Goal: Transaction & Acquisition: Purchase product/service

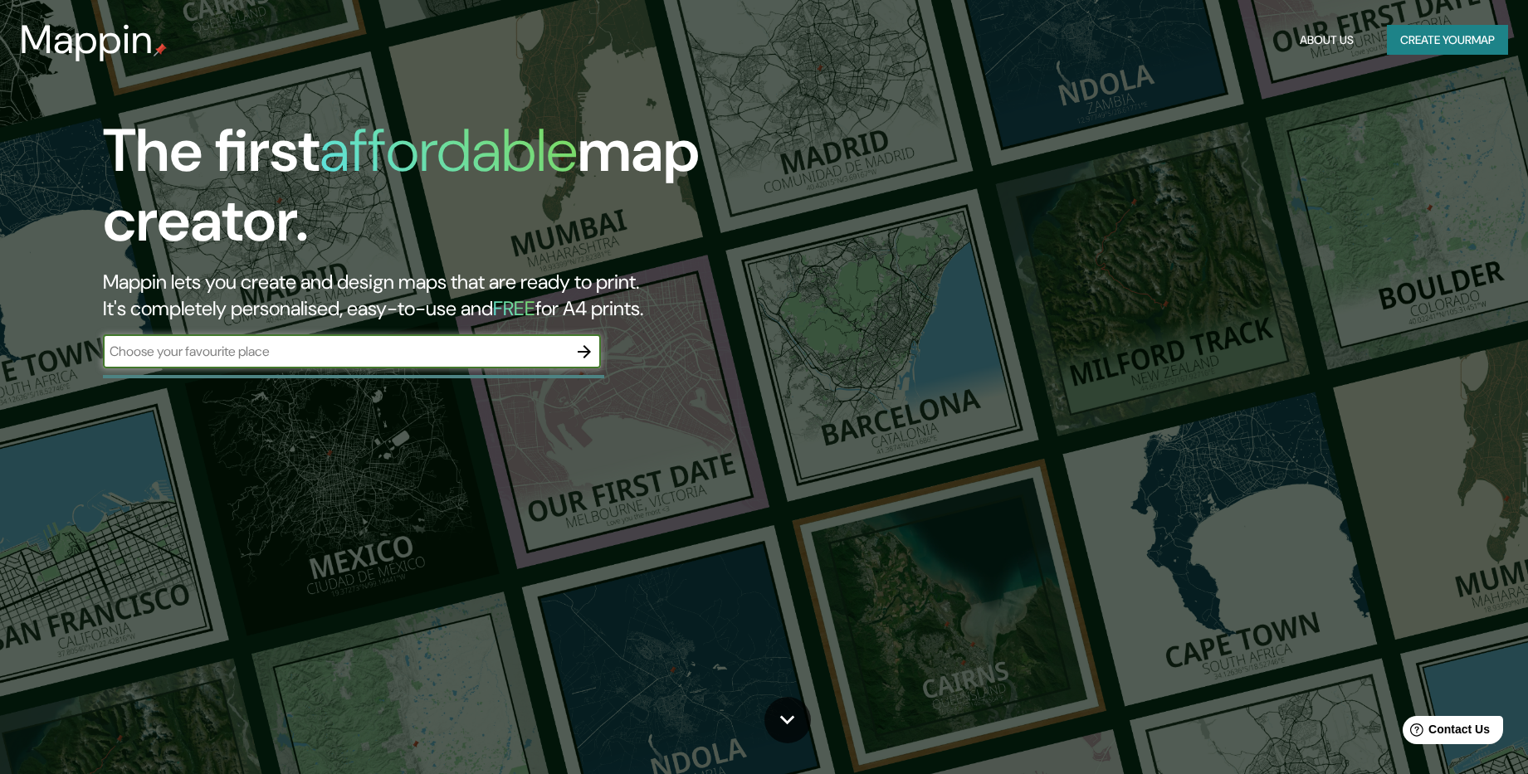
click at [215, 351] on input "text" at bounding box center [335, 351] width 465 height 19
type input "V"
type input "[GEOGRAPHIC_DATA]"
click at [582, 348] on icon "button" at bounding box center [584, 352] width 20 height 20
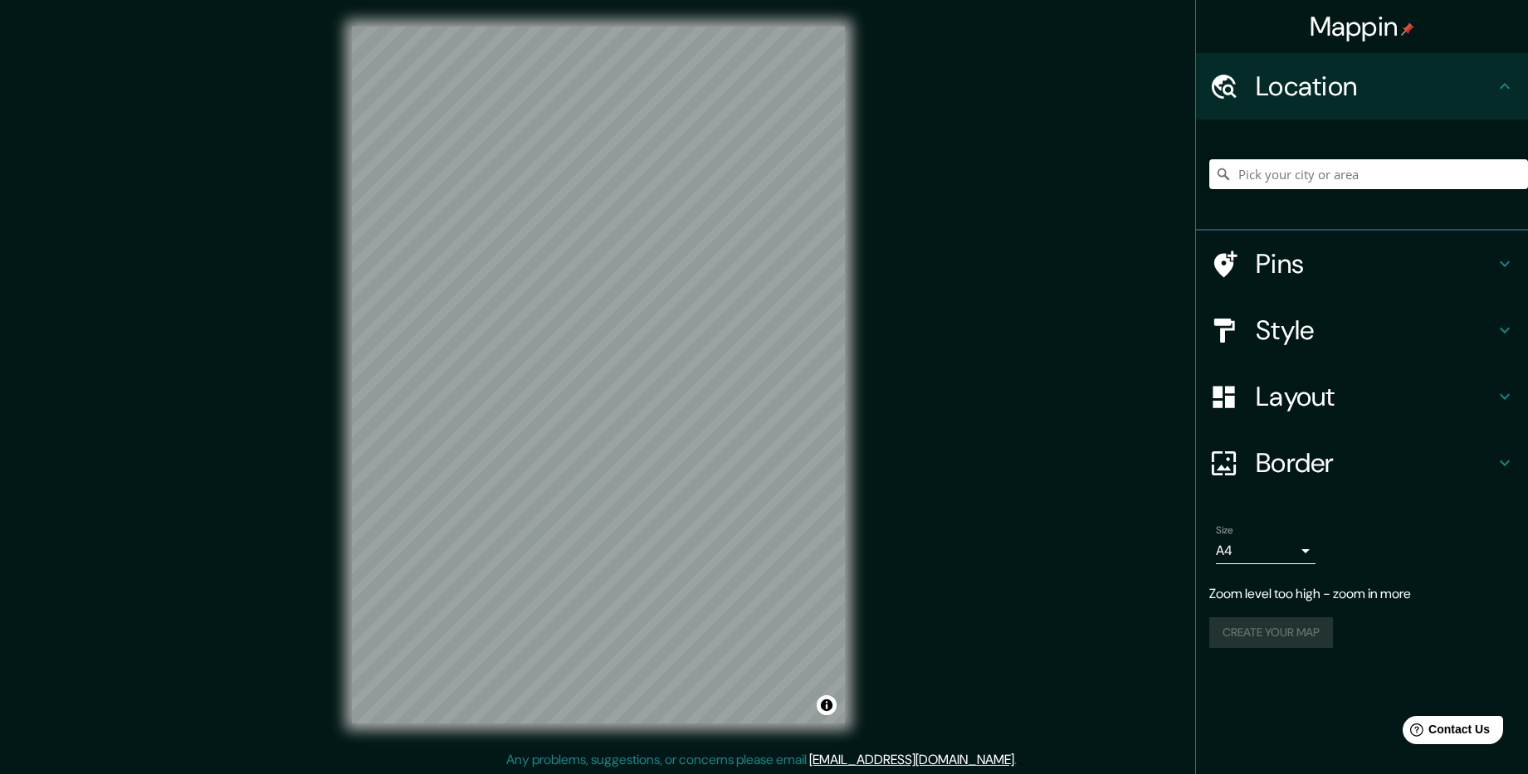
click at [1263, 178] on input "Pick your city or area" at bounding box center [1368, 174] width 319 height 30
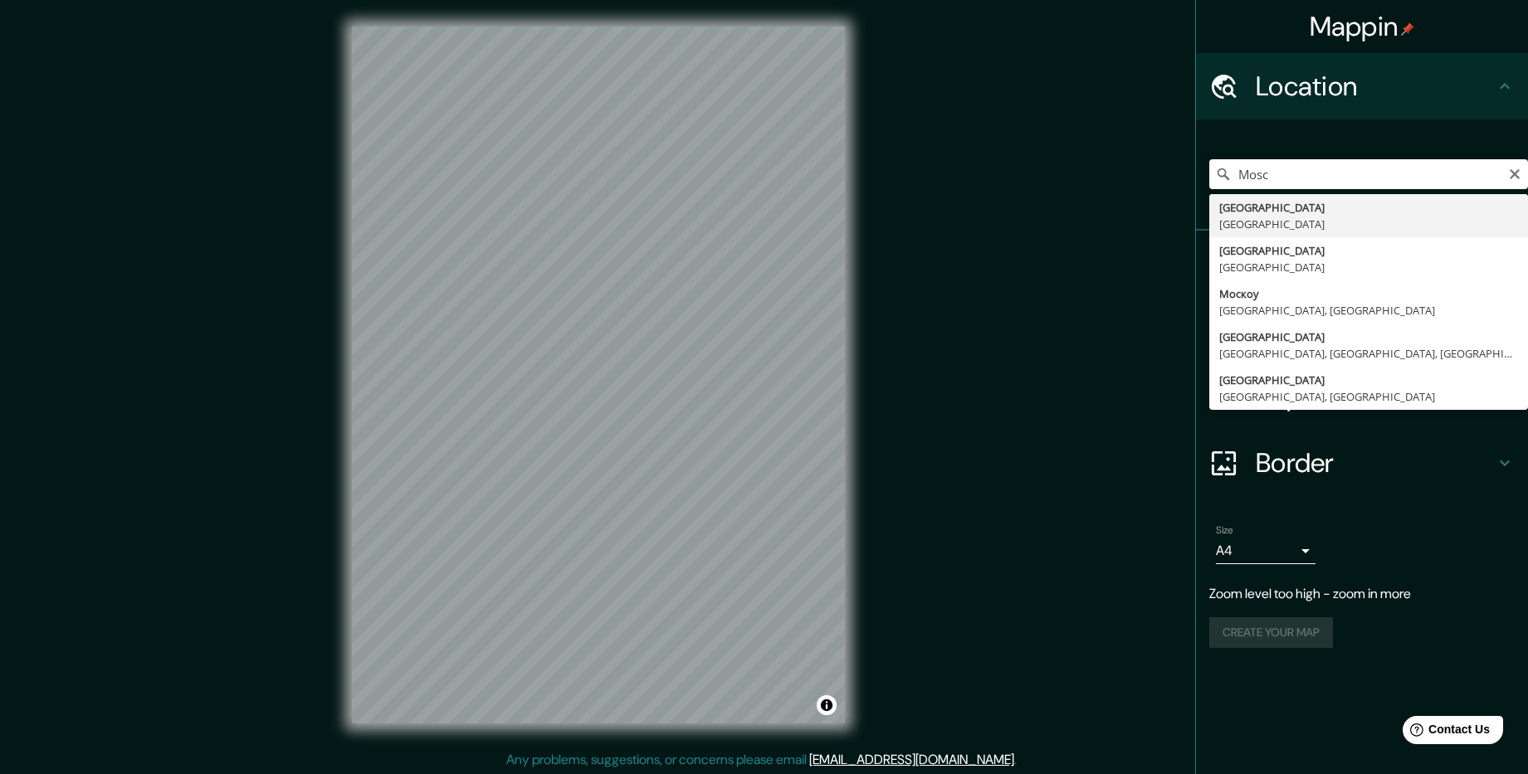
type input "[GEOGRAPHIC_DATA], [GEOGRAPHIC_DATA]"
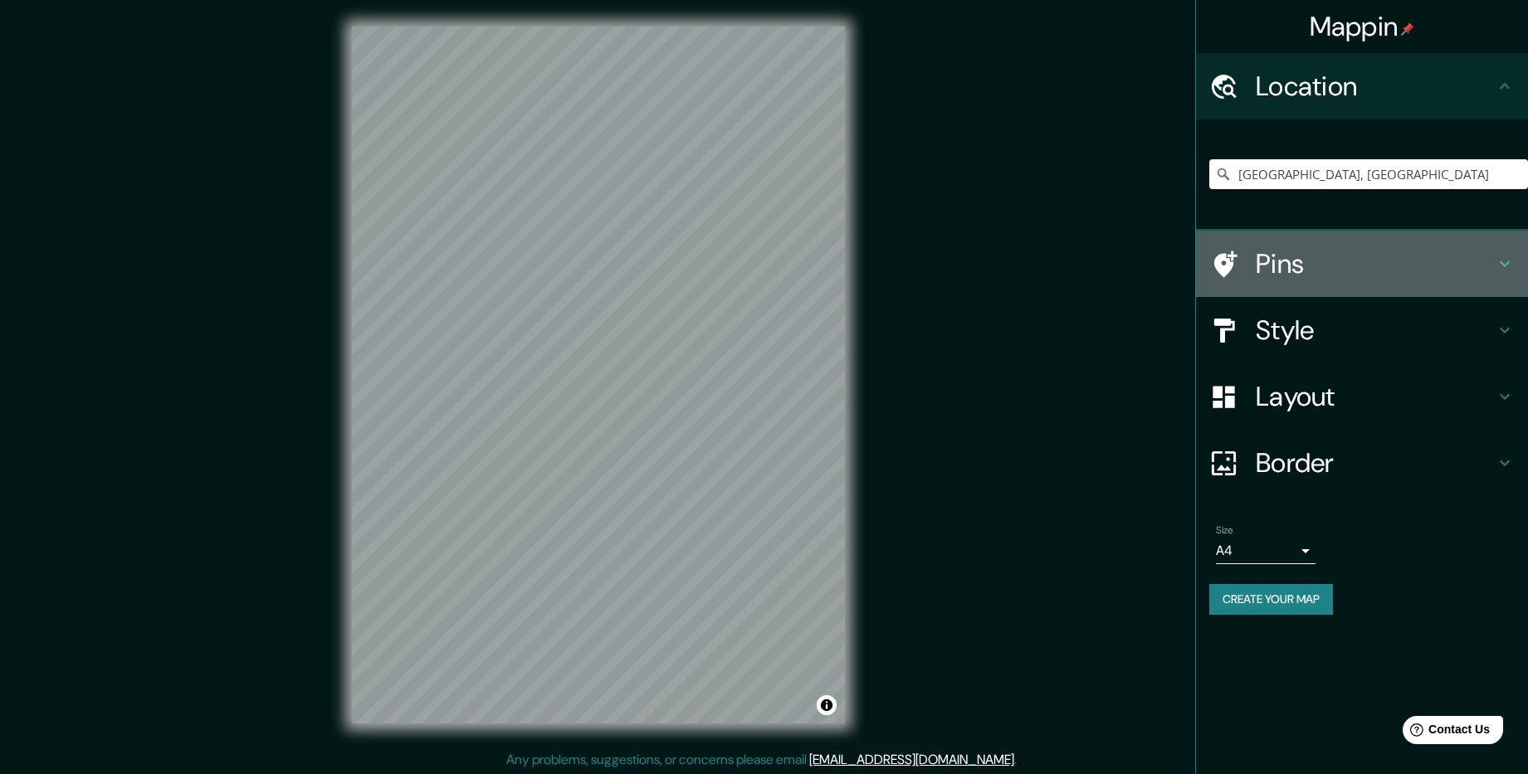
click at [1502, 260] on icon at bounding box center [1505, 264] width 20 height 20
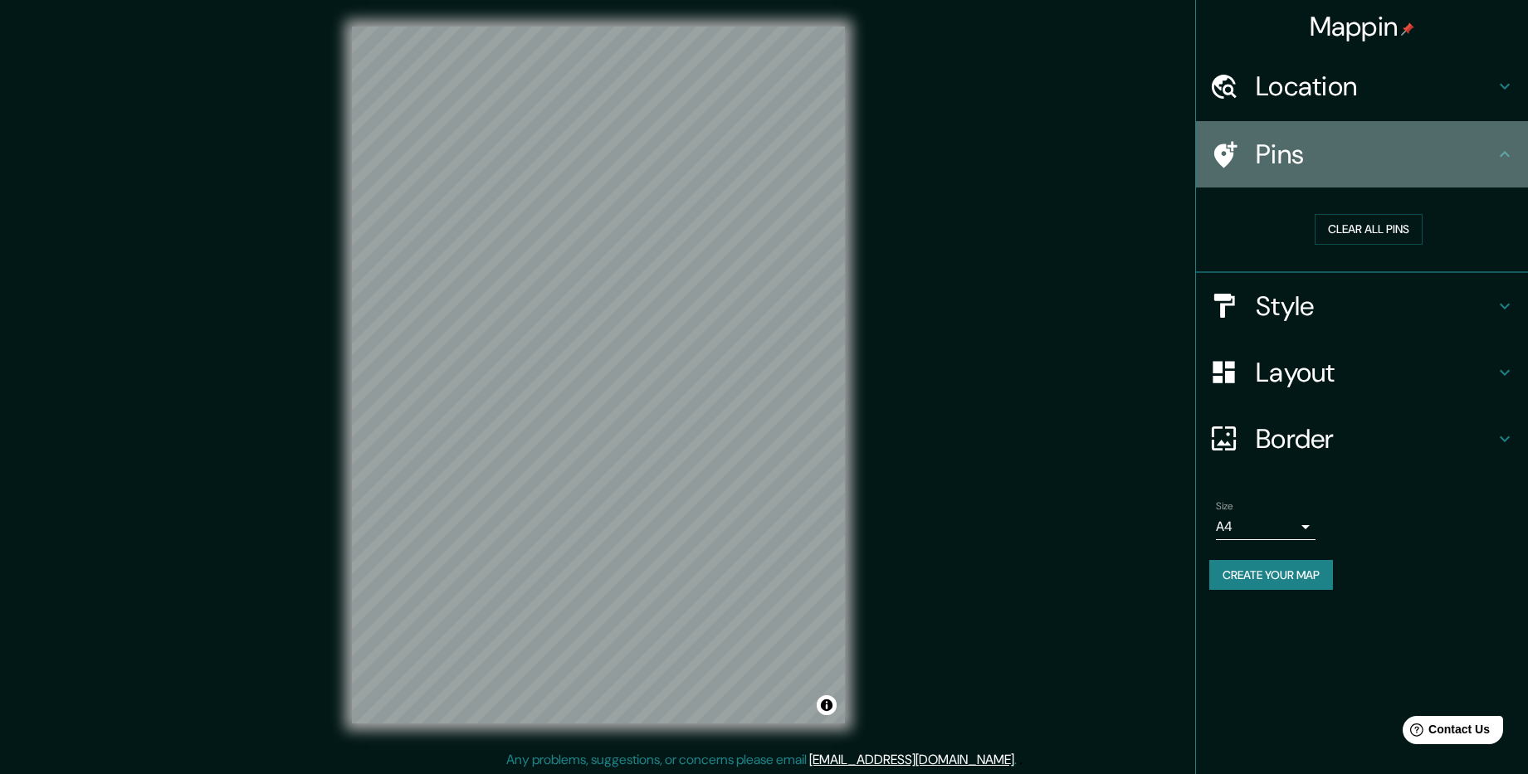
click at [1305, 159] on h4 "Pins" at bounding box center [1375, 154] width 239 height 33
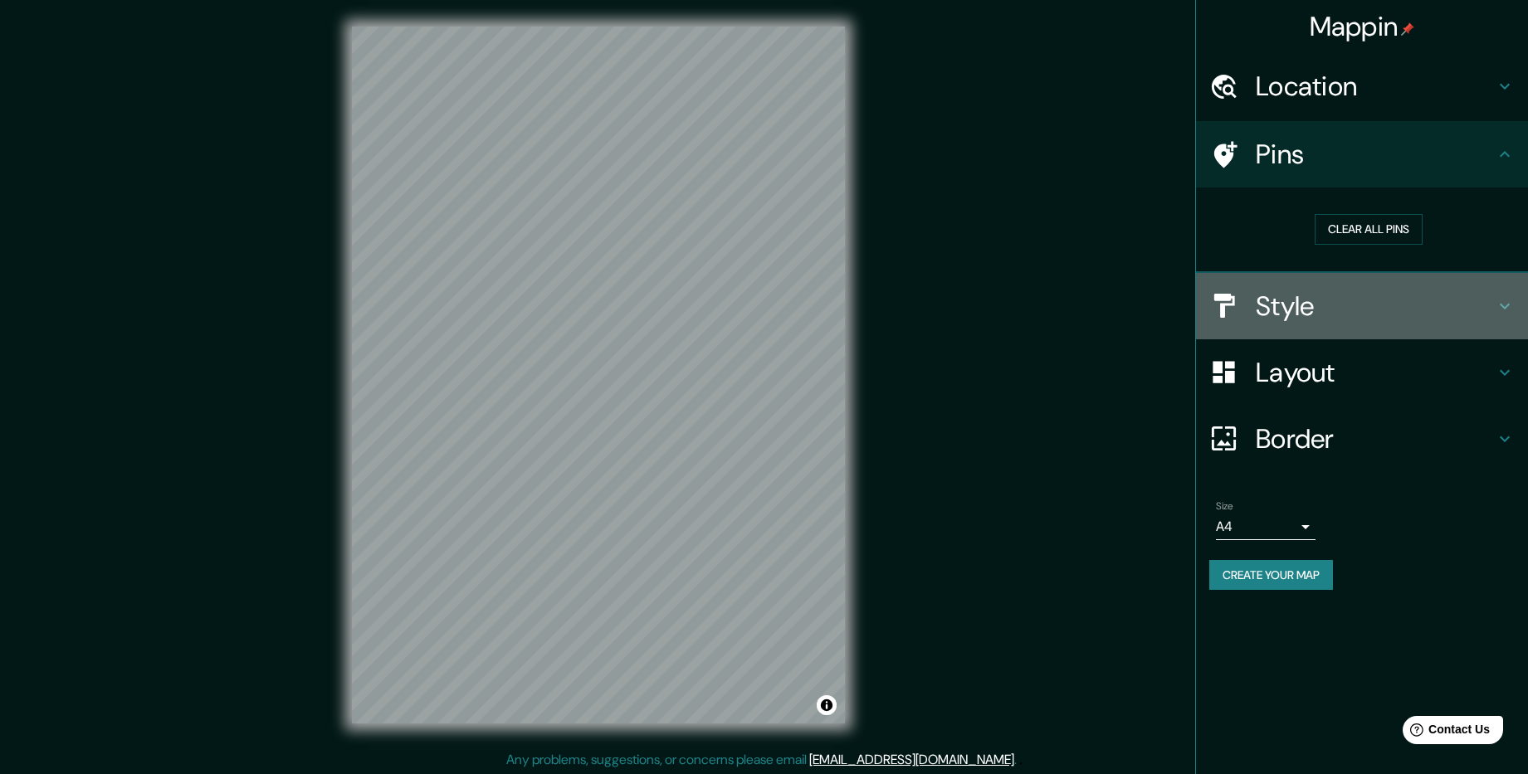
click at [1503, 300] on icon at bounding box center [1505, 306] width 20 height 20
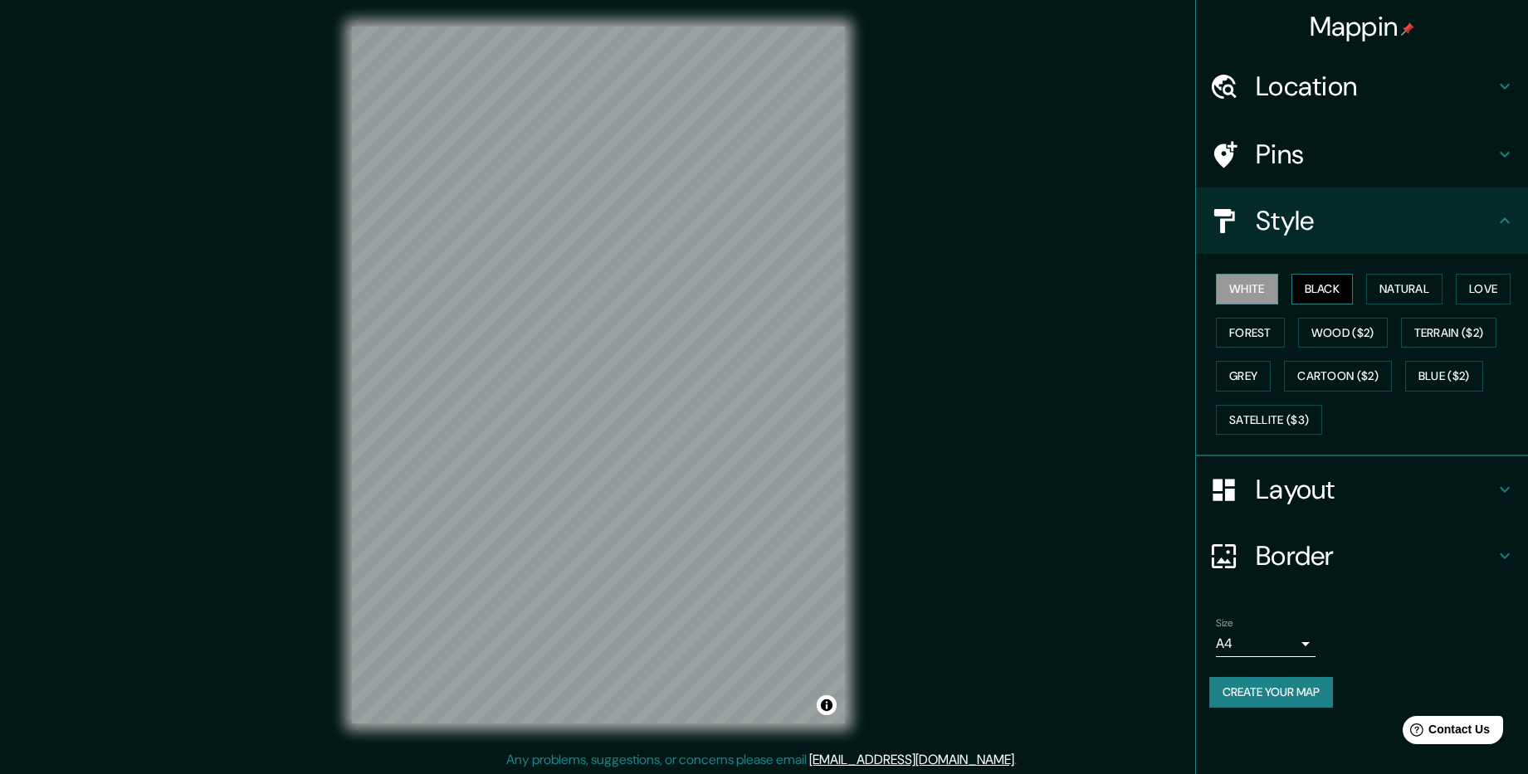
click at [1327, 285] on button "Black" at bounding box center [1322, 289] width 62 height 31
click at [1386, 282] on button "Natural" at bounding box center [1404, 289] width 76 height 31
click at [1471, 279] on button "Love" at bounding box center [1483, 289] width 55 height 31
click at [1261, 330] on button "Forest" at bounding box center [1250, 333] width 69 height 31
click at [1324, 334] on button "Wood ($2)" at bounding box center [1343, 333] width 90 height 31
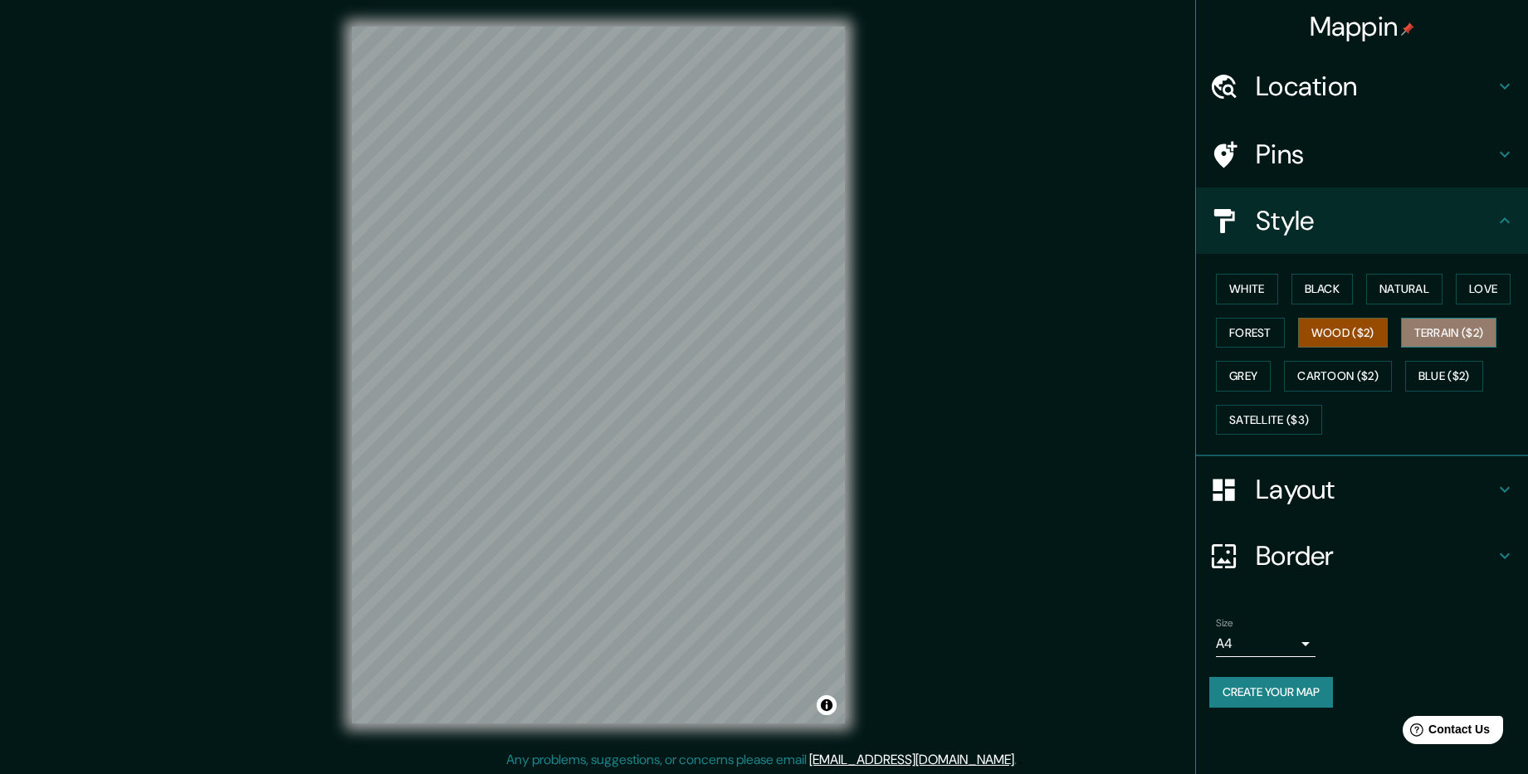
click at [1432, 333] on button "Terrain ($2)" at bounding box center [1449, 333] width 96 height 31
click at [1255, 378] on button "Grey" at bounding box center [1243, 376] width 55 height 31
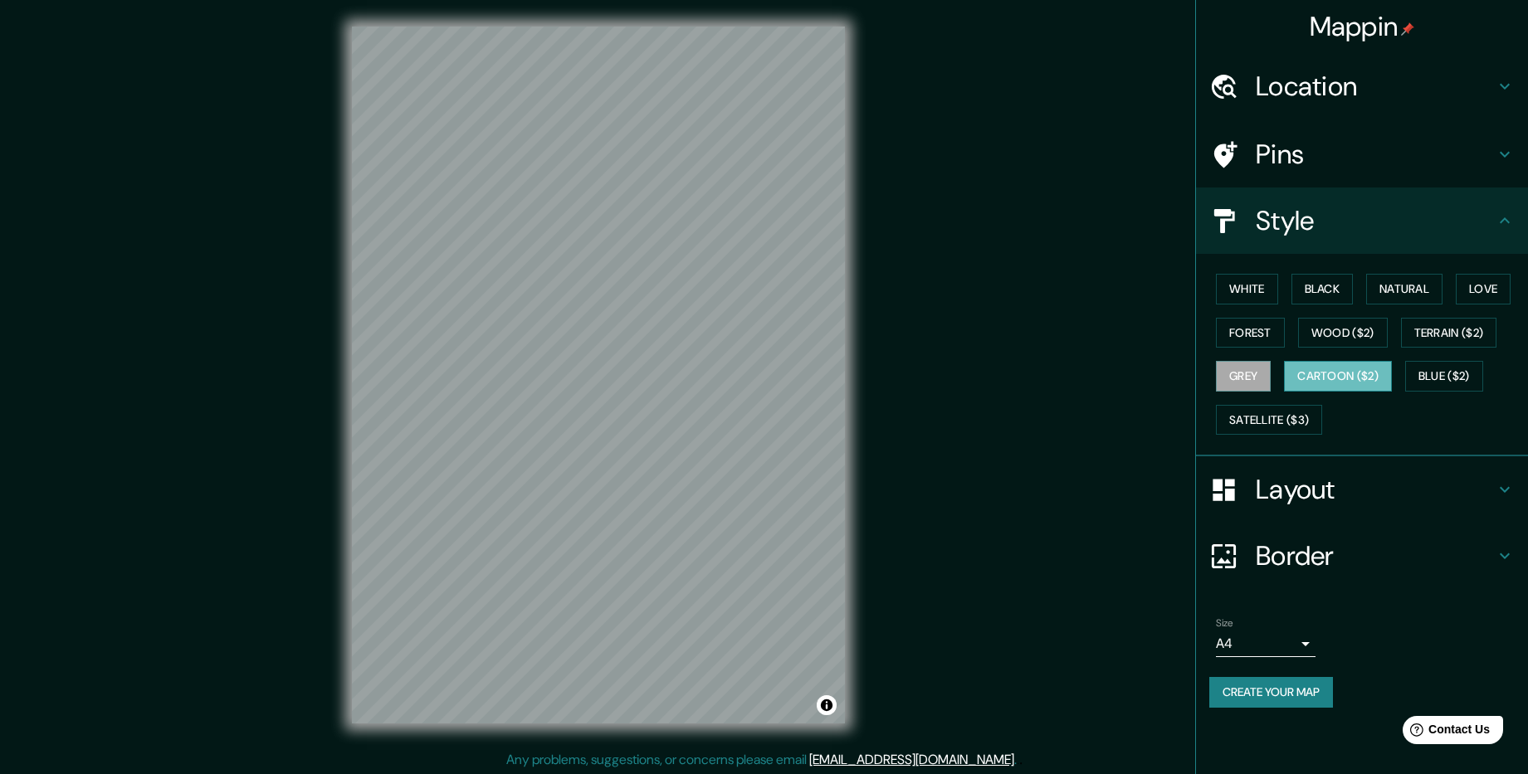
click at [1331, 378] on button "Cartoon ($2)" at bounding box center [1338, 376] width 108 height 31
click at [1440, 373] on button "Blue ($2)" at bounding box center [1444, 376] width 78 height 31
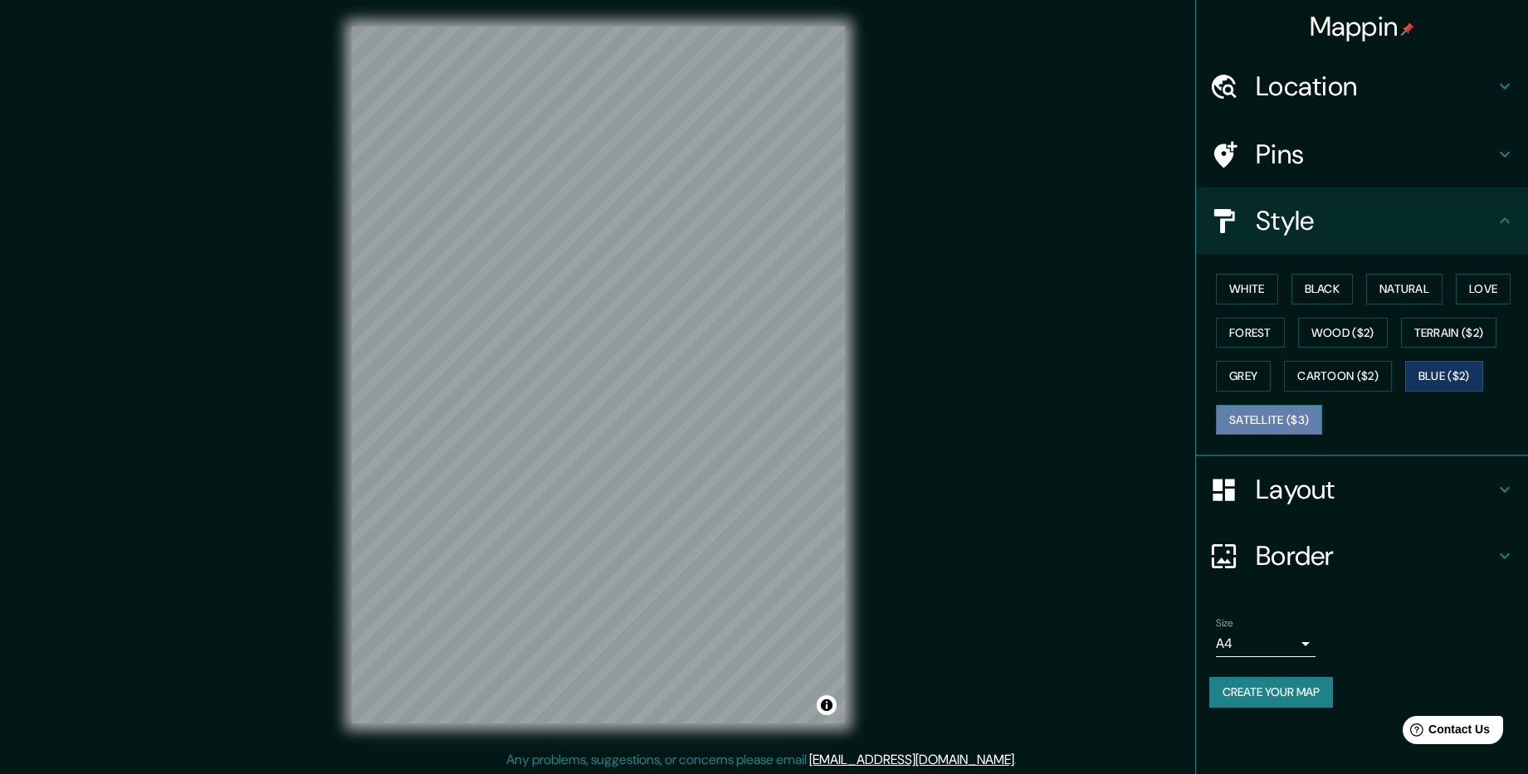
click at [1282, 423] on button "Satellite ($3)" at bounding box center [1269, 420] width 106 height 31
click at [1255, 284] on button "White" at bounding box center [1247, 289] width 62 height 31
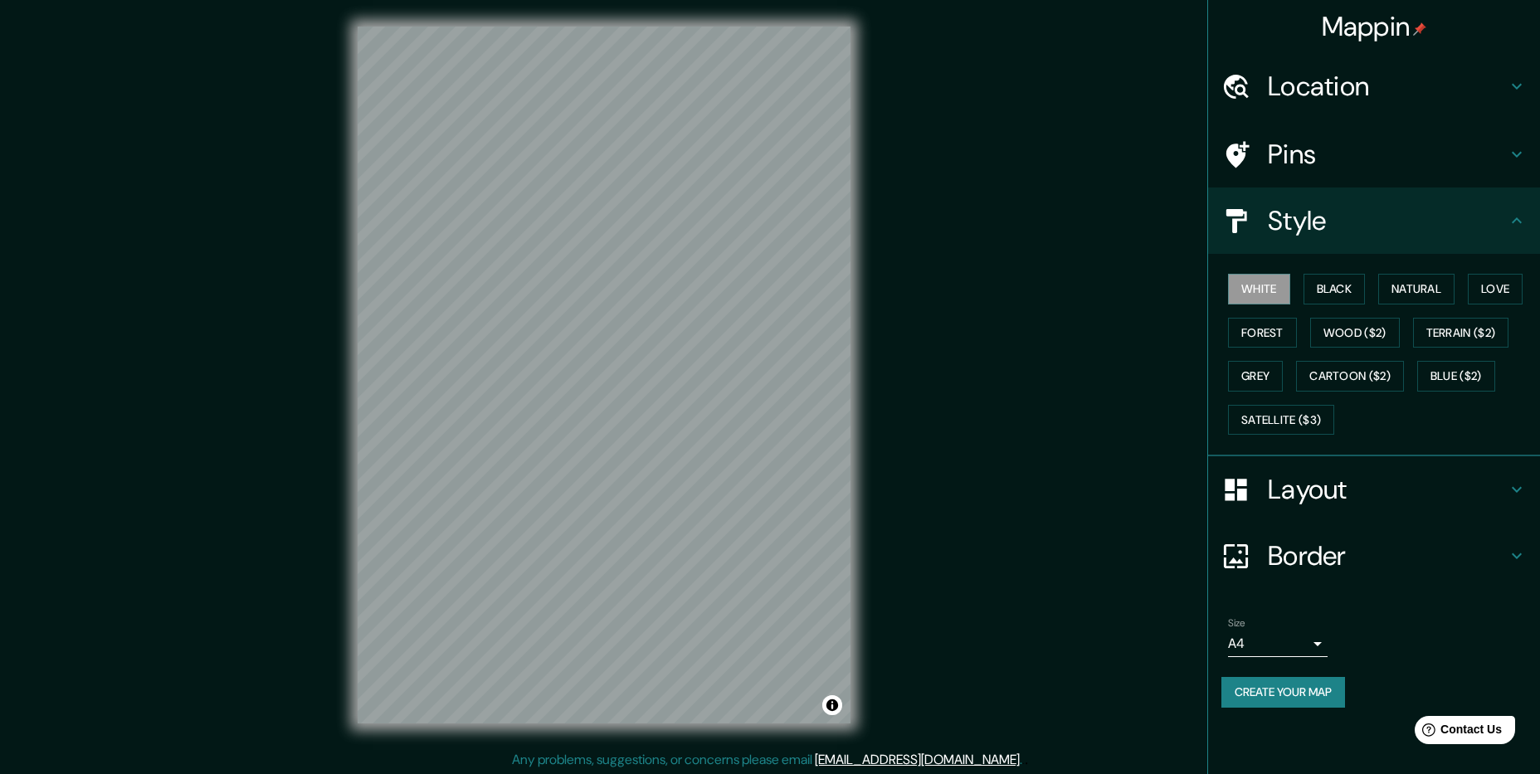
click at [1310, 645] on body "Mappin Location Москва, Россия Pins Style White Black Natural Love Forest Wood …" at bounding box center [770, 387] width 1540 height 774
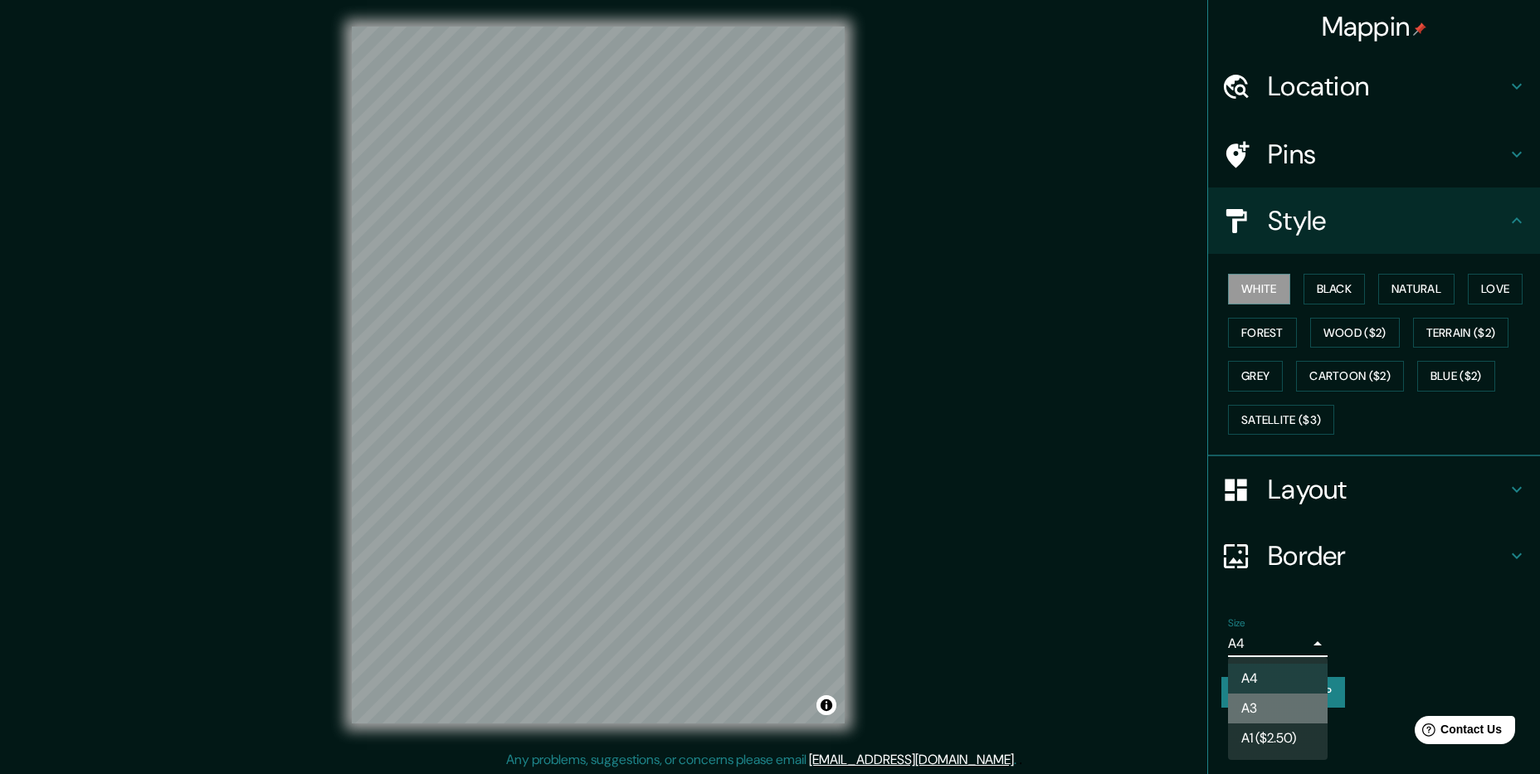
click at [1254, 706] on li "A3" at bounding box center [1278, 709] width 100 height 30
type input "a4"
click at [1296, 642] on body "Mappin Location Москва, Россия Pins Style White Black Natural Love Forest Wood …" at bounding box center [770, 387] width 1540 height 774
click at [1244, 705] on li "A3" at bounding box center [1278, 709] width 100 height 30
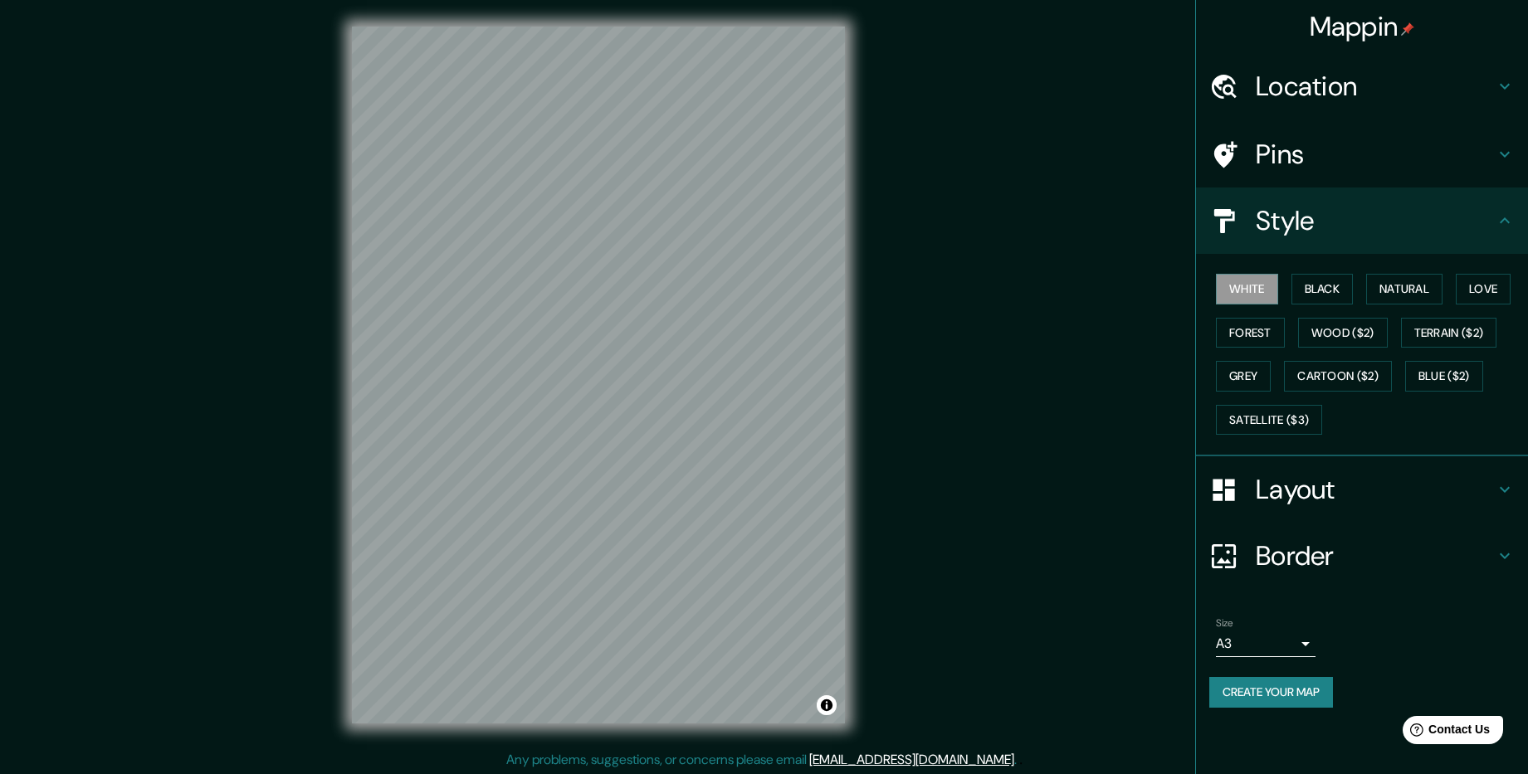
click at [1354, 486] on h4 "Layout" at bounding box center [1375, 489] width 239 height 33
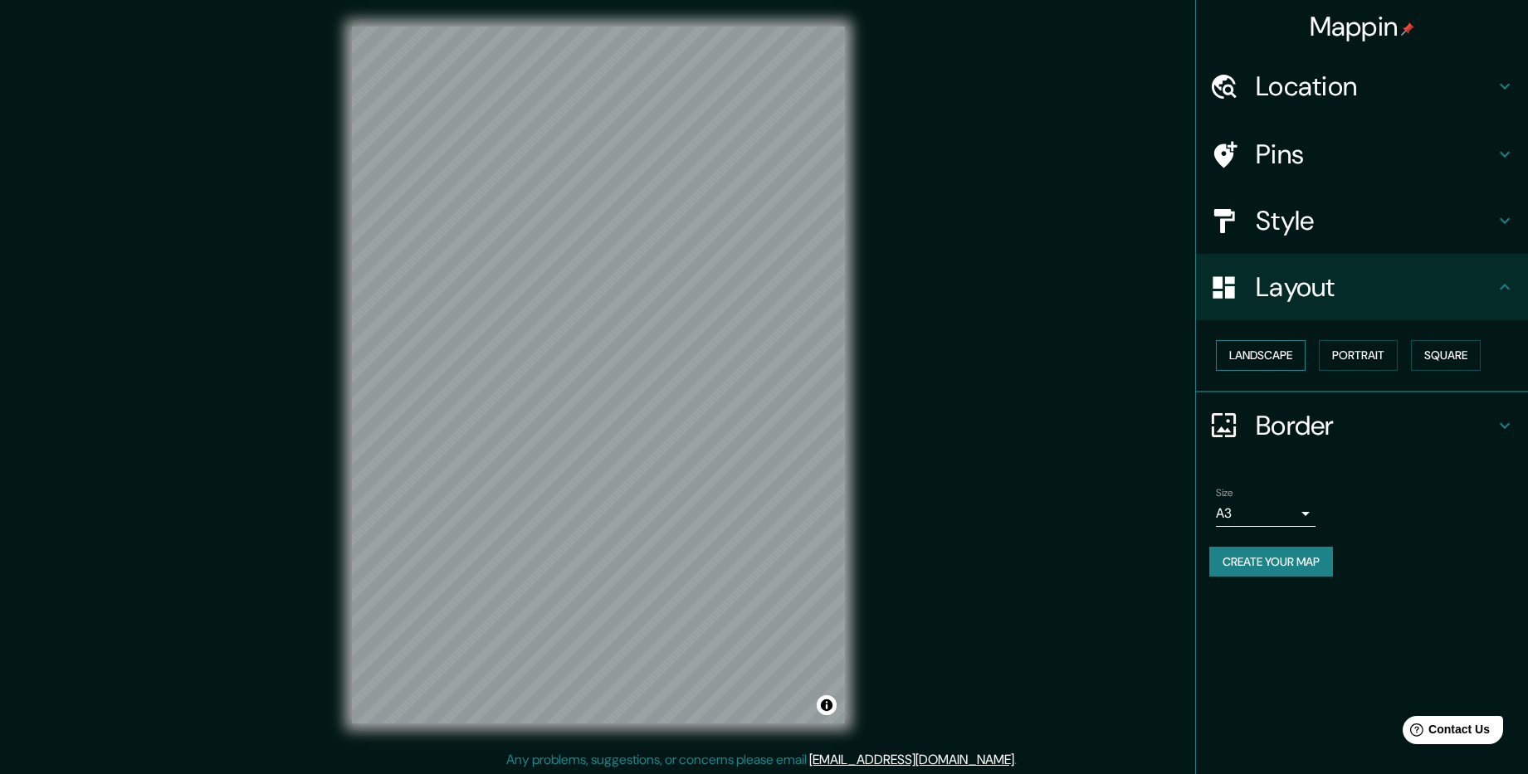
click at [1254, 357] on button "Landscape" at bounding box center [1261, 355] width 90 height 31
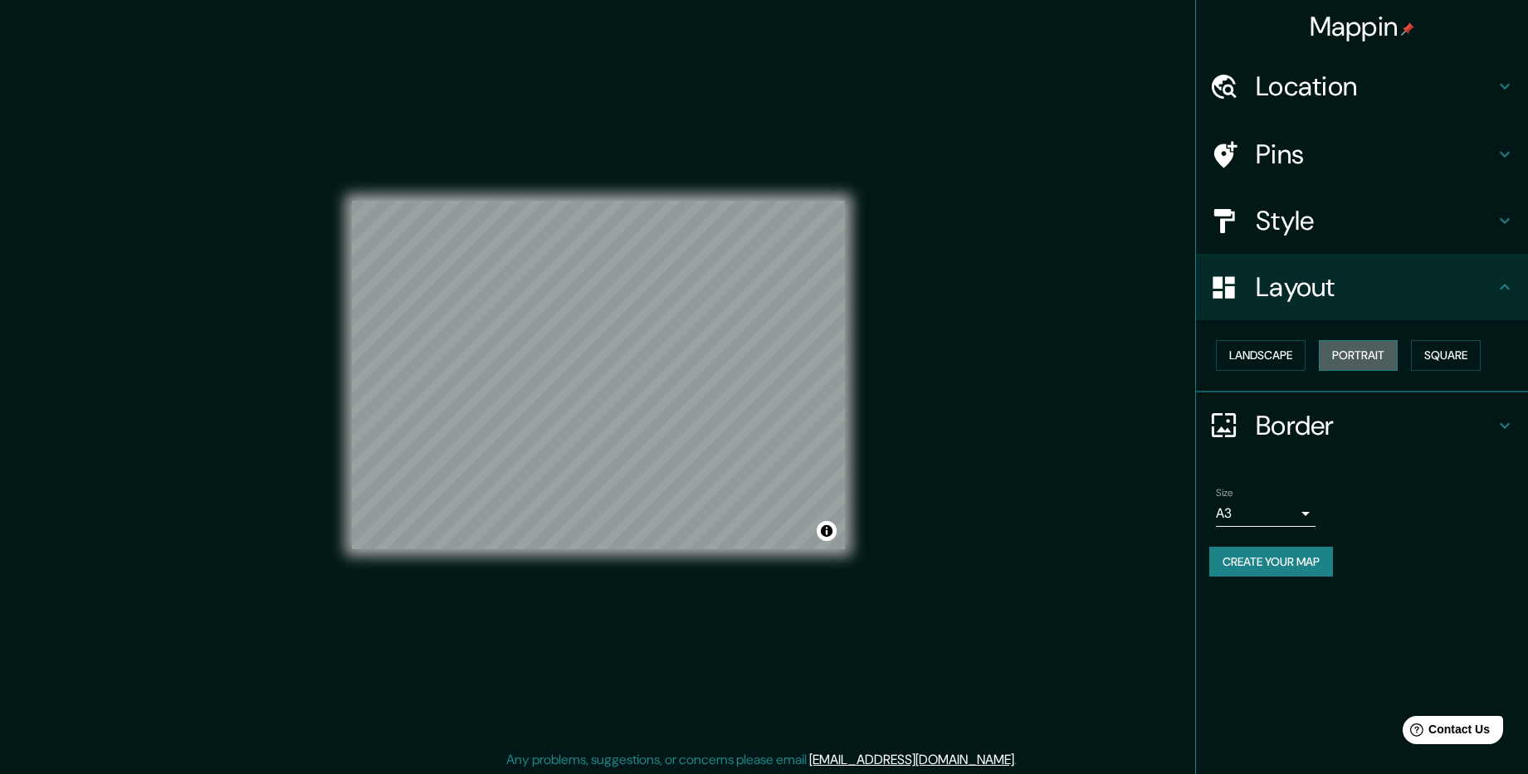
click at [1357, 360] on button "Portrait" at bounding box center [1358, 355] width 79 height 31
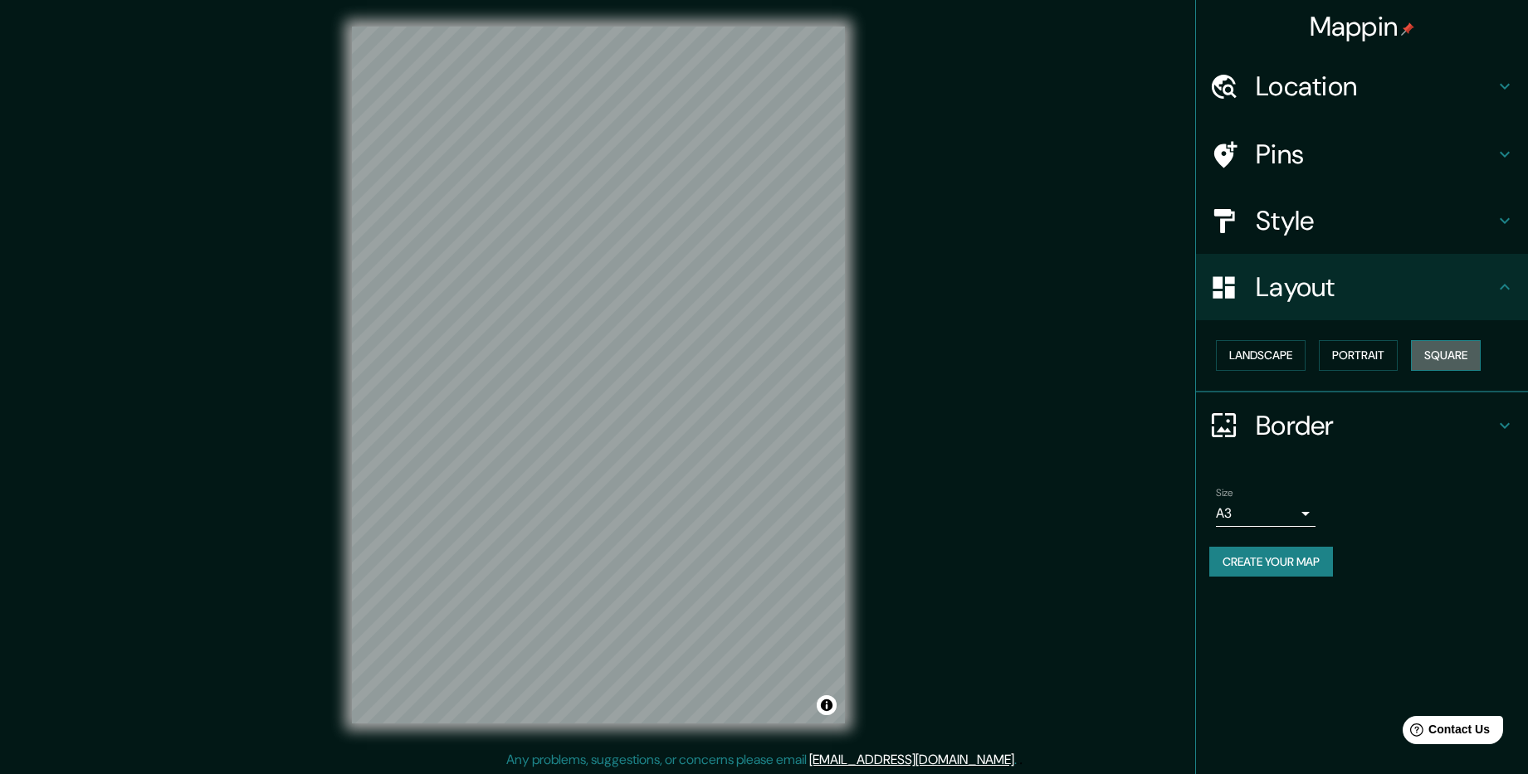
click at [1448, 357] on button "Square" at bounding box center [1446, 355] width 70 height 31
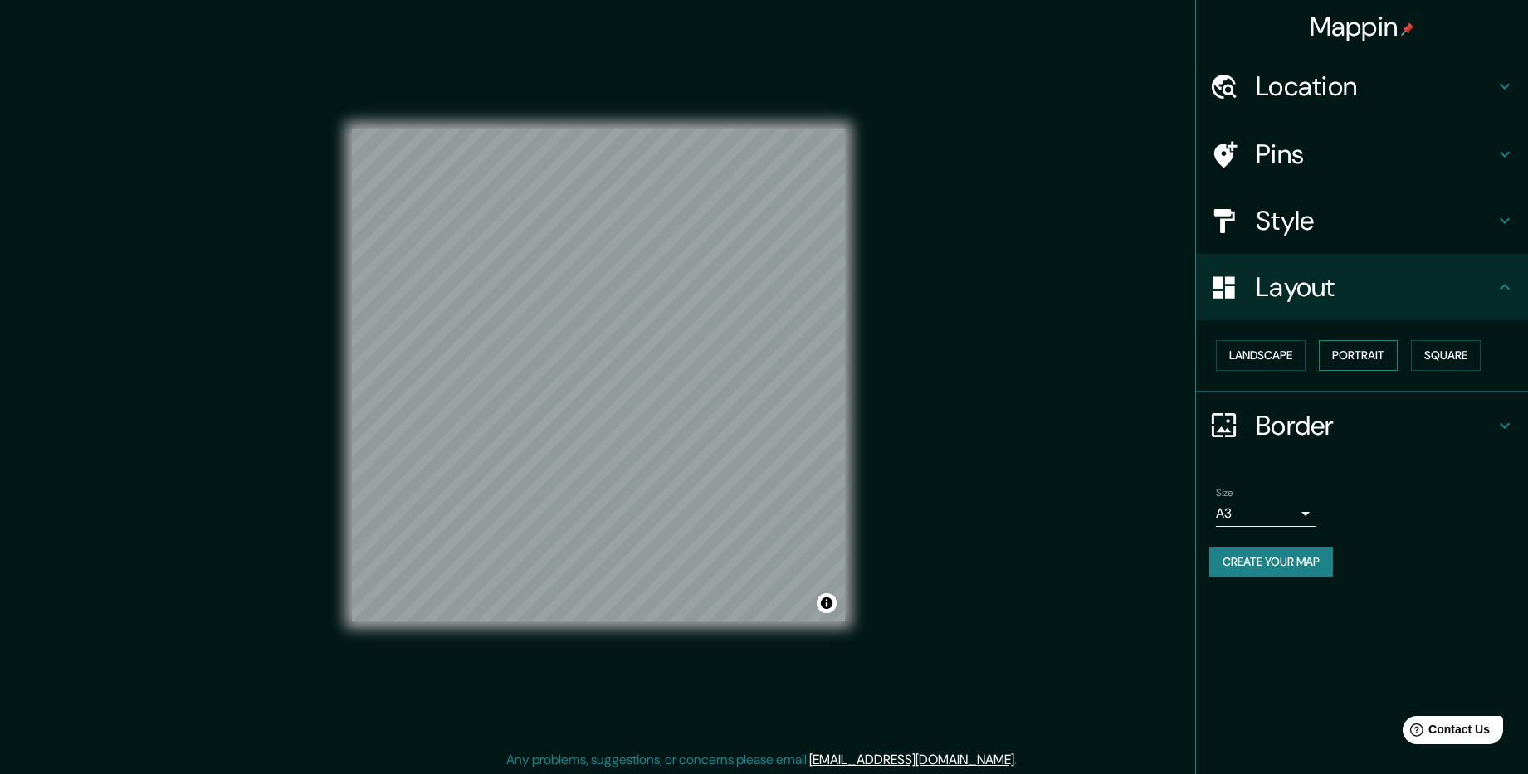
click at [1353, 358] on button "Portrait" at bounding box center [1358, 355] width 79 height 31
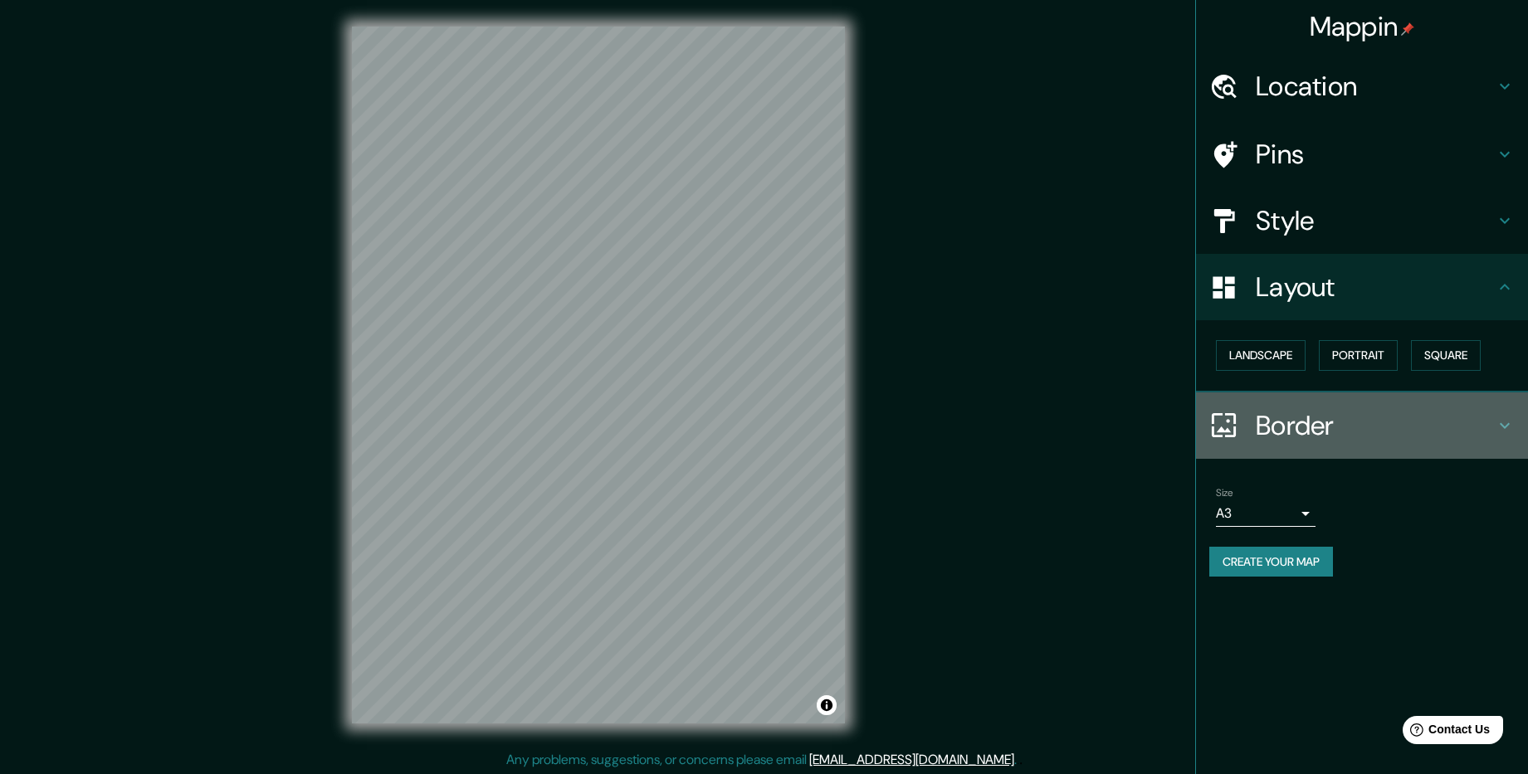
click at [1290, 427] on h4 "Border" at bounding box center [1375, 425] width 239 height 33
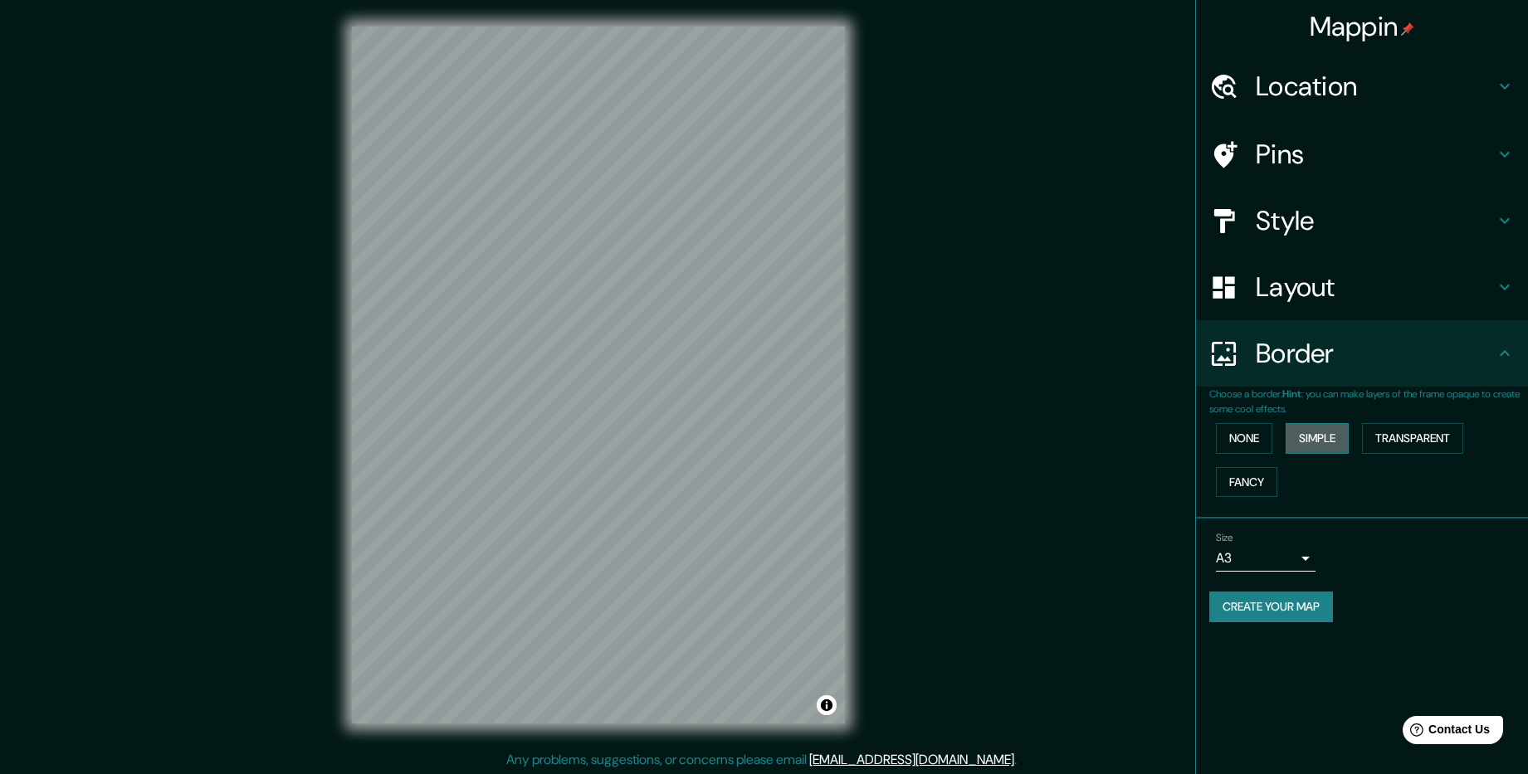
click at [1309, 439] on button "Simple" at bounding box center [1316, 438] width 63 height 31
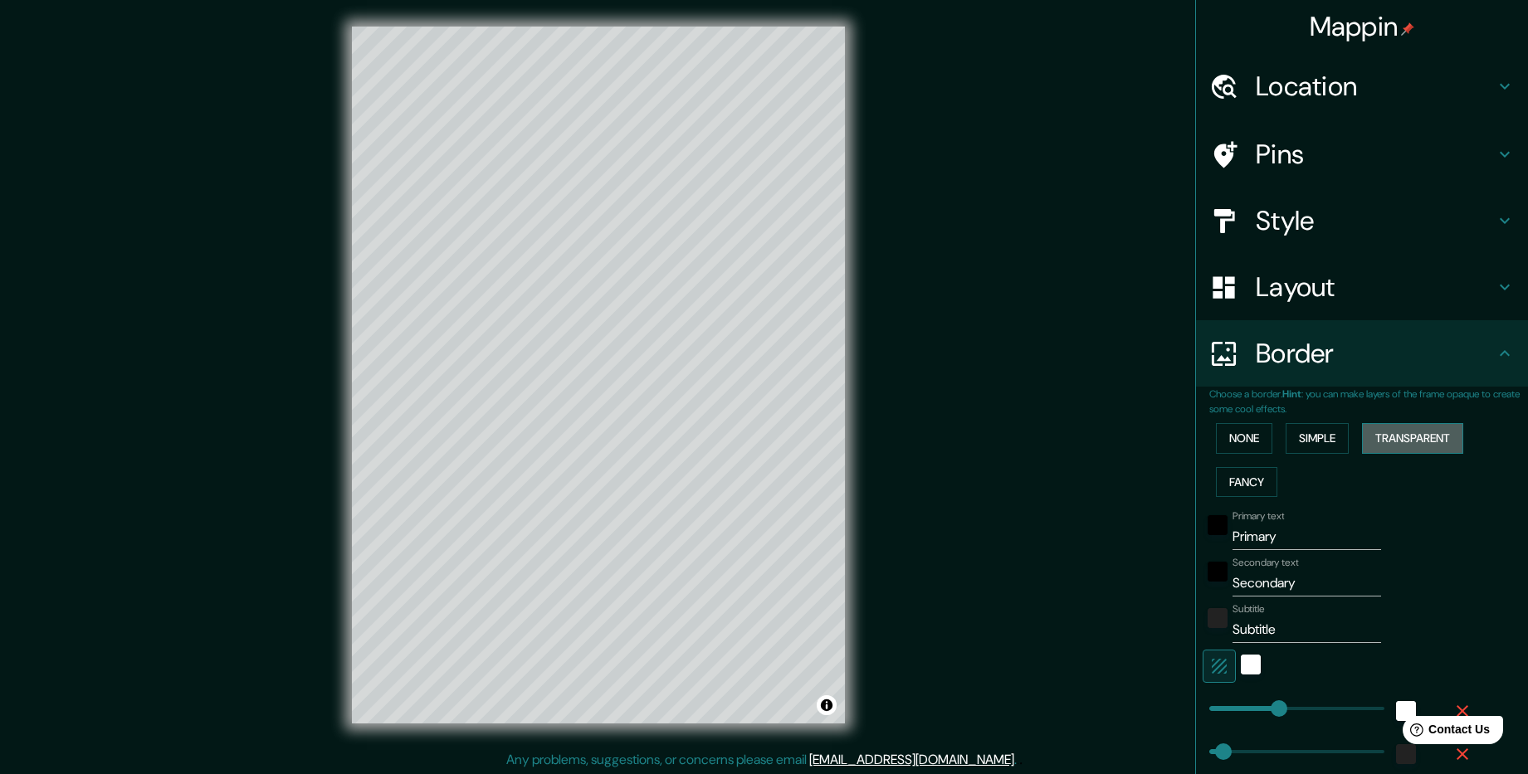
click at [1389, 443] on button "Transparent" at bounding box center [1412, 438] width 101 height 31
click at [1228, 487] on button "Fancy" at bounding box center [1246, 482] width 61 height 31
click at [1324, 431] on button "Simple" at bounding box center [1316, 438] width 63 height 31
drag, startPoint x: 1297, startPoint y: 540, endPoint x: 1146, endPoint y: 537, distance: 151.1
click at [1146, 537] on div "Mappin Location Москва, Россия Pins Style Layout Border Choose a border. Hint :…" at bounding box center [764, 388] width 1528 height 777
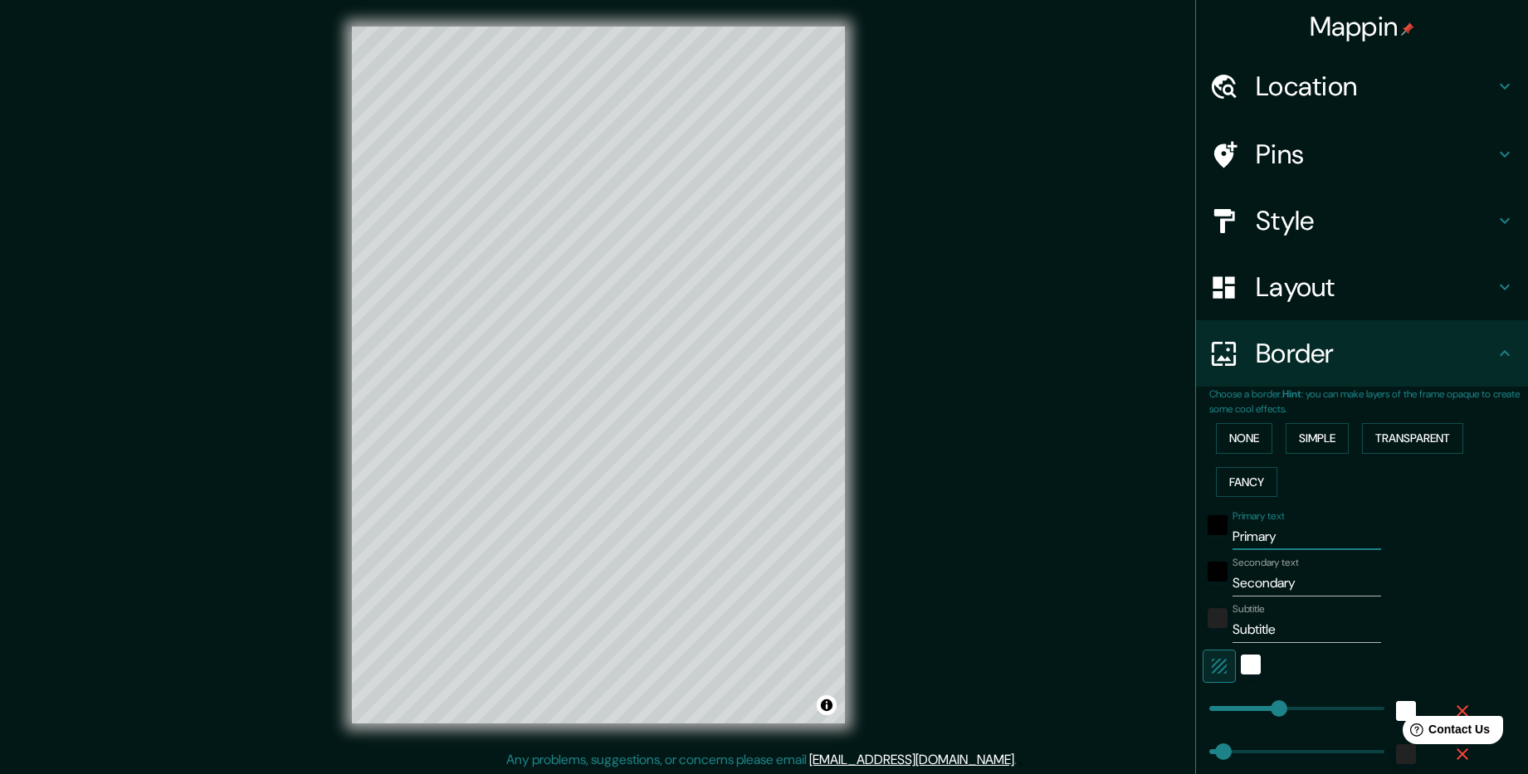
type input "j"
type input "238"
type input "48"
type input "238"
type input "48"
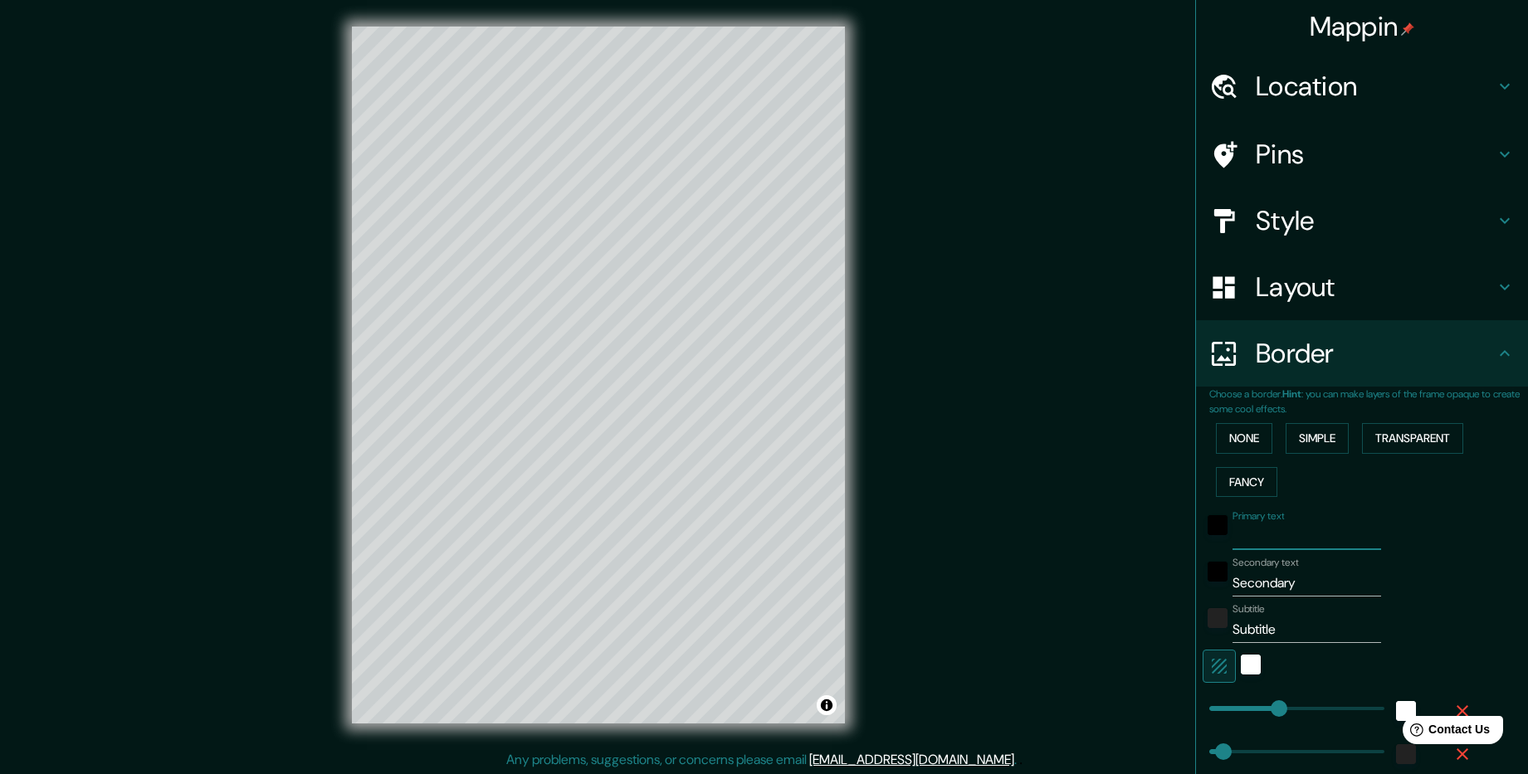
type input "V"
type input "238"
type input "48"
type input "238"
type input "48"
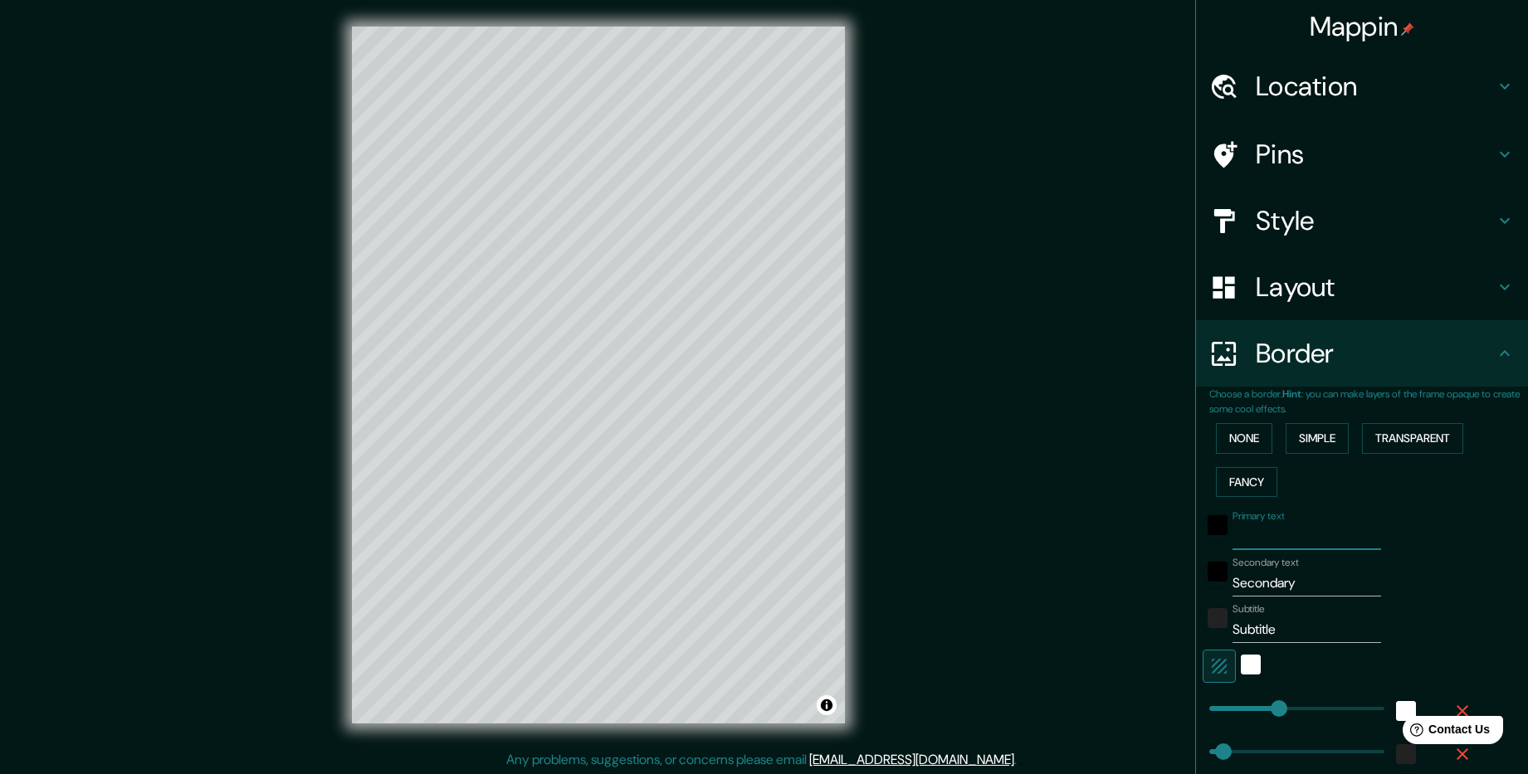
type input "V"
type input "238"
type input "48"
type input "238"
type input "48"
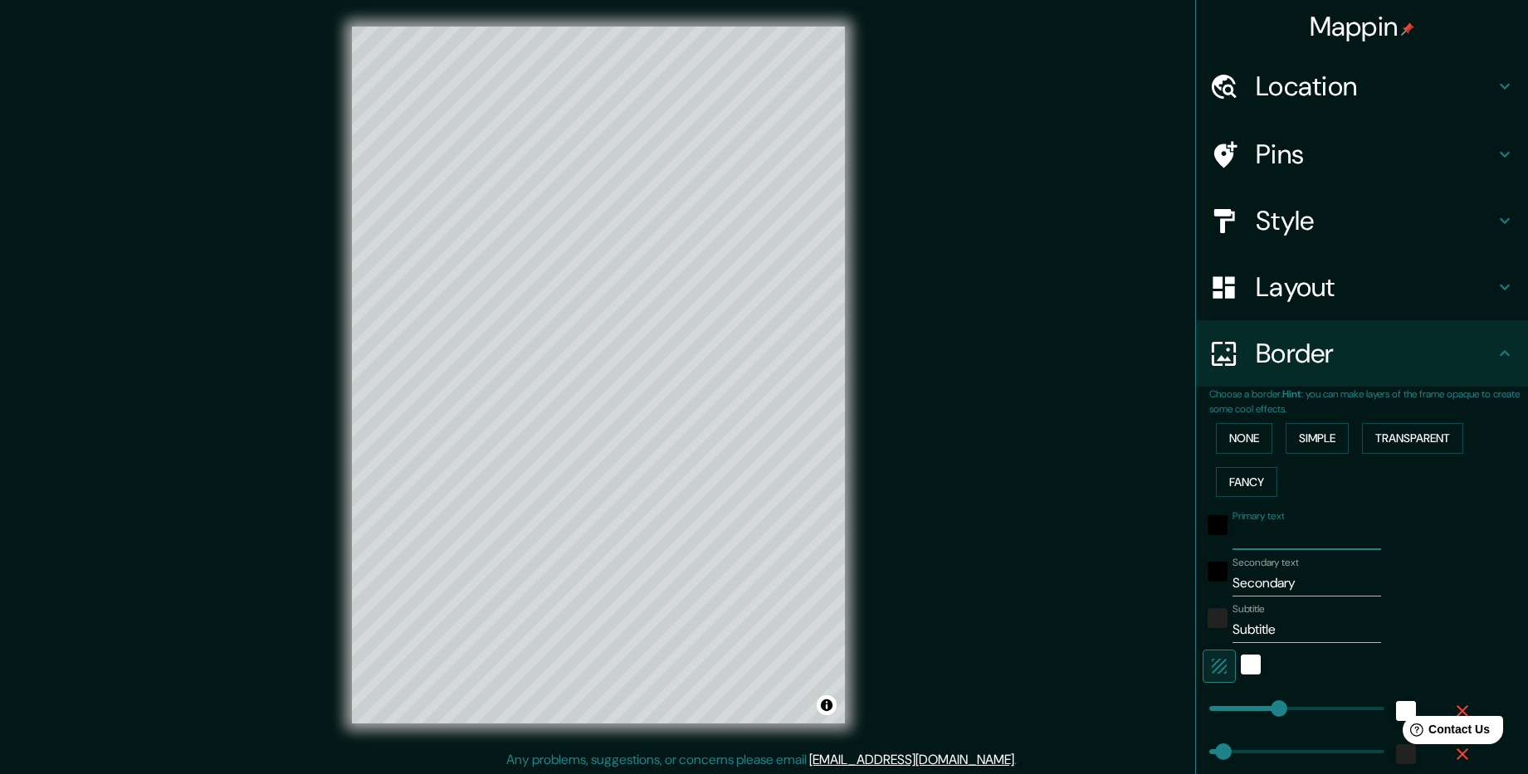
type input "n"
type input "238"
type input "48"
type input "nb"
type input "238"
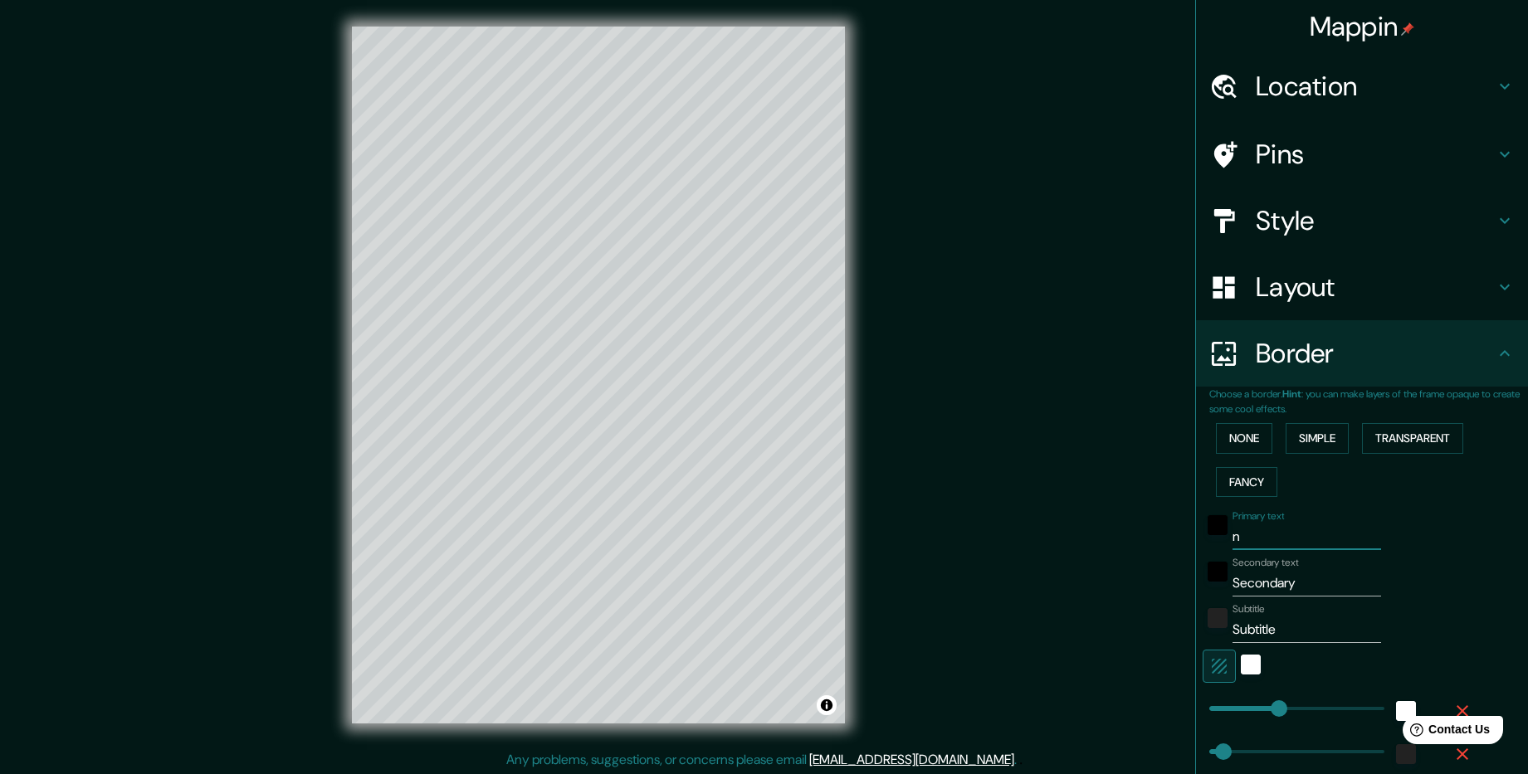
type input "48"
type input "n"
type input "238"
type input "48"
type input "n6"
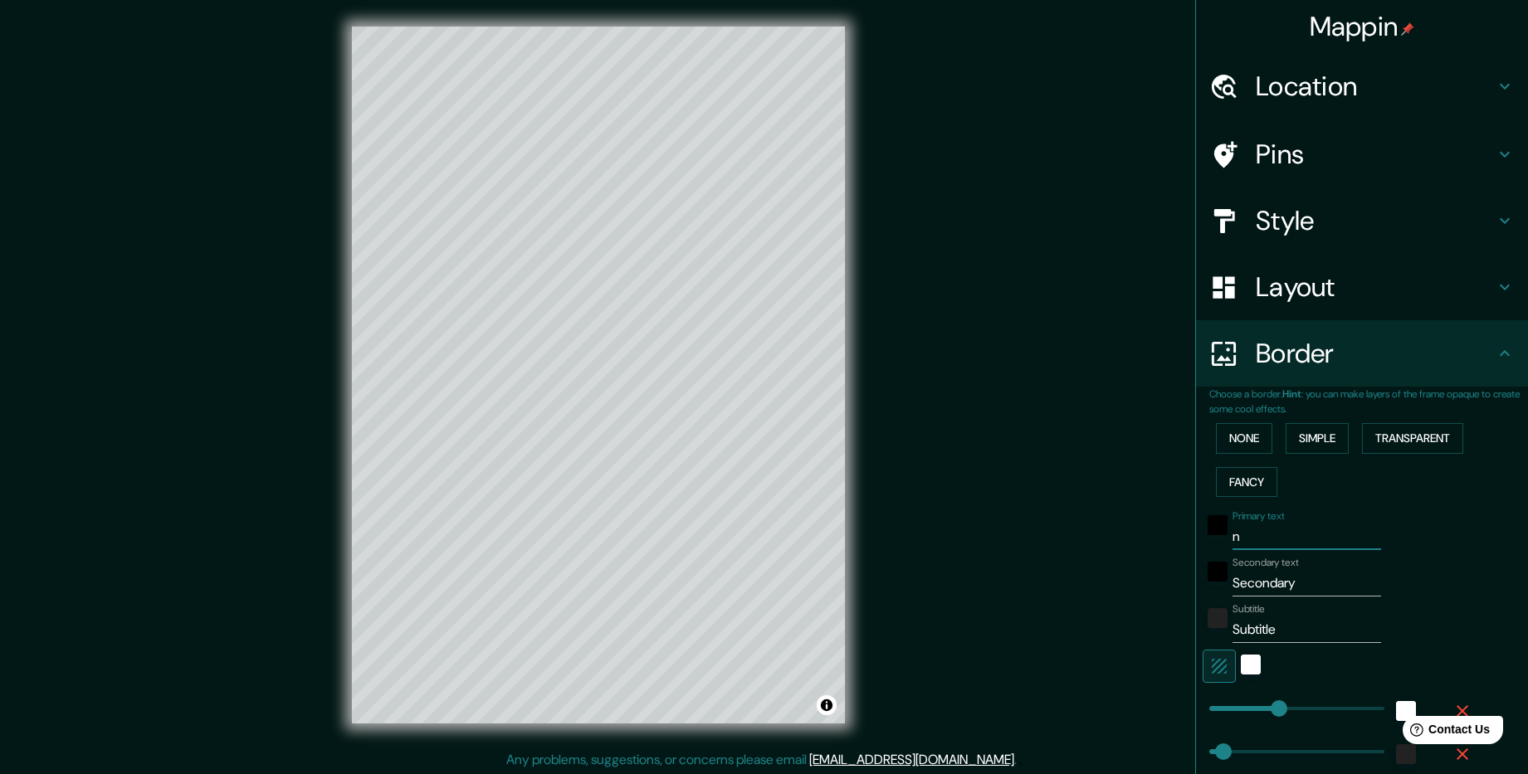
type input "238"
type input "48"
type input "n"
type input "238"
type input "48"
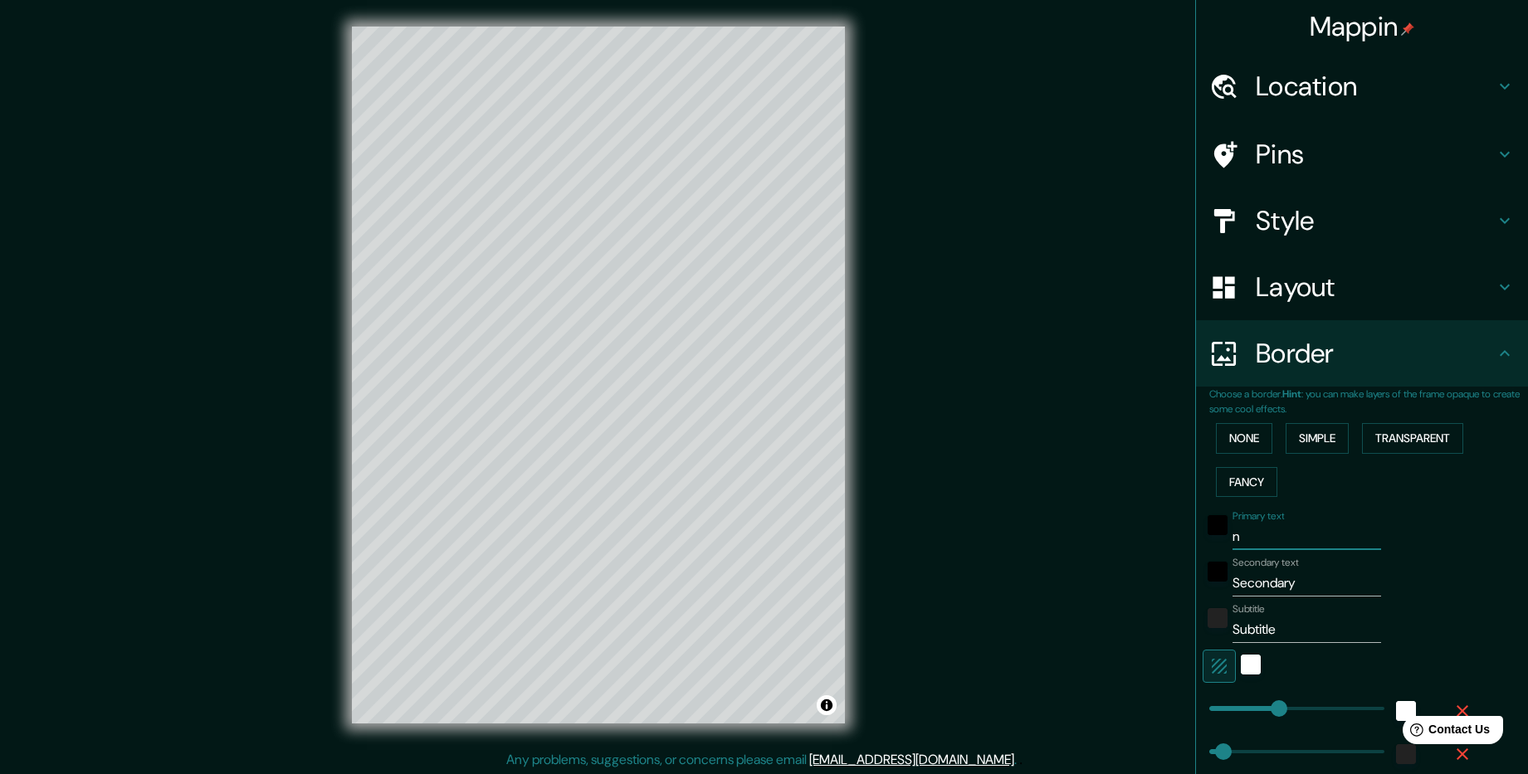
type input "238"
type input "48"
type input "М"
type input "238"
type input "48"
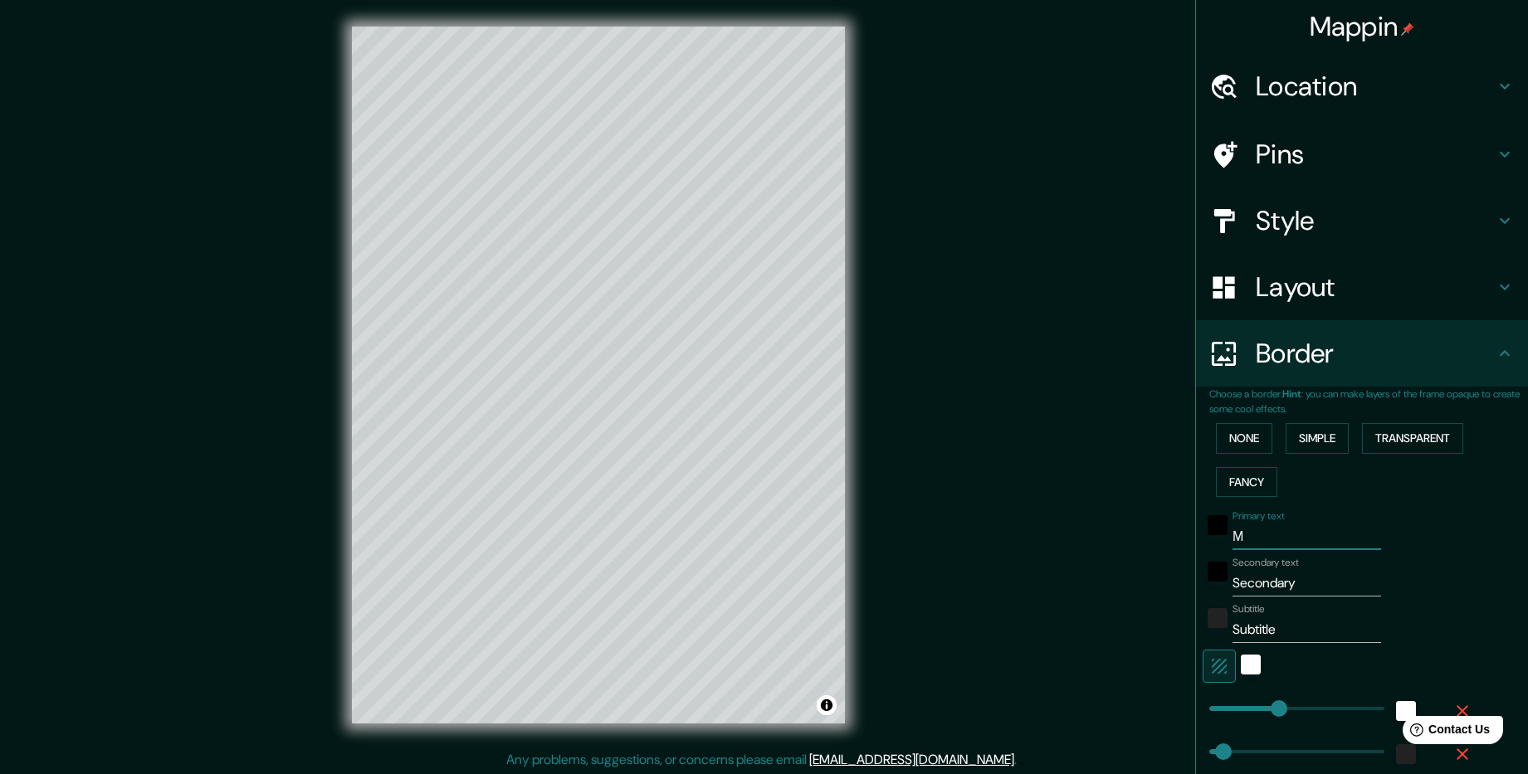
type input "Мо"
type input "238"
type input "48"
type input "Мос"
type input "238"
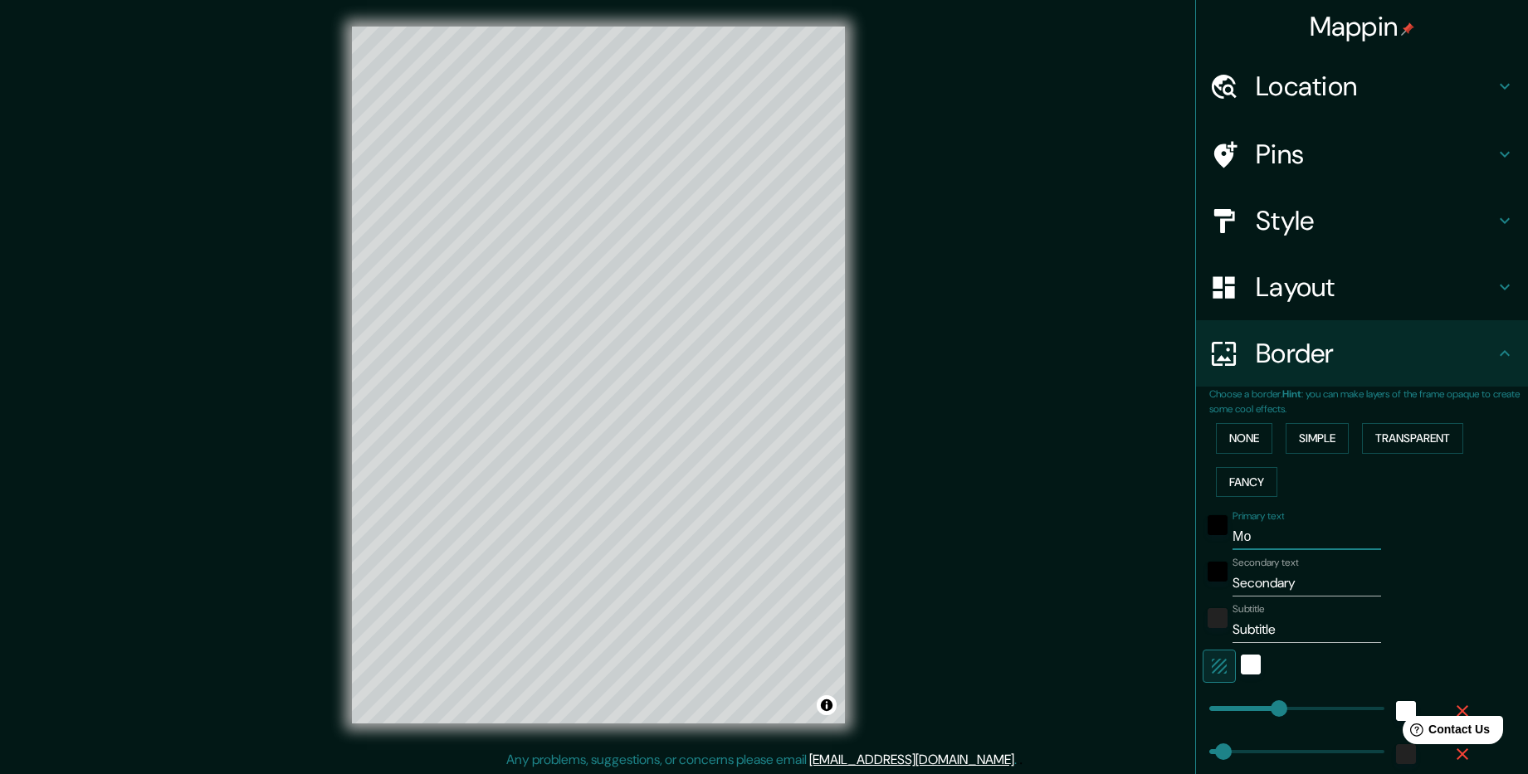
type input "48"
type input "Моск"
type input "238"
type input "48"
type input "Моска"
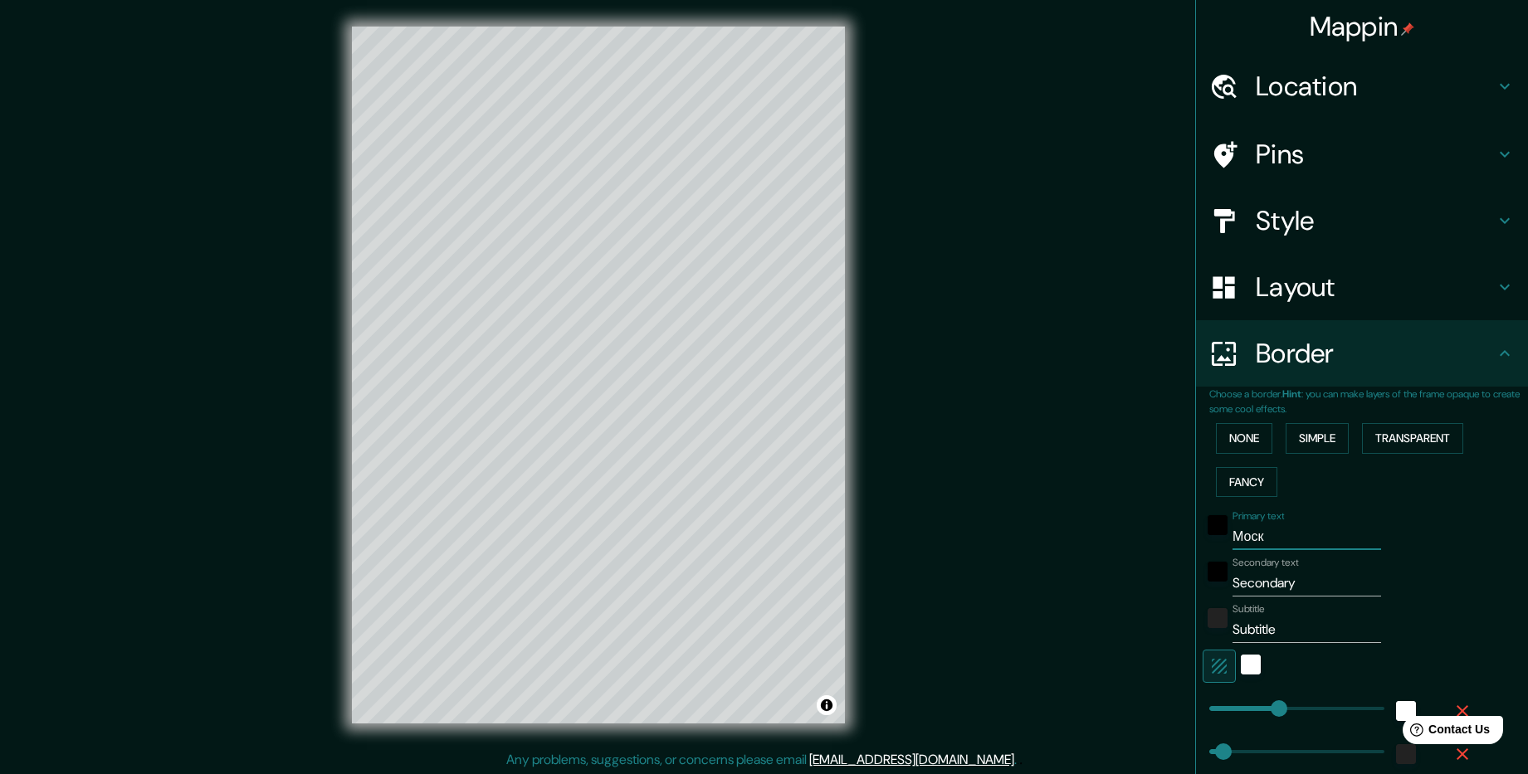
type input "238"
type input "48"
type input "Москаа"
type input "238"
type input "48"
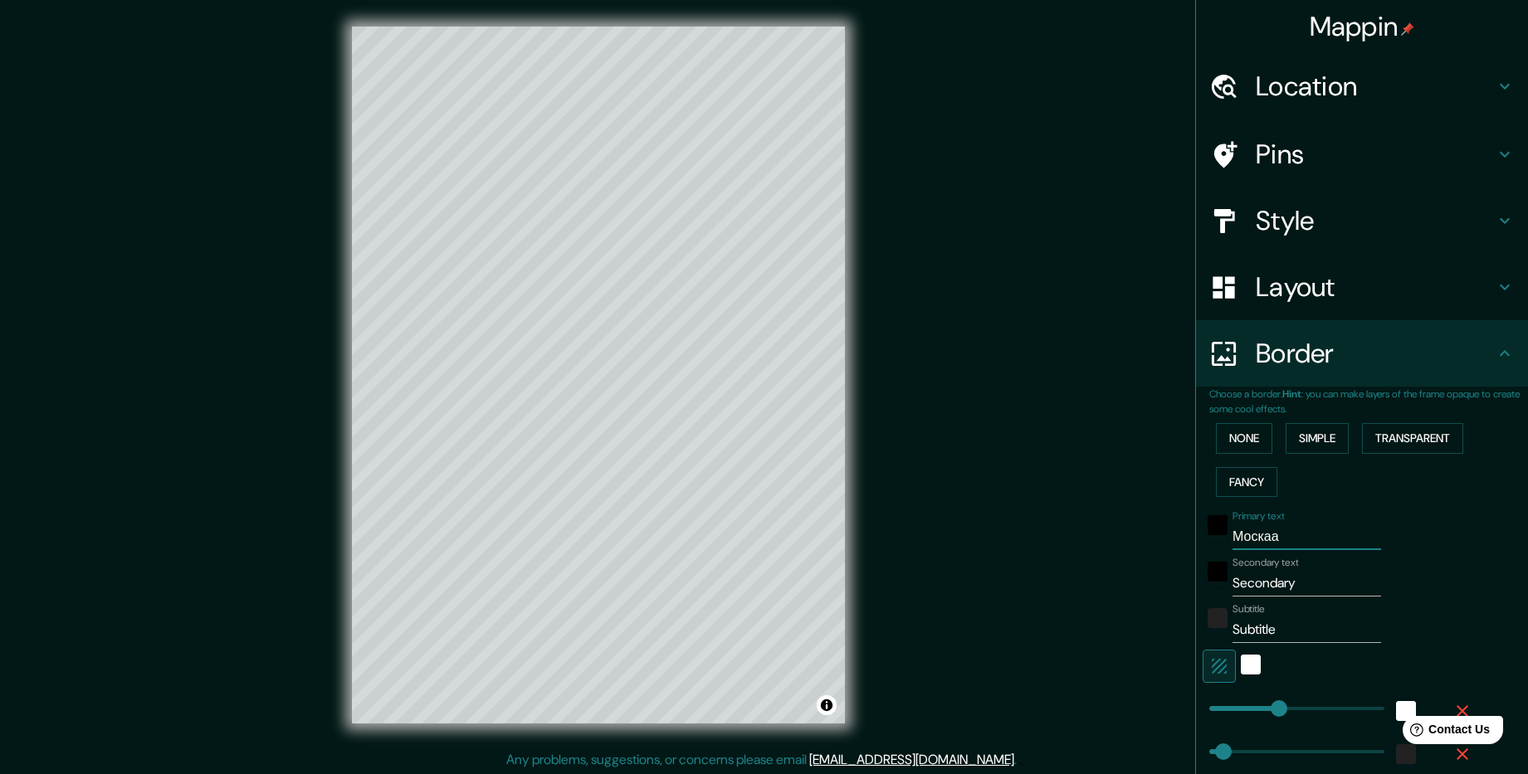
type input "Моска"
type input "238"
type input "48"
type input "Моск"
type input "238"
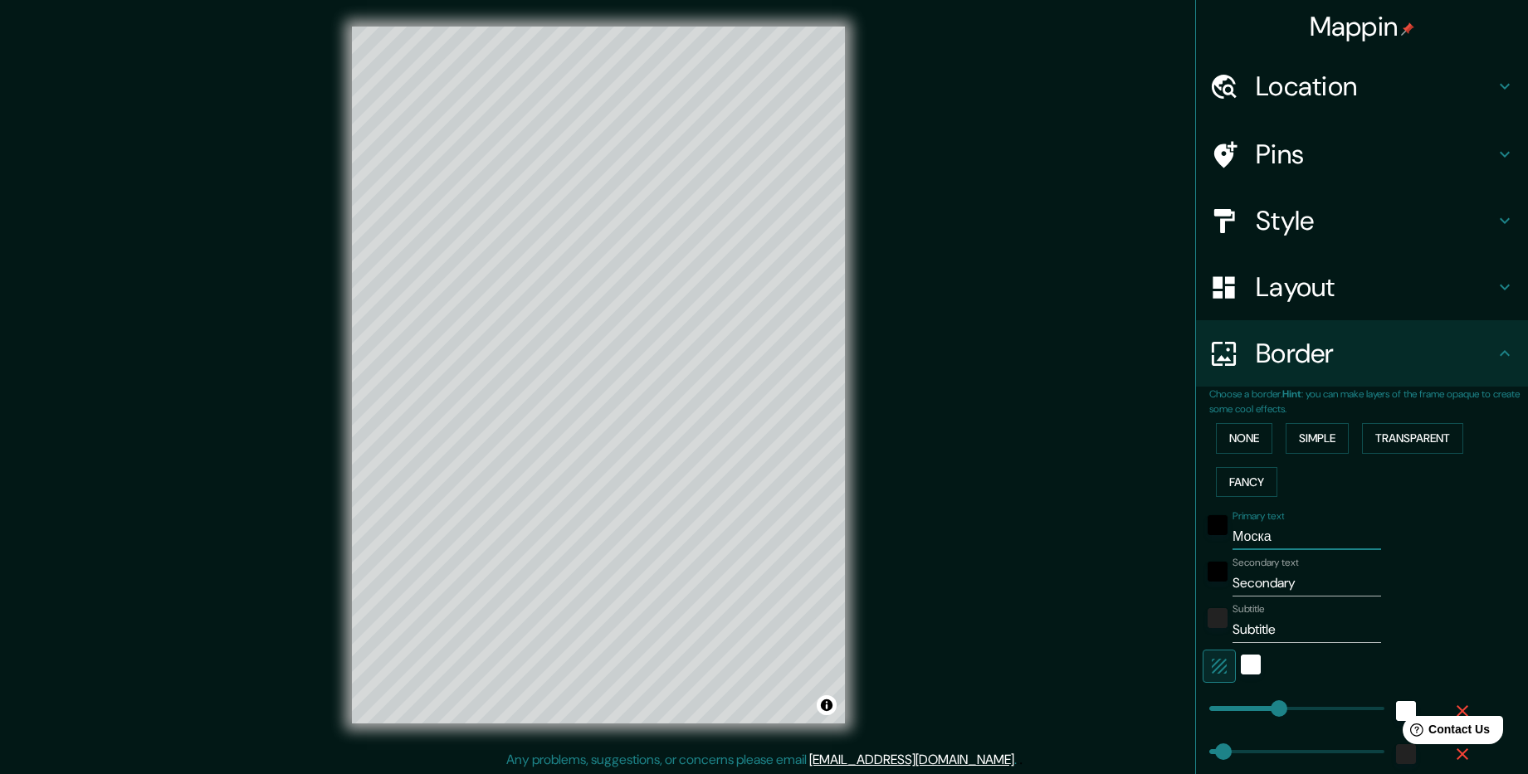
type input "48"
type input "Мос"
type input "238"
type input "48"
type input "Мо"
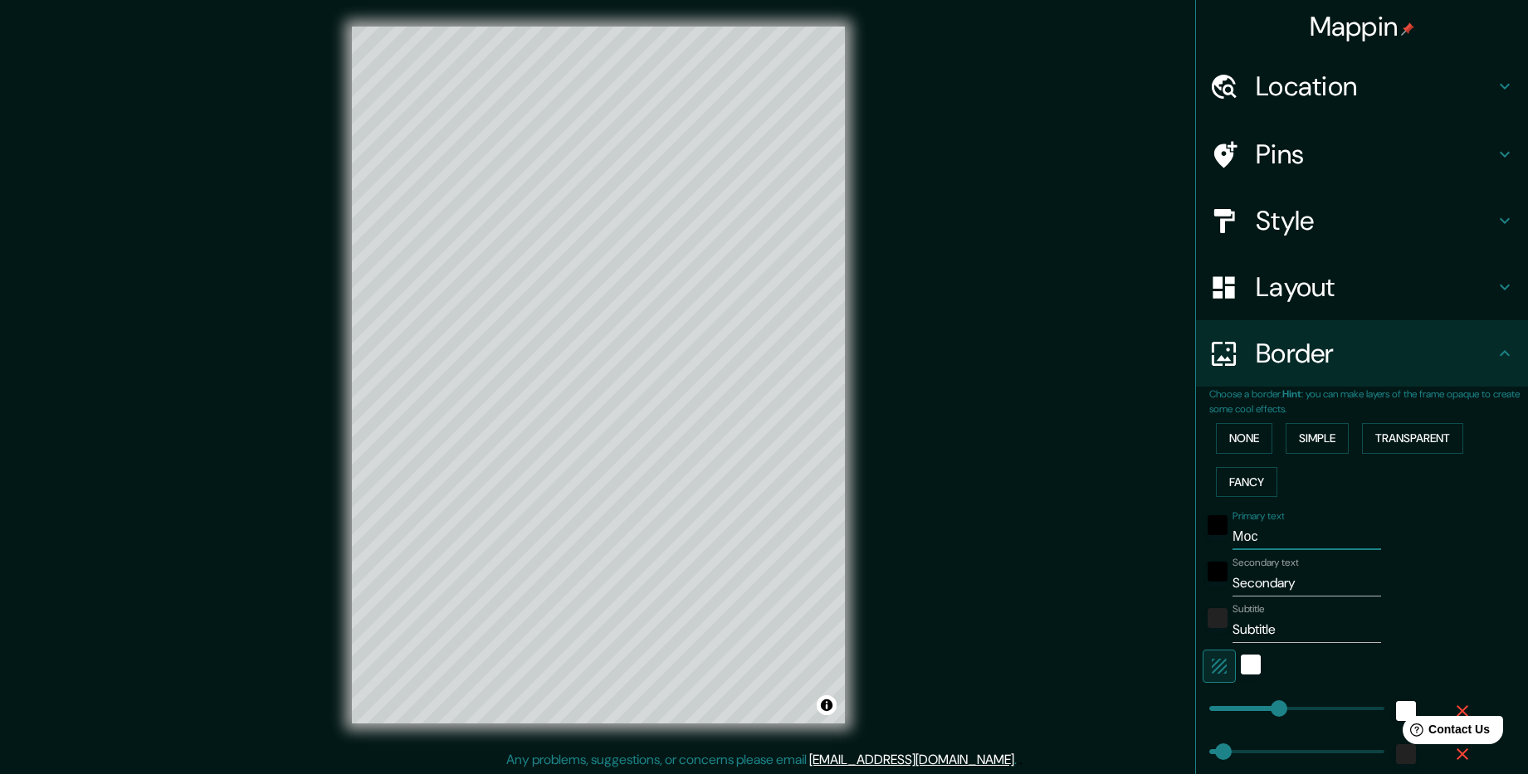
type input "238"
type input "48"
type input "М"
type input "238"
type input "48"
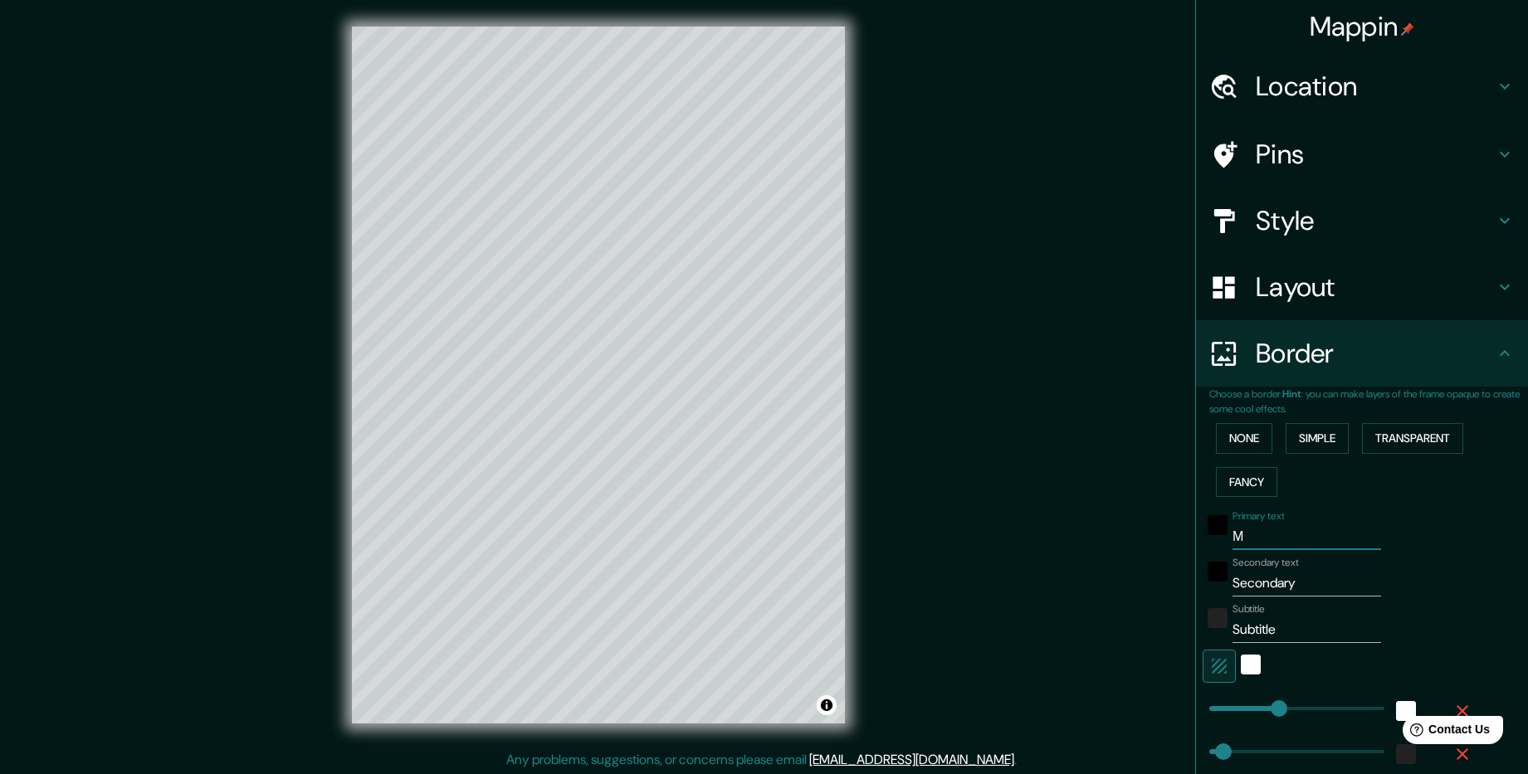
type input "Мо"
type input "238"
type input "48"
type input "Мос"
type input "238"
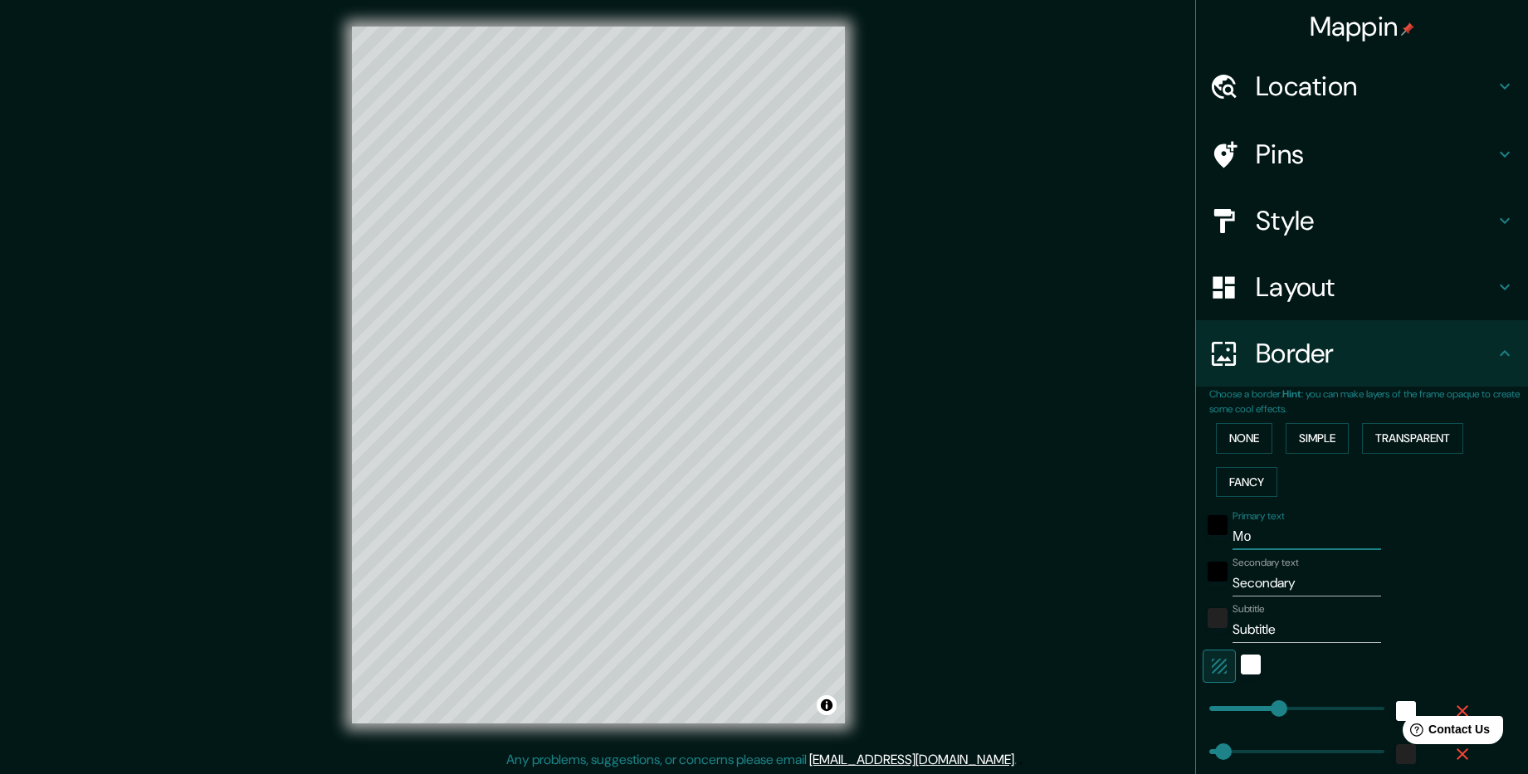
type input "48"
type input "Моск"
type input "238"
type input "48"
type input "Москв"
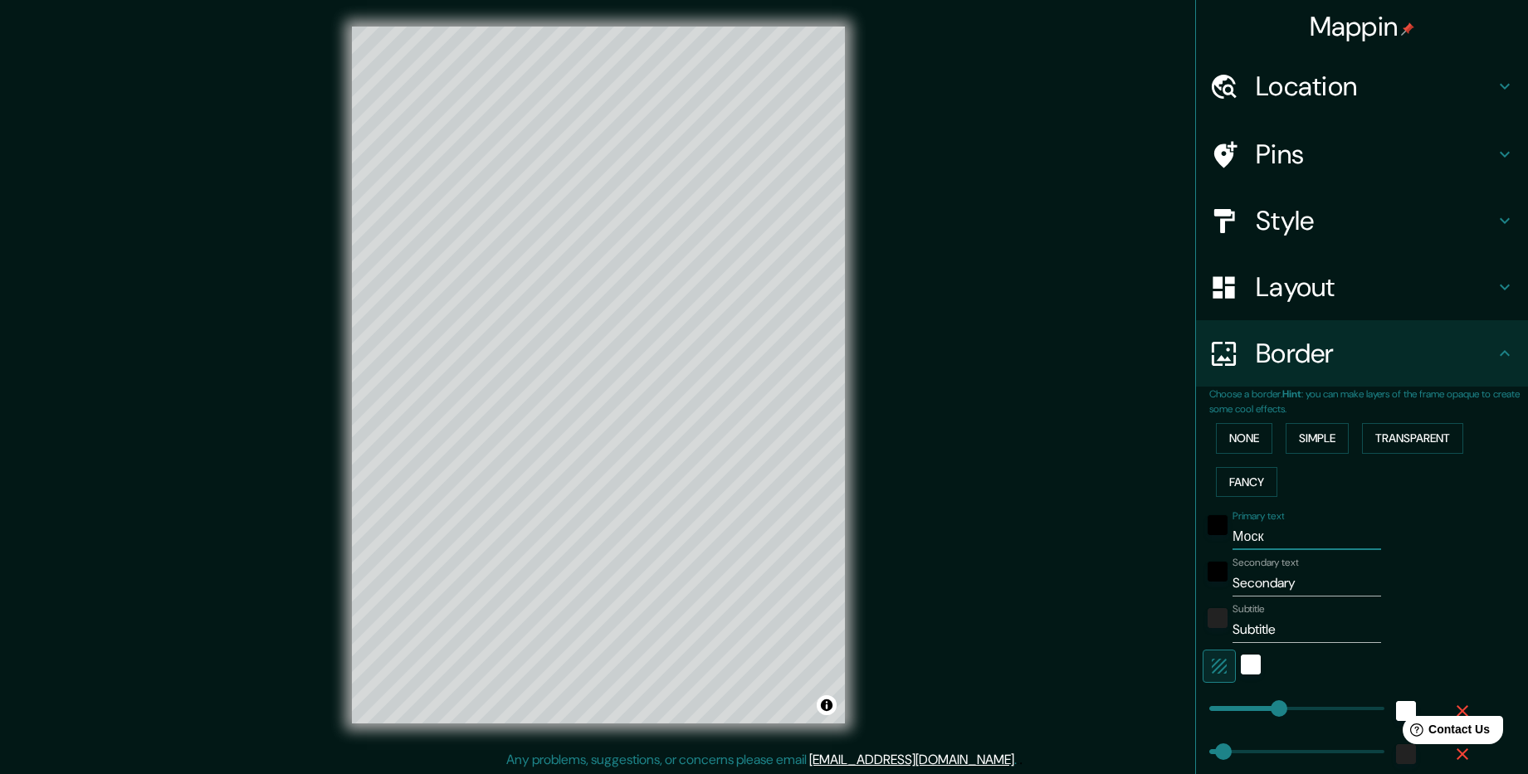
type input "238"
type input "48"
type input "[GEOGRAPHIC_DATA]"
type input "238"
type input "48"
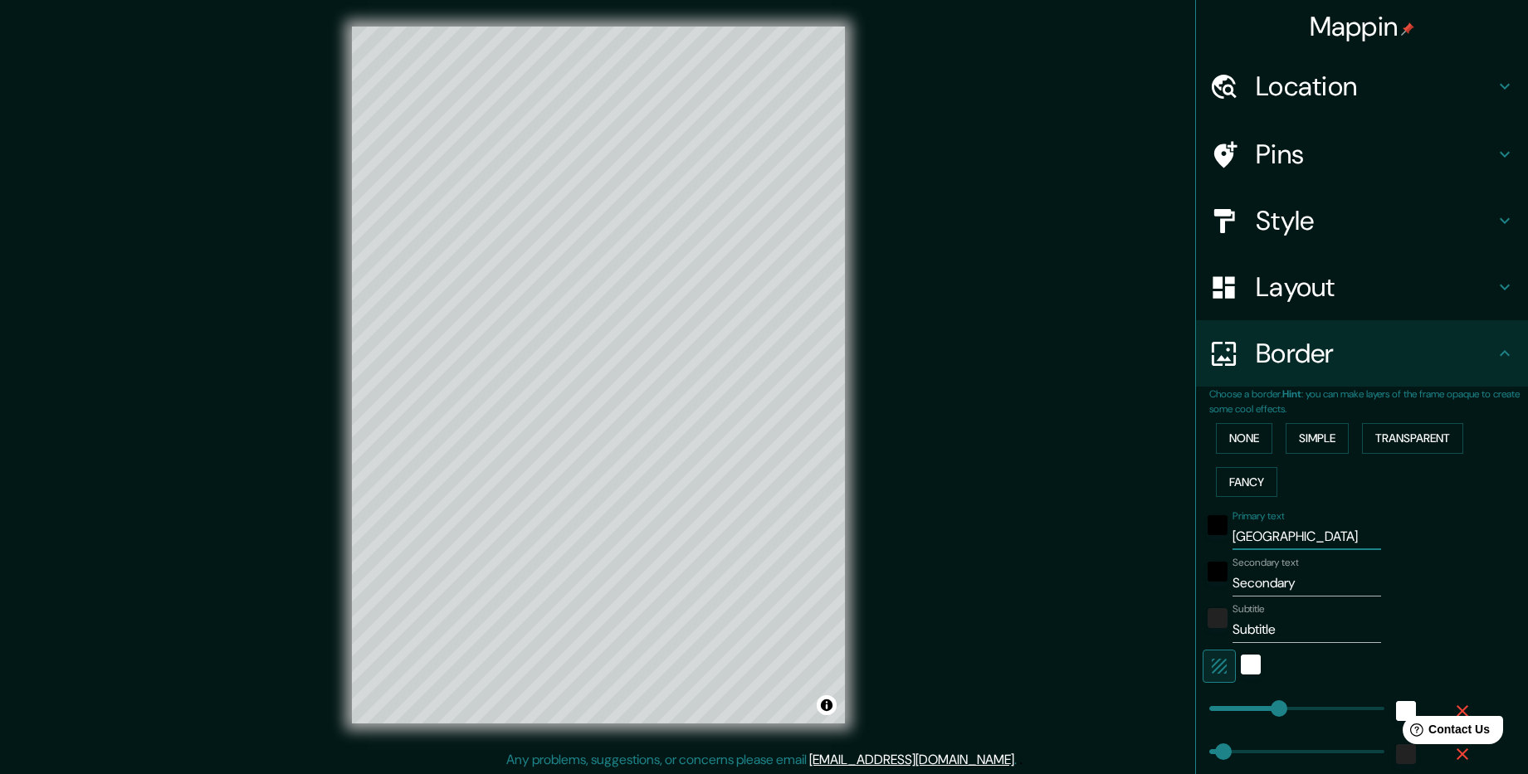
type input "[GEOGRAPHIC_DATA]"
click at [1284, 582] on input "Secondary" at bounding box center [1306, 583] width 149 height 27
drag, startPoint x: 1305, startPoint y: 586, endPoint x: 1223, endPoint y: 593, distance: 82.4
click at [1232, 593] on input "Secondary" at bounding box center [1306, 583] width 149 height 27
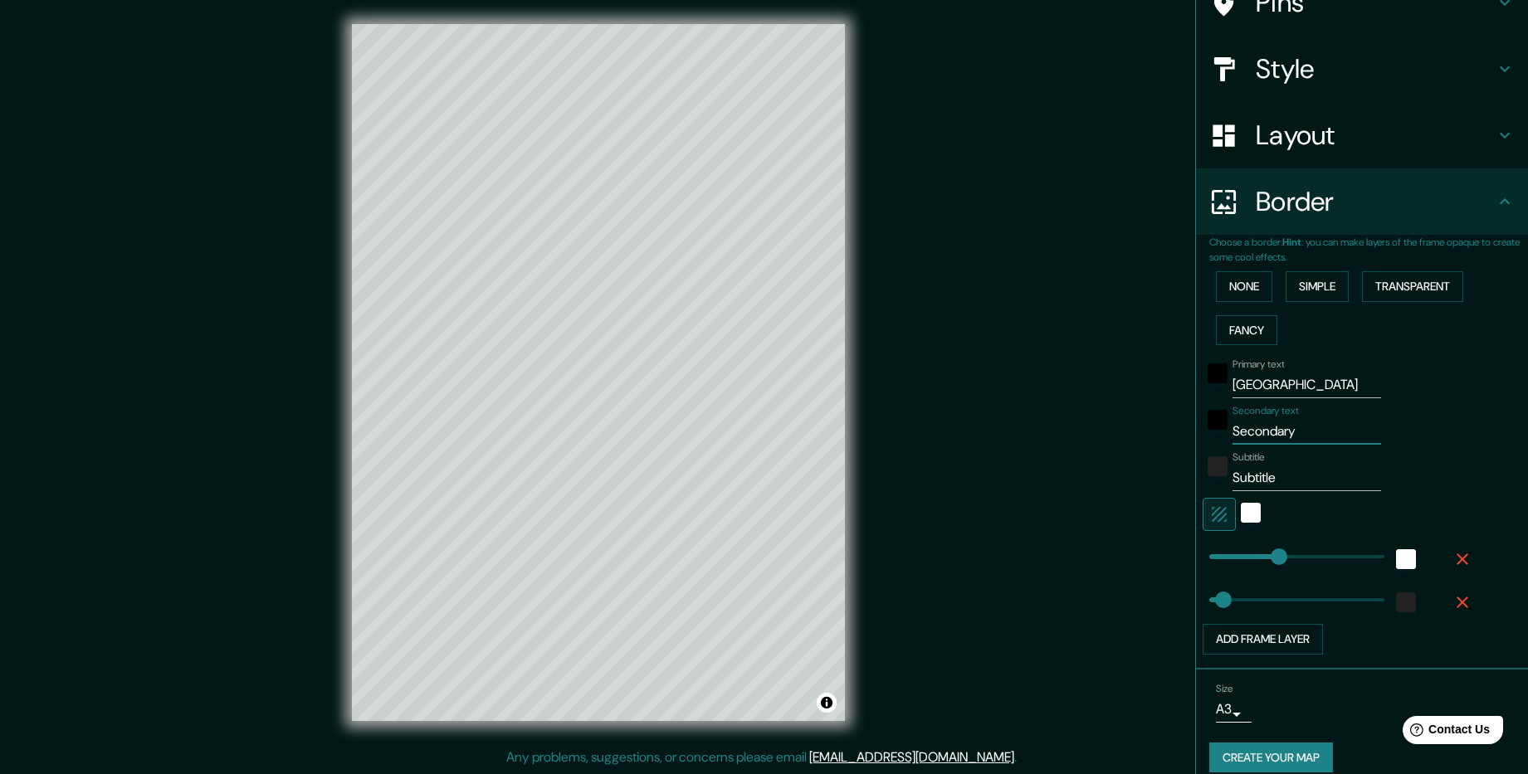
scroll to position [170, 0]
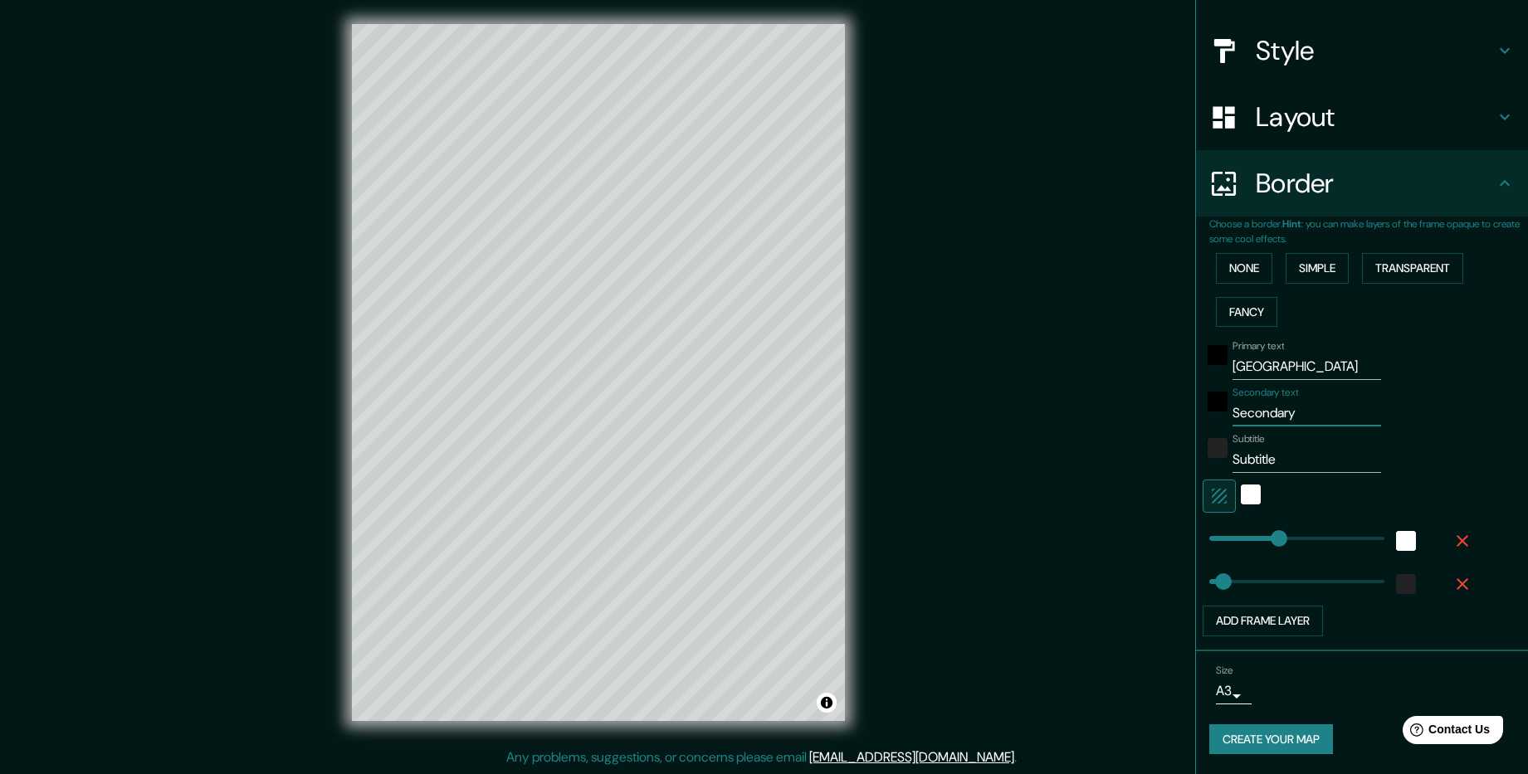
type input "Р"
type input "238"
type input "48"
type input "РО"
type input "238"
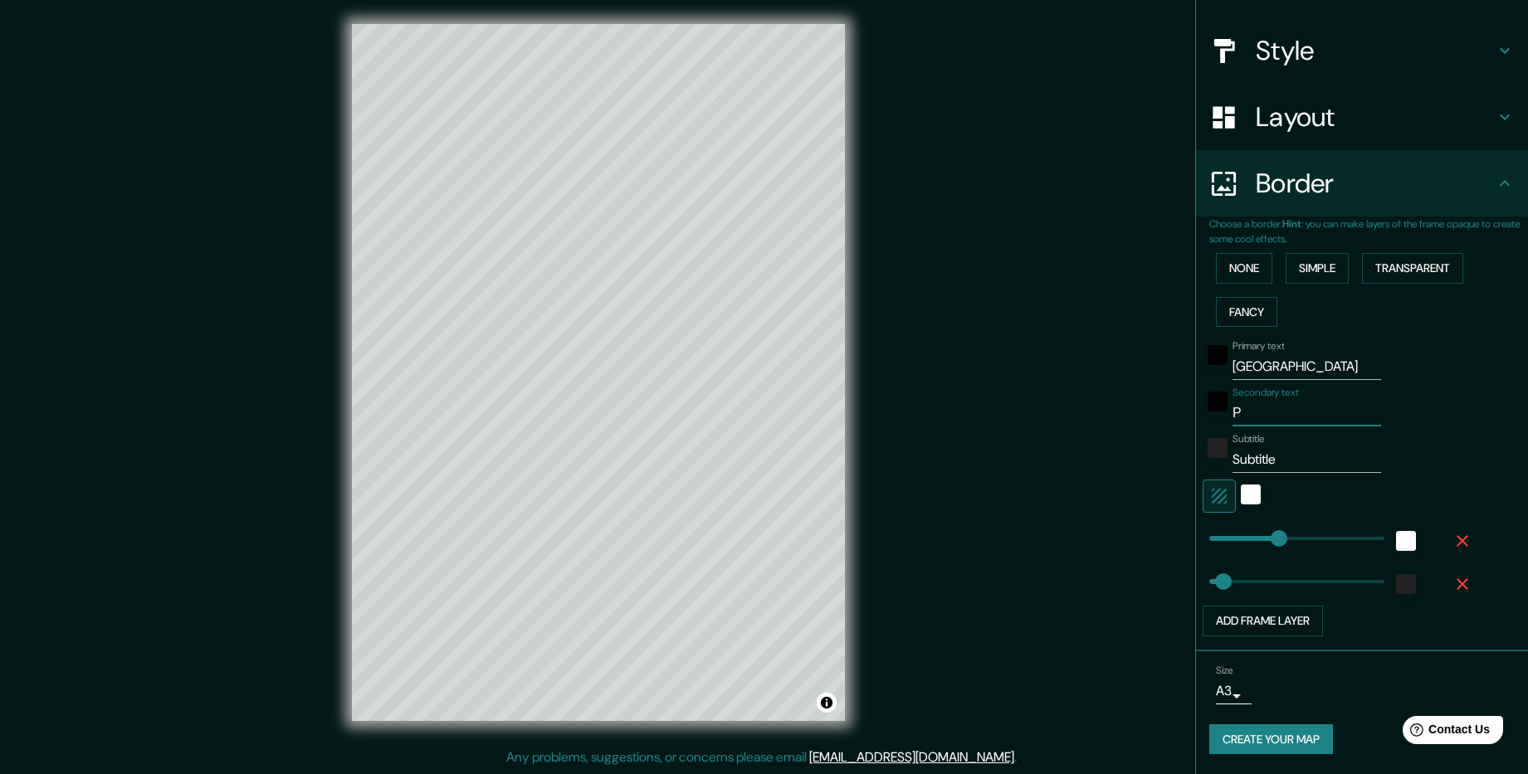
type input "48"
type input "РОС"
type input "238"
type input "48"
type input "РОСС"
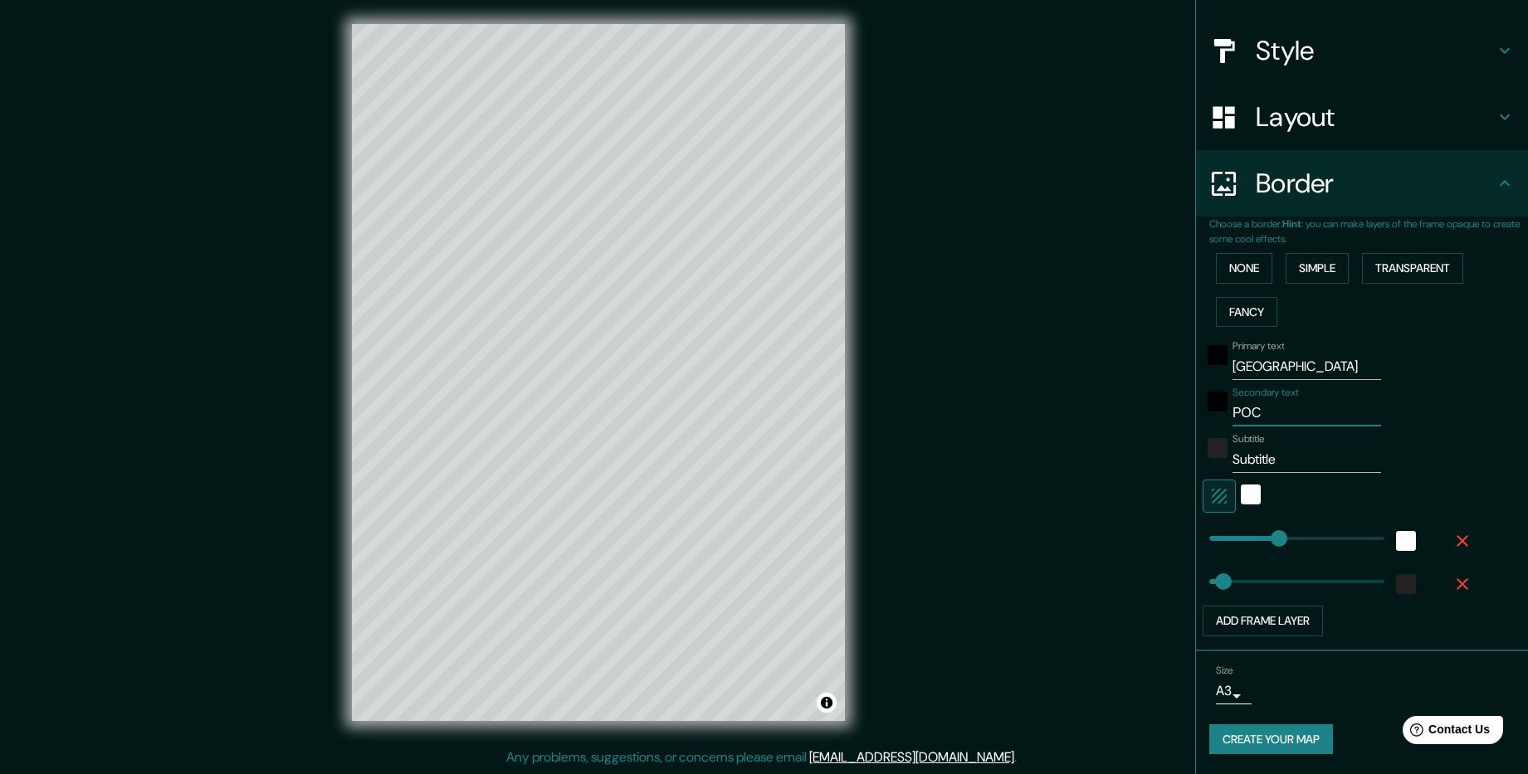
type input "238"
type input "48"
type input "РОССИ"
type input "238"
type input "48"
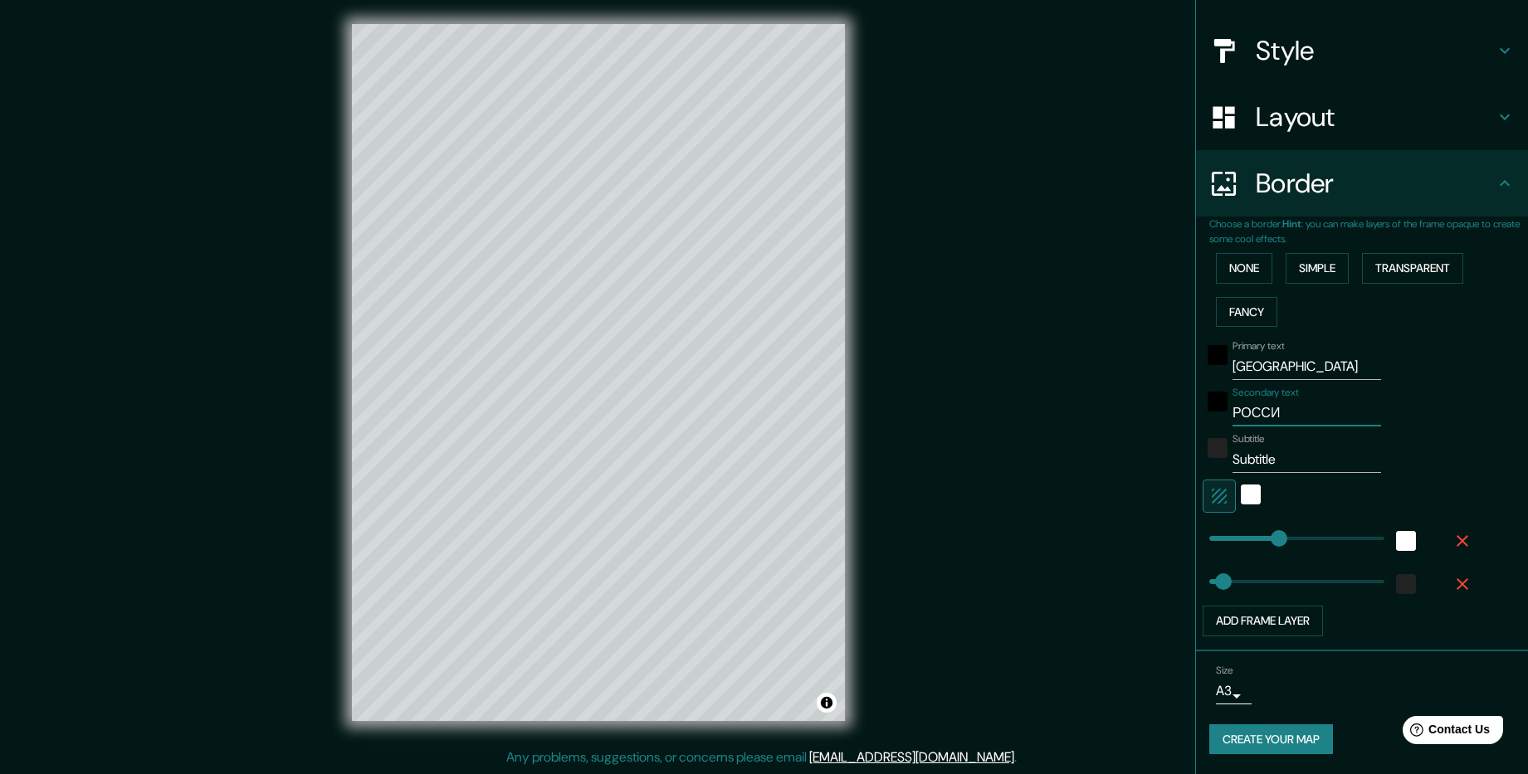
type input "РОССИЯ"
type input "238"
type input "48"
type input "РОССИЯ"
click at [1275, 465] on input "Subtitle" at bounding box center [1306, 459] width 149 height 27
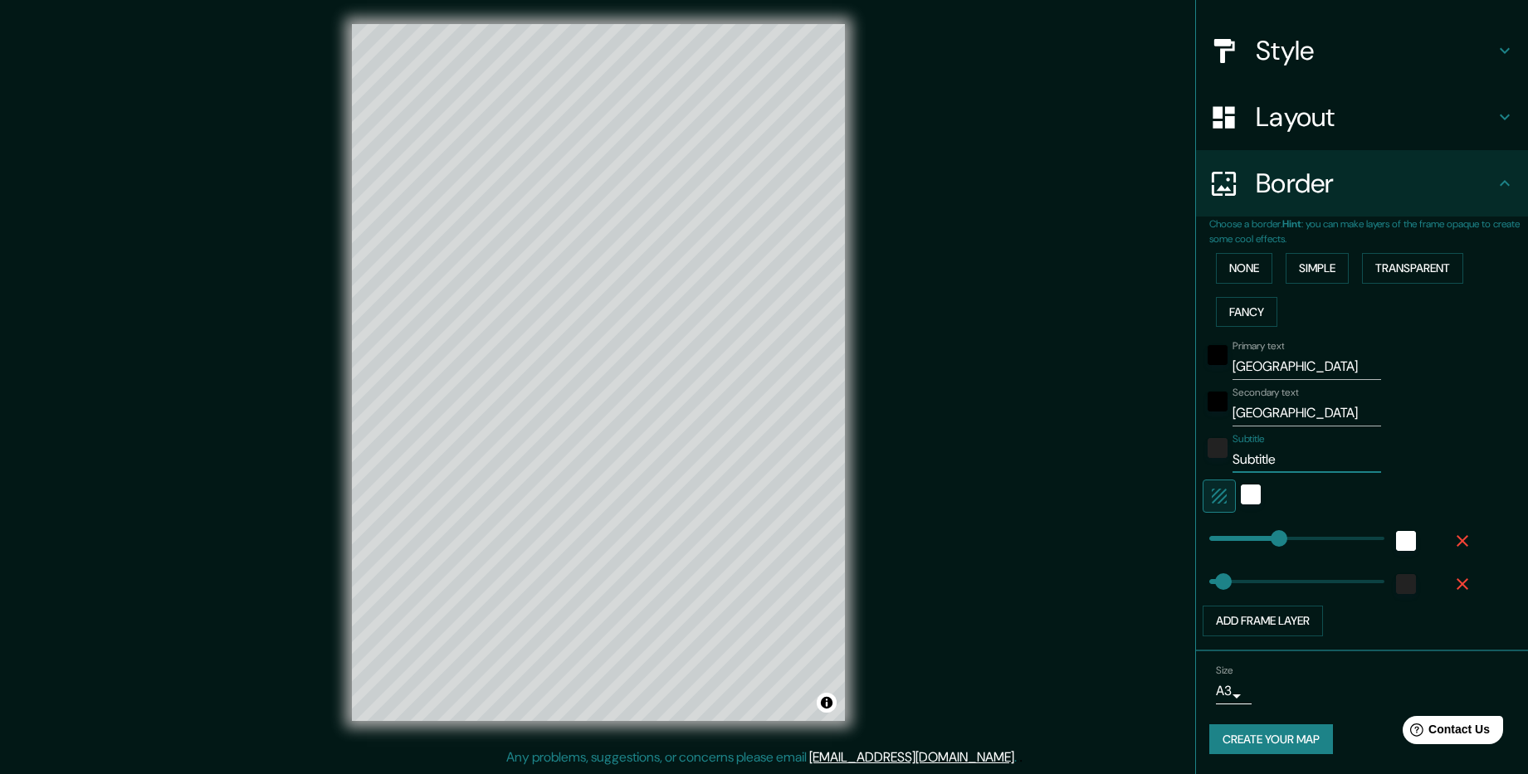
click at [1281, 461] on input "Subtitle" at bounding box center [1306, 459] width 149 height 27
type input "238"
click at [1207, 446] on div "color-222222" at bounding box center [1217, 448] width 20 height 20
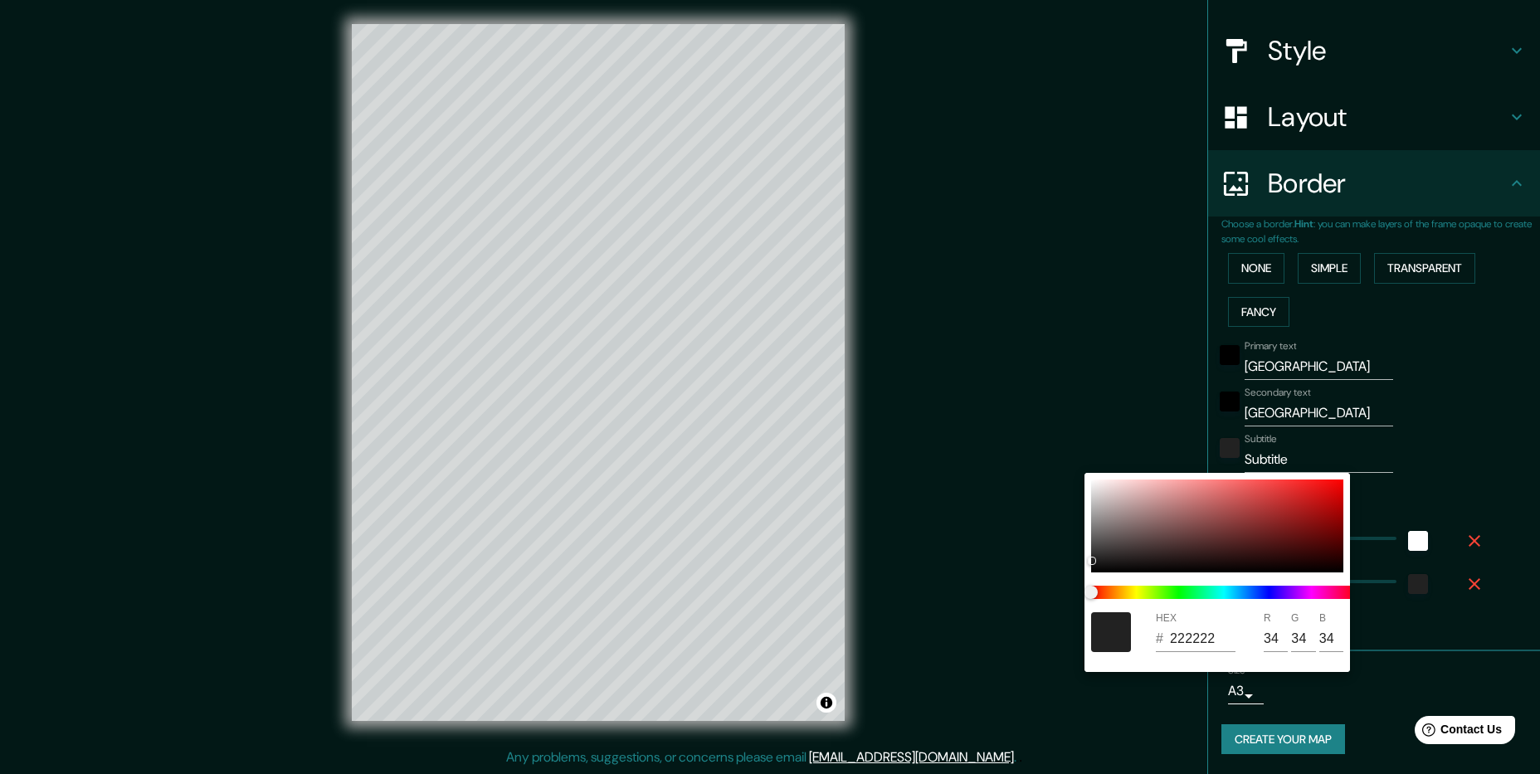
click at [1209, 434] on div at bounding box center [770, 387] width 1540 height 774
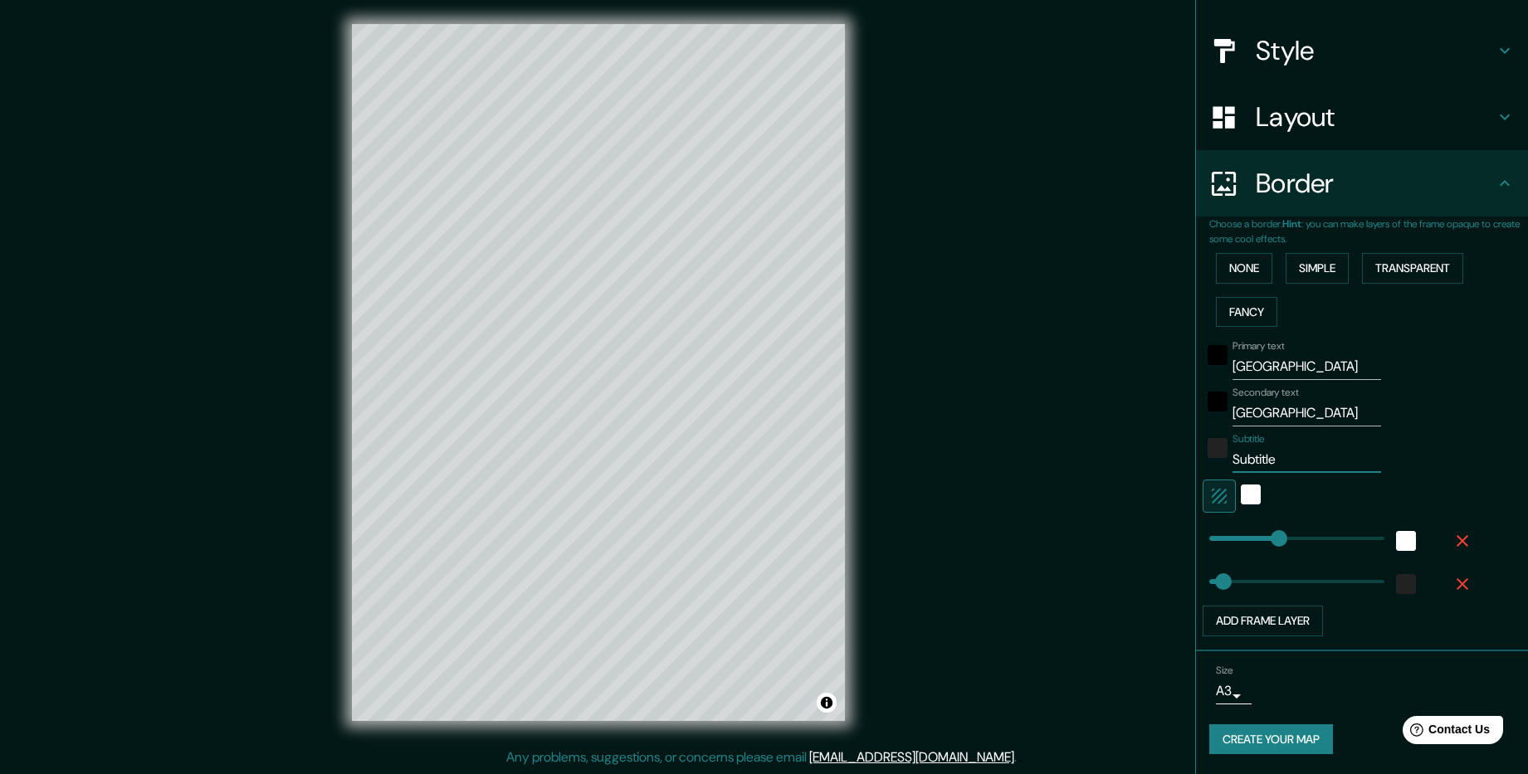
drag, startPoint x: 1286, startPoint y: 458, endPoint x: 1161, endPoint y: 451, distance: 125.5
click at [1161, 451] on div "Mappin Location Москва, Россия Pins Style Layout Border Choose a border. Hint :…" at bounding box center [764, 386] width 1528 height 777
type input "Л"
type input "238"
type input "48"
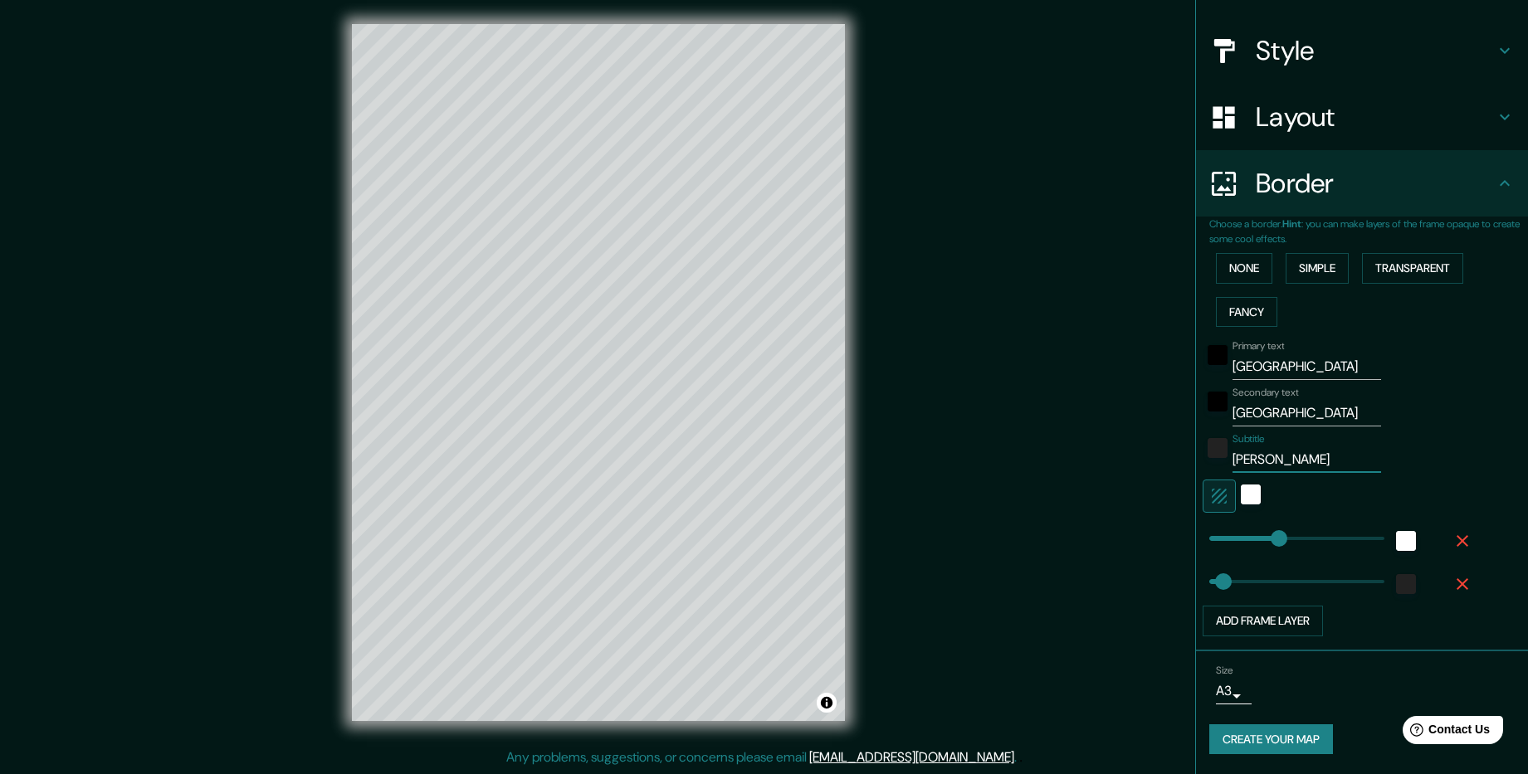
type input "Ле"
type input "238"
type input "48"
type input "Леш"
type input "238"
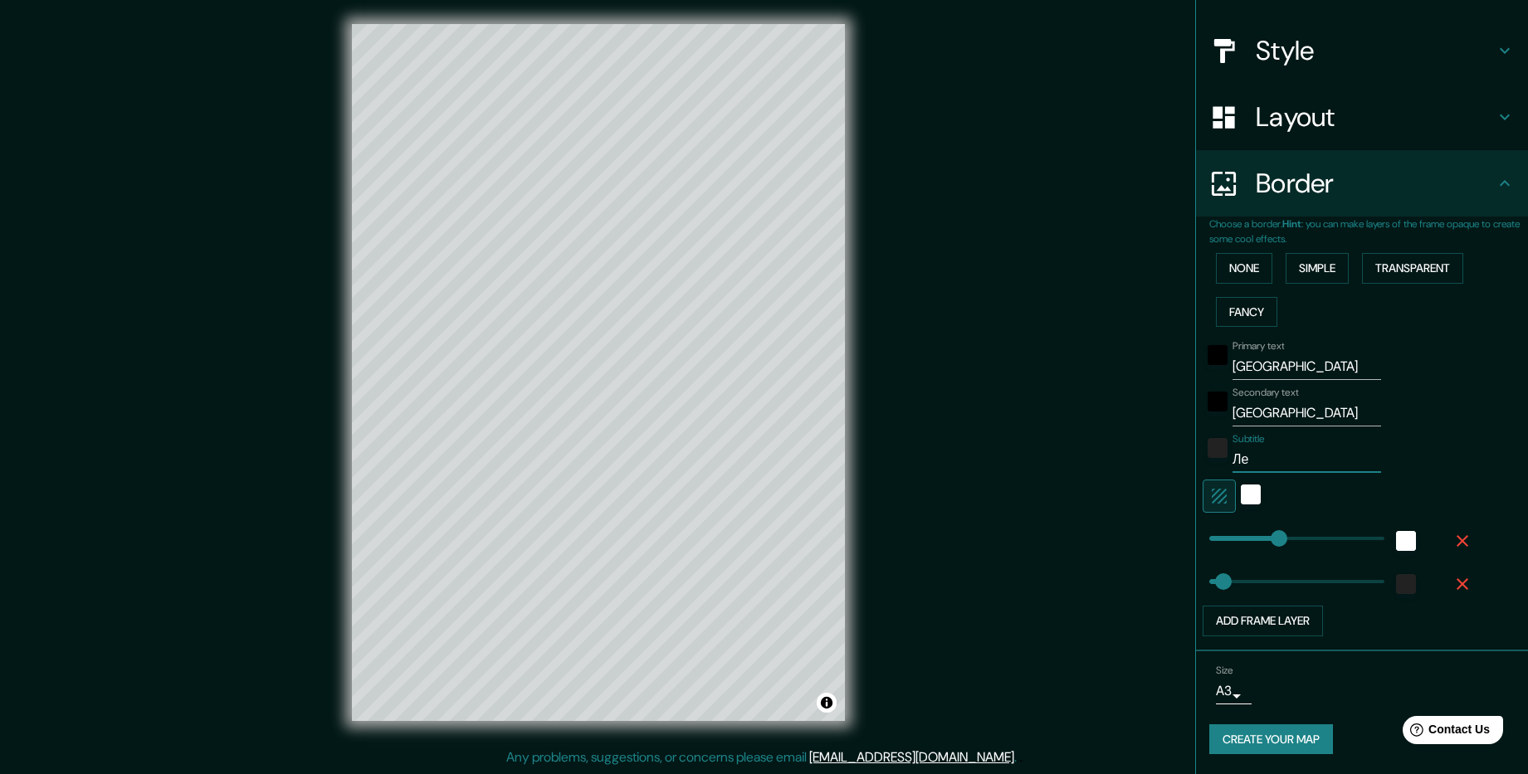
type input "48"
type input "Леша"
type input "238"
type input "48"
type input "Леша"
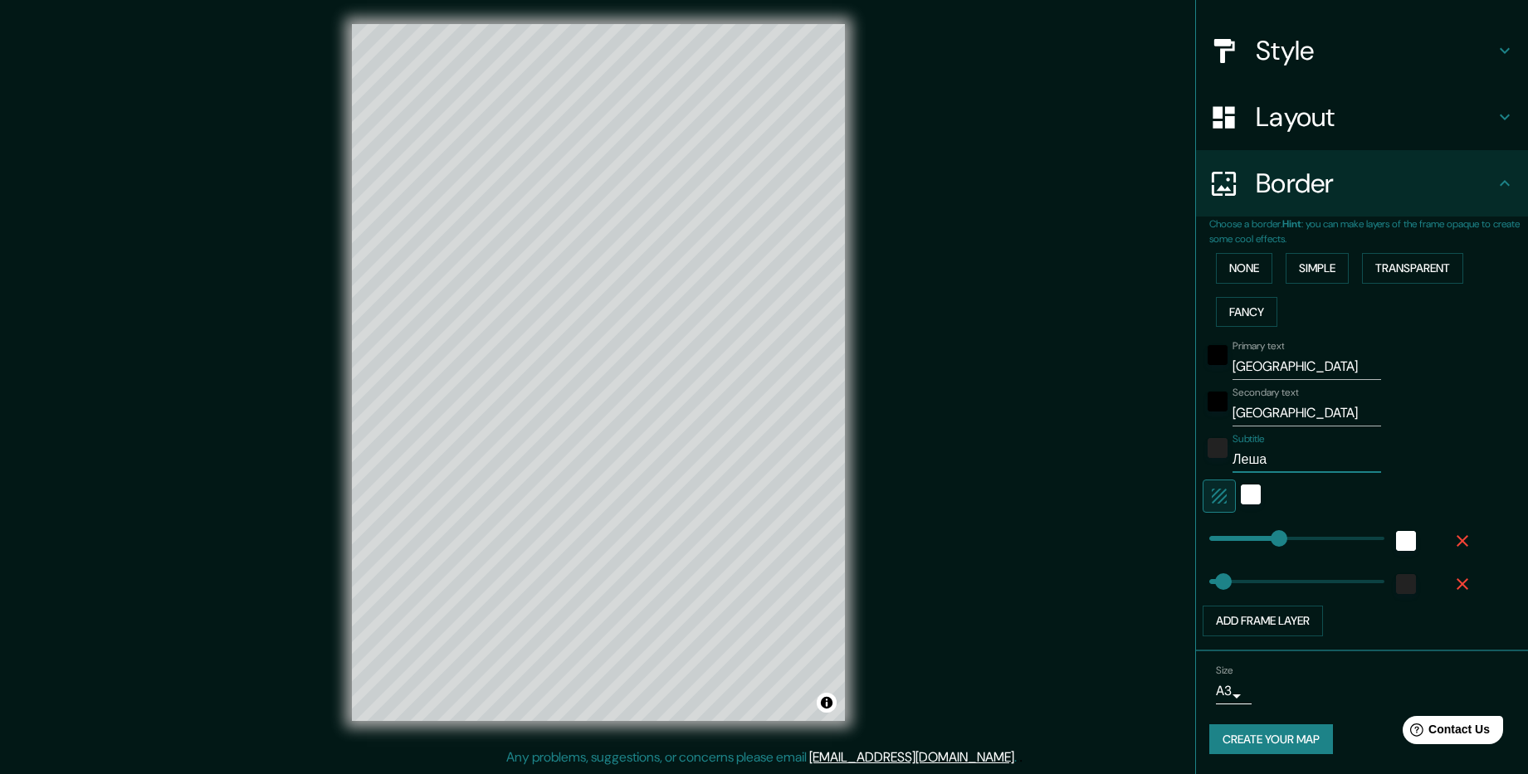
type input "238"
type input "48"
type input "Леша и"
type input "238"
type input "48"
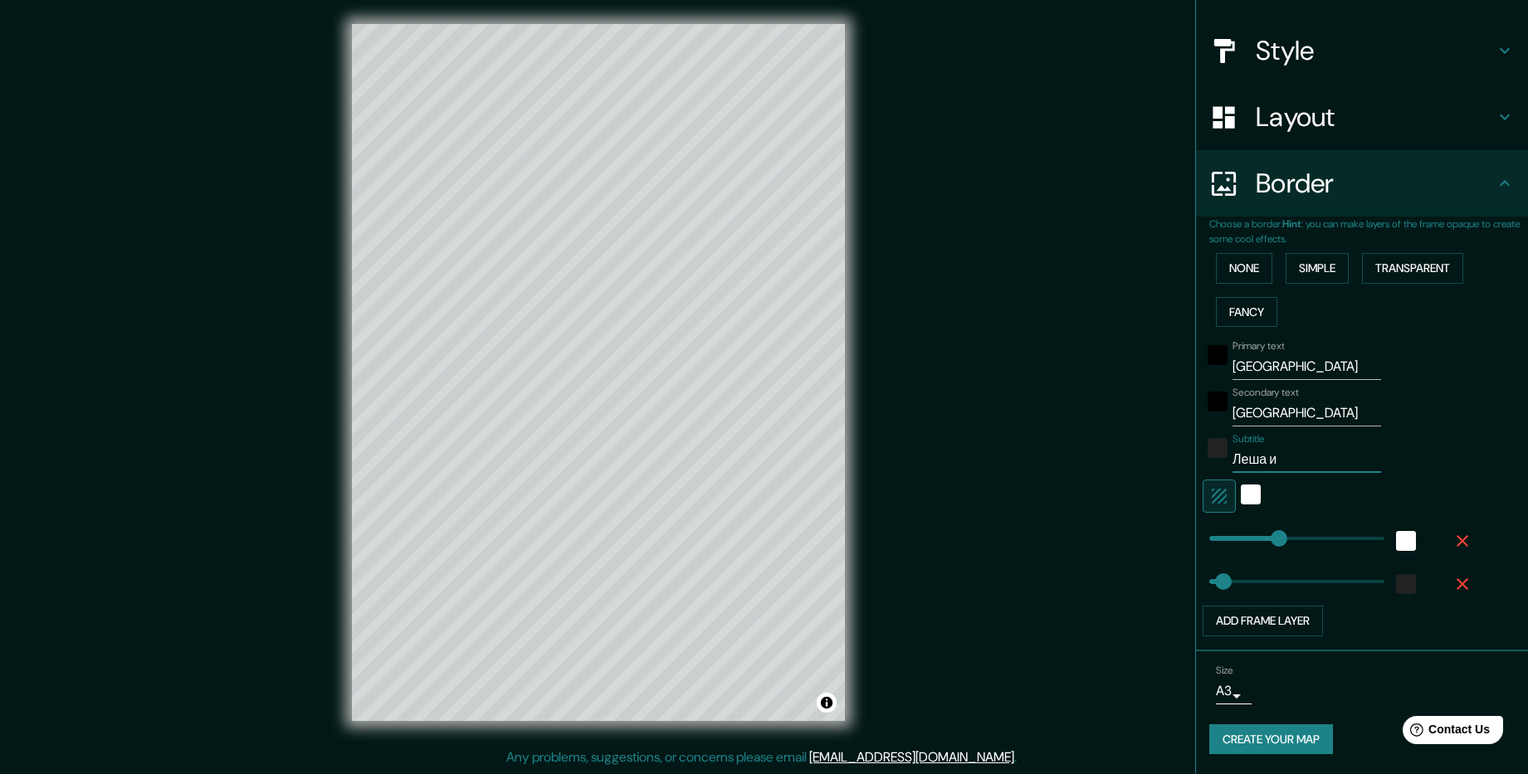
type input "Леша и"
type input "238"
type input "48"
type input "Леша и Ф"
type input "238"
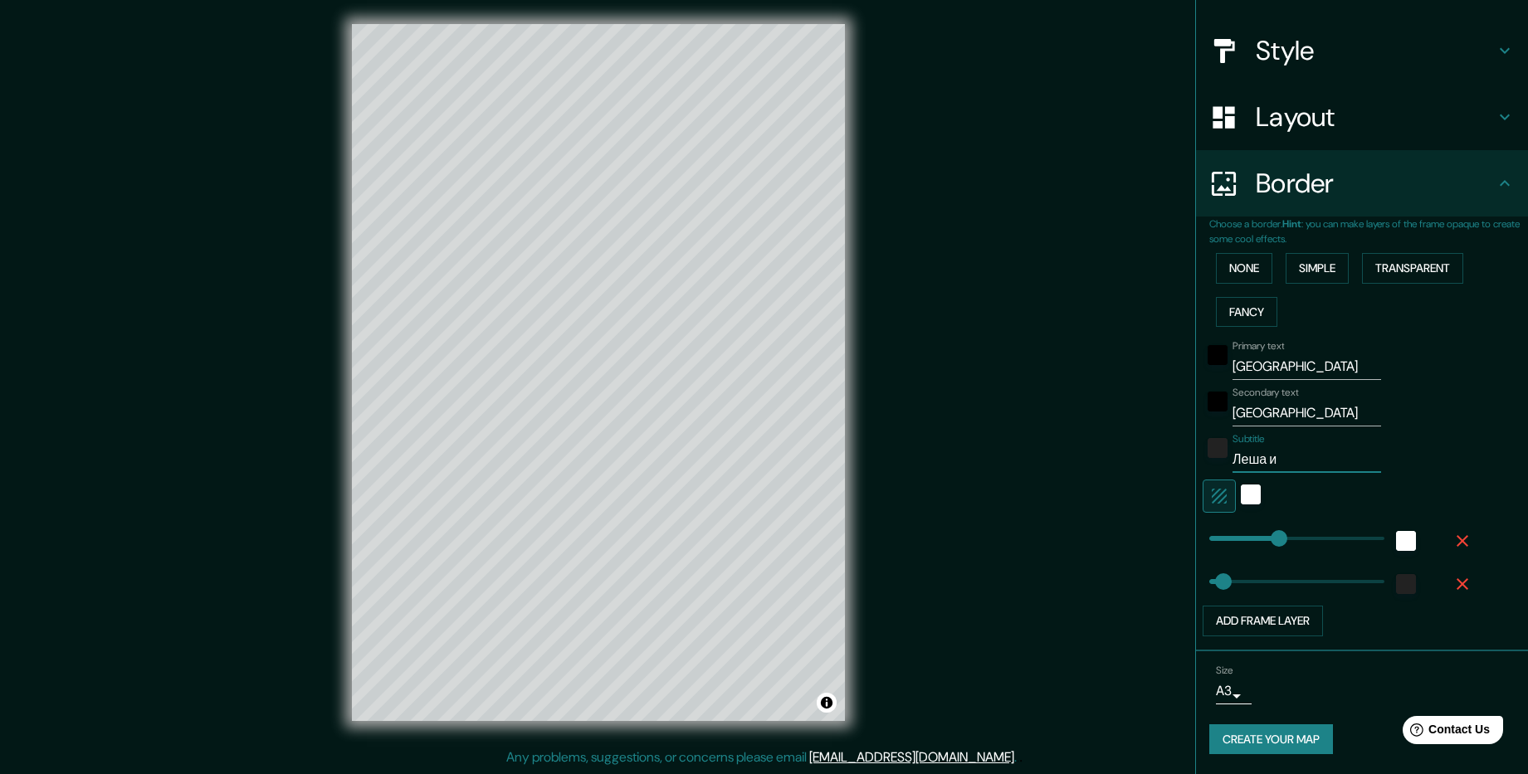
type input "48"
type input "Леша и ФЕ"
type input "238"
type input "48"
type input "Леша и Ф"
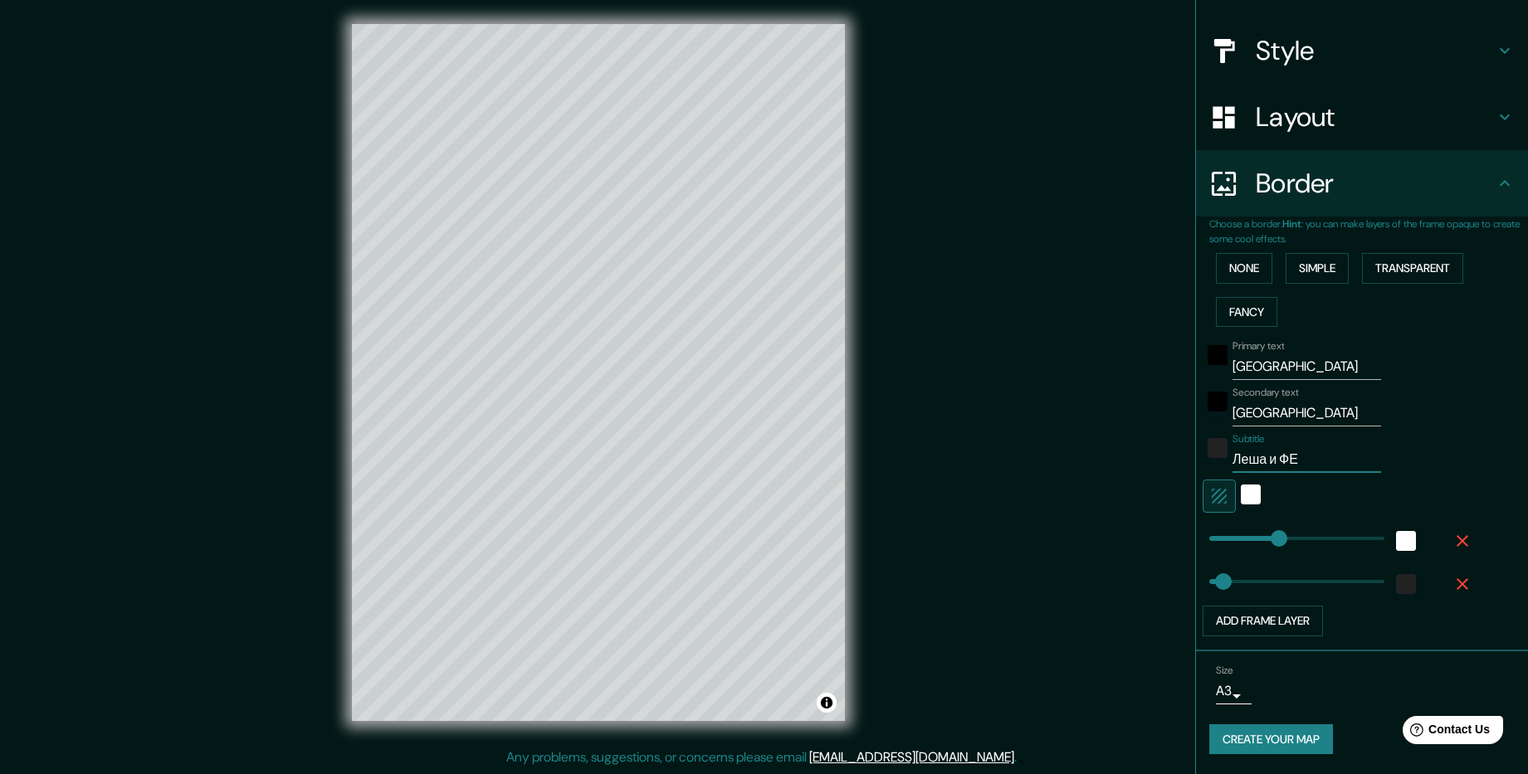
type input "238"
type input "48"
type input "Леша и Фе"
type input "238"
type input "48"
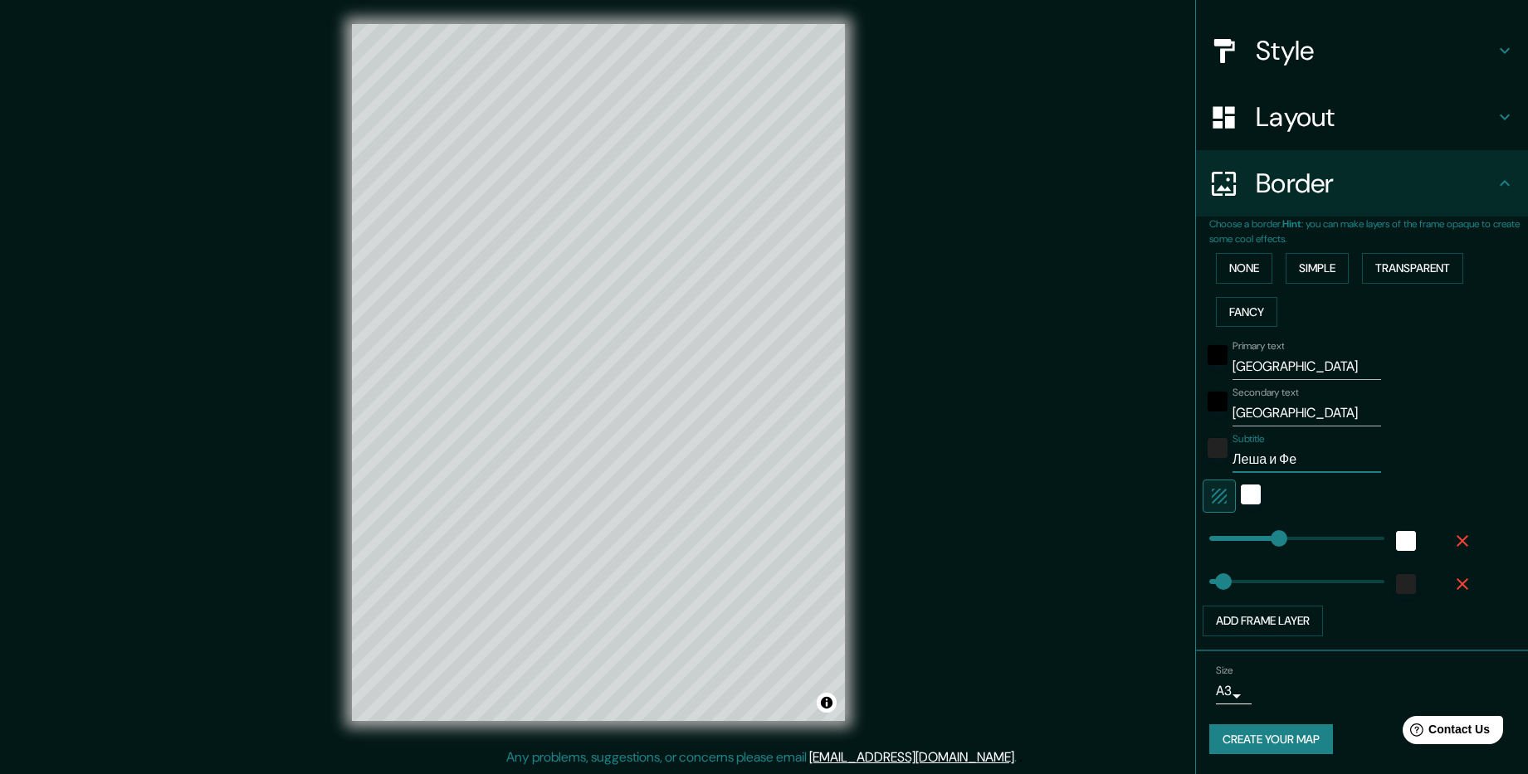
type input "Леша и Фед"
type input "238"
type input "48"
type input "Леша и Федя"
type input "238"
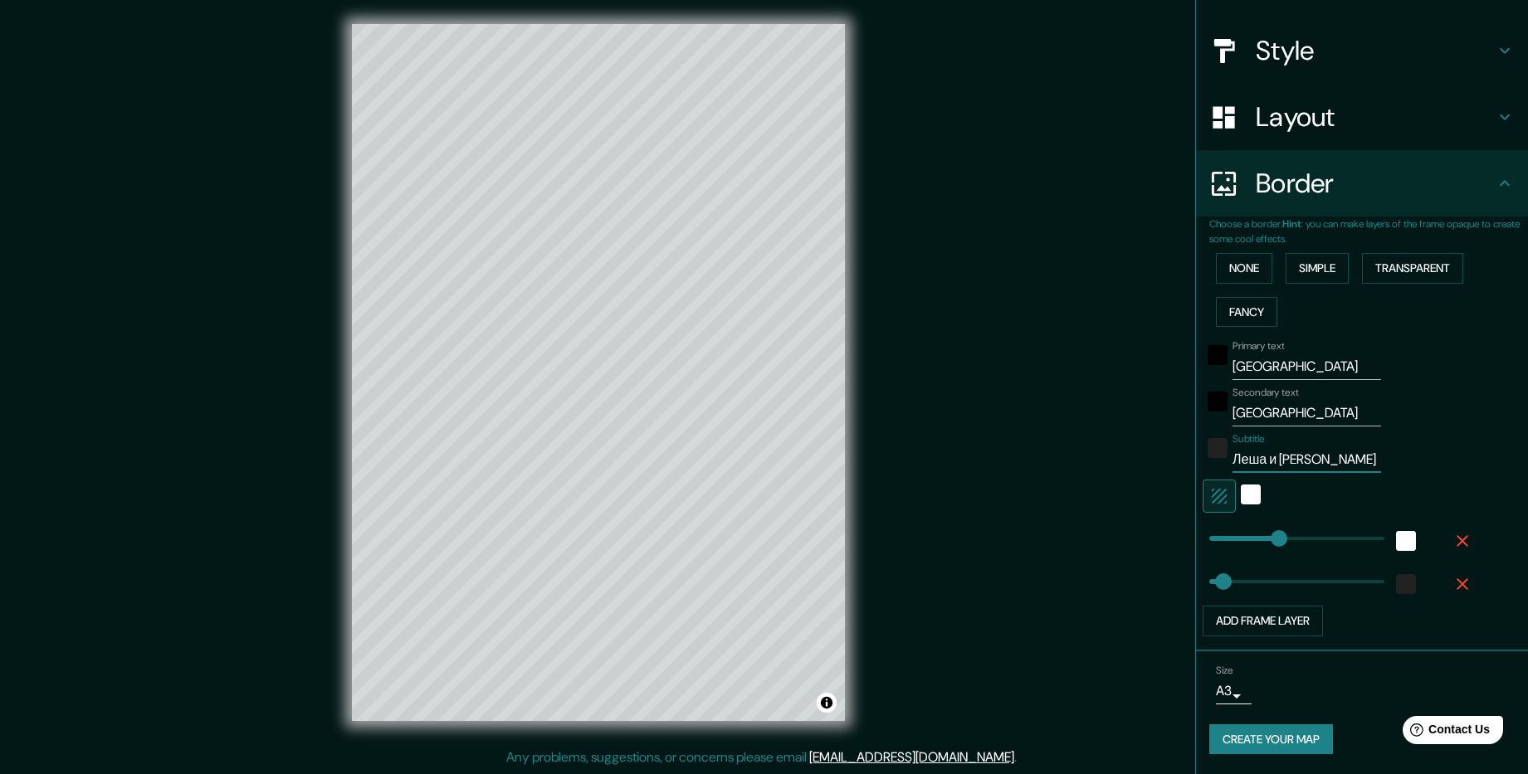
type input "48"
type input "Леша и Фед"
type input "238"
type input "48"
type input "Леша и Фе"
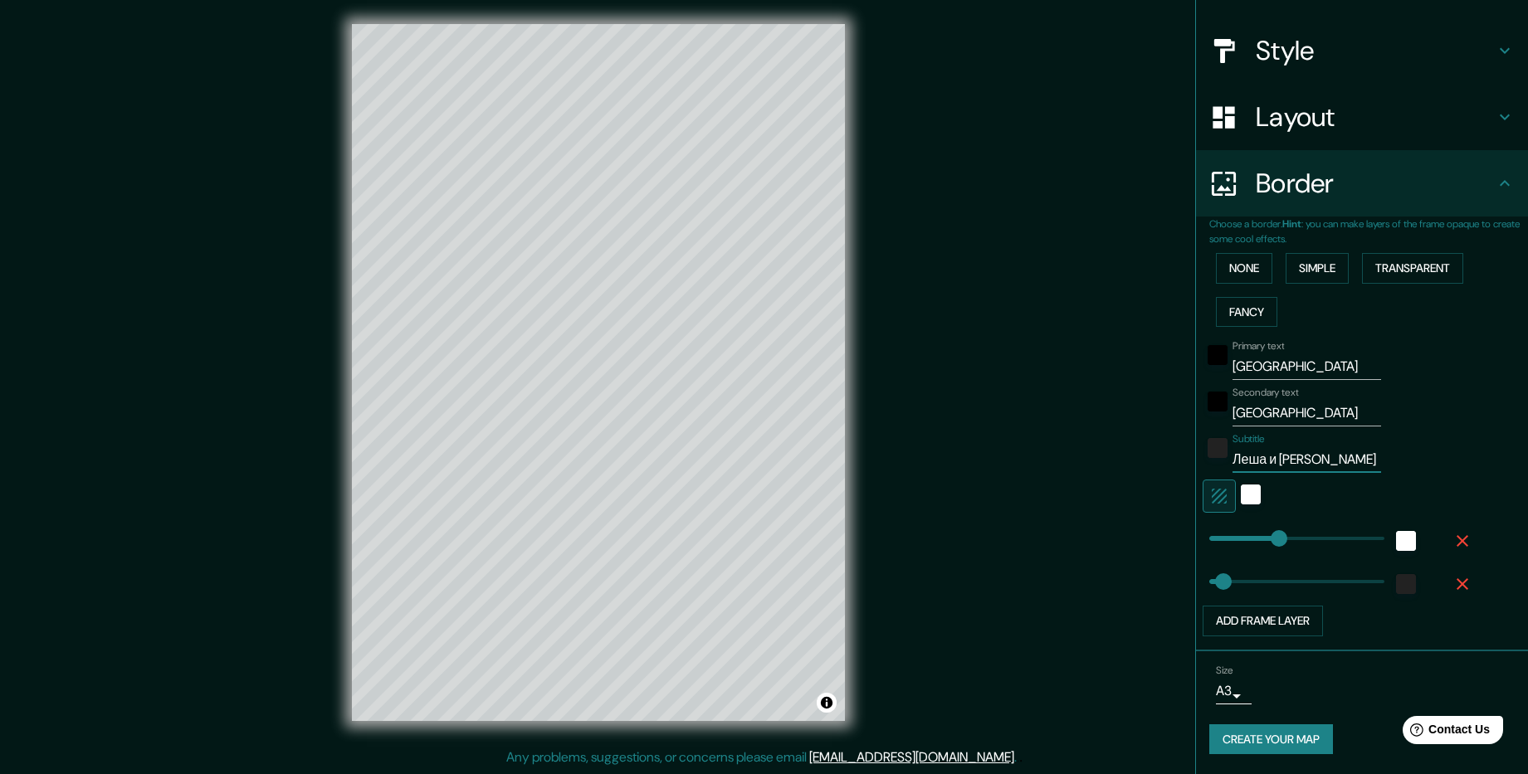
type input "238"
type input "48"
type input "Леша и Ф"
type input "238"
type input "48"
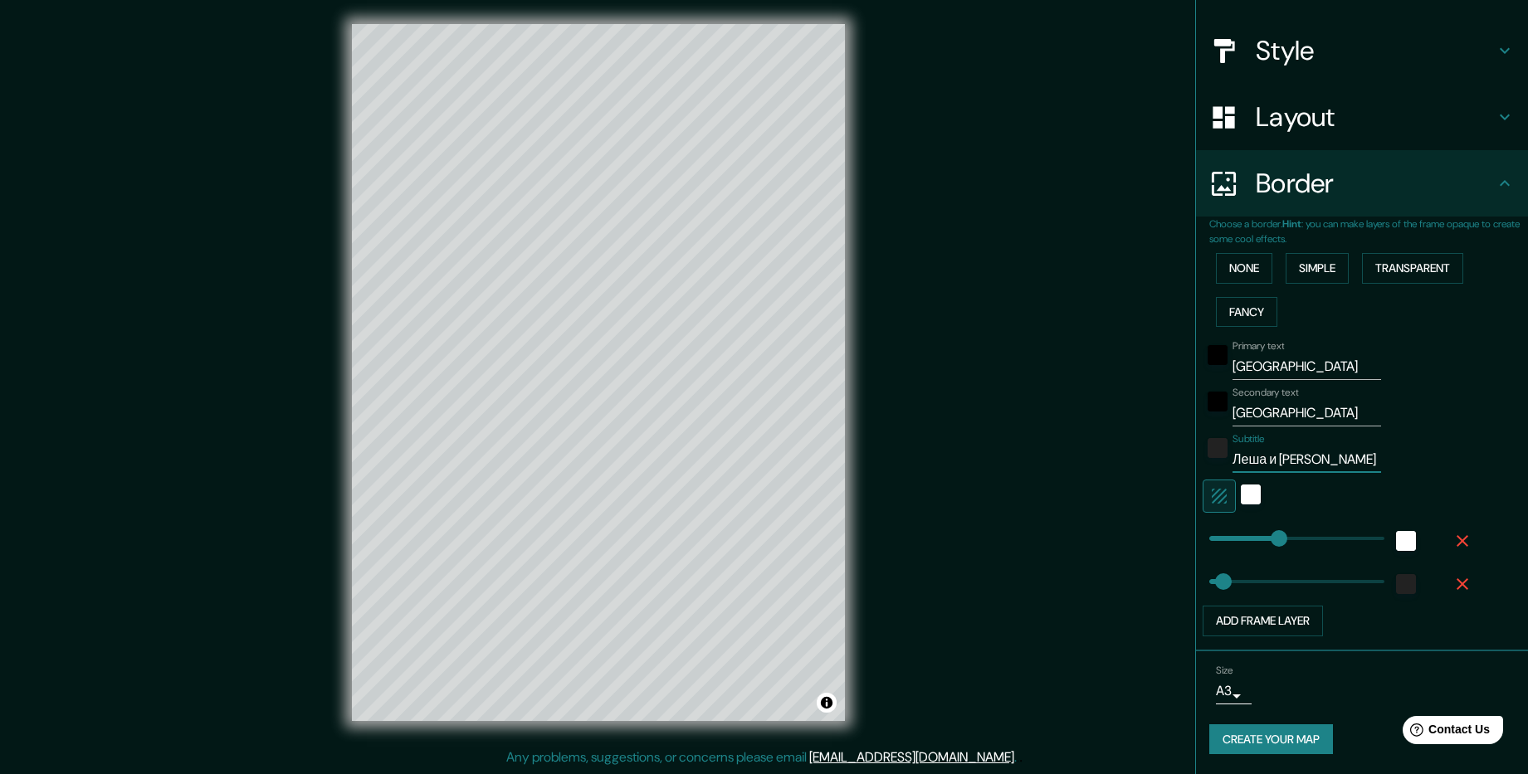
type input "Леша и"
type input "238"
type input "48"
type input "Леша и"
type input "238"
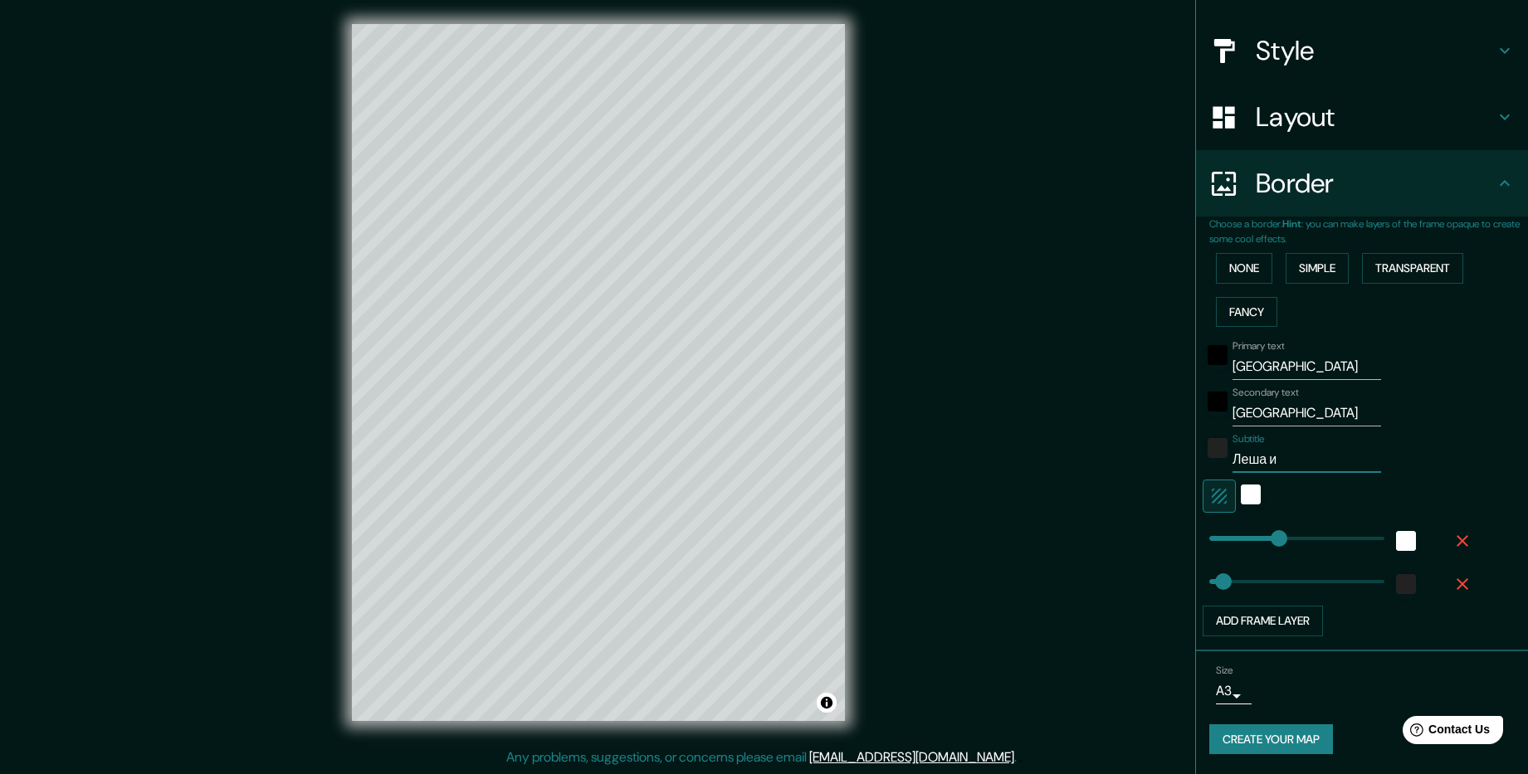
type input "48"
type input "Леша"
type input "238"
type input "48"
type input "Леша"
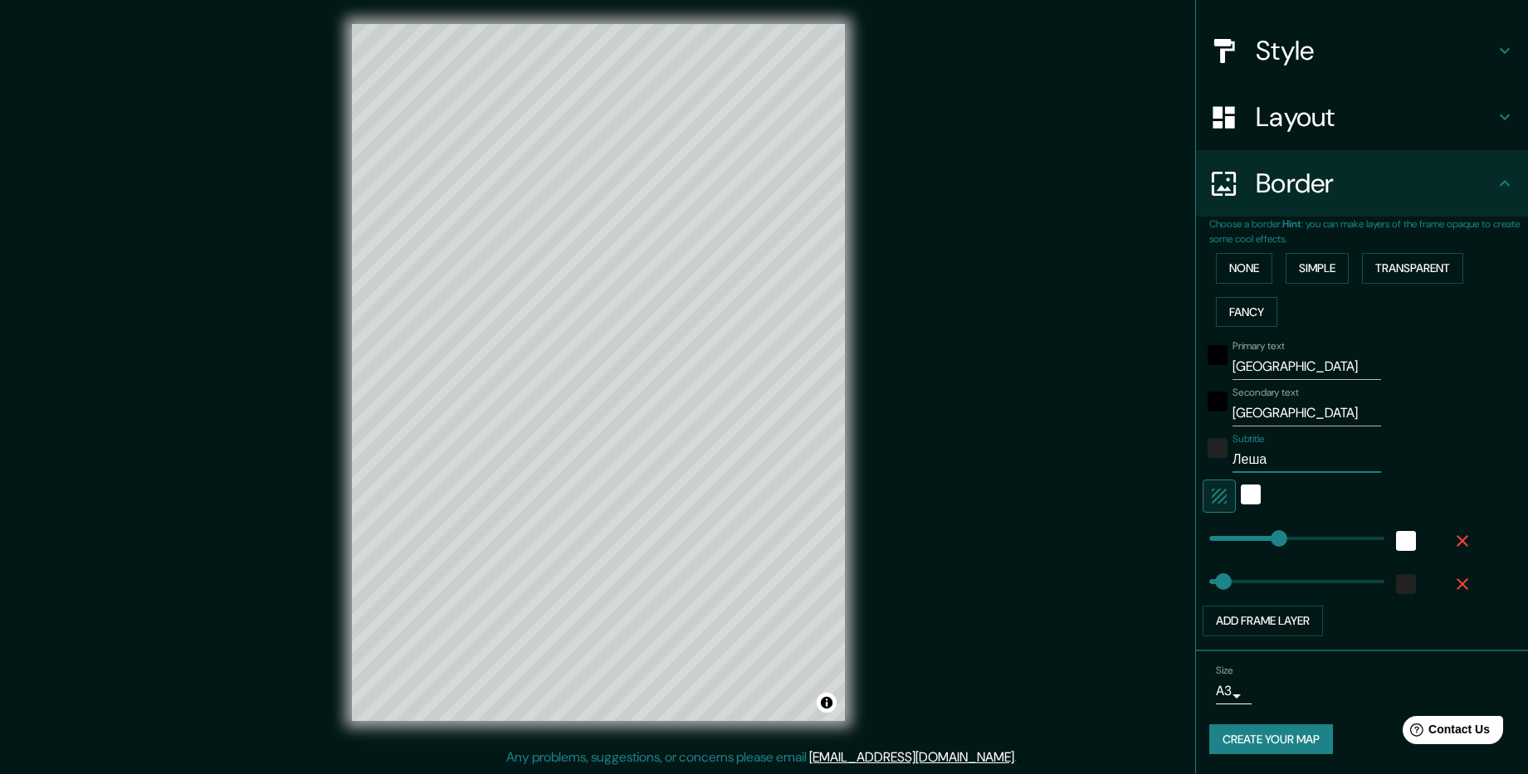
type input "238"
type input "48"
type input "Леш"
type input "238"
type input "48"
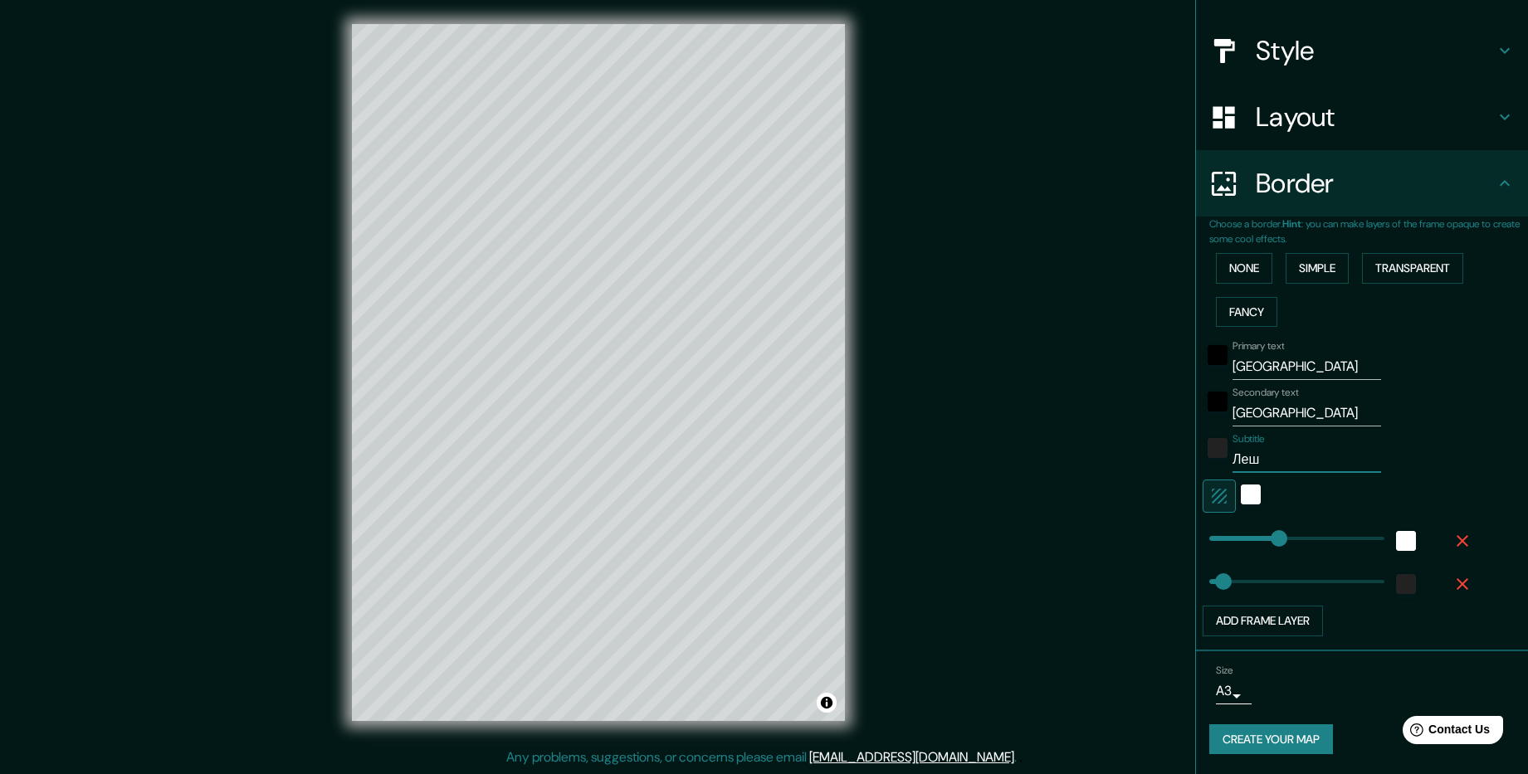
type input "Ле"
type input "238"
type input "48"
type input "Л"
type input "238"
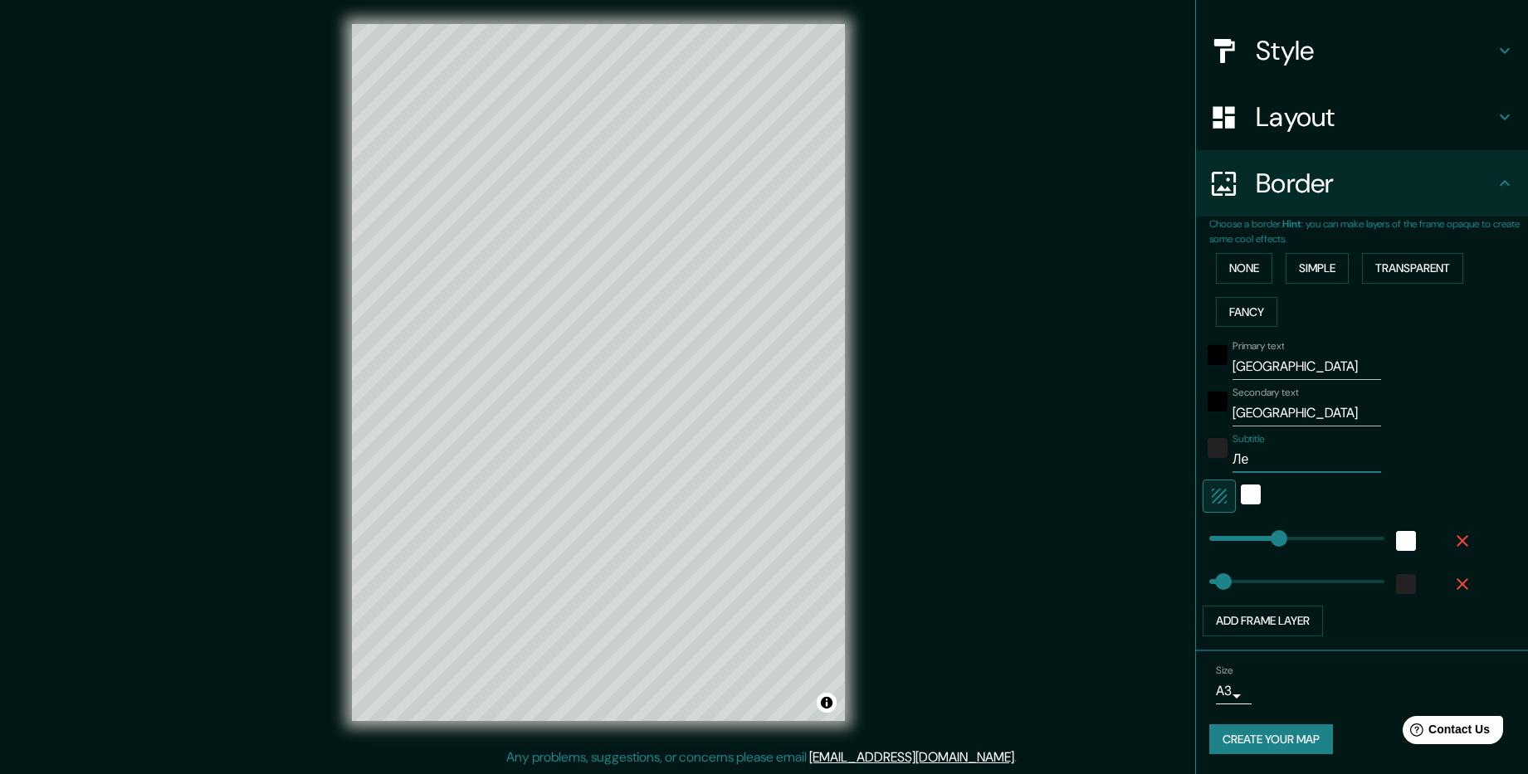
type input "48"
type input "238"
type input "48"
type input "238"
type input "48"
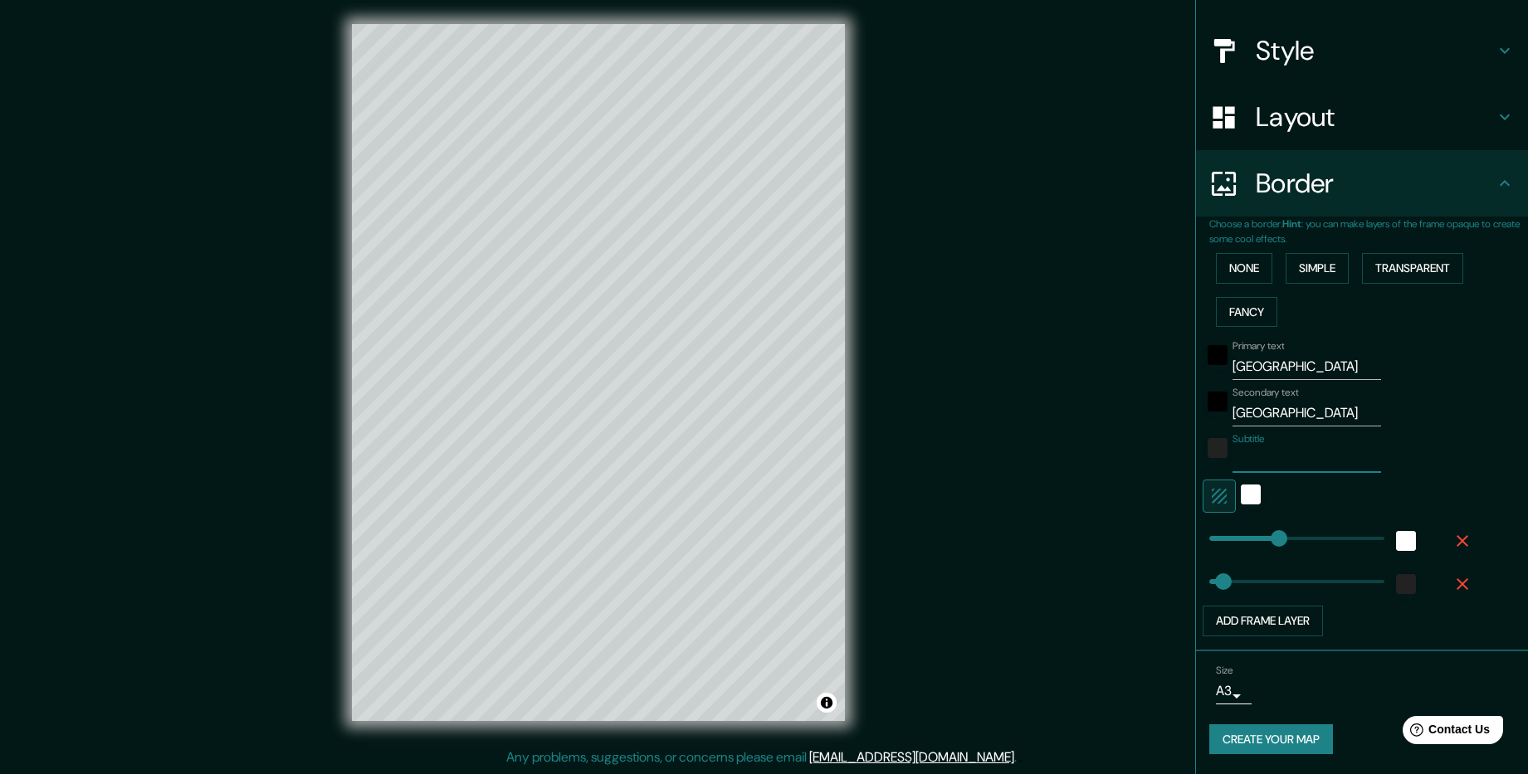
type input "238"
type input "0"
drag, startPoint x: 1264, startPoint y: 542, endPoint x: 1192, endPoint y: 550, distance: 71.8
type input "48"
type input "161"
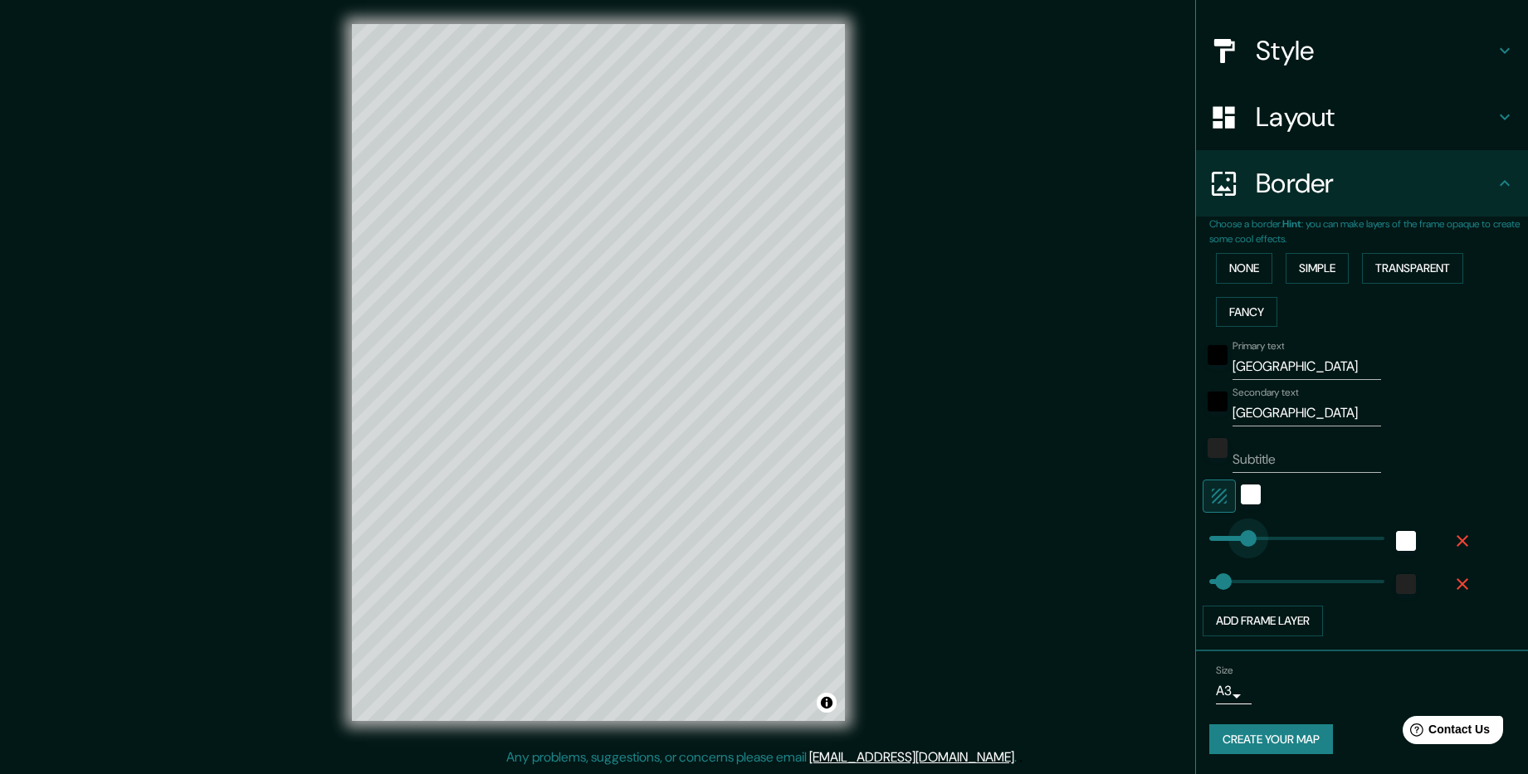
drag, startPoint x: 1196, startPoint y: 547, endPoint x: 1244, endPoint y: 547, distance: 48.1
type input "48"
type input "293"
drag, startPoint x: 1244, startPoint y: 547, endPoint x: 1283, endPoint y: 547, distance: 39.0
type input "48"
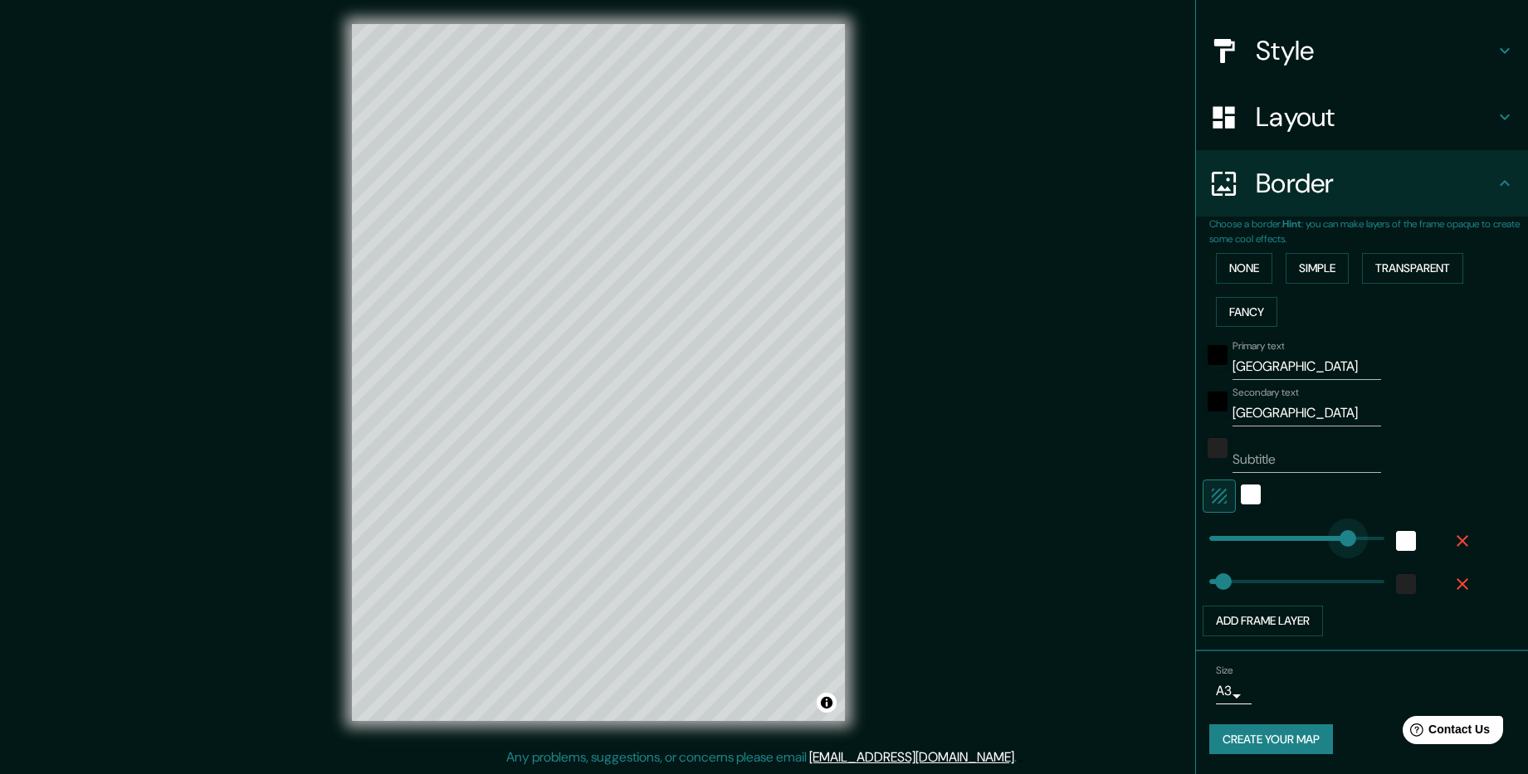
type input "544"
drag, startPoint x: 1283, startPoint y: 547, endPoint x: 1358, endPoint y: 547, distance: 74.7
type input "48"
type input "73"
drag, startPoint x: 1355, startPoint y: 535, endPoint x: 1219, endPoint y: 544, distance: 136.4
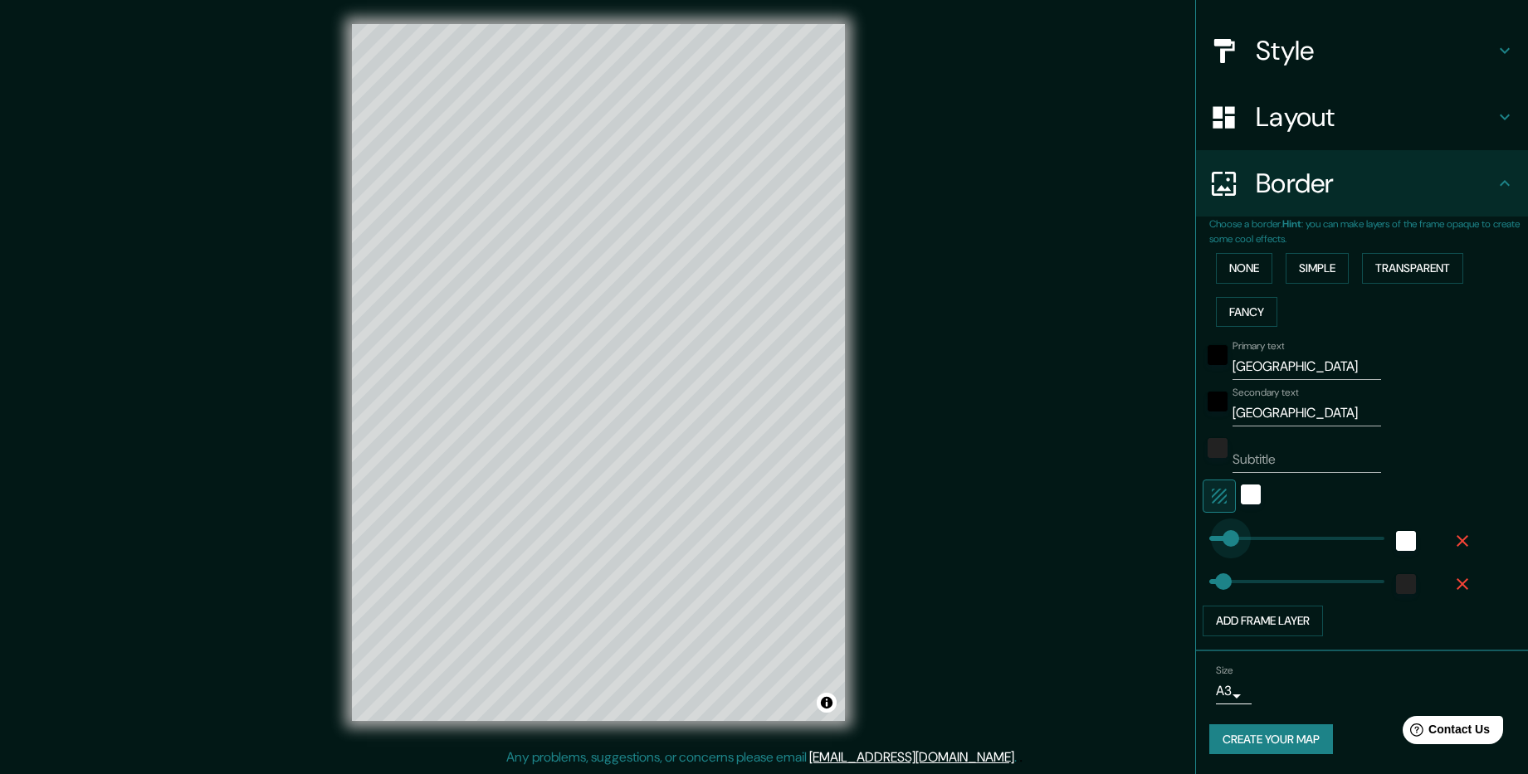
type input "48"
type input "130"
drag, startPoint x: 1221, startPoint y: 544, endPoint x: 1235, endPoint y: 544, distance: 14.1
type input "48"
type input "79"
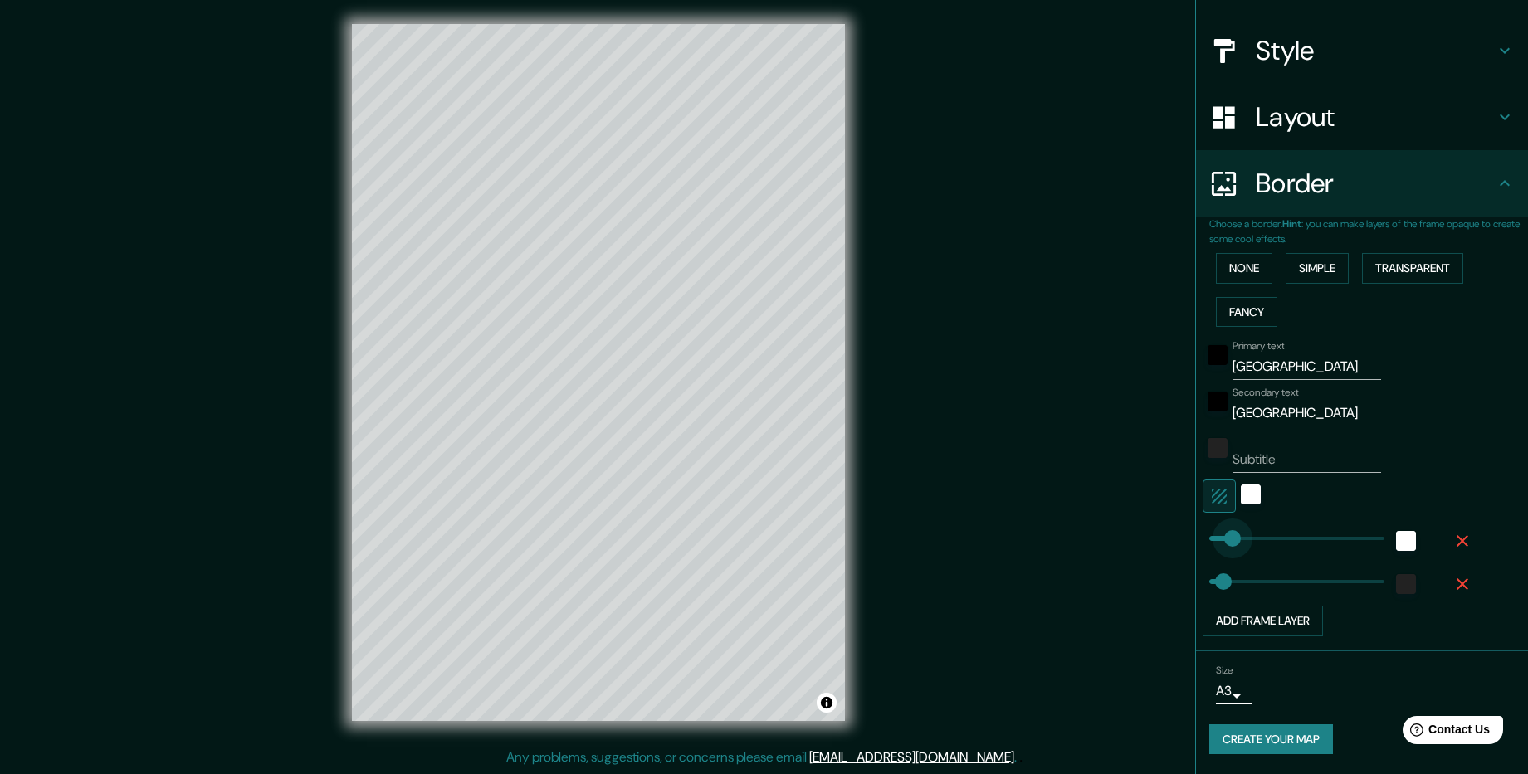
drag, startPoint x: 1235, startPoint y: 544, endPoint x: 1220, endPoint y: 546, distance: 15.0
type input "178"
drag, startPoint x: 1212, startPoint y: 581, endPoint x: 1249, endPoint y: 580, distance: 37.4
type input "0"
drag, startPoint x: 1248, startPoint y: 580, endPoint x: 1170, endPoint y: 578, distance: 78.0
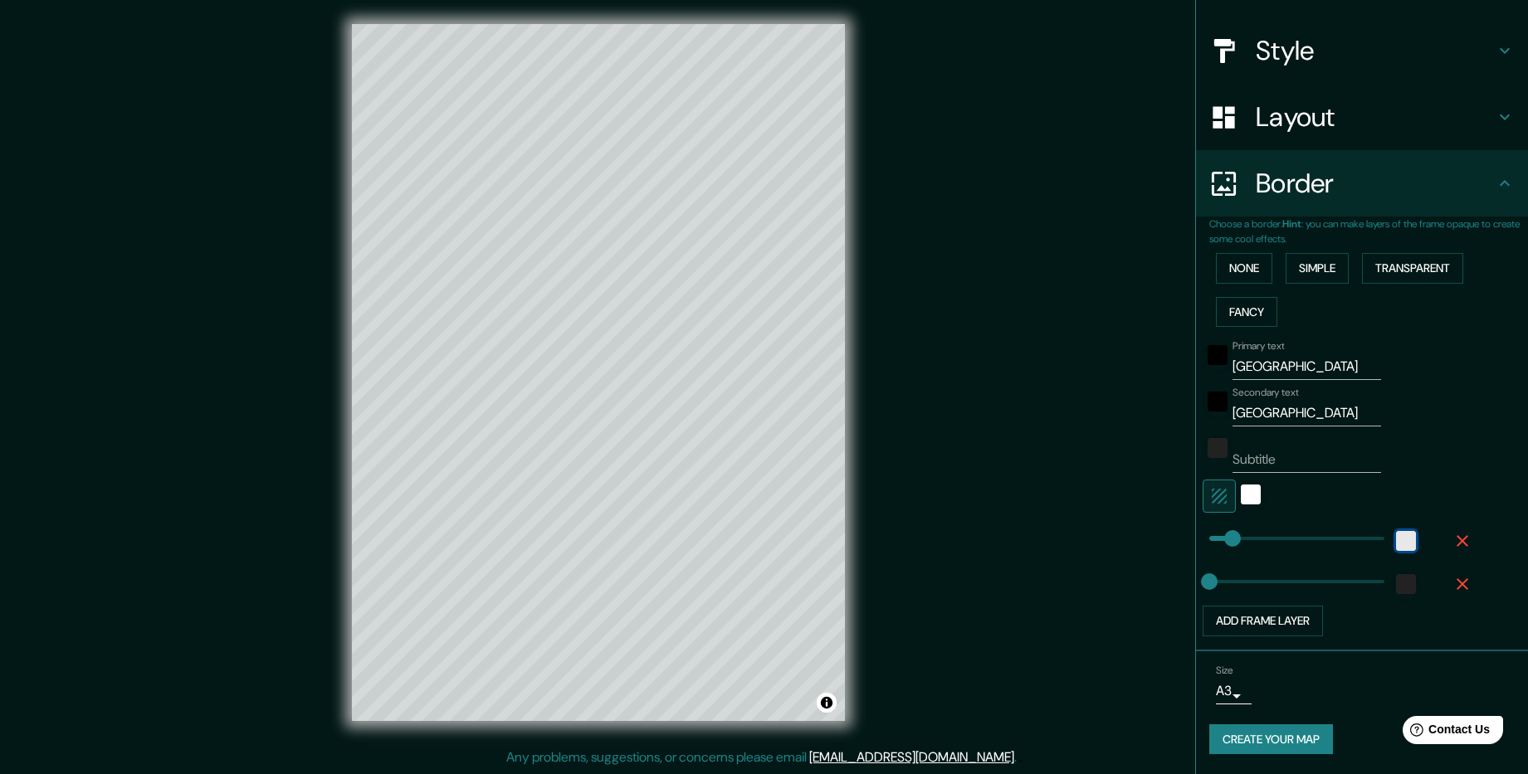
click at [1397, 532] on div "white" at bounding box center [1406, 541] width 20 height 20
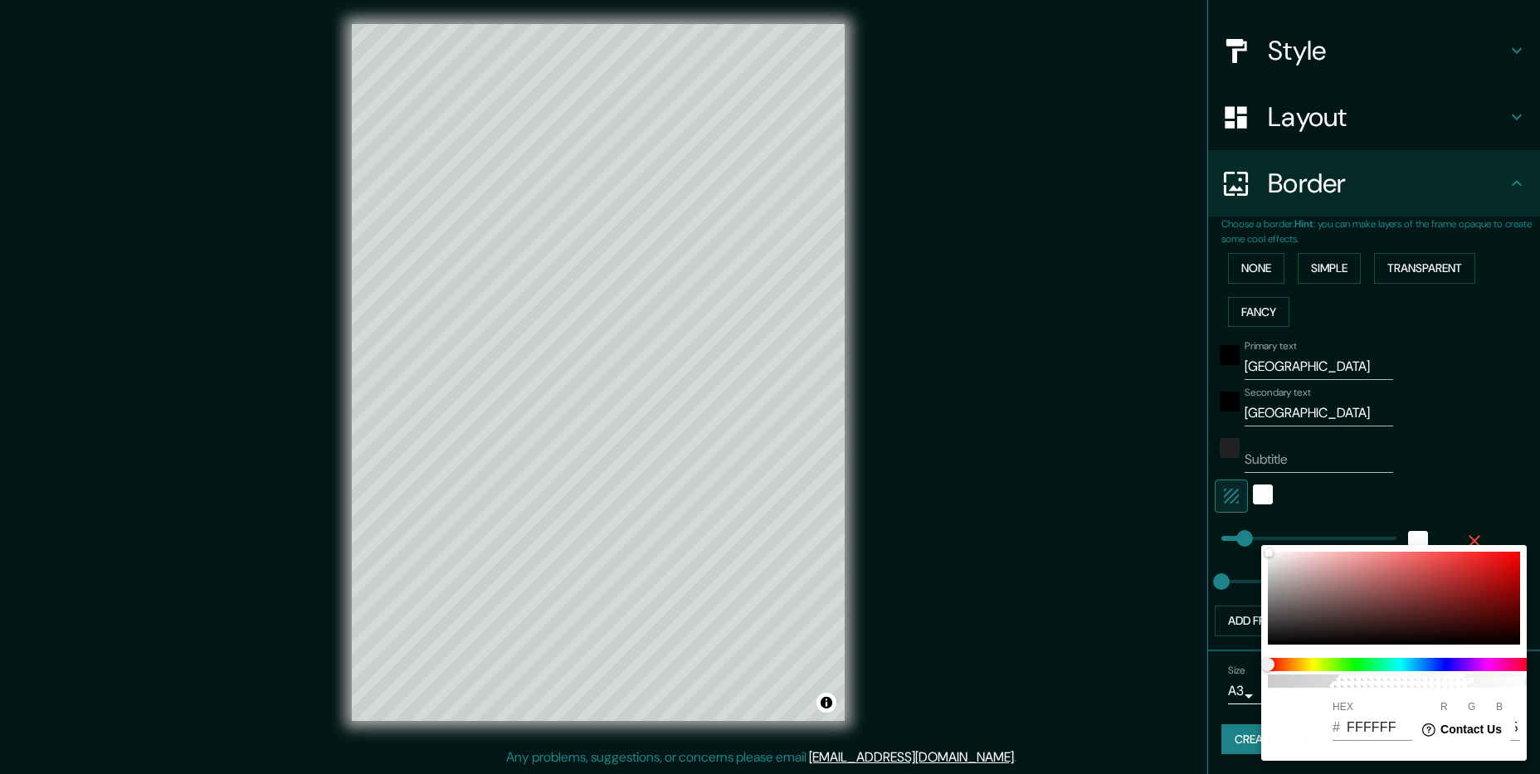
click at [1403, 506] on div at bounding box center [770, 387] width 1540 height 774
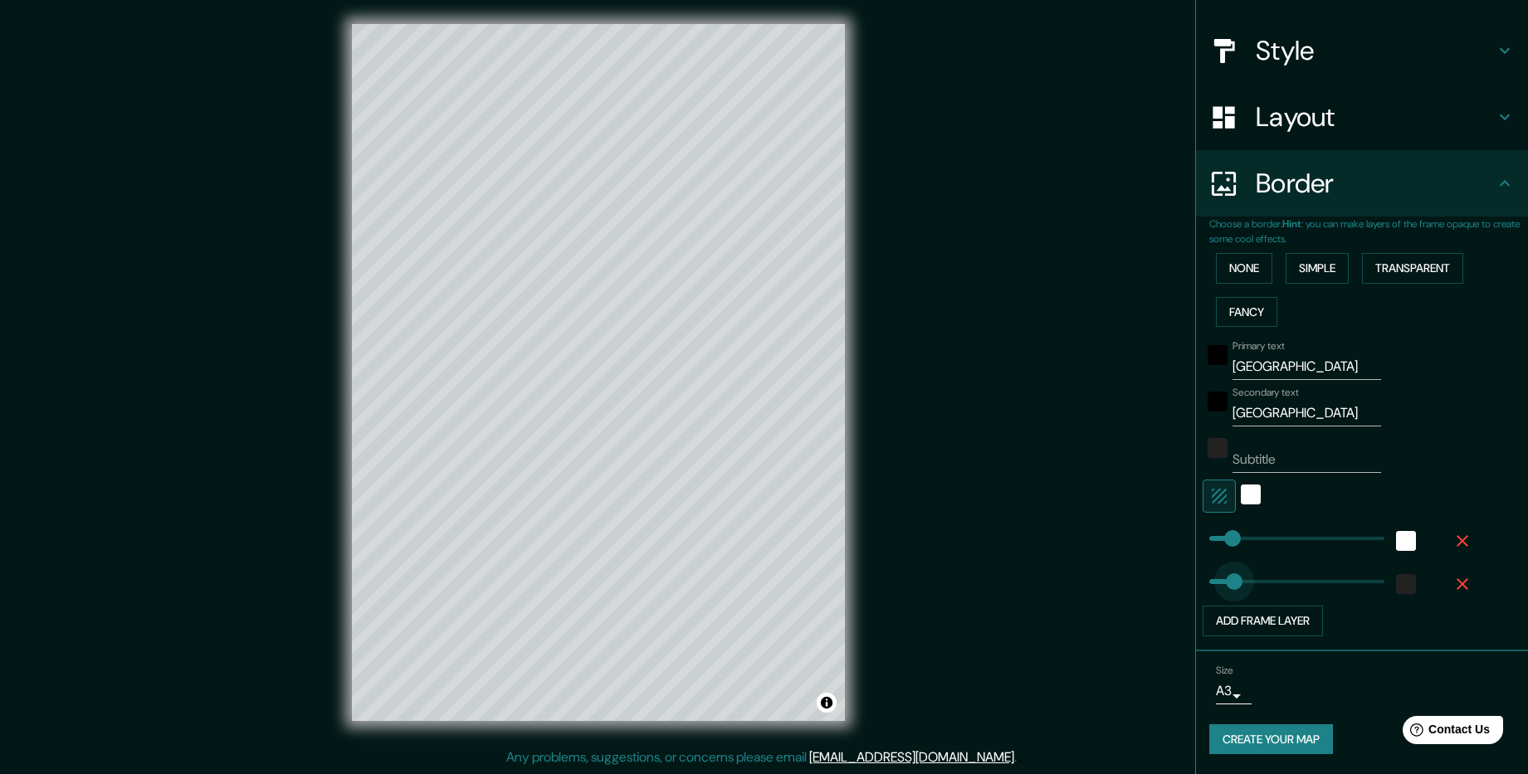
drag, startPoint x: 1199, startPoint y: 578, endPoint x: 1222, endPoint y: 577, distance: 22.5
click at [1252, 620] on button "Add frame layer" at bounding box center [1262, 621] width 120 height 31
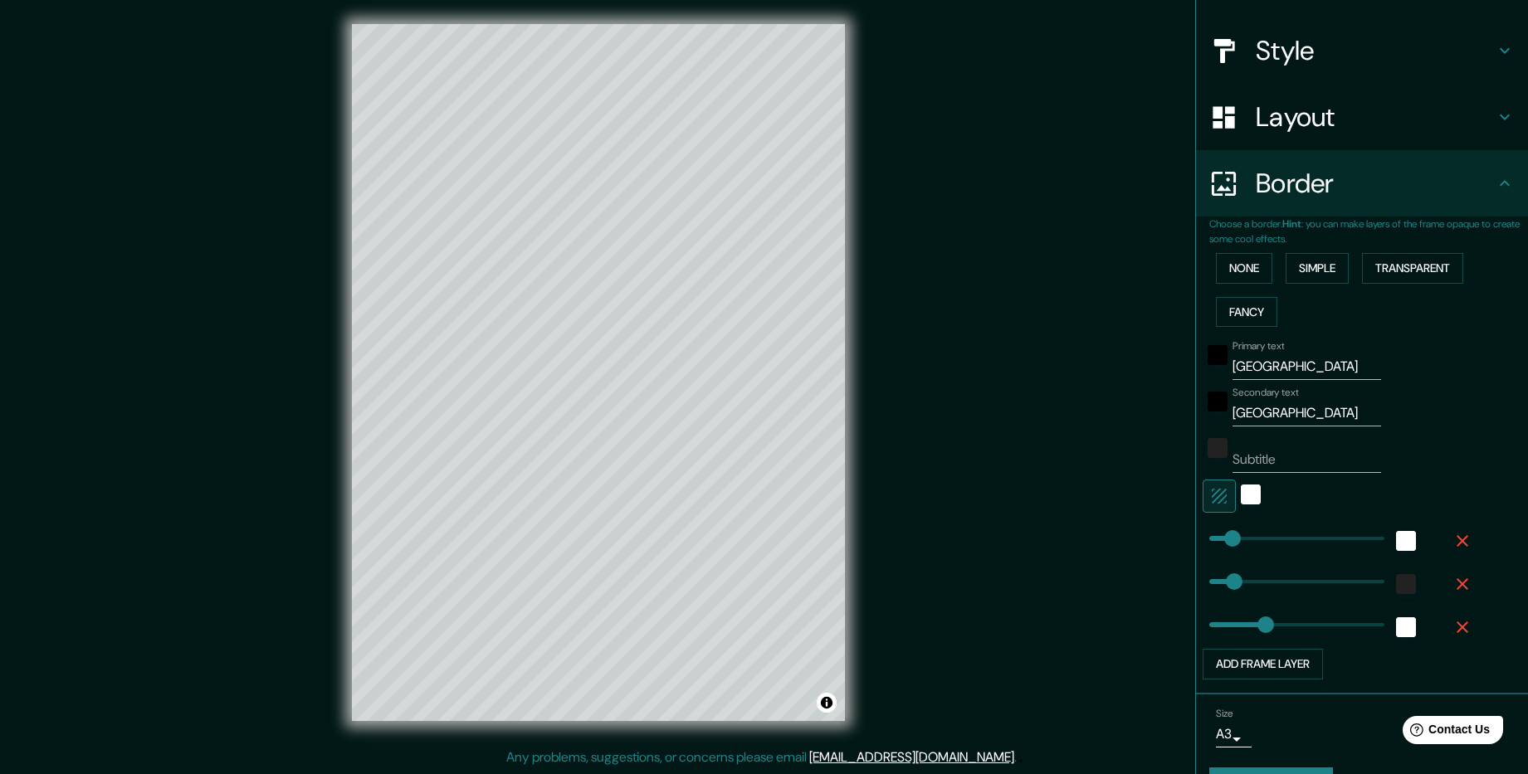
click at [1257, 620] on span at bounding box center [1265, 625] width 17 height 17
click at [1253, 663] on button "Add frame layer" at bounding box center [1262, 664] width 120 height 31
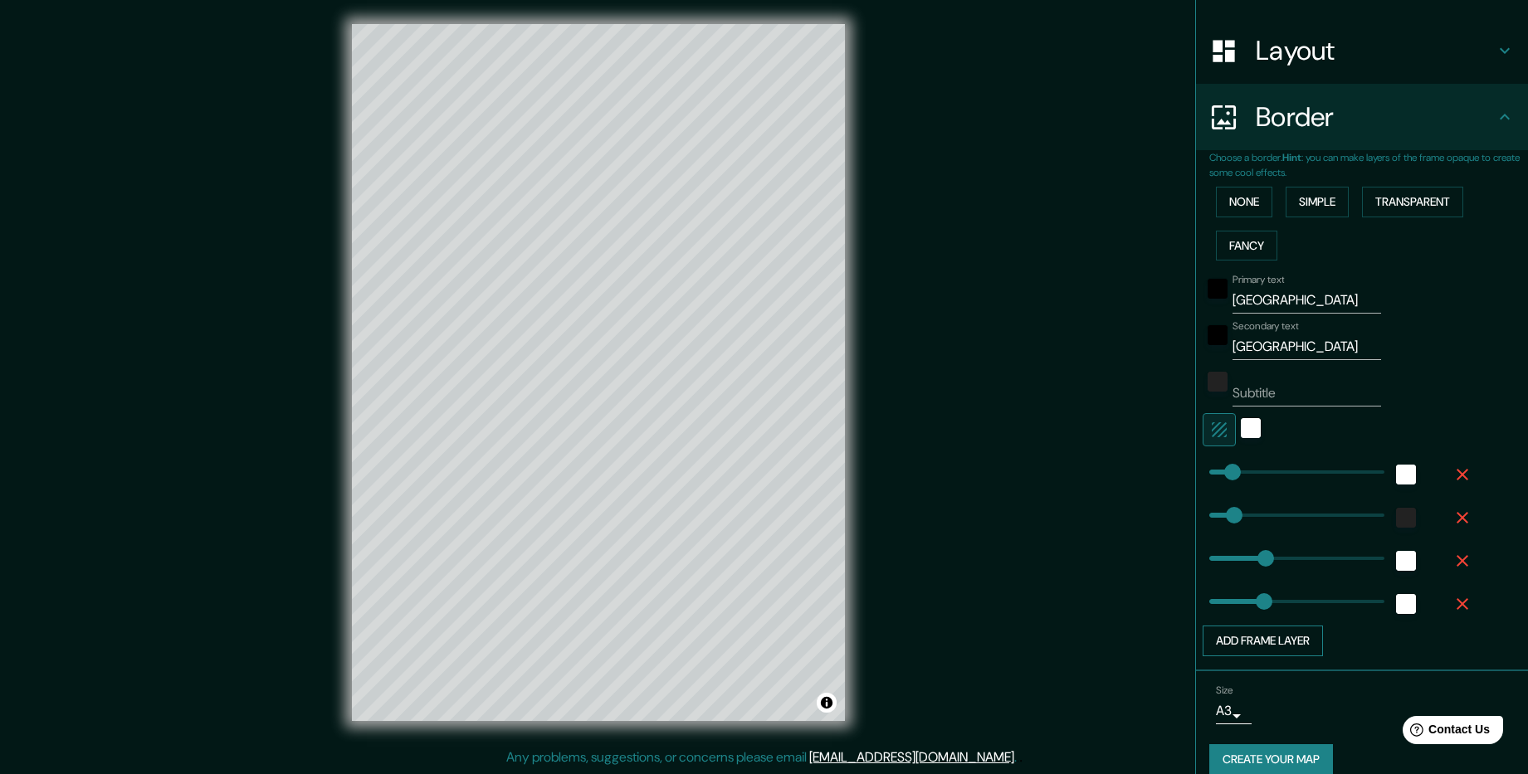
scroll to position [256, 0]
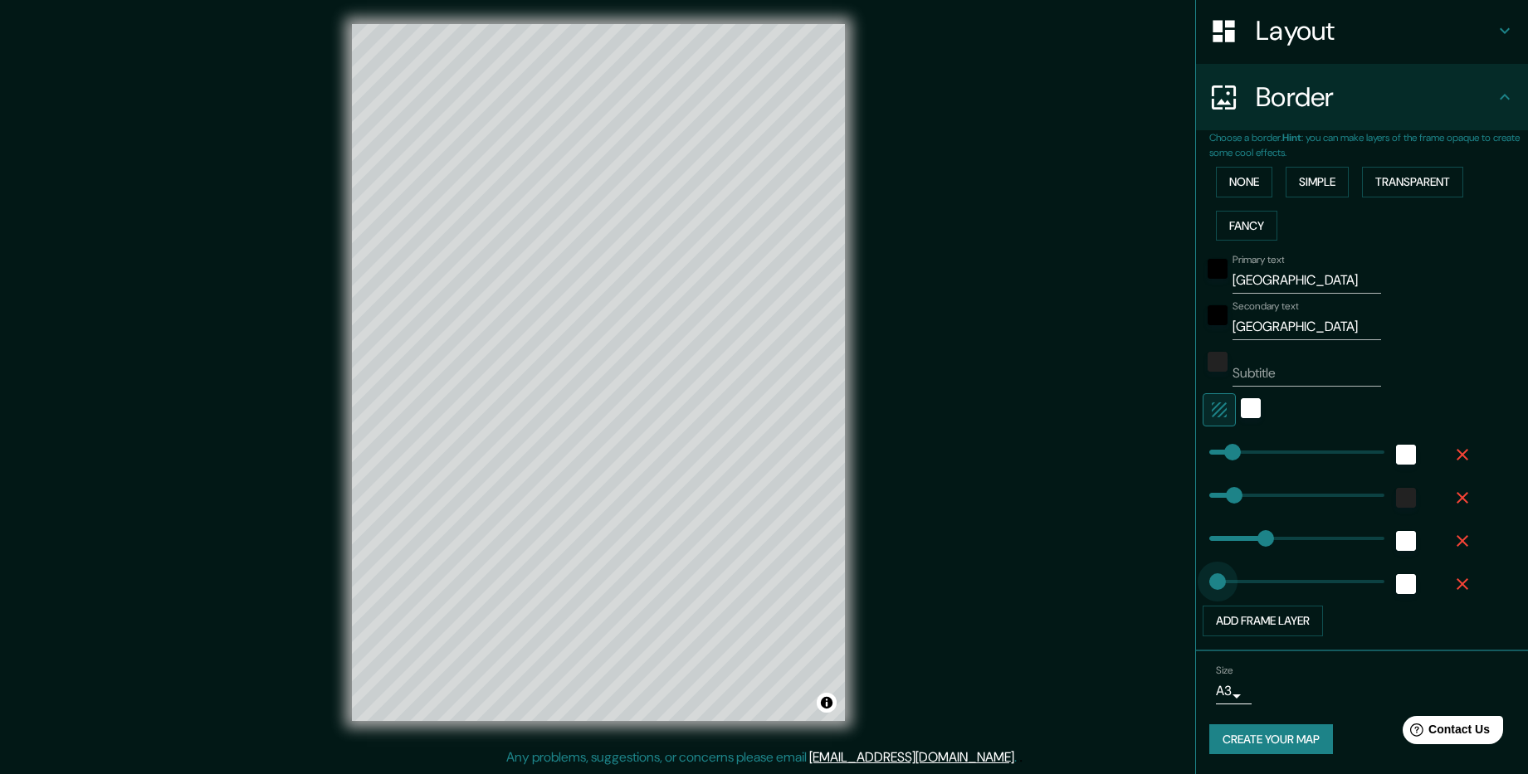
drag, startPoint x: 1254, startPoint y: 578, endPoint x: 1205, endPoint y: 582, distance: 49.1
drag, startPoint x: 1206, startPoint y: 582, endPoint x: 1173, endPoint y: 579, distance: 32.5
drag, startPoint x: 1249, startPoint y: 539, endPoint x: 1146, endPoint y: 549, distance: 103.4
drag, startPoint x: 1209, startPoint y: 543, endPoint x: 1199, endPoint y: 544, distance: 10.0
click at [1207, 366] on div "color-222222" at bounding box center [1217, 362] width 20 height 20
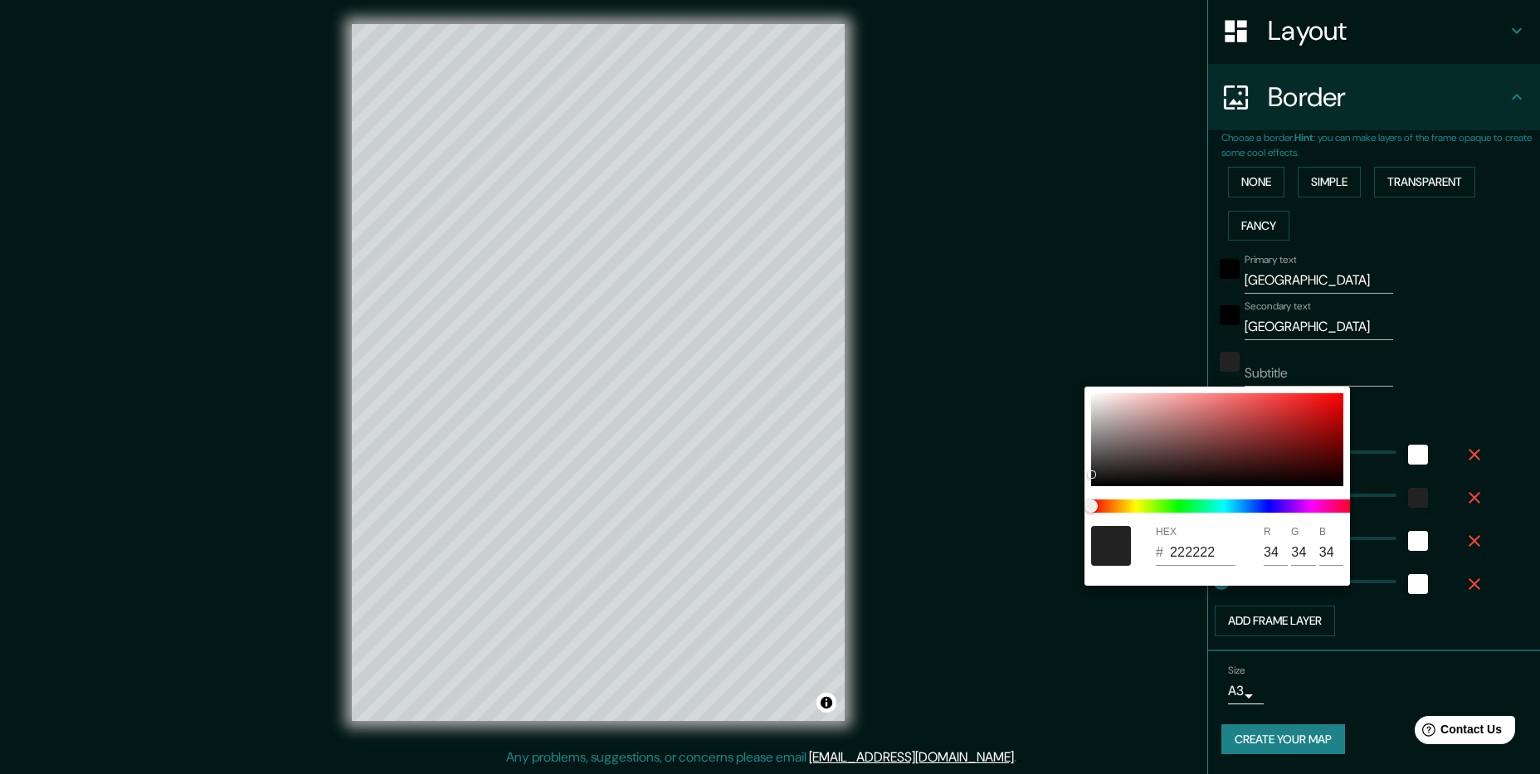
click at [1106, 352] on div at bounding box center [770, 387] width 1540 height 774
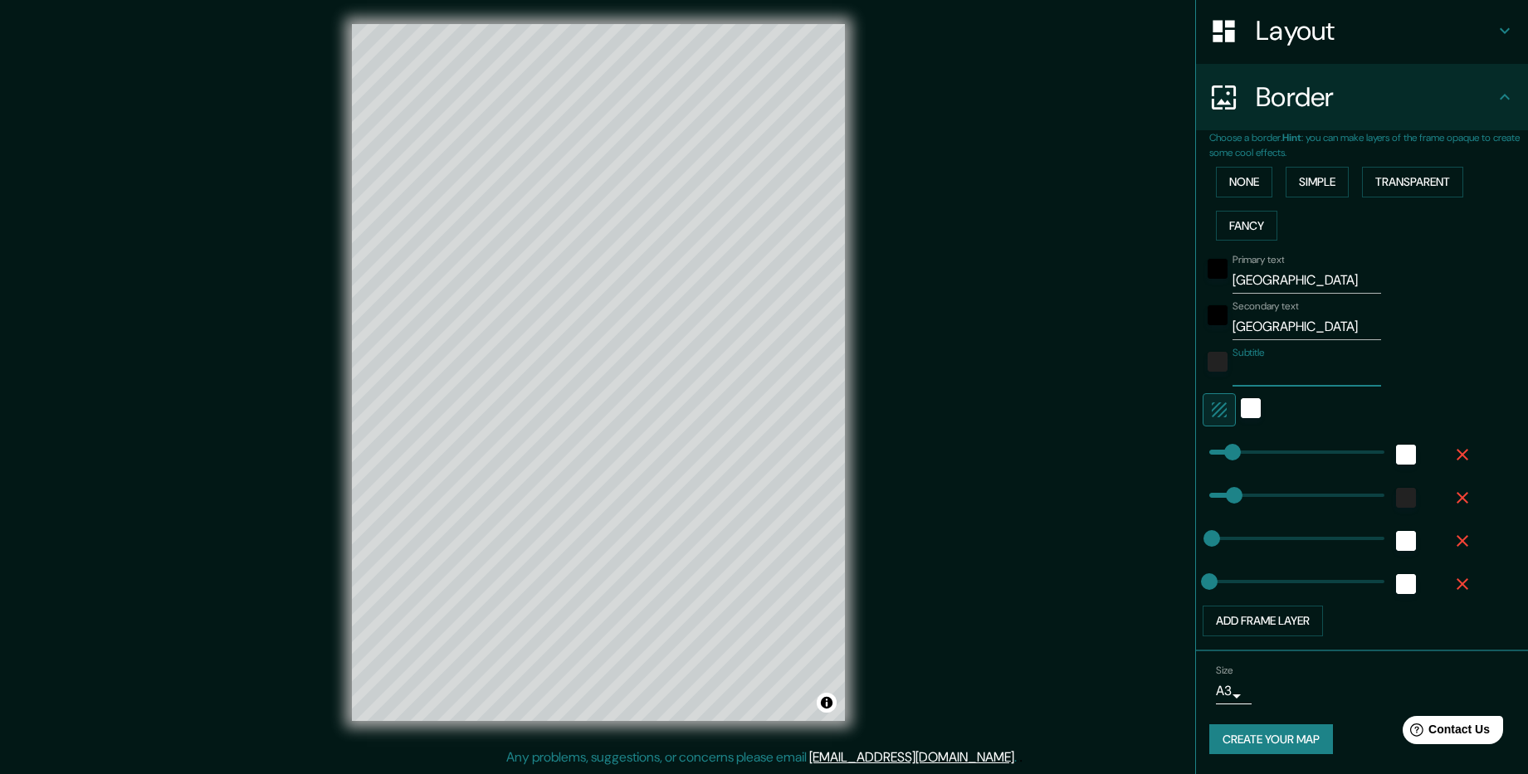
click at [1266, 373] on input "Subtitle" at bounding box center [1306, 373] width 149 height 27
click at [1056, 476] on div "Mappin Location Москва, Россия Pins Style Layout Border Choose a border. Hint :…" at bounding box center [764, 386] width 1528 height 777
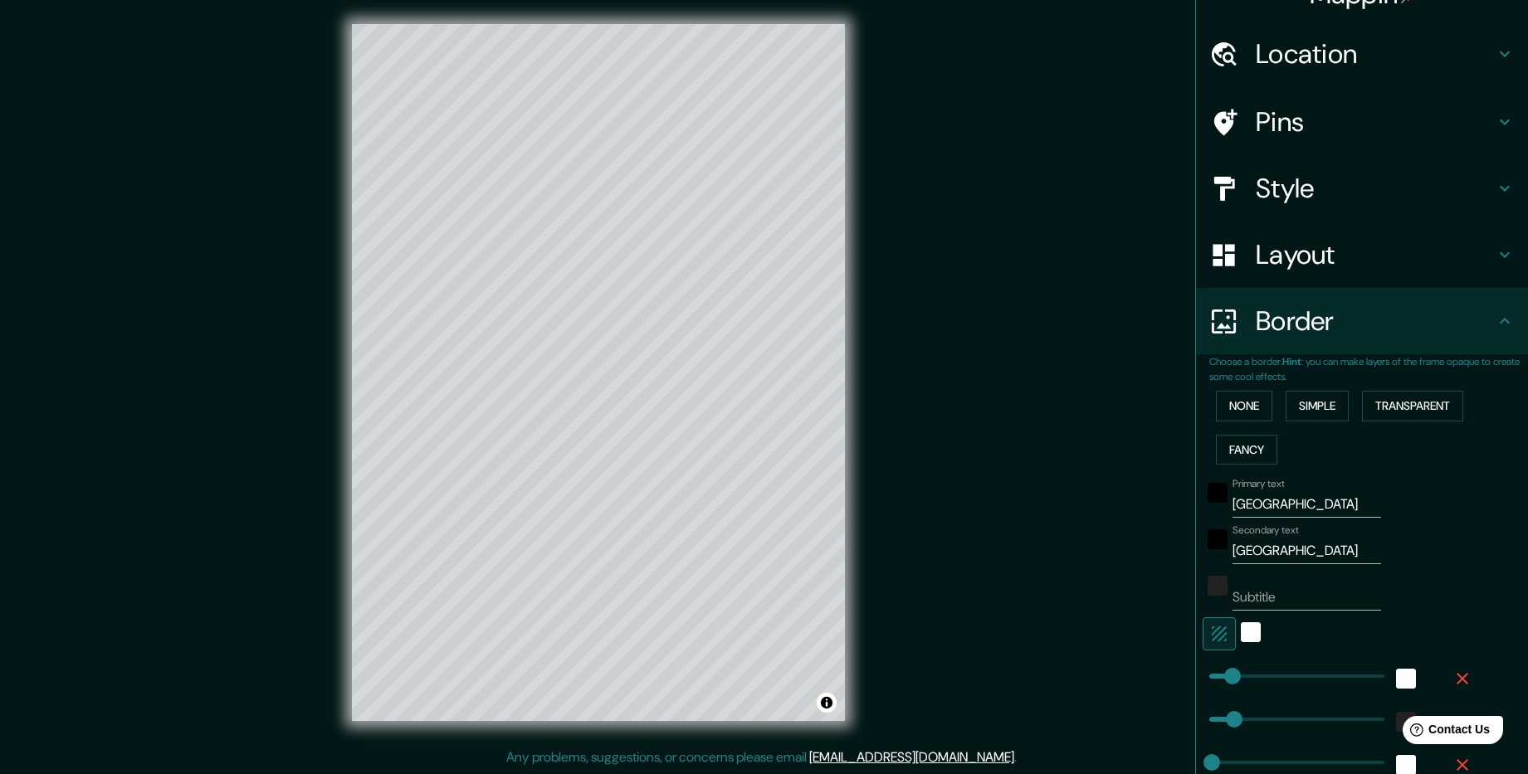
scroll to position [0, 0]
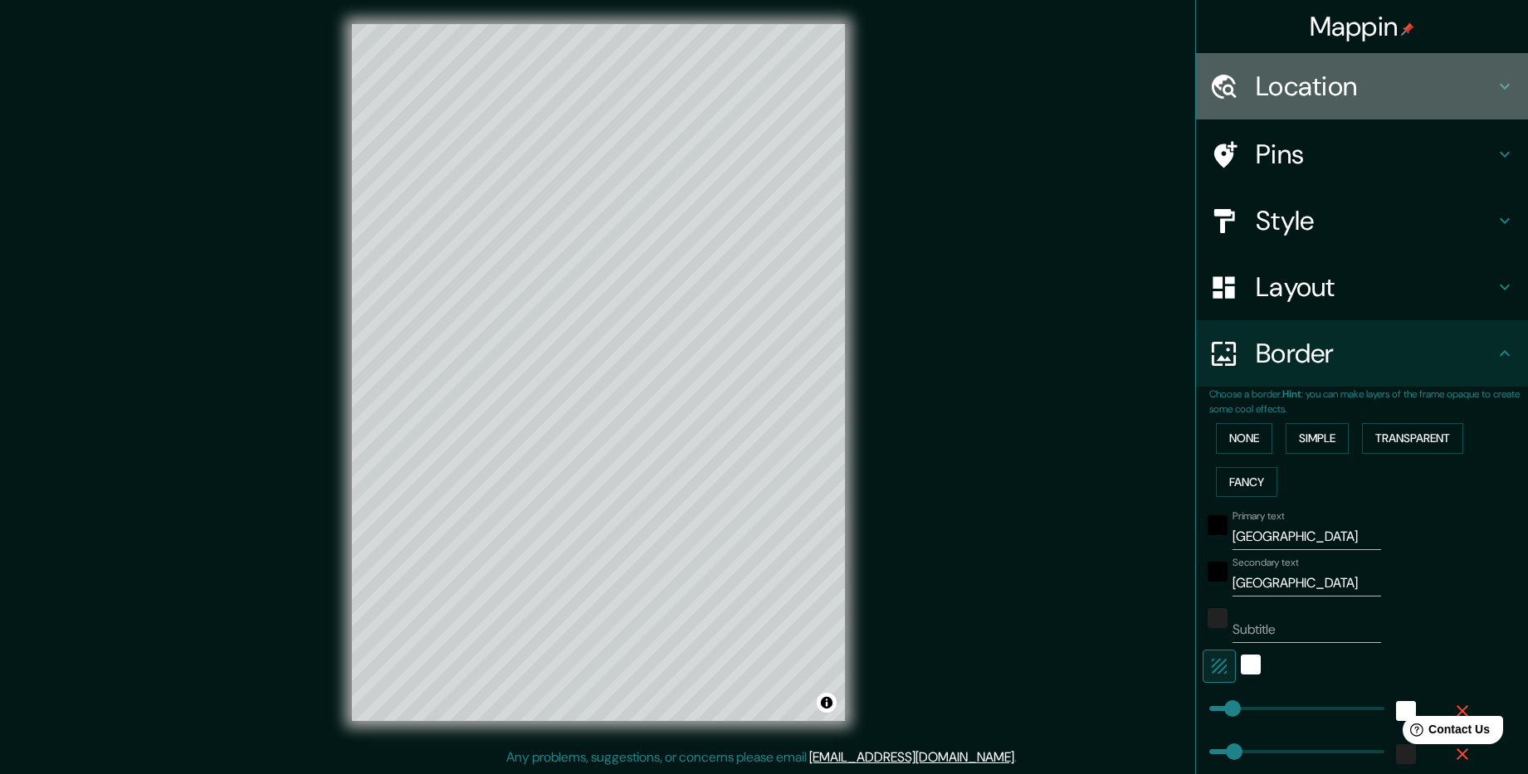
click at [1495, 85] on icon at bounding box center [1505, 86] width 20 height 20
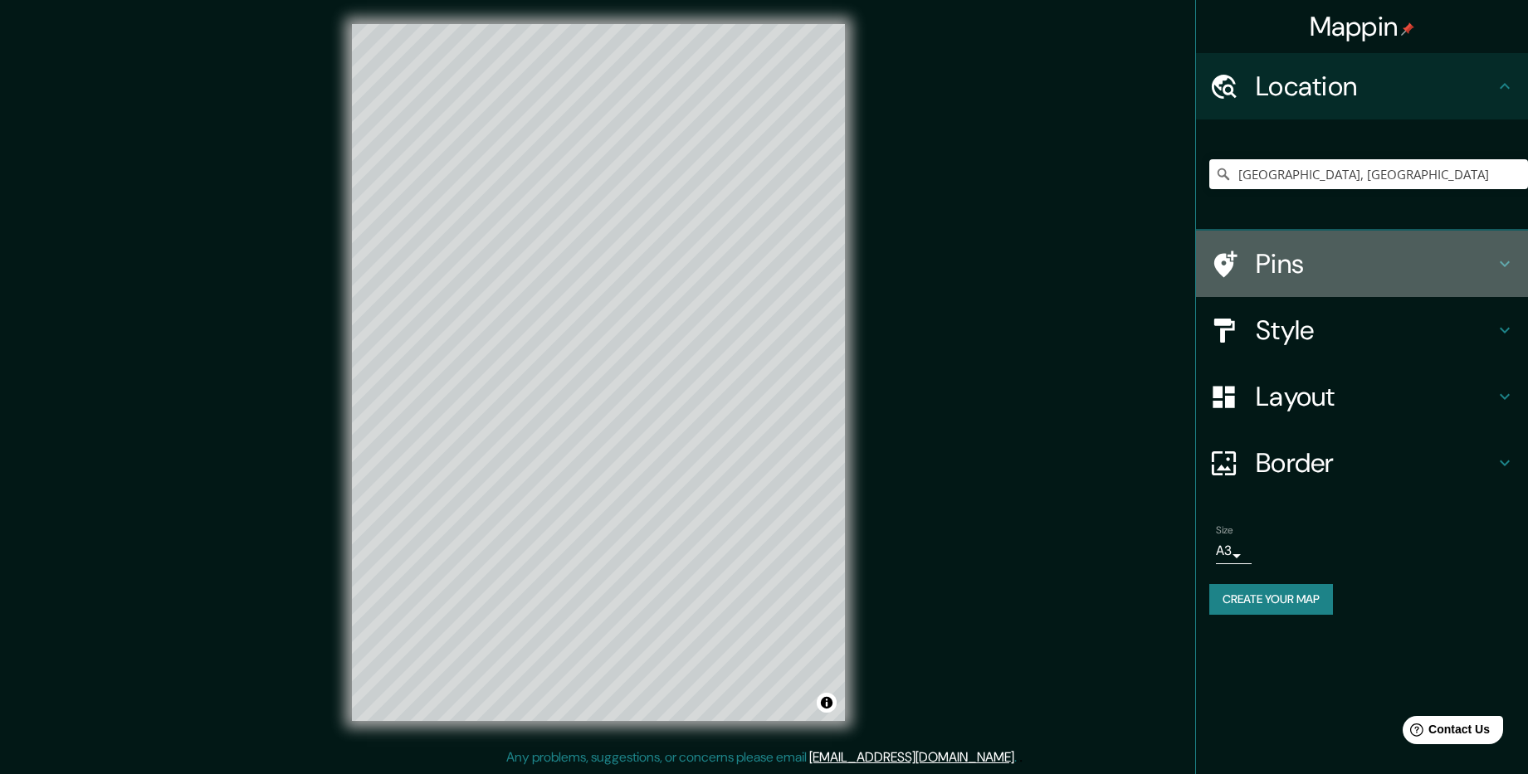
click at [1507, 264] on icon at bounding box center [1505, 264] width 10 height 6
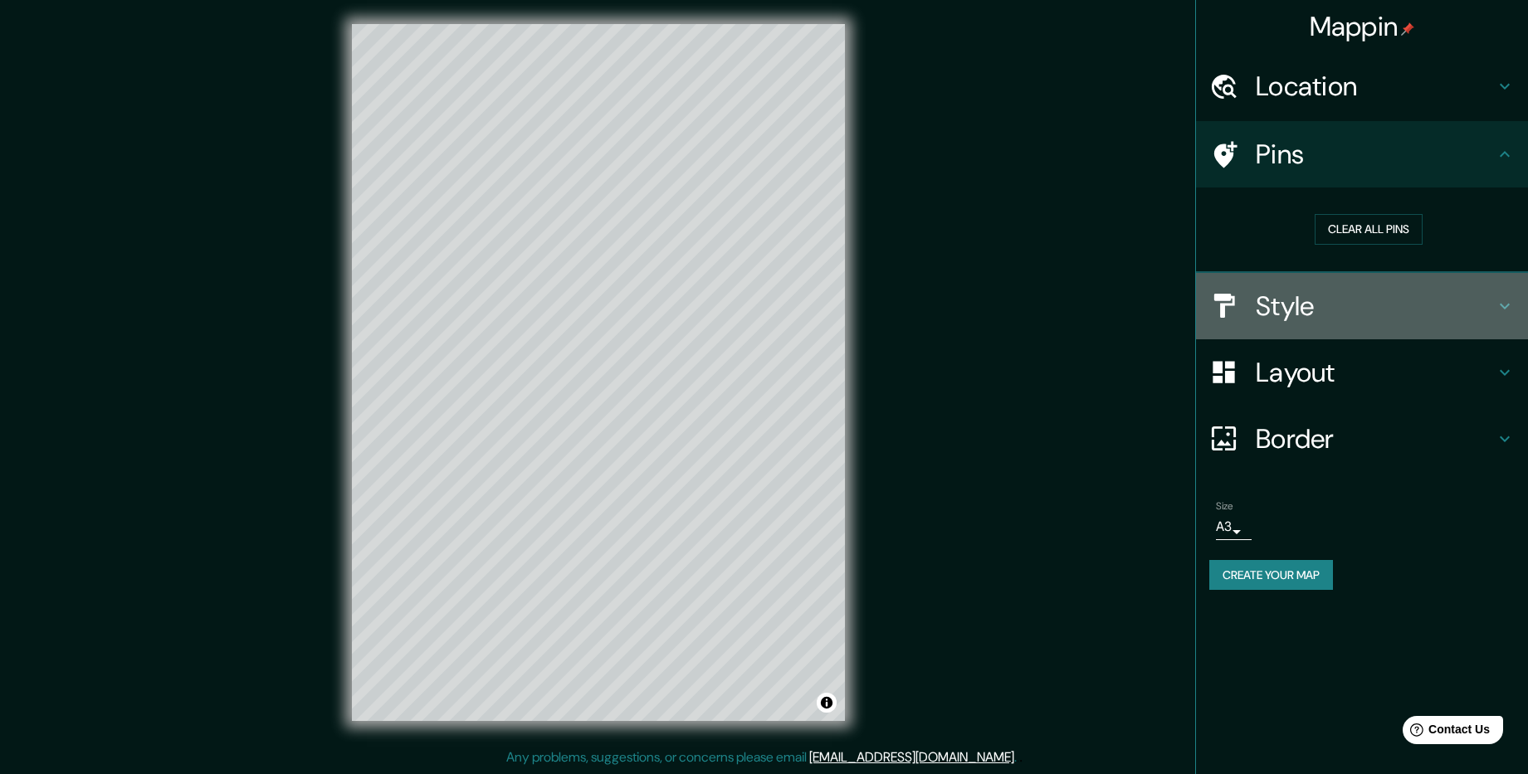
click at [1502, 303] on icon at bounding box center [1505, 306] width 20 height 20
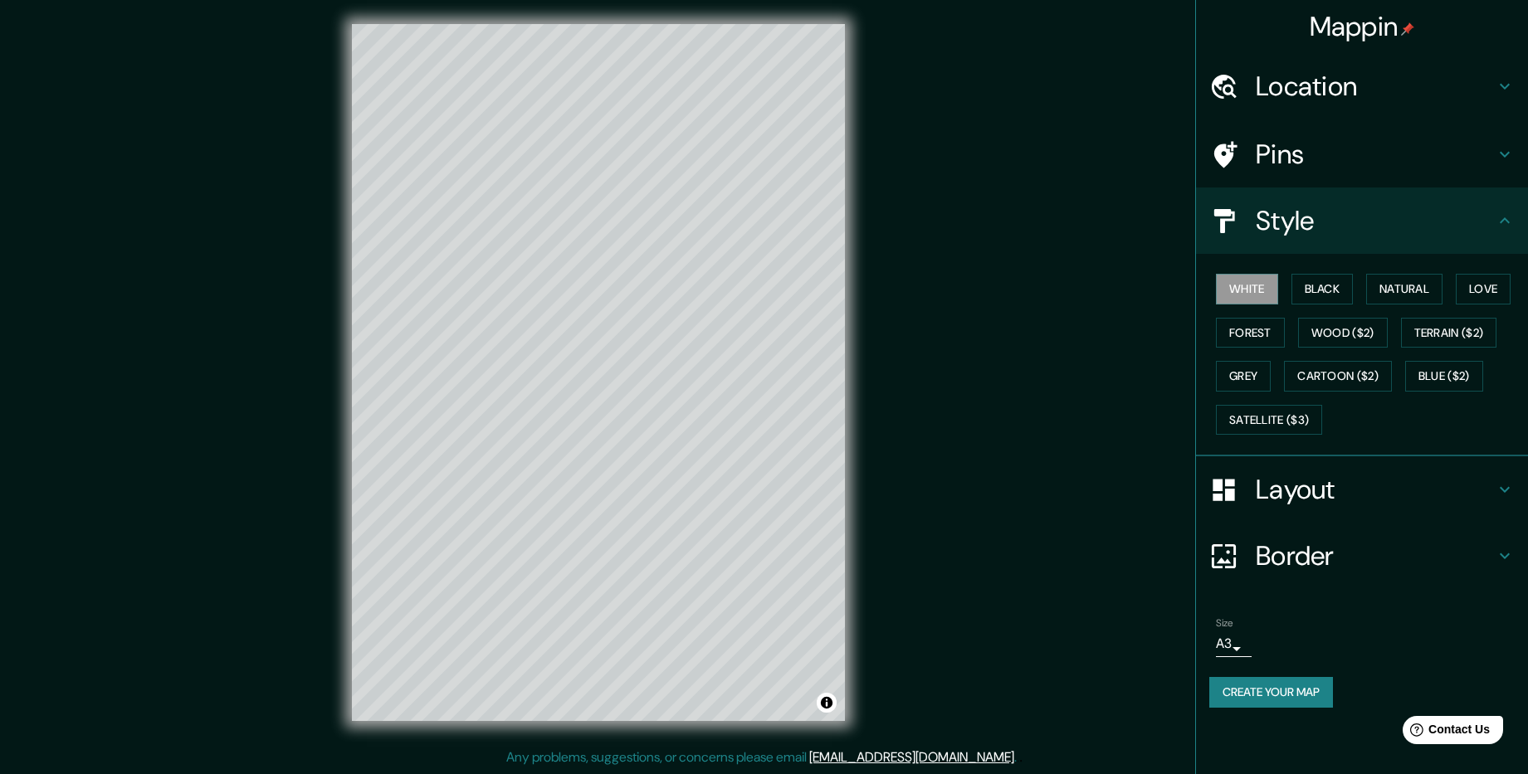
click at [1505, 154] on icon at bounding box center [1505, 154] width 20 height 20
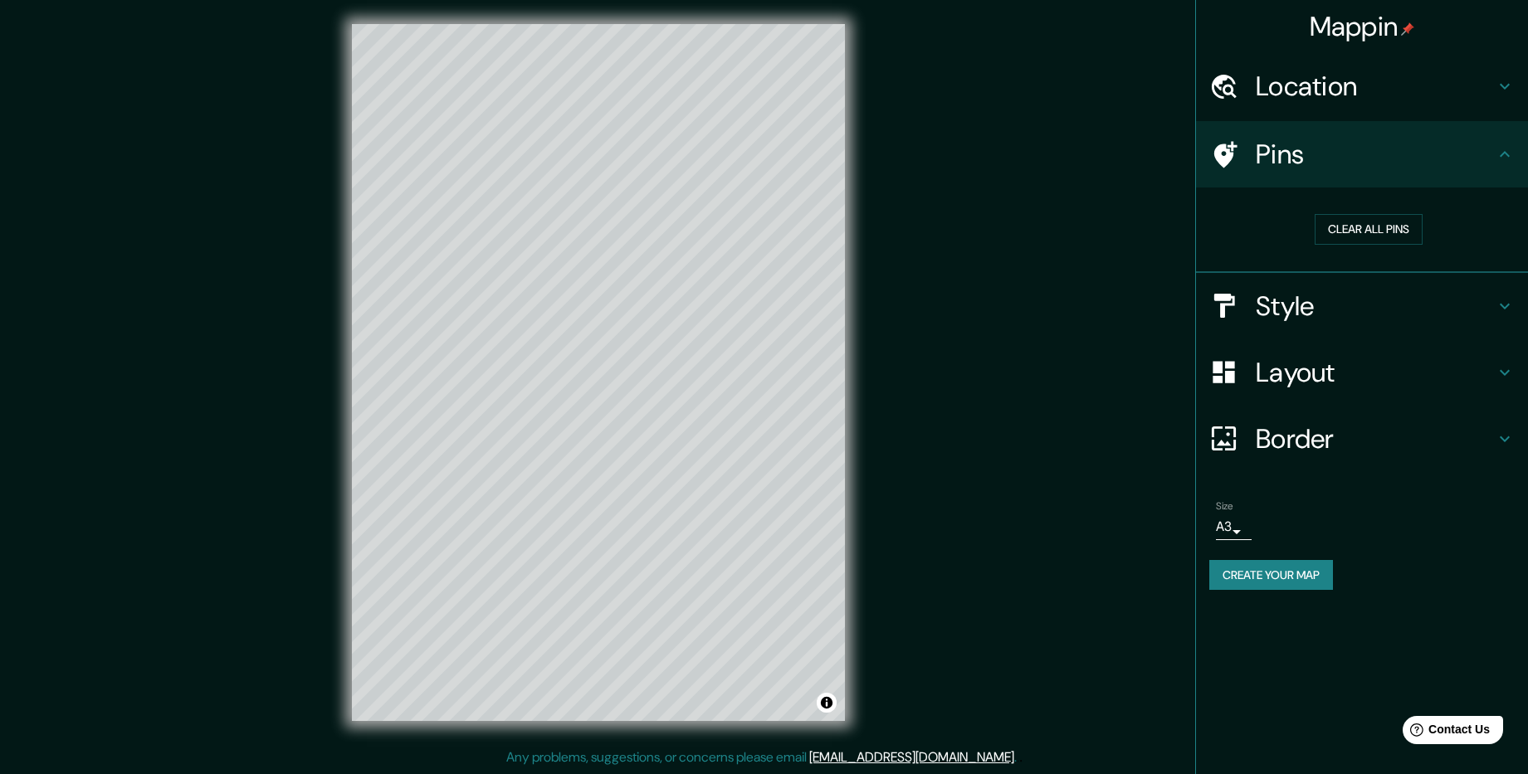
click at [1505, 302] on icon at bounding box center [1505, 306] width 20 height 20
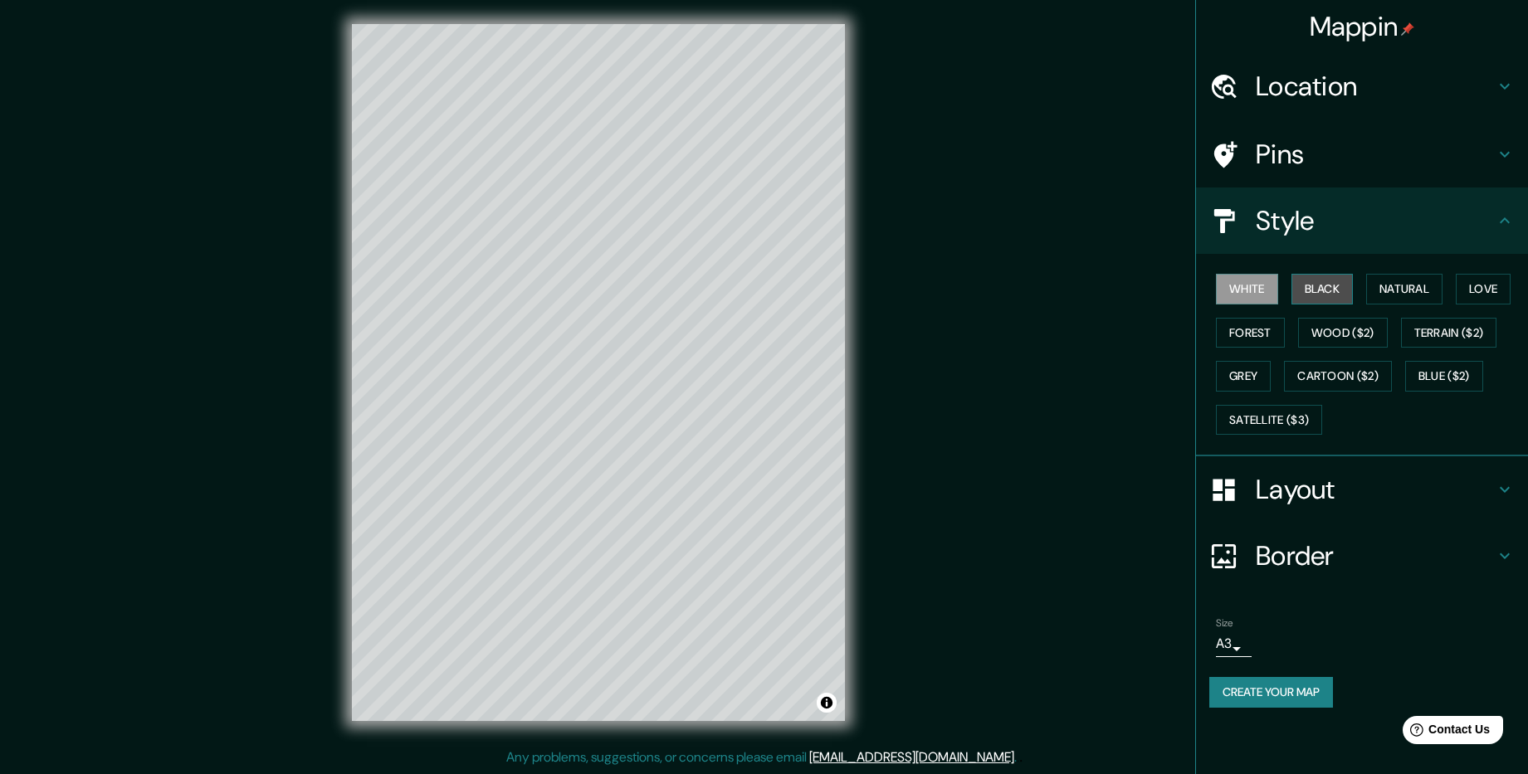
click at [1334, 284] on button "Black" at bounding box center [1322, 289] width 62 height 31
click at [1263, 282] on button "White" at bounding box center [1247, 289] width 62 height 31
click at [825, 701] on button "Toggle attribution" at bounding box center [827, 703] width 20 height 20
click at [1022, 576] on div "Mappin Location Москва, Россия Pins Style White Black Natural Love Forest Wood …" at bounding box center [764, 386] width 1528 height 777
click at [1409, 295] on button "Natural" at bounding box center [1404, 289] width 76 height 31
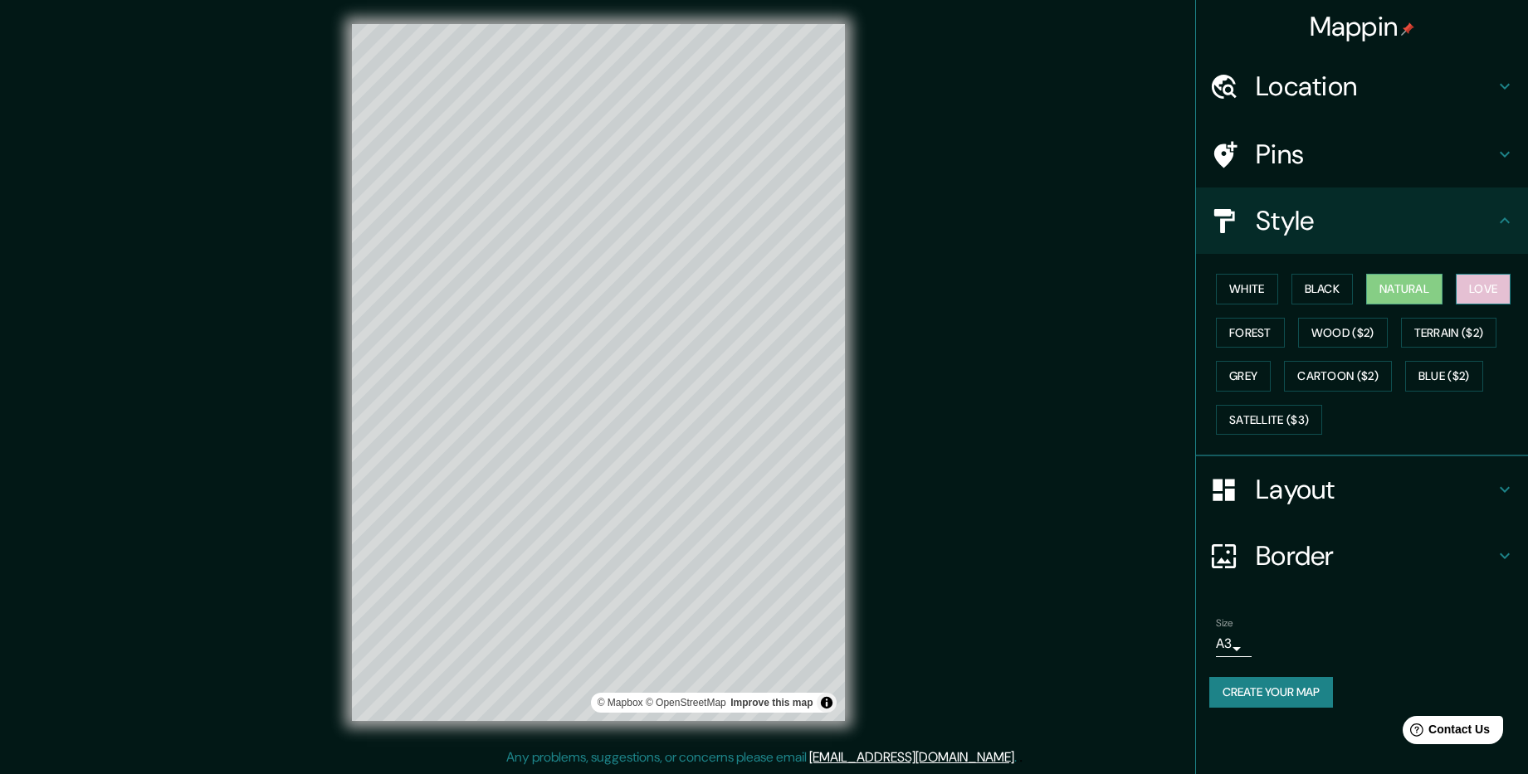
click at [1506, 295] on button "Love" at bounding box center [1483, 289] width 55 height 31
click at [1245, 337] on button "Forest" at bounding box center [1250, 333] width 69 height 31
click at [1241, 290] on button "White" at bounding box center [1247, 289] width 62 height 31
click at [1304, 288] on button "Black" at bounding box center [1322, 289] width 62 height 31
click at [1233, 290] on button "White" at bounding box center [1247, 289] width 62 height 31
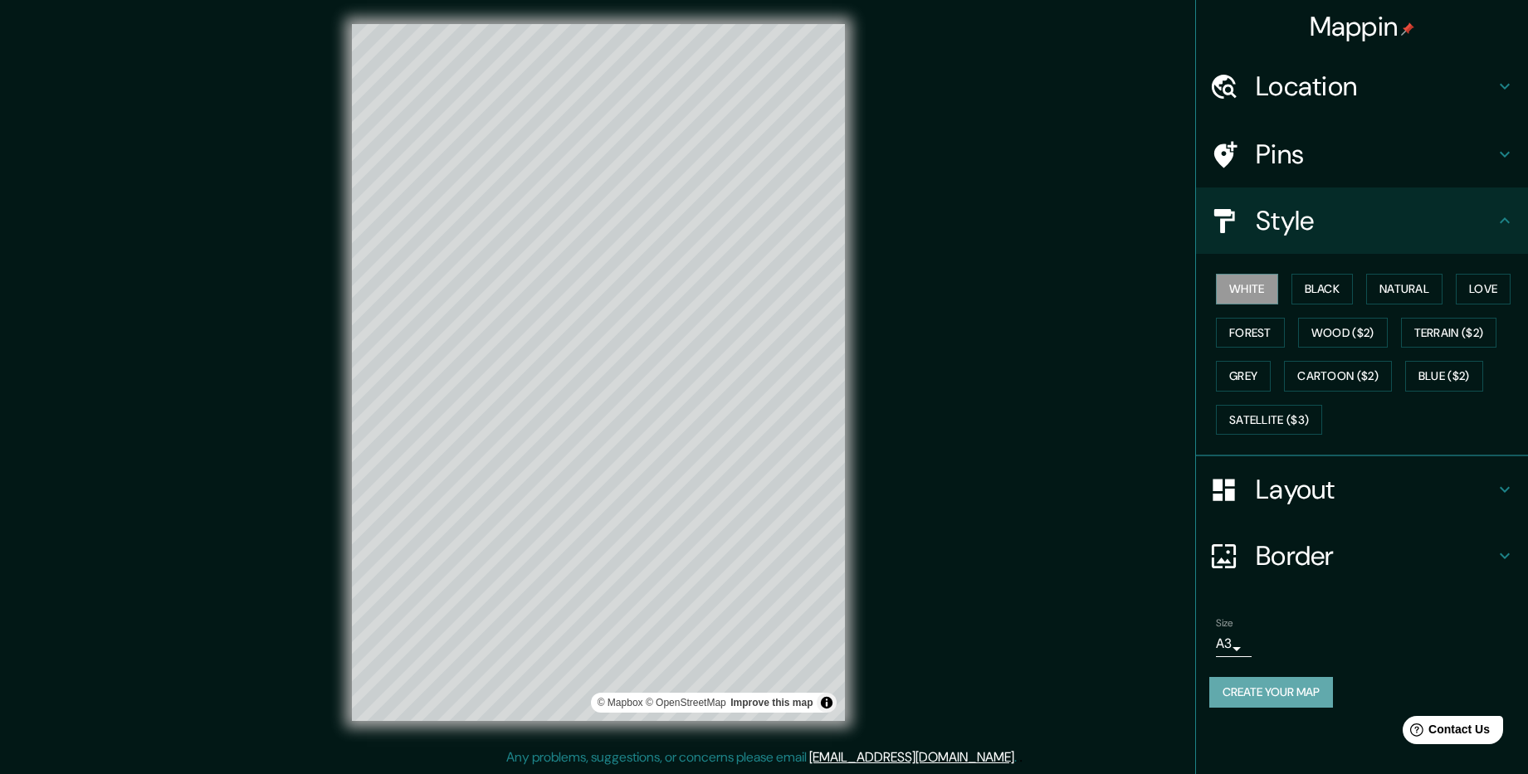
click at [1271, 685] on button "Create your map" at bounding box center [1271, 692] width 124 height 31
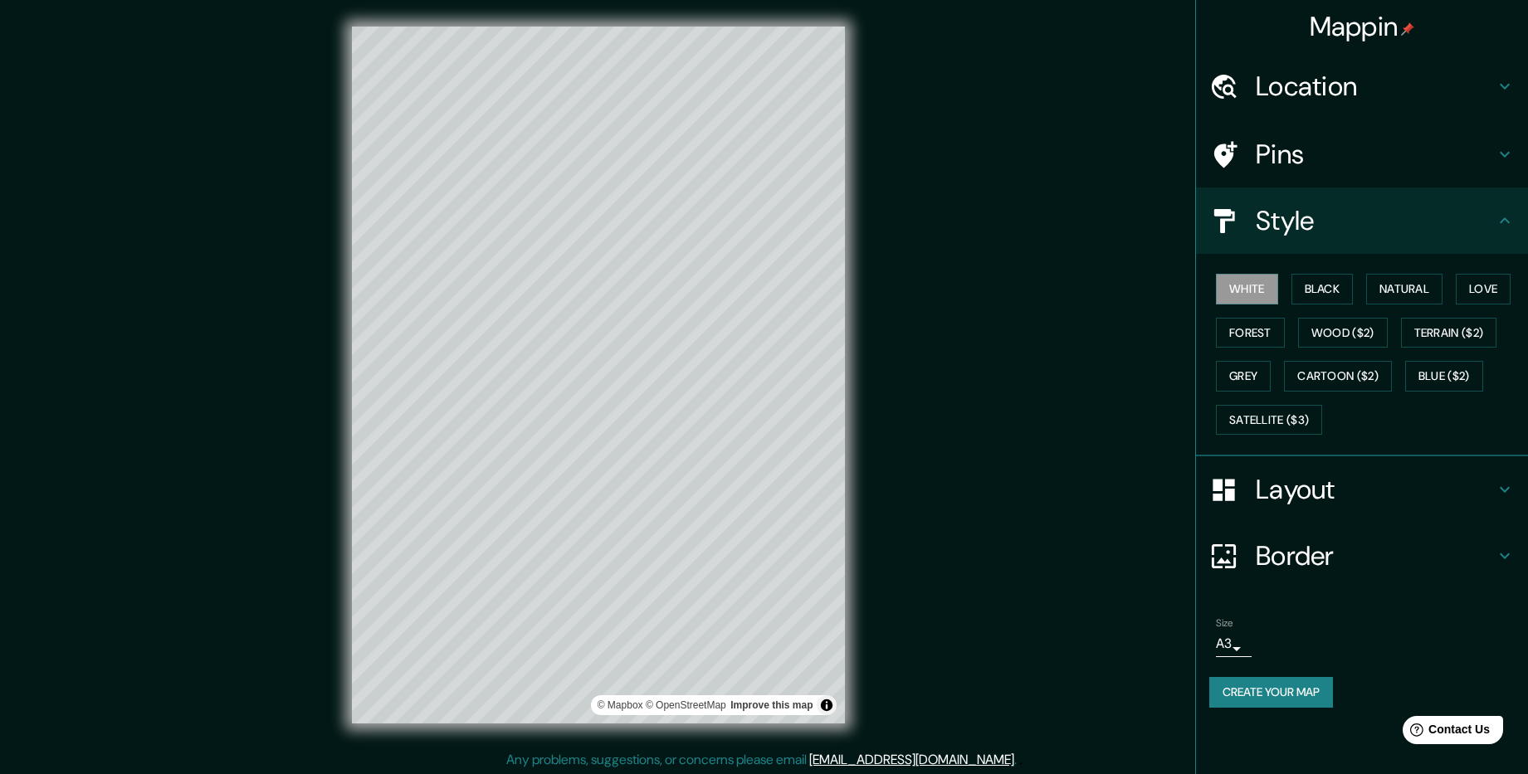
scroll to position [2, 0]
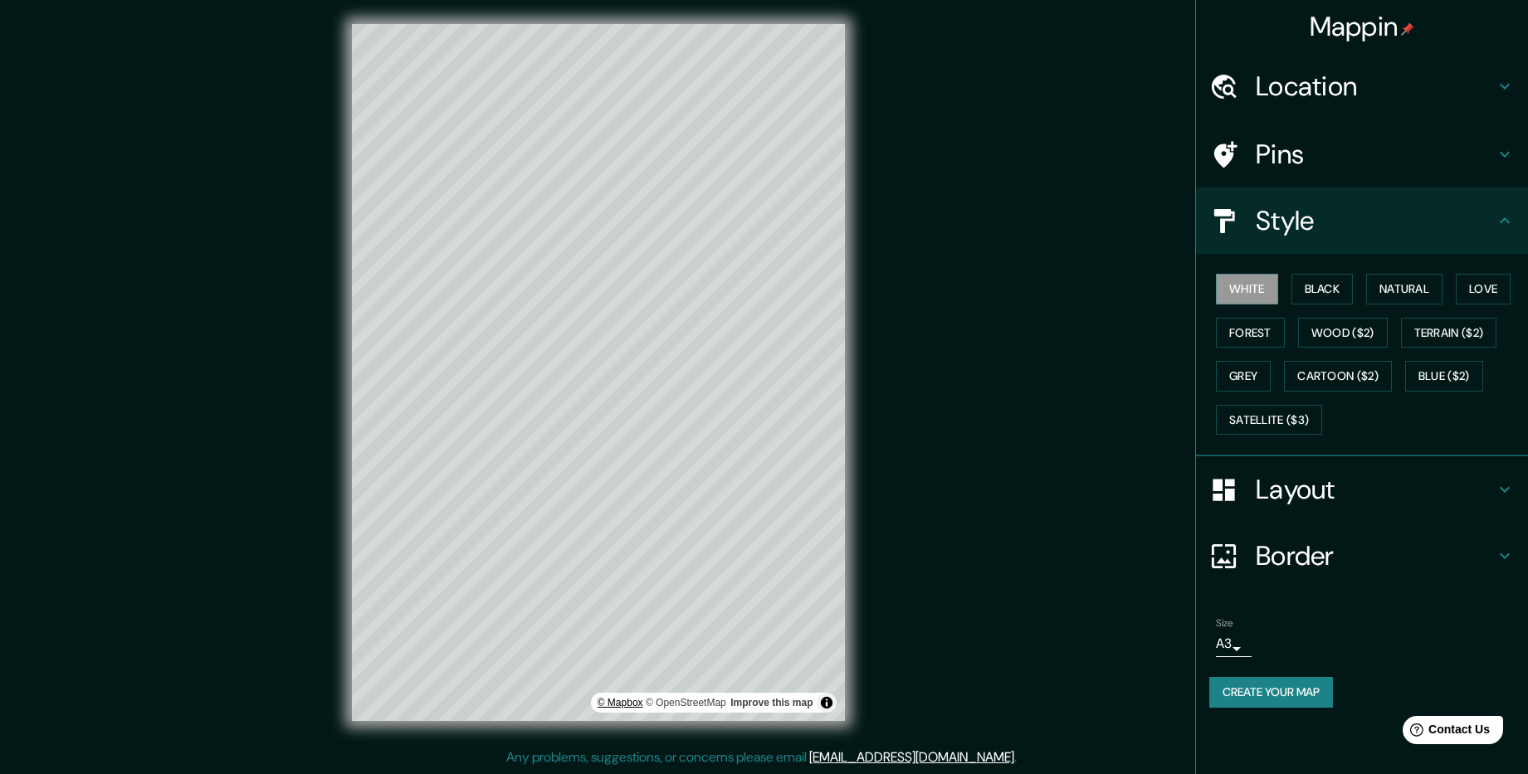
click at [623, 706] on link "© Mapbox" at bounding box center [620, 703] width 46 height 12
click at [690, 697] on link "© OpenStreetMap" at bounding box center [686, 703] width 80 height 12
click at [826, 705] on button "Toggle attribution" at bounding box center [827, 703] width 20 height 20
click at [1019, 547] on div "Mappin Location Москва, Россия Pins Style White Black Natural Love Forest Wood …" at bounding box center [764, 386] width 1528 height 777
click at [1274, 686] on button "Create your map" at bounding box center [1271, 692] width 124 height 31
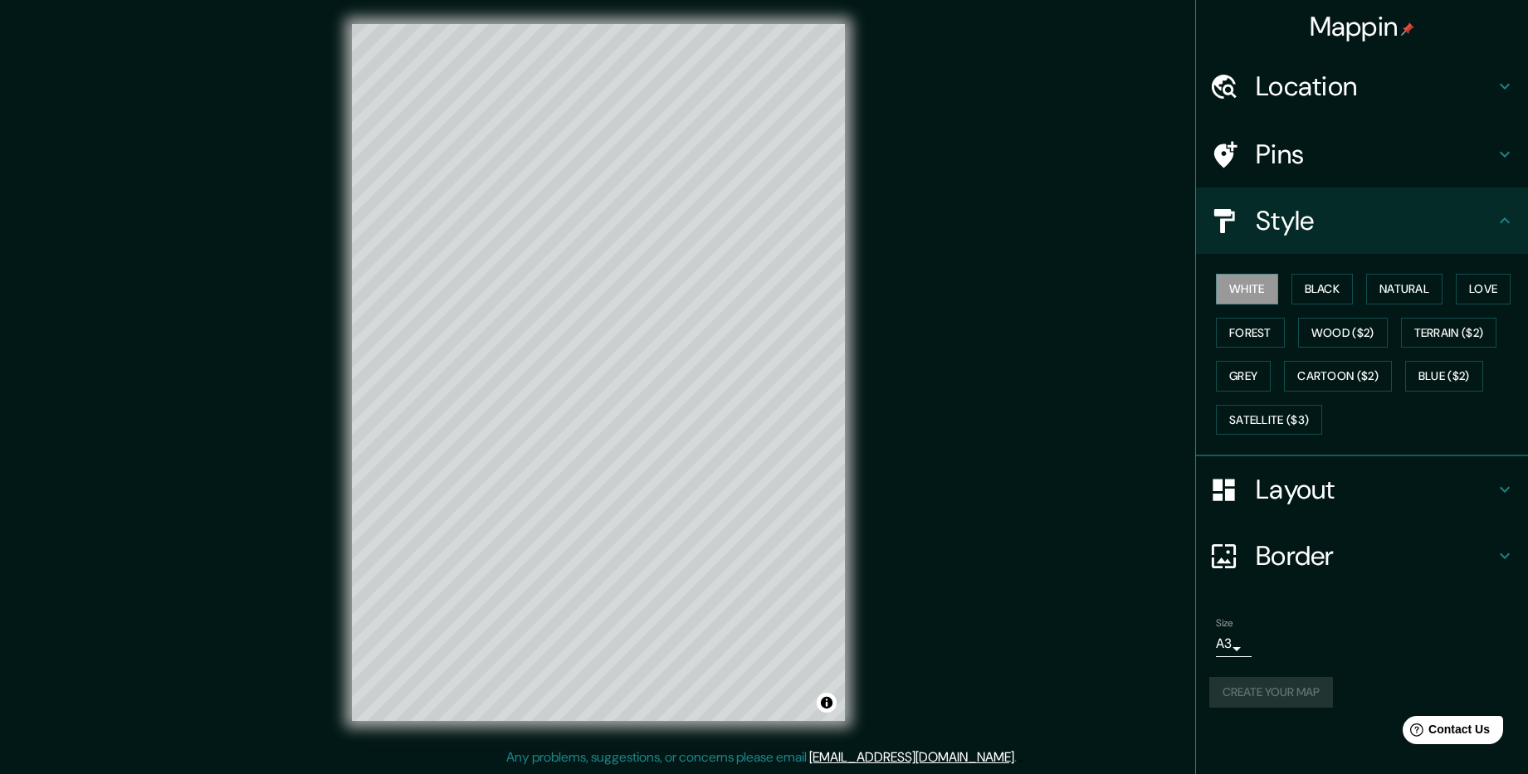
click at [1064, 225] on div "Mappin Location Москва, Россия Pins Style White Black Natural Love Forest Wood …" at bounding box center [764, 386] width 1528 height 777
click at [1275, 679] on button "Create your map" at bounding box center [1271, 692] width 124 height 31
click at [1239, 690] on button "Create your map" at bounding box center [1271, 692] width 124 height 31
click at [1288, 691] on button "Create your map" at bounding box center [1271, 692] width 124 height 31
click at [1019, 200] on div "Mappin Location Москва, Россия Pins Style White Black Natural Love Forest Wood …" at bounding box center [764, 386] width 1528 height 777
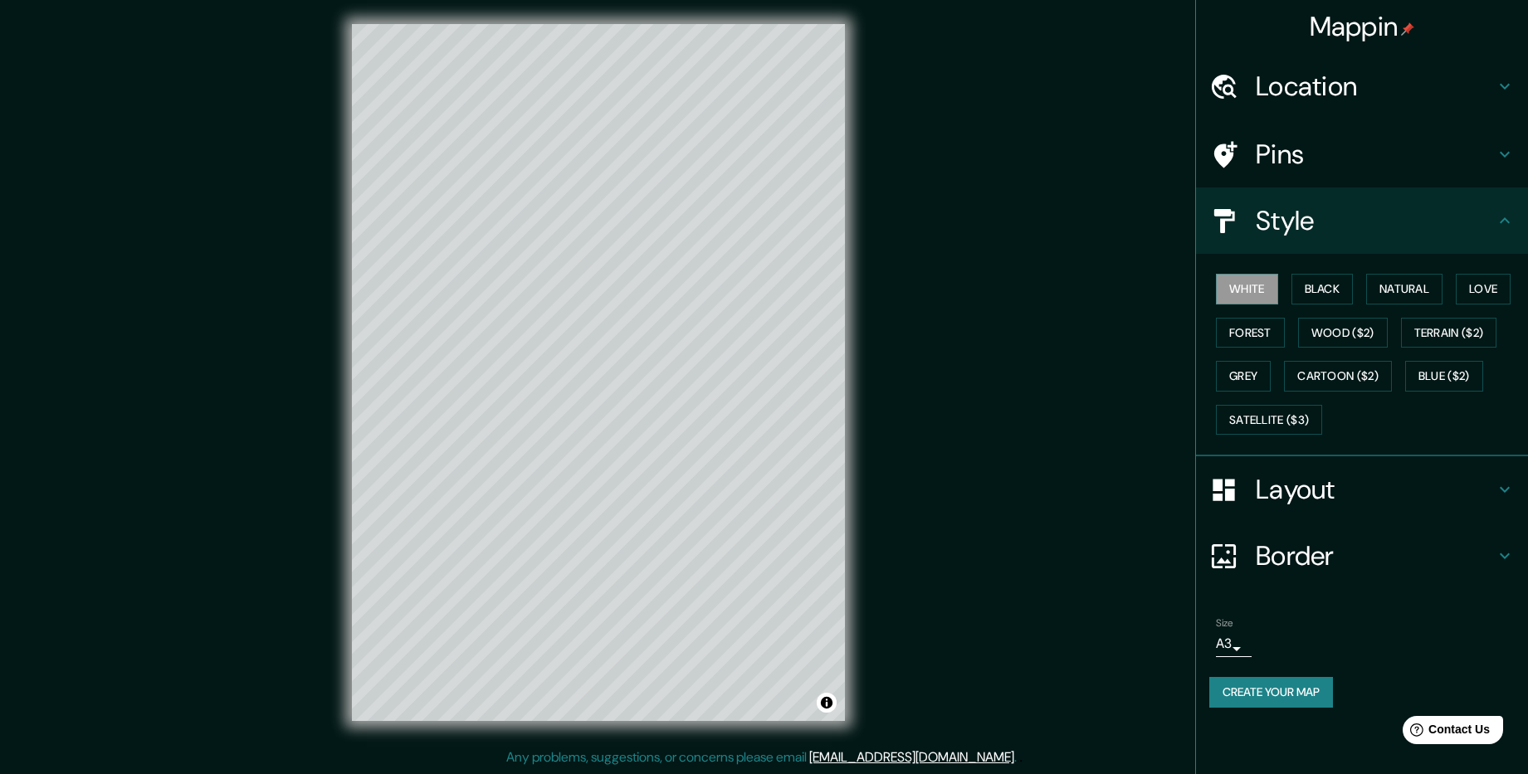
click at [1339, 492] on h4 "Layout" at bounding box center [1375, 489] width 239 height 33
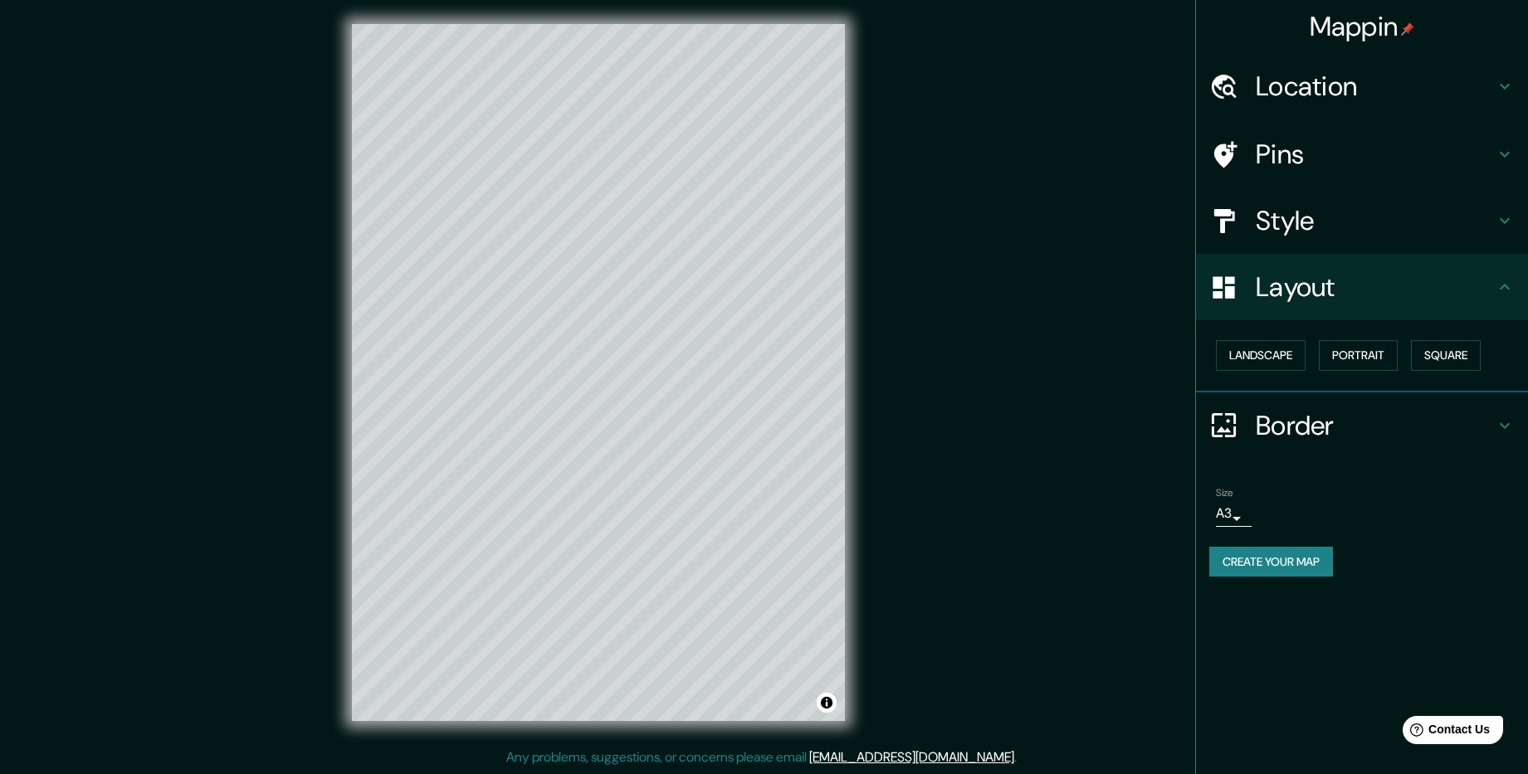
click at [1236, 293] on icon at bounding box center [1223, 287] width 29 height 29
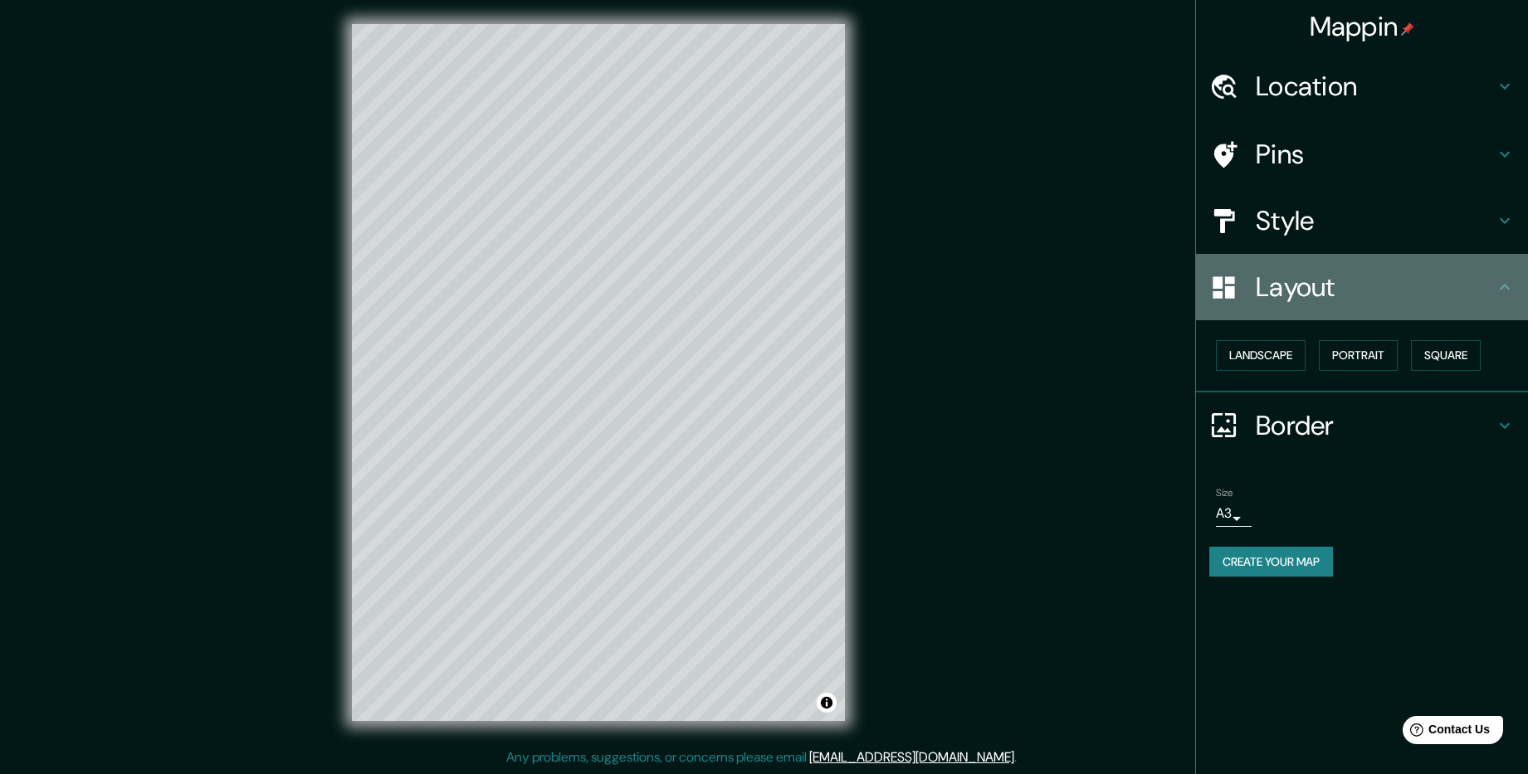
click at [1212, 281] on icon at bounding box center [1223, 287] width 29 height 29
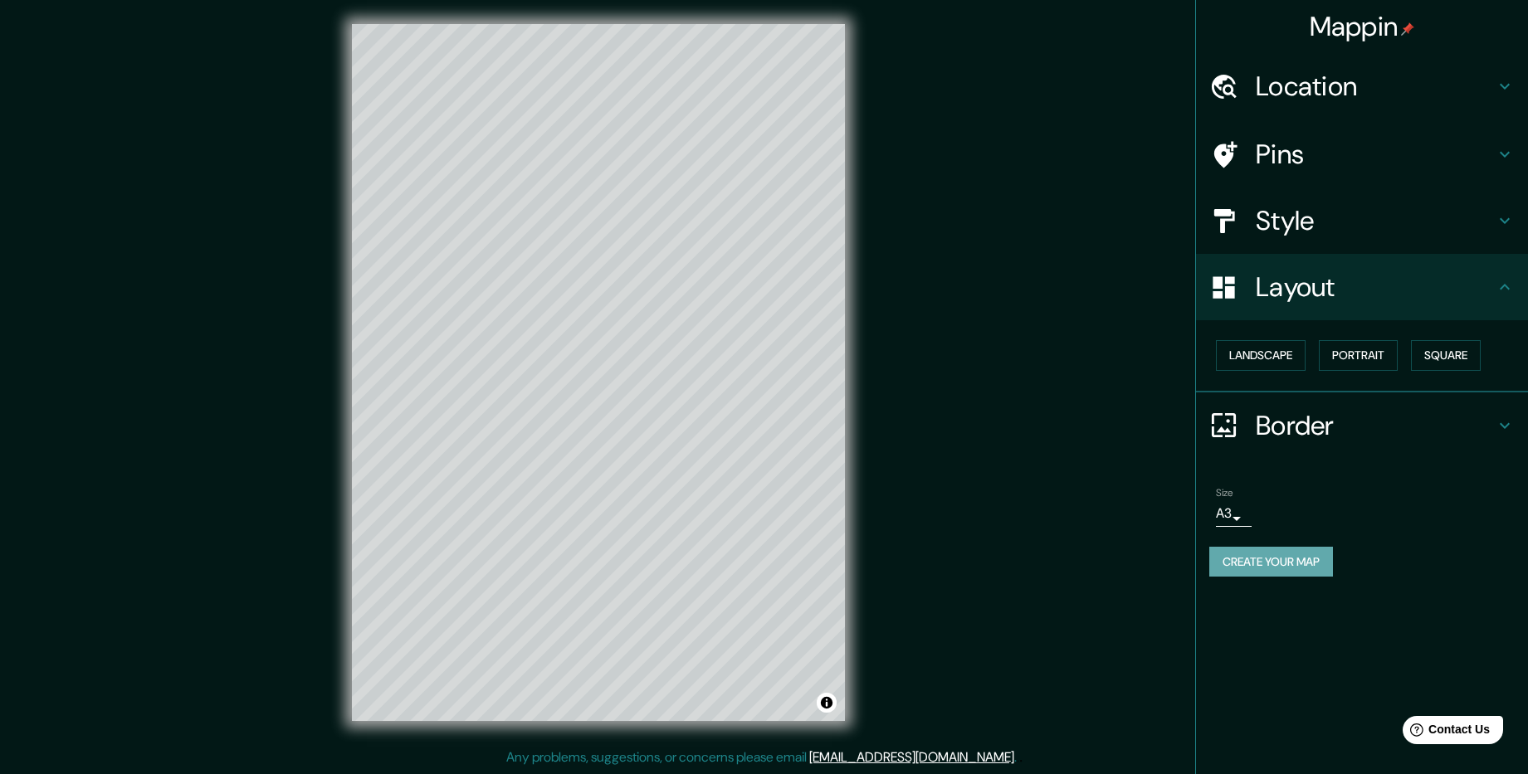
click at [1309, 560] on button "Create your map" at bounding box center [1271, 562] width 124 height 31
click at [1215, 585] on div "Size A3 a4 Create your map" at bounding box center [1361, 535] width 305 height 110
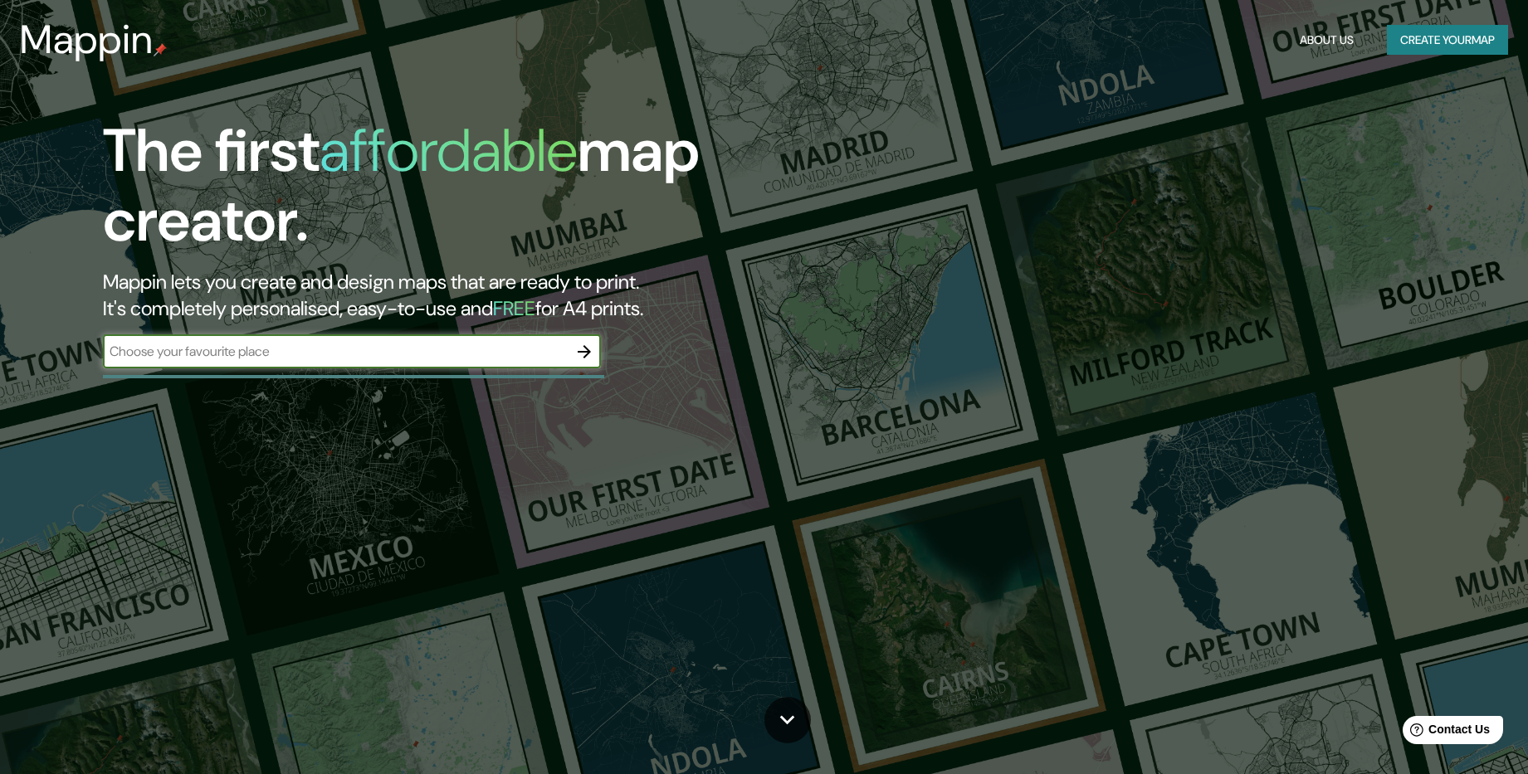
click at [177, 349] on input "text" at bounding box center [335, 351] width 465 height 19
type input "[GEOGRAPHIC_DATA]"
click at [588, 349] on icon "button" at bounding box center [584, 351] width 13 height 13
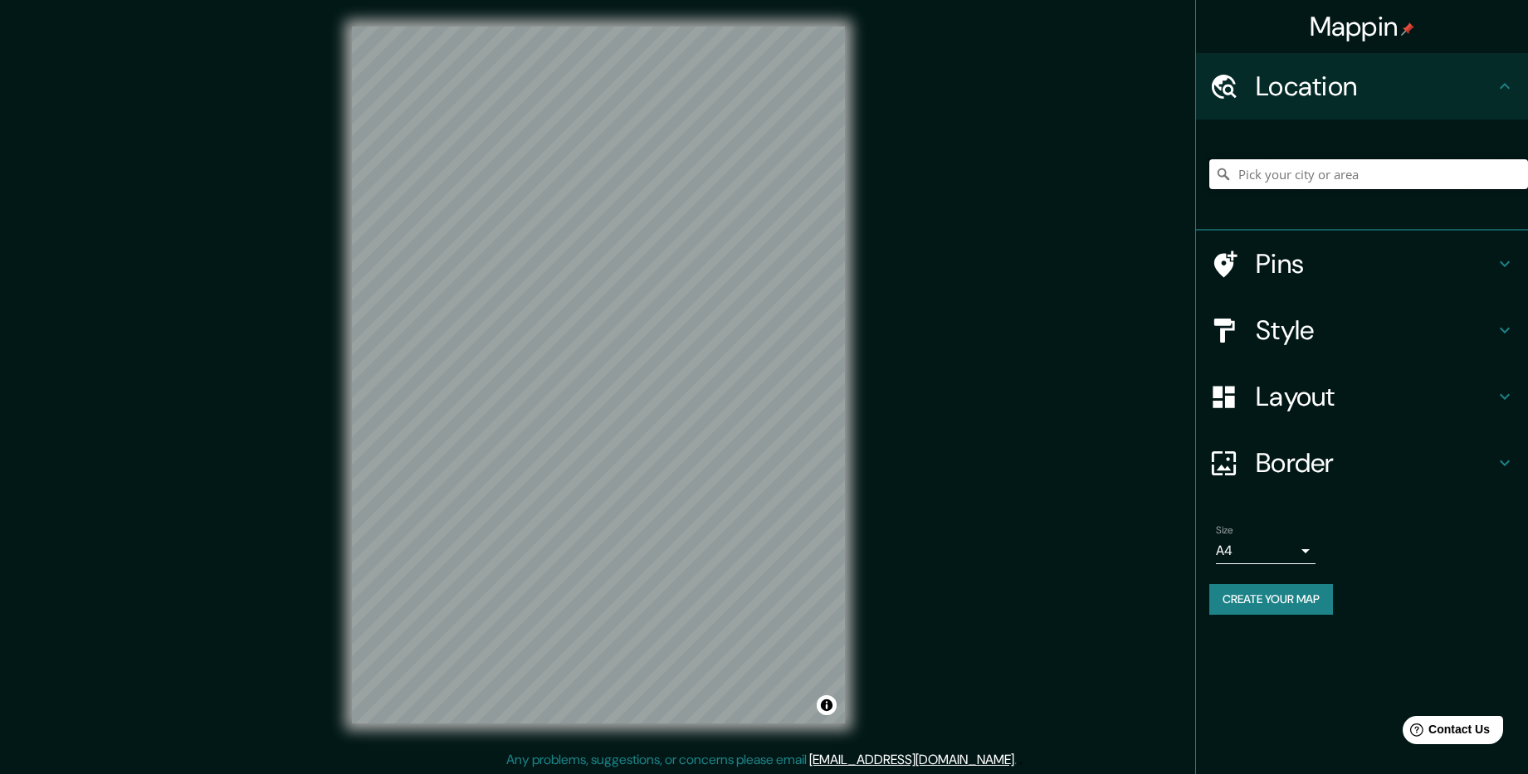
click at [1273, 182] on input "Pick your city or area" at bounding box center [1368, 174] width 319 height 30
click at [1261, 161] on input "Pick your city or area" at bounding box center [1368, 174] width 319 height 30
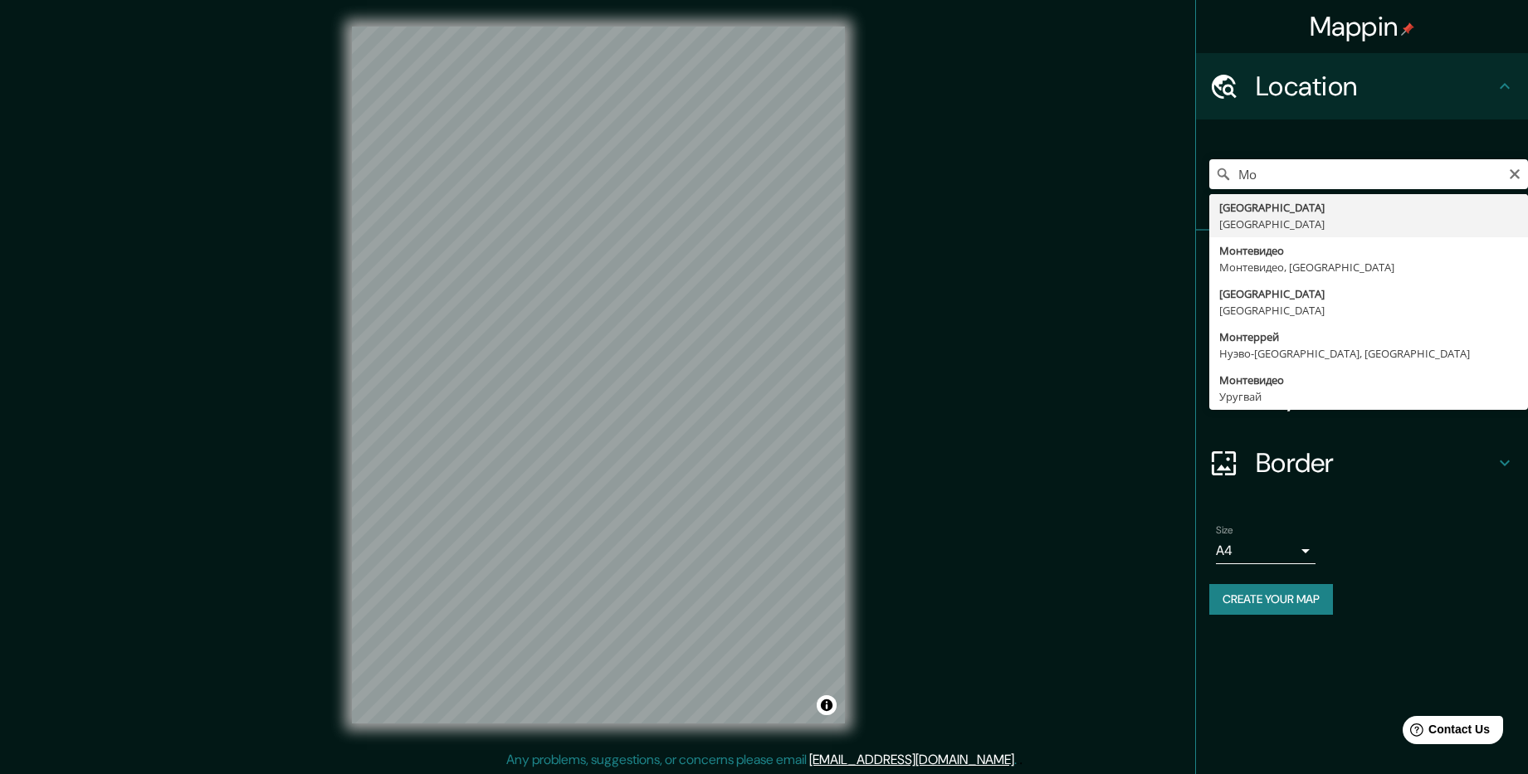
type input "[GEOGRAPHIC_DATA], [GEOGRAPHIC_DATA]"
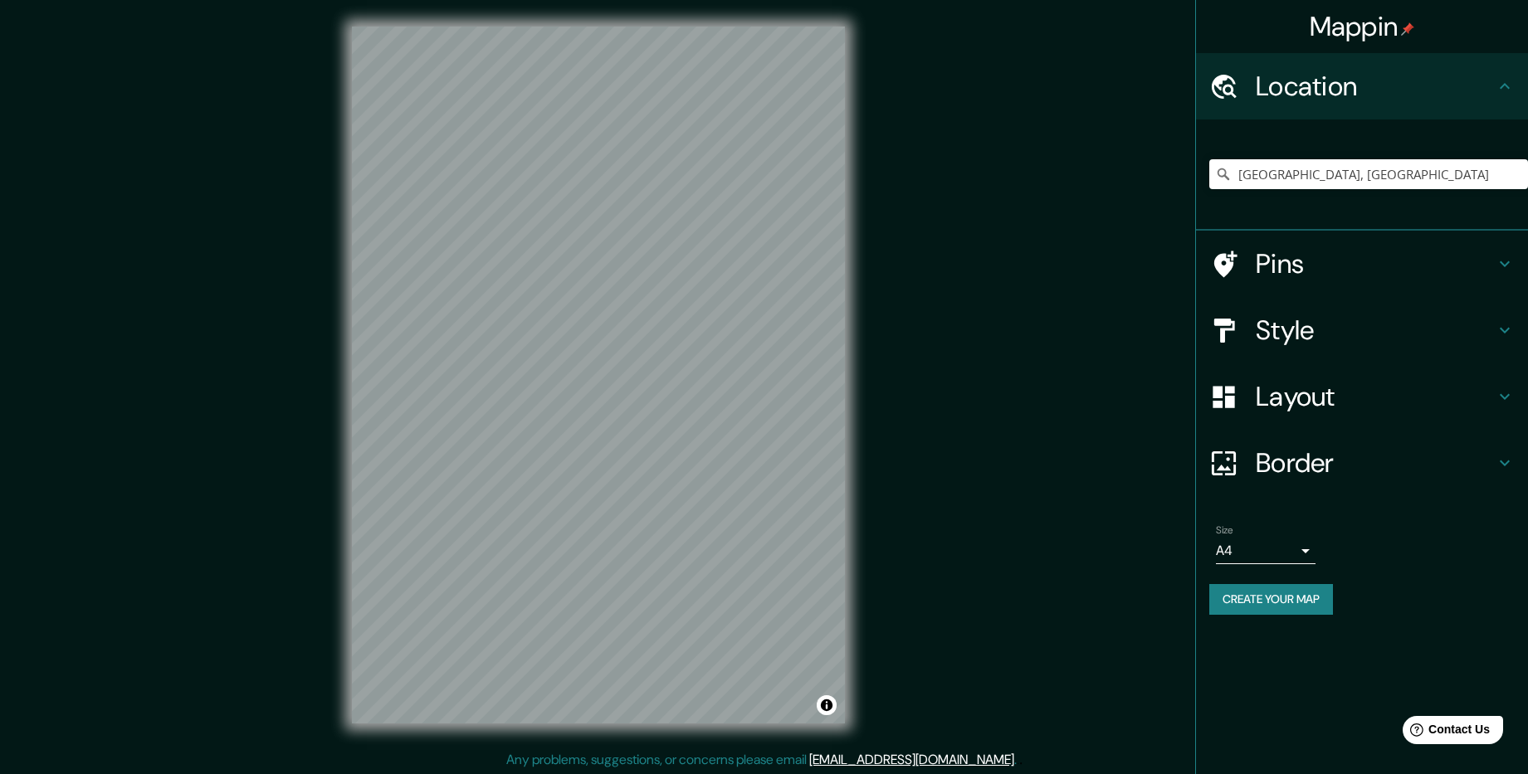
click at [547, 755] on div "Mappin Location Москва, Россия Pins Style Layout Border Choose a border. Hint :…" at bounding box center [764, 388] width 1528 height 777
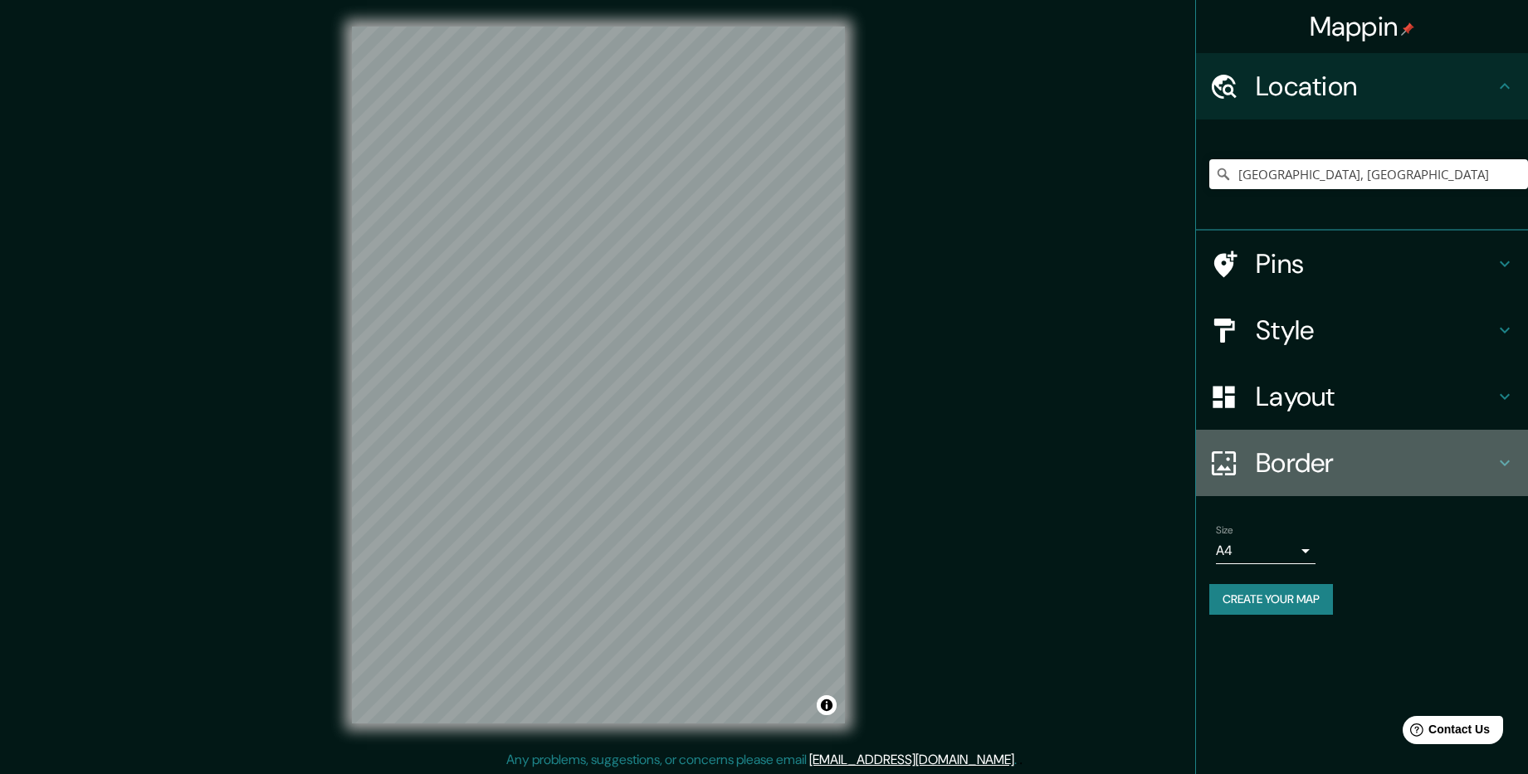
click at [1382, 460] on h4 "Border" at bounding box center [1375, 462] width 239 height 33
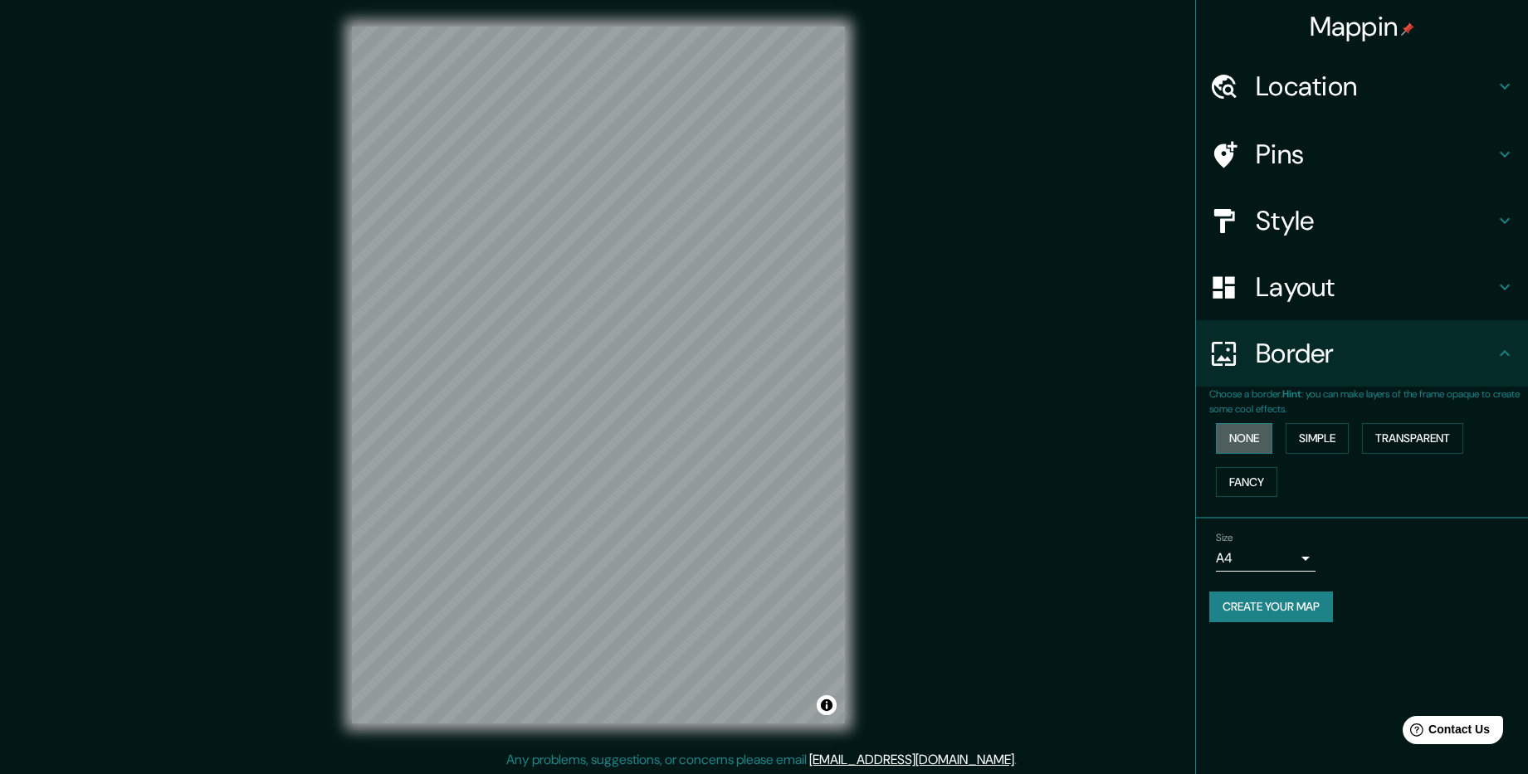
click at [1237, 435] on button "None" at bounding box center [1244, 438] width 56 height 31
click at [1326, 446] on button "Simple" at bounding box center [1316, 438] width 63 height 31
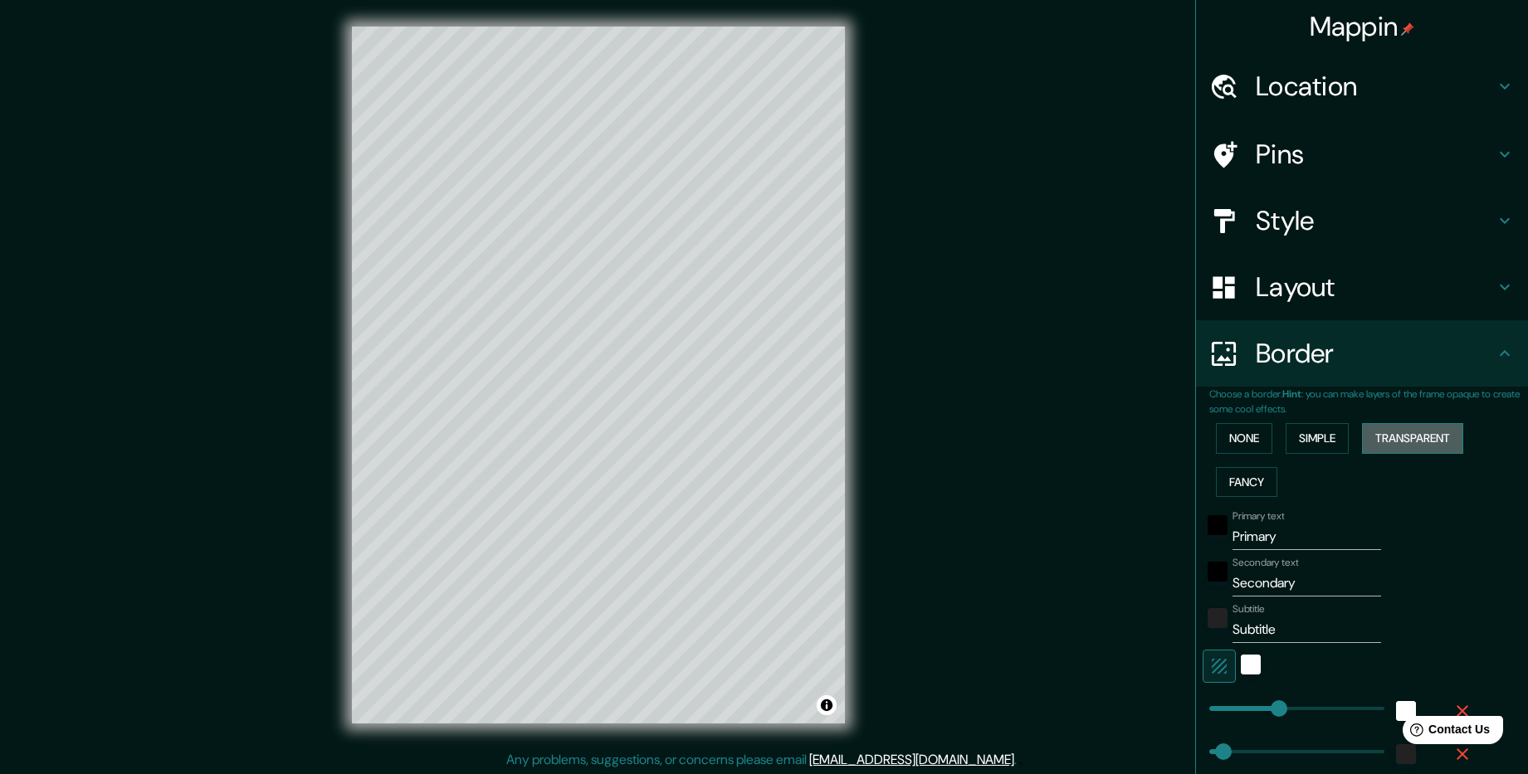
click at [1405, 438] on button "Transparent" at bounding box center [1412, 438] width 101 height 31
click at [1244, 480] on button "Fancy" at bounding box center [1246, 482] width 61 height 31
click at [1390, 433] on button "Transparent" at bounding box center [1412, 438] width 101 height 31
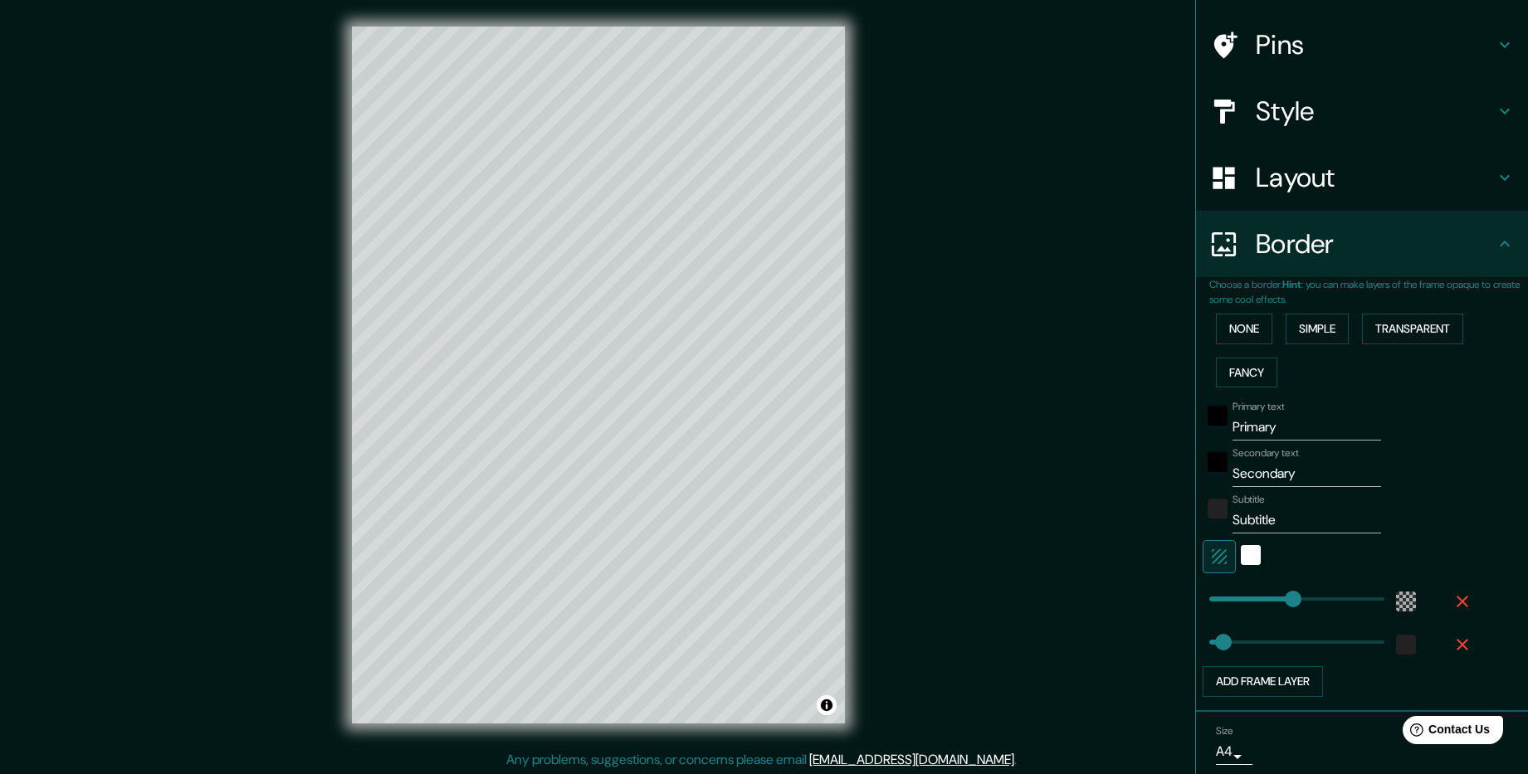
scroll to position [166, 0]
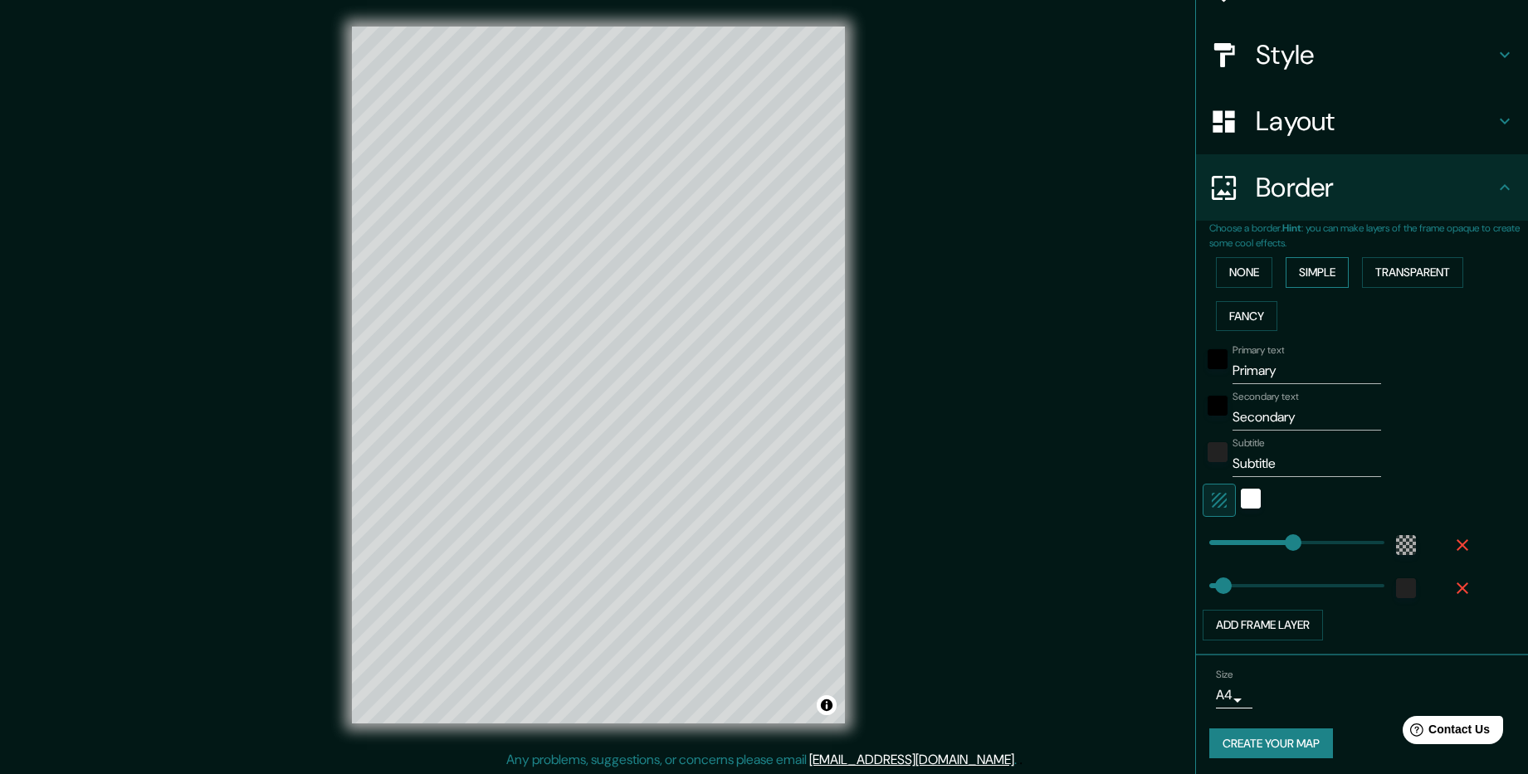
click at [1291, 271] on button "Simple" at bounding box center [1316, 272] width 63 height 31
drag, startPoint x: 1299, startPoint y: 370, endPoint x: 1173, endPoint y: 363, distance: 126.3
click at [1173, 363] on div "Mappin Location Москва, Россия Pins Style Layout Border Choose a border. Hint :…" at bounding box center [764, 388] width 1528 height 777
type input "М"
type input "238"
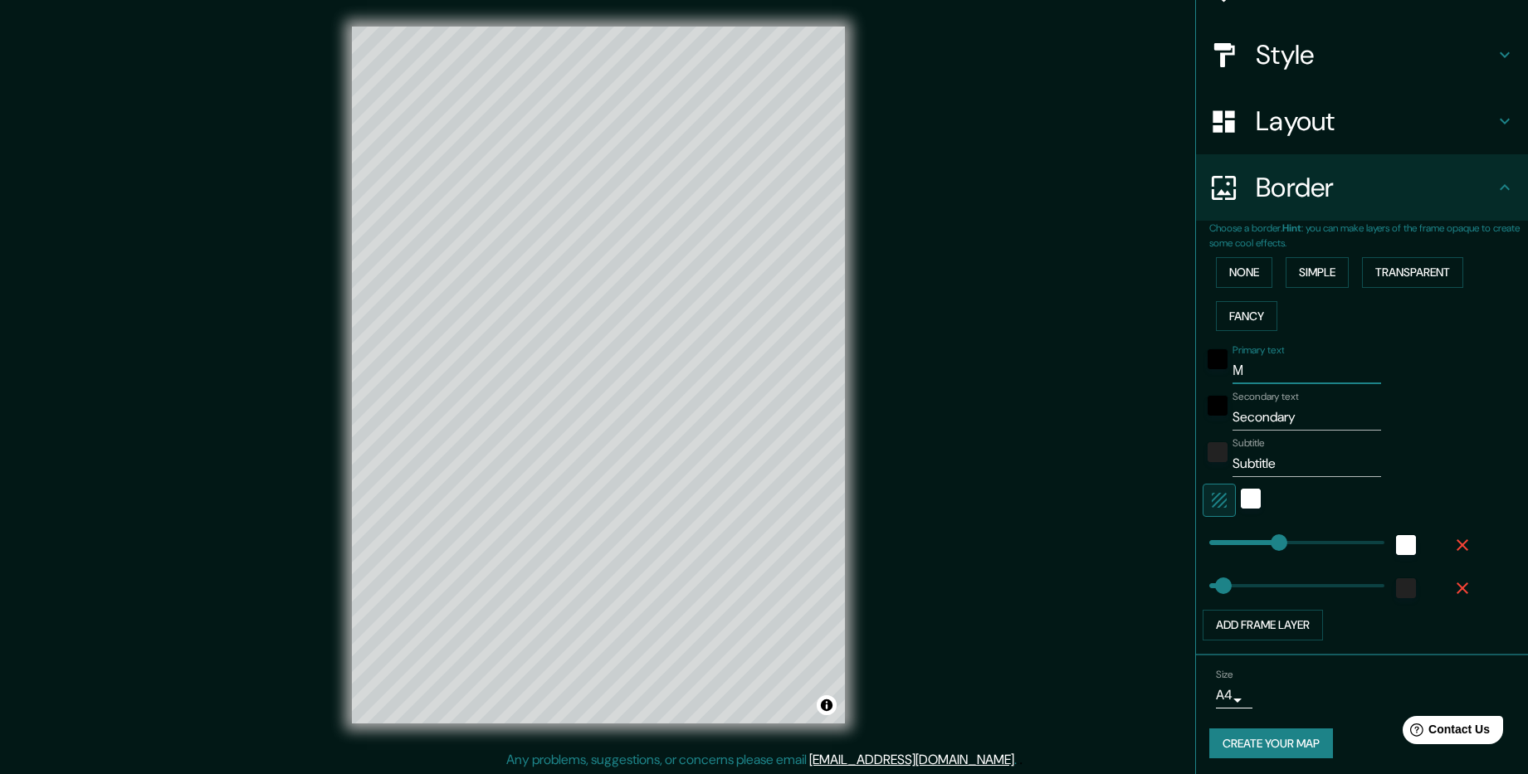
type input "48"
type input "Мо"
type input "238"
type input "48"
type input "Мос"
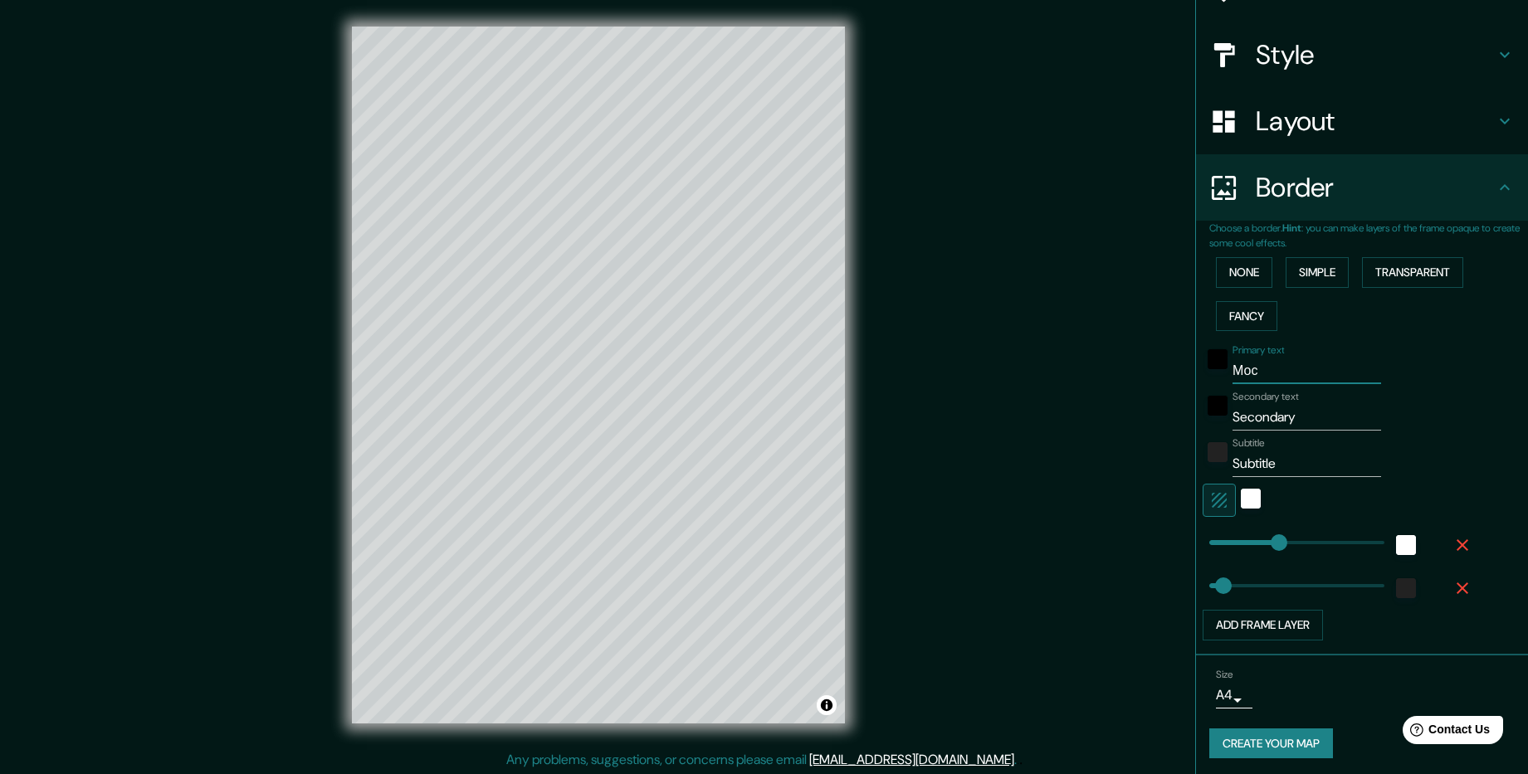
type input "238"
type input "48"
type input "Моск"
type input "238"
type input "48"
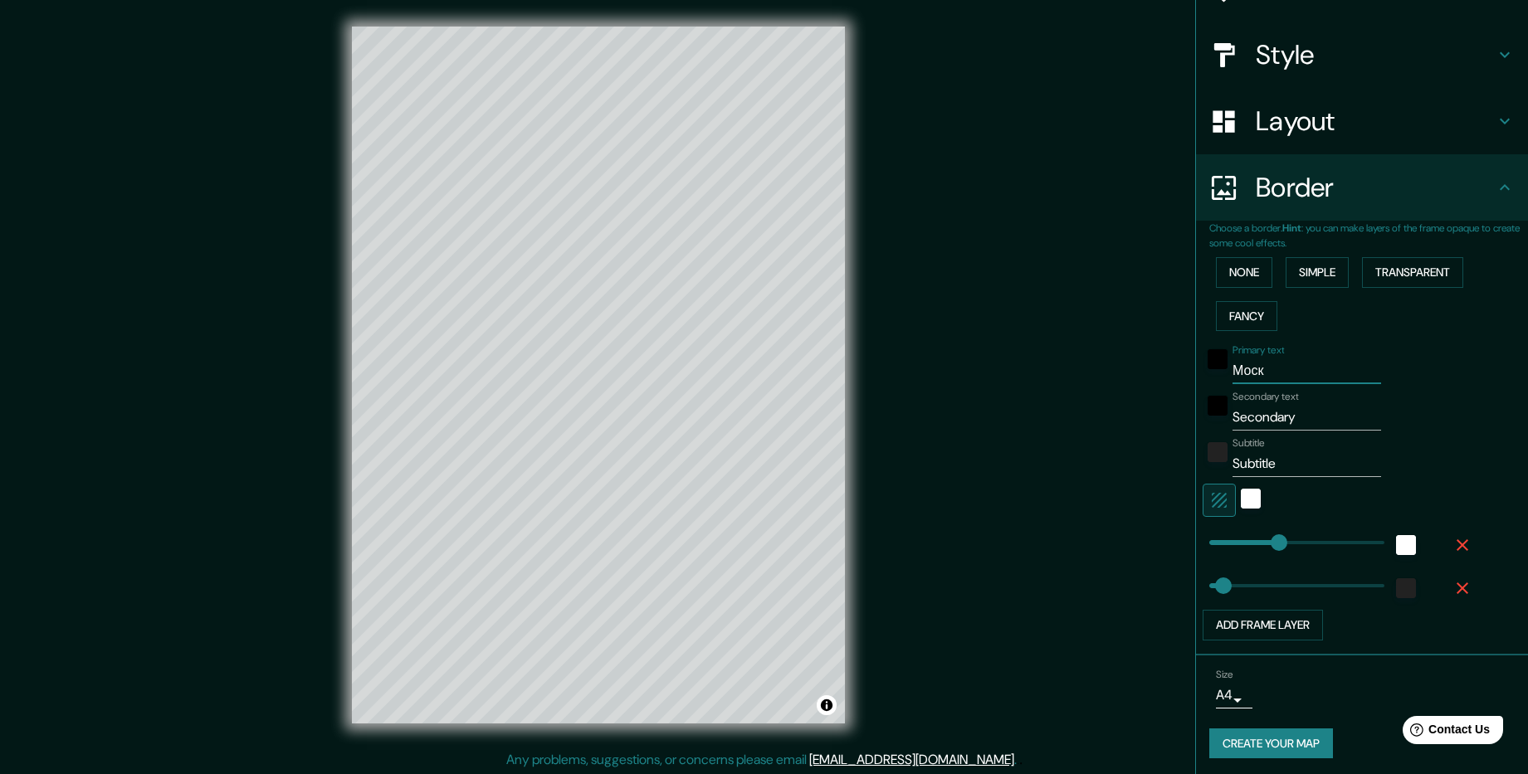
type input "Моска"
type input "238"
type input "48"
type input "Моск"
type input "238"
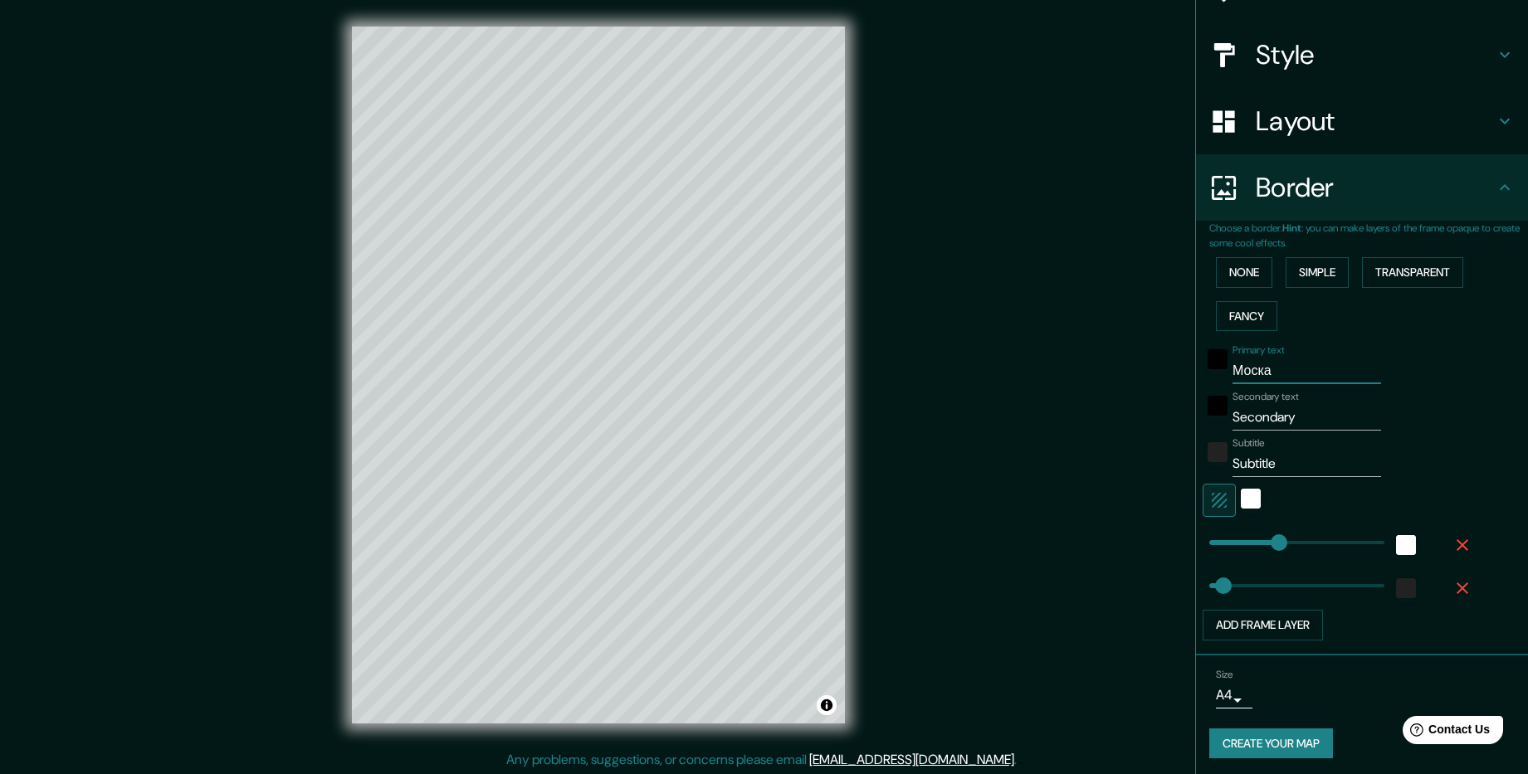
type input "48"
type input "Москв"
type input "238"
type input "48"
type input "[GEOGRAPHIC_DATA]"
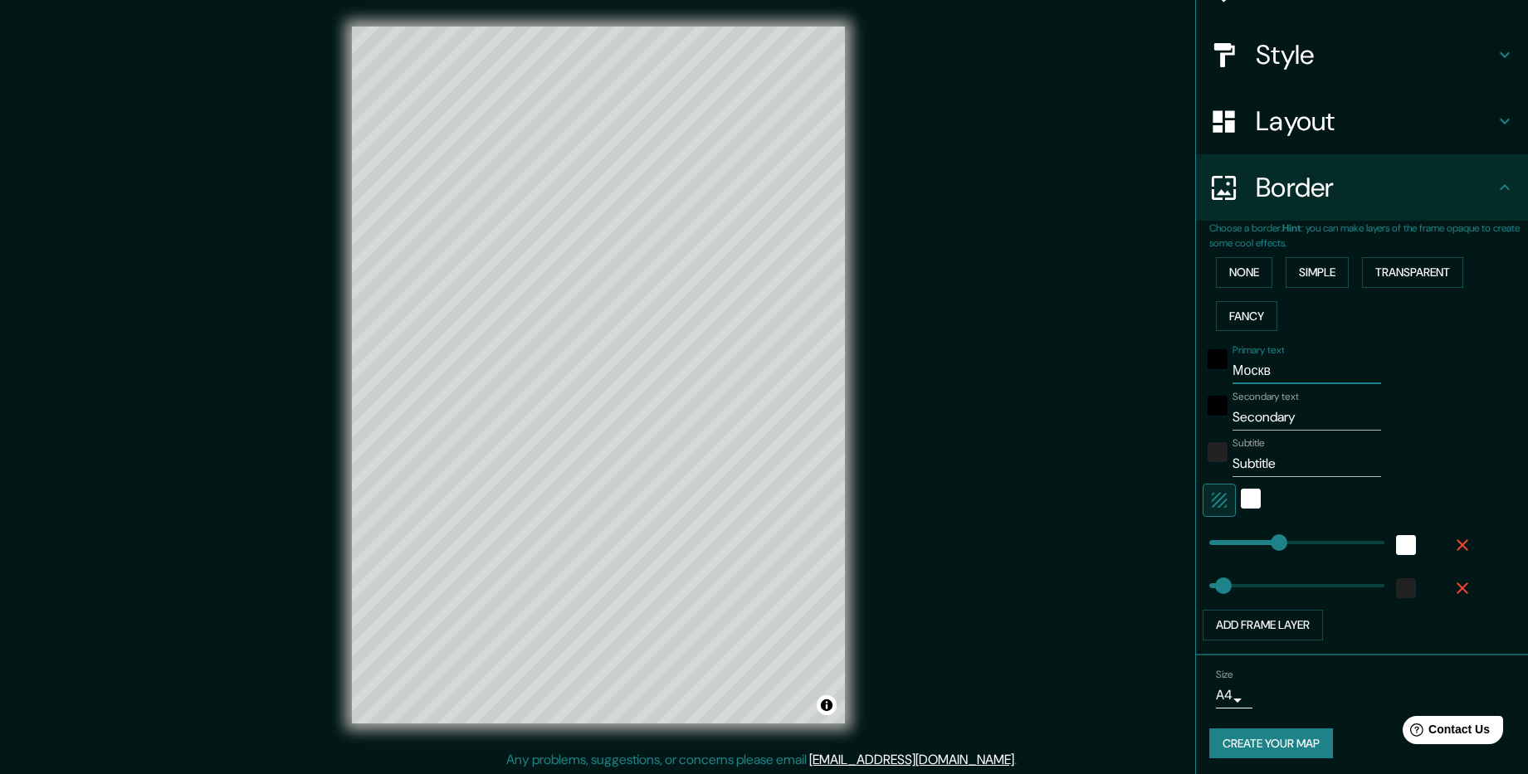
type input "238"
type input "48"
type input "[GEOGRAPHIC_DATA]"
drag, startPoint x: 1297, startPoint y: 420, endPoint x: 1228, endPoint y: 422, distance: 68.9
click at [1232, 422] on input "Secondary" at bounding box center [1306, 417] width 149 height 27
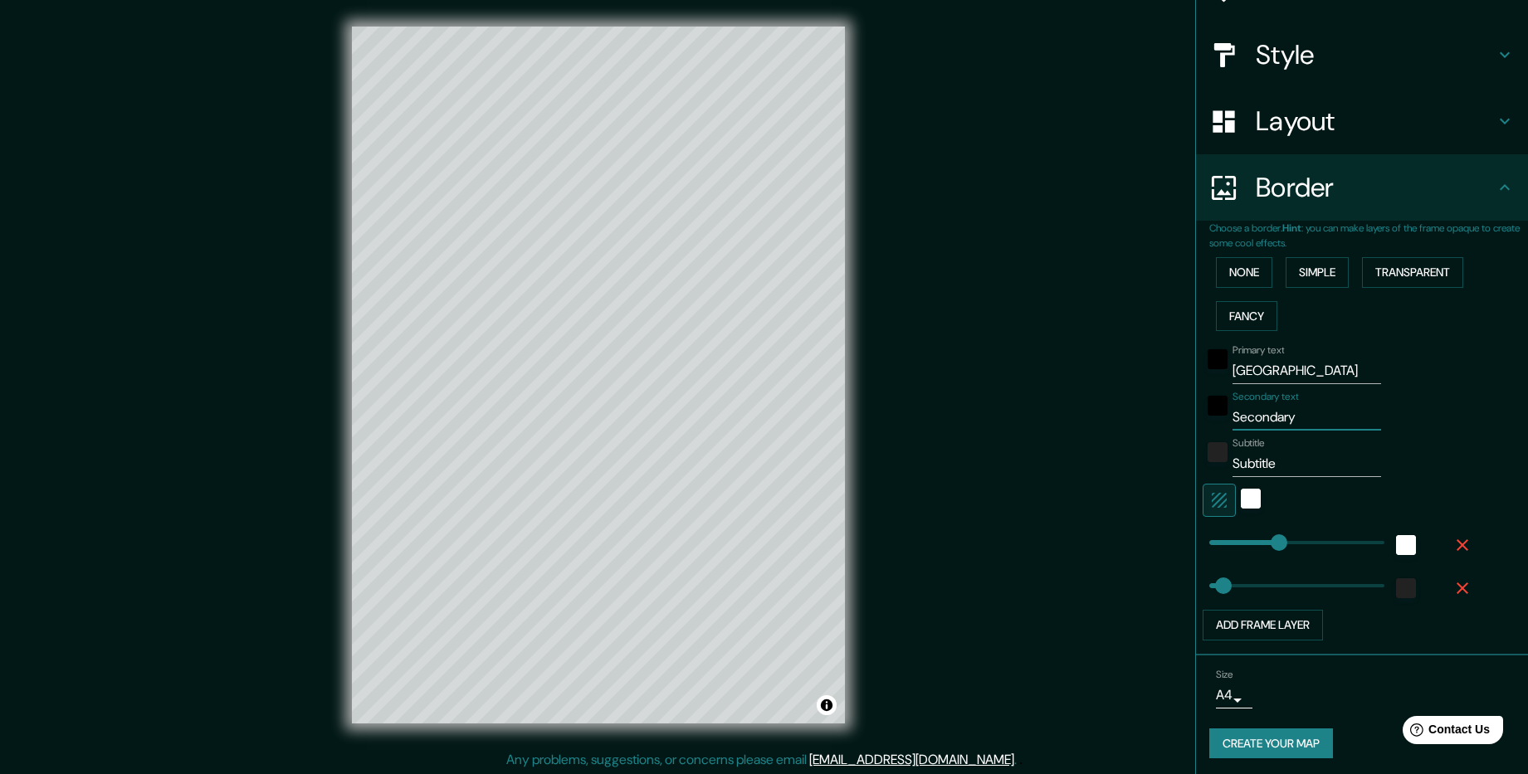
click at [1297, 409] on input "Secondary" at bounding box center [1306, 417] width 149 height 27
drag, startPoint x: 1298, startPoint y: 417, endPoint x: 1219, endPoint y: 413, distance: 78.9
click at [1219, 413] on div "Secondary text Secondary" at bounding box center [1338, 411] width 272 height 40
type input "Р"
type input "238"
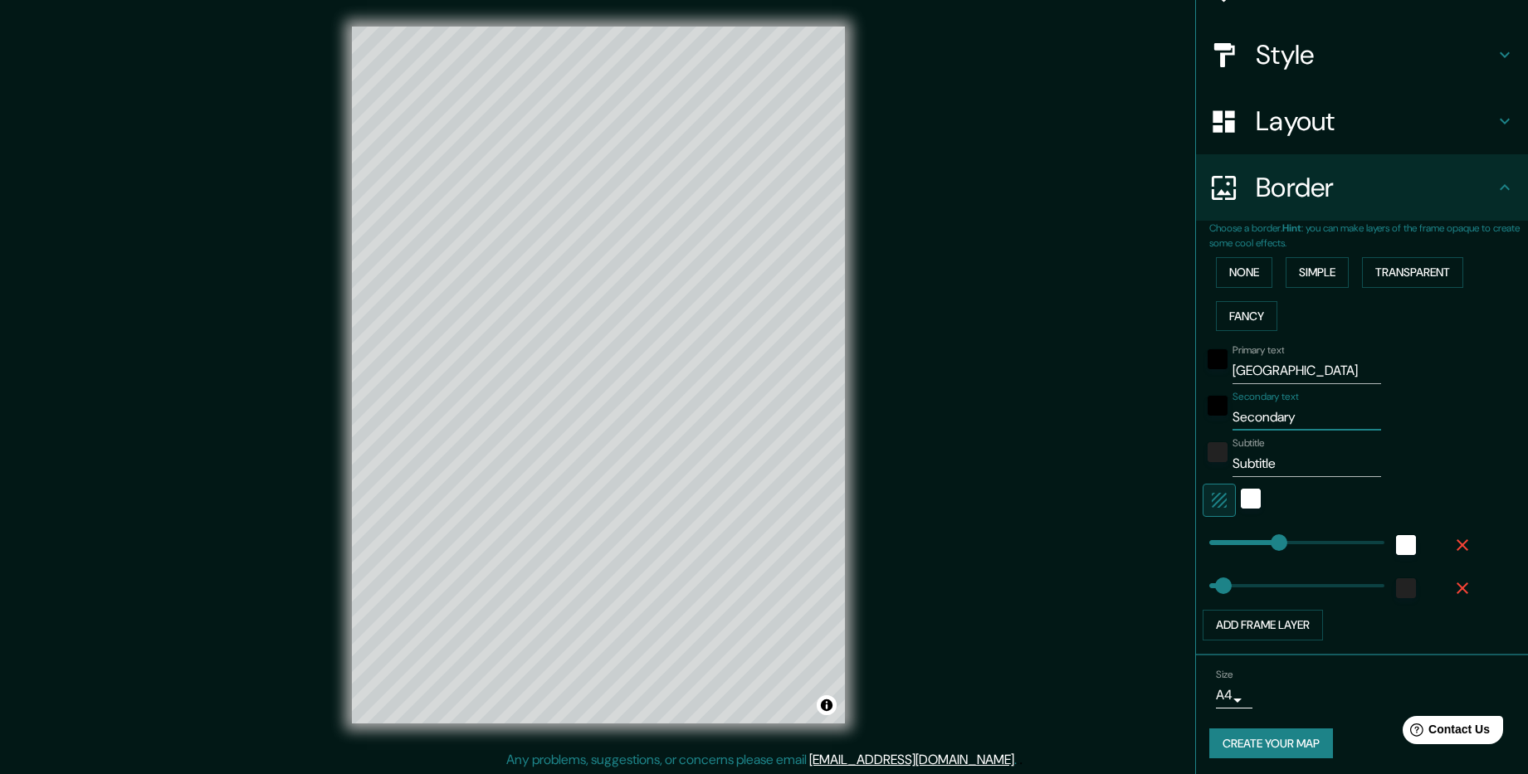
type input "48"
type input "Ро"
type input "238"
type input "48"
type input "Рос"
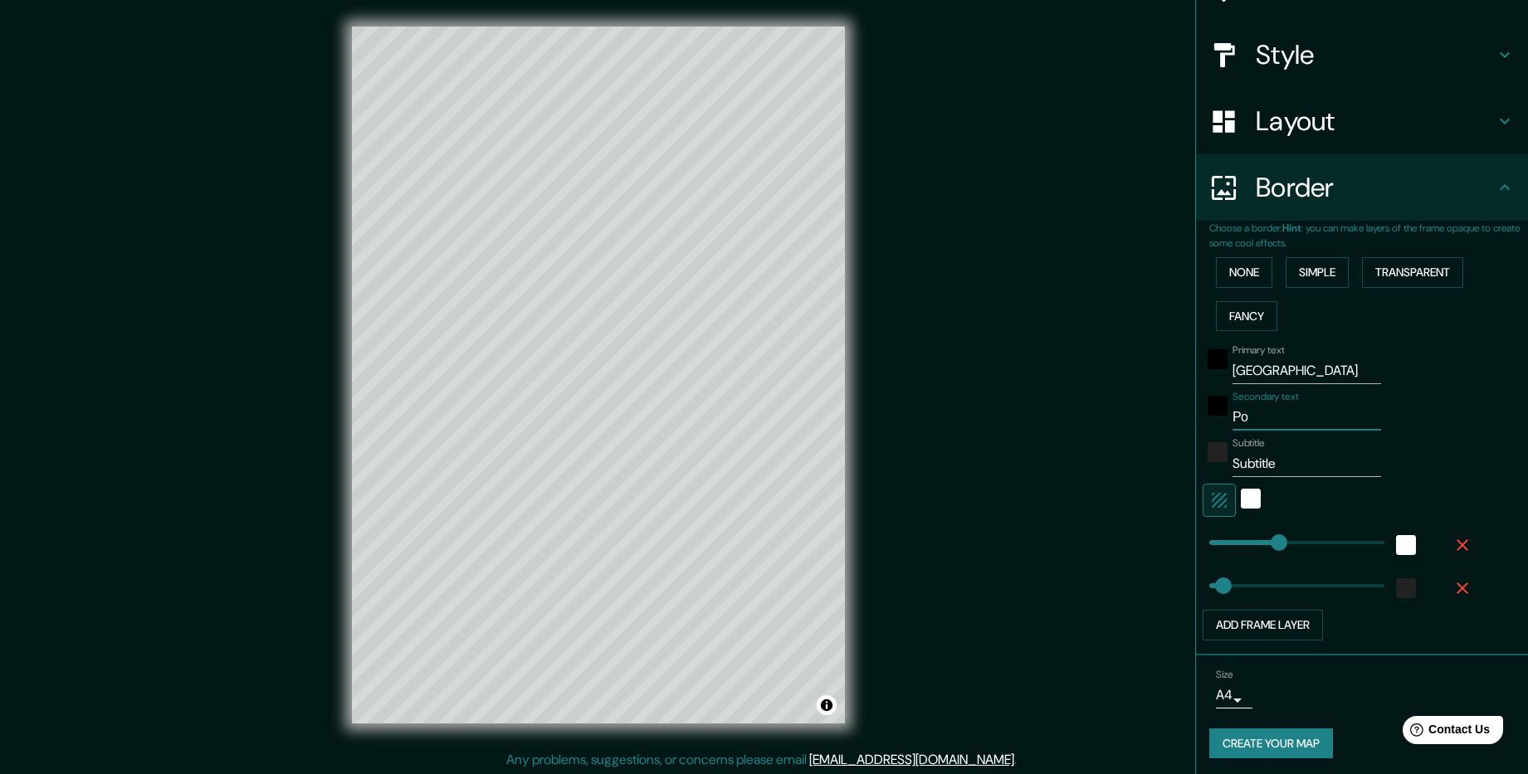
type input "238"
type input "48"
type input "Росс"
type input "238"
type input "48"
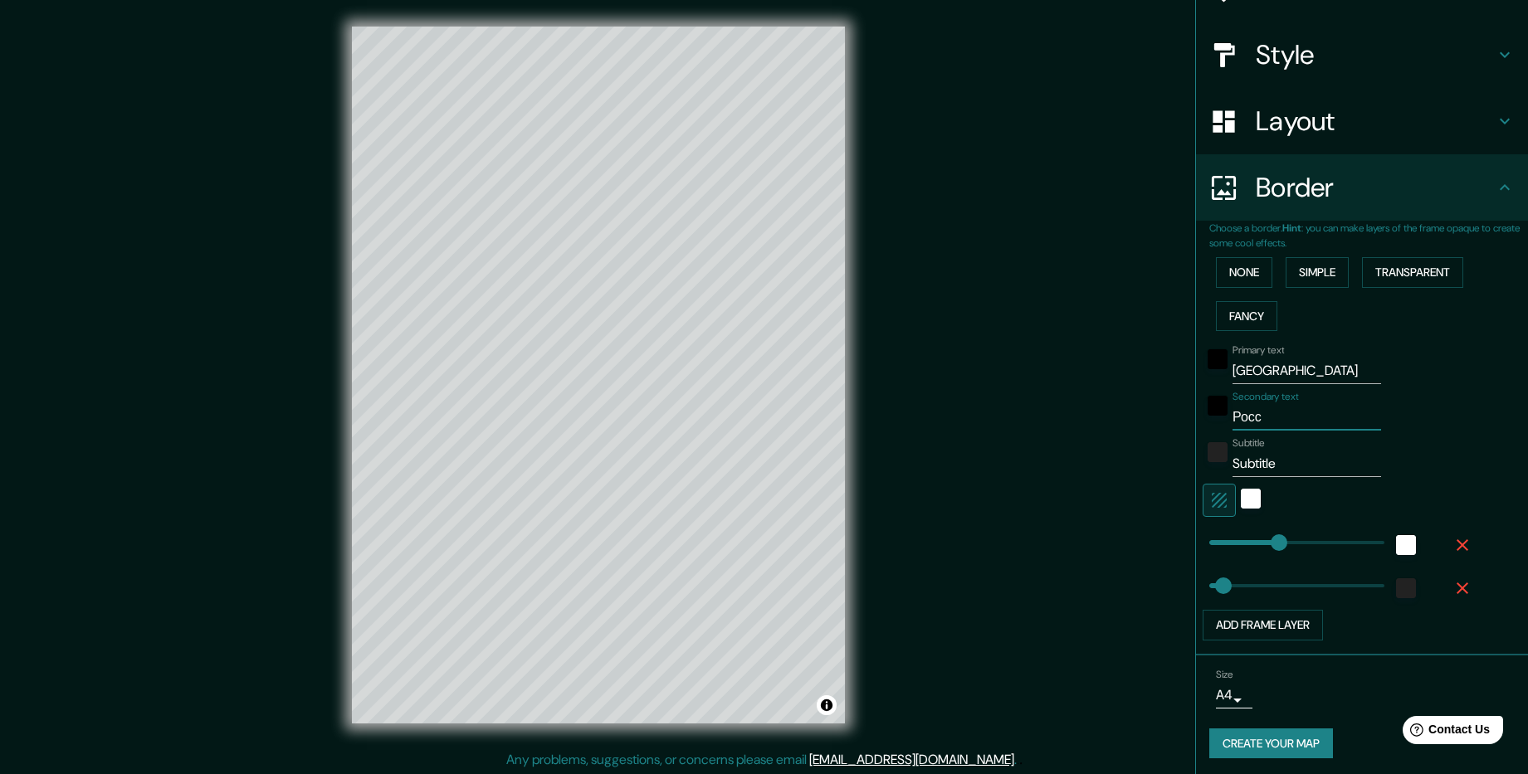
type input "Росси"
type input "238"
type input "48"
type input "[GEOGRAPHIC_DATA]"
type input "238"
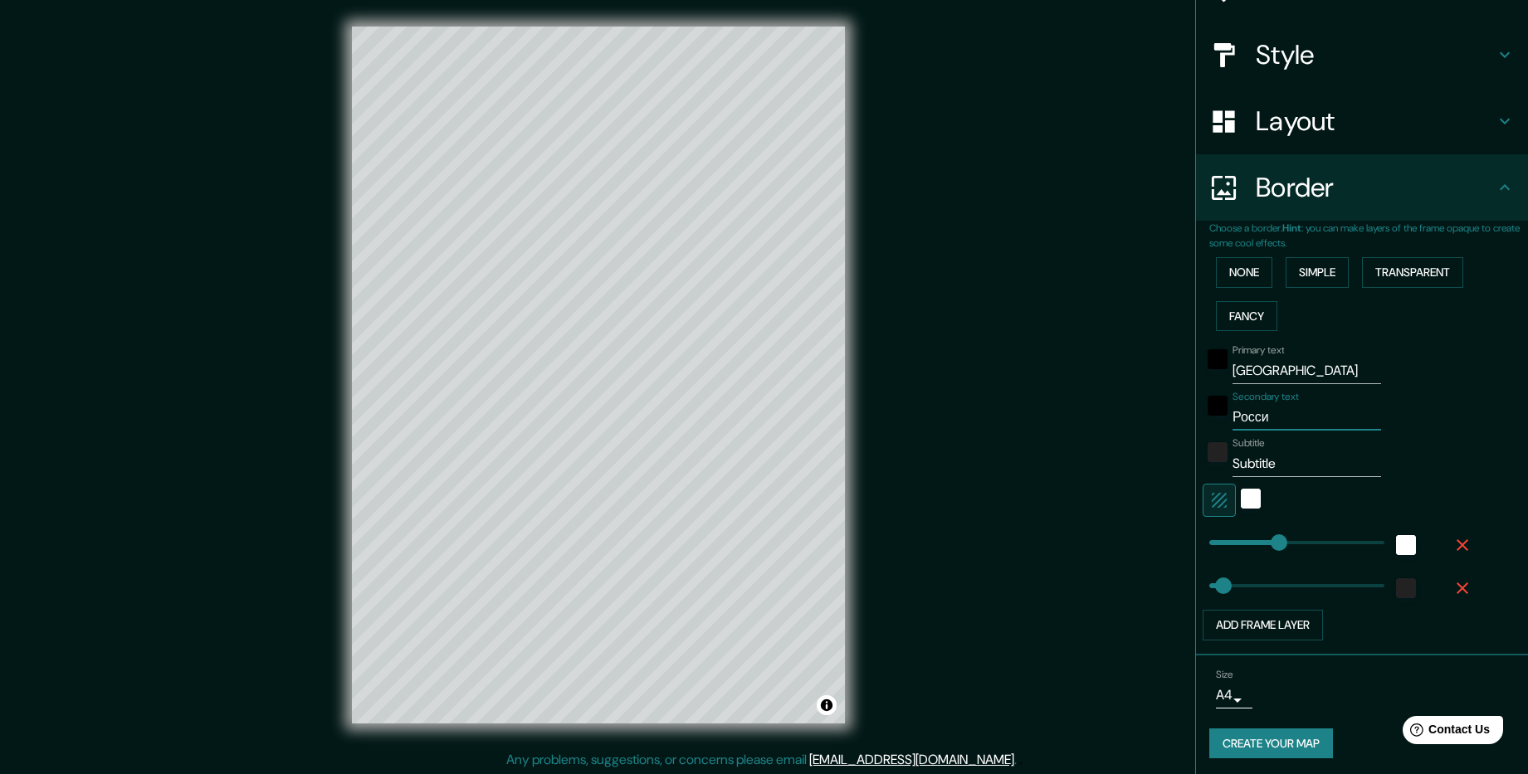
type input "48"
drag, startPoint x: 1251, startPoint y: 419, endPoint x: 1206, endPoint y: 418, distance: 45.6
click at [1206, 418] on div "Secondary text Россия" at bounding box center [1338, 411] width 272 height 40
type input "238"
type input "48"
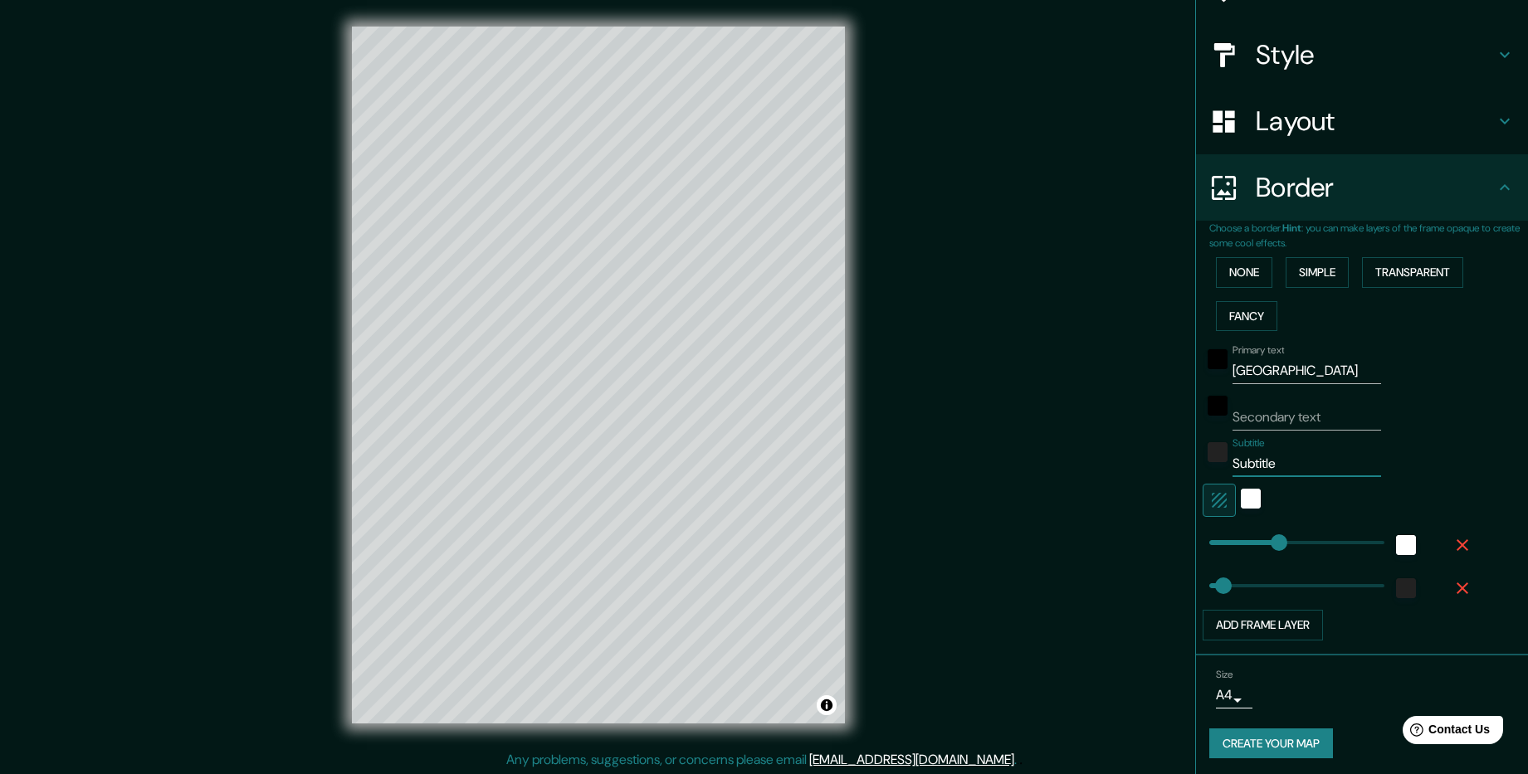
drag, startPoint x: 1285, startPoint y: 466, endPoint x: 1217, endPoint y: 466, distance: 68.9
click at [1217, 466] on div "Subtitle Subtitle" at bounding box center [1338, 457] width 272 height 40
type input "238"
type input "48"
click at [1034, 551] on div "Mappin Location Москва, Россия Pins Style Layout Border Choose a border. Hint :…" at bounding box center [764, 388] width 1528 height 777
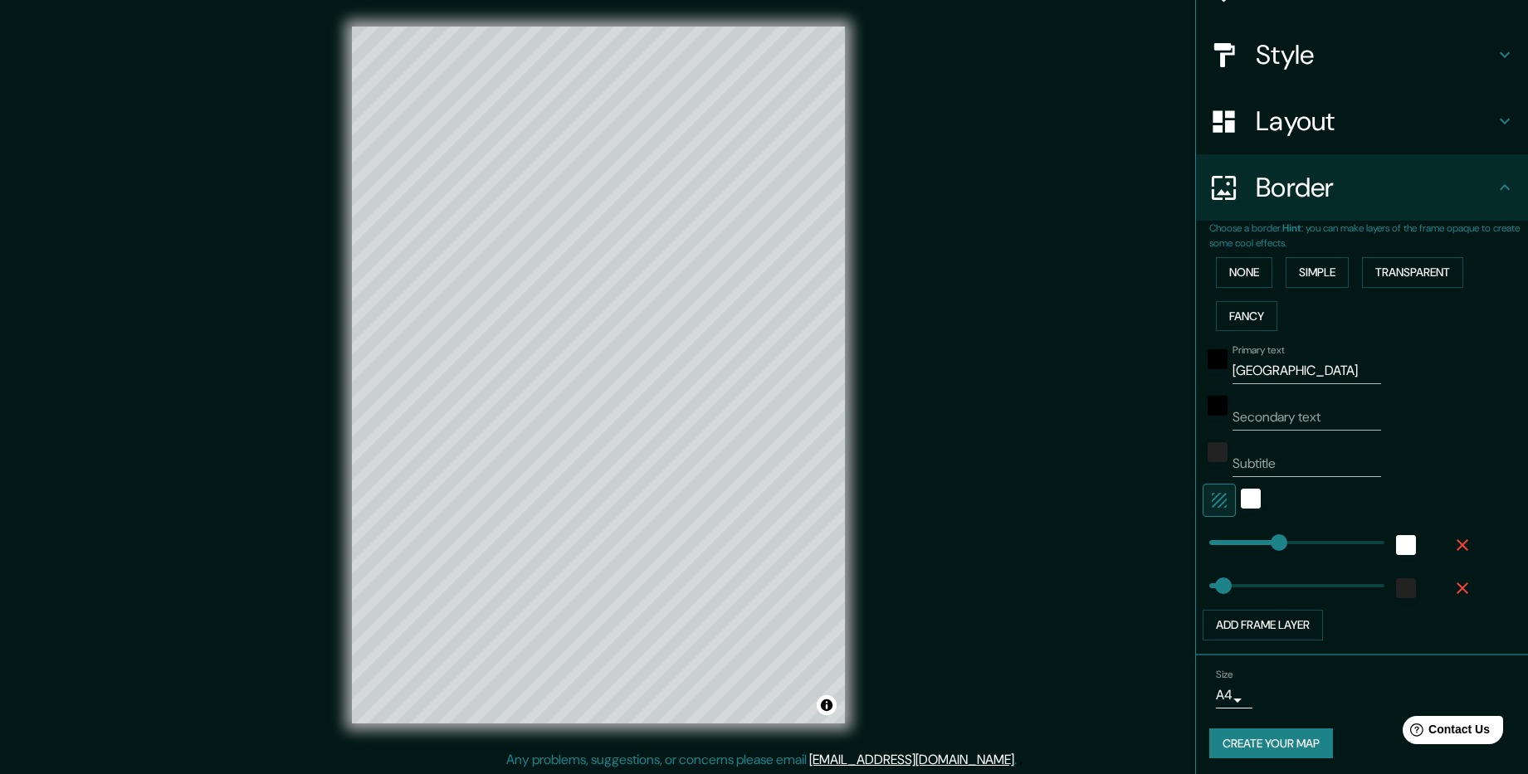
type input "48"
click at [1239, 633] on button "Add frame layer" at bounding box center [1262, 625] width 120 height 31
type input "238"
type input "48"
click at [1237, 667] on button "Add frame layer" at bounding box center [1262, 668] width 120 height 31
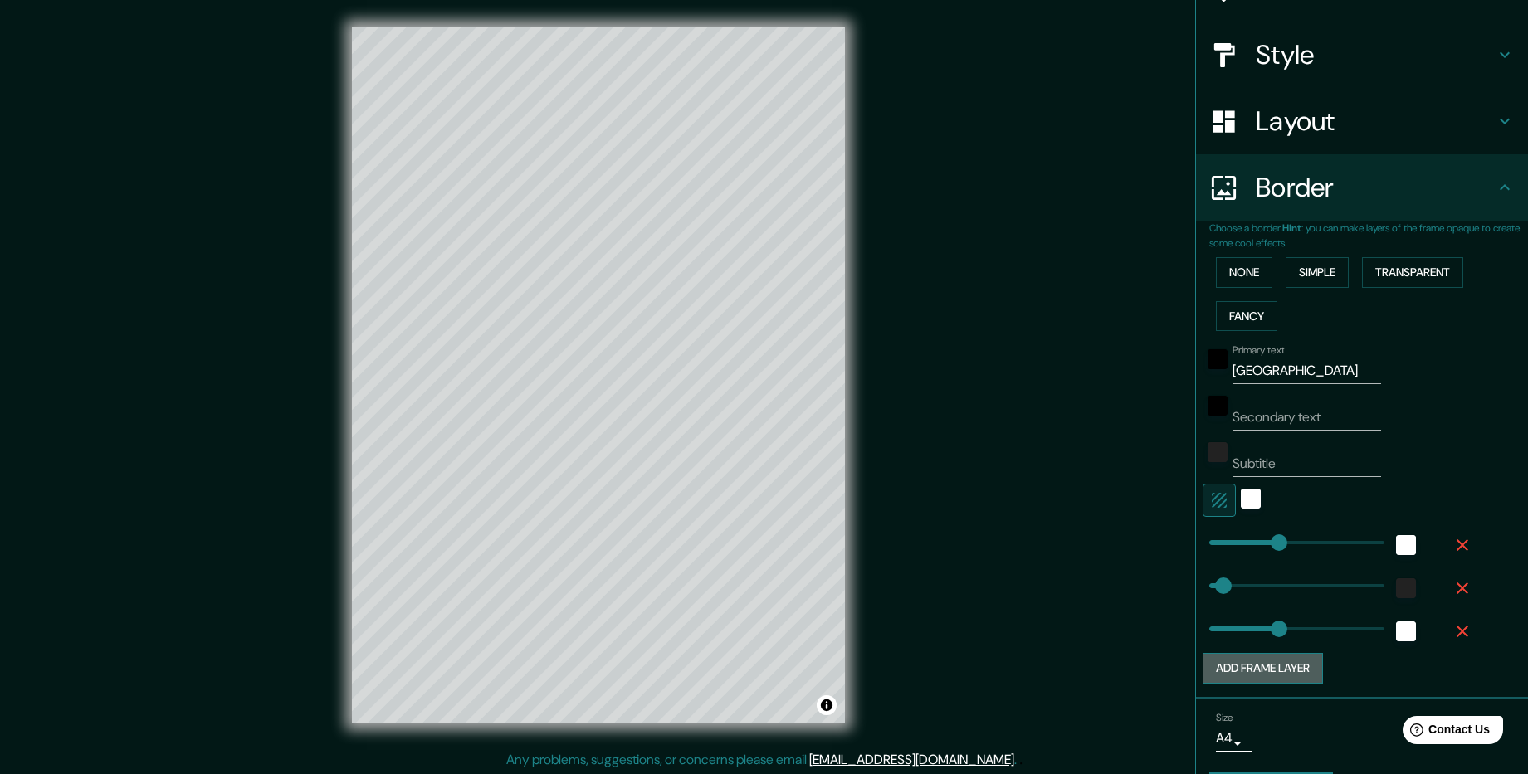
type input "238"
type input "48"
type input "238"
type input "48"
drag, startPoint x: 1459, startPoint y: 670, endPoint x: 1466, endPoint y: 654, distance: 17.4
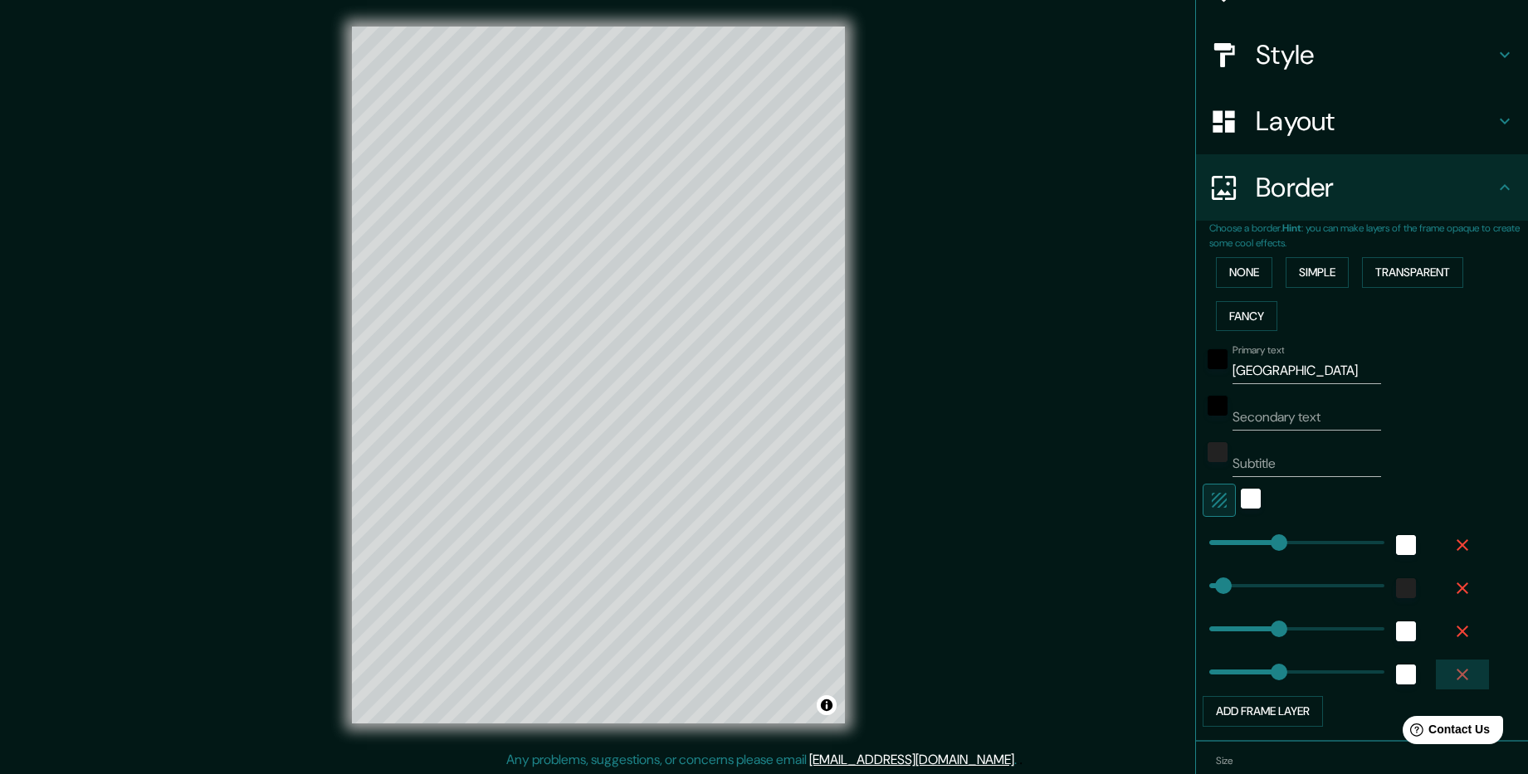
click at [1460, 670] on icon "button" at bounding box center [1462, 675] width 20 height 20
type input "238"
type input "48"
type input "238"
click at [1456, 632] on icon "button" at bounding box center [1462, 632] width 12 height 12
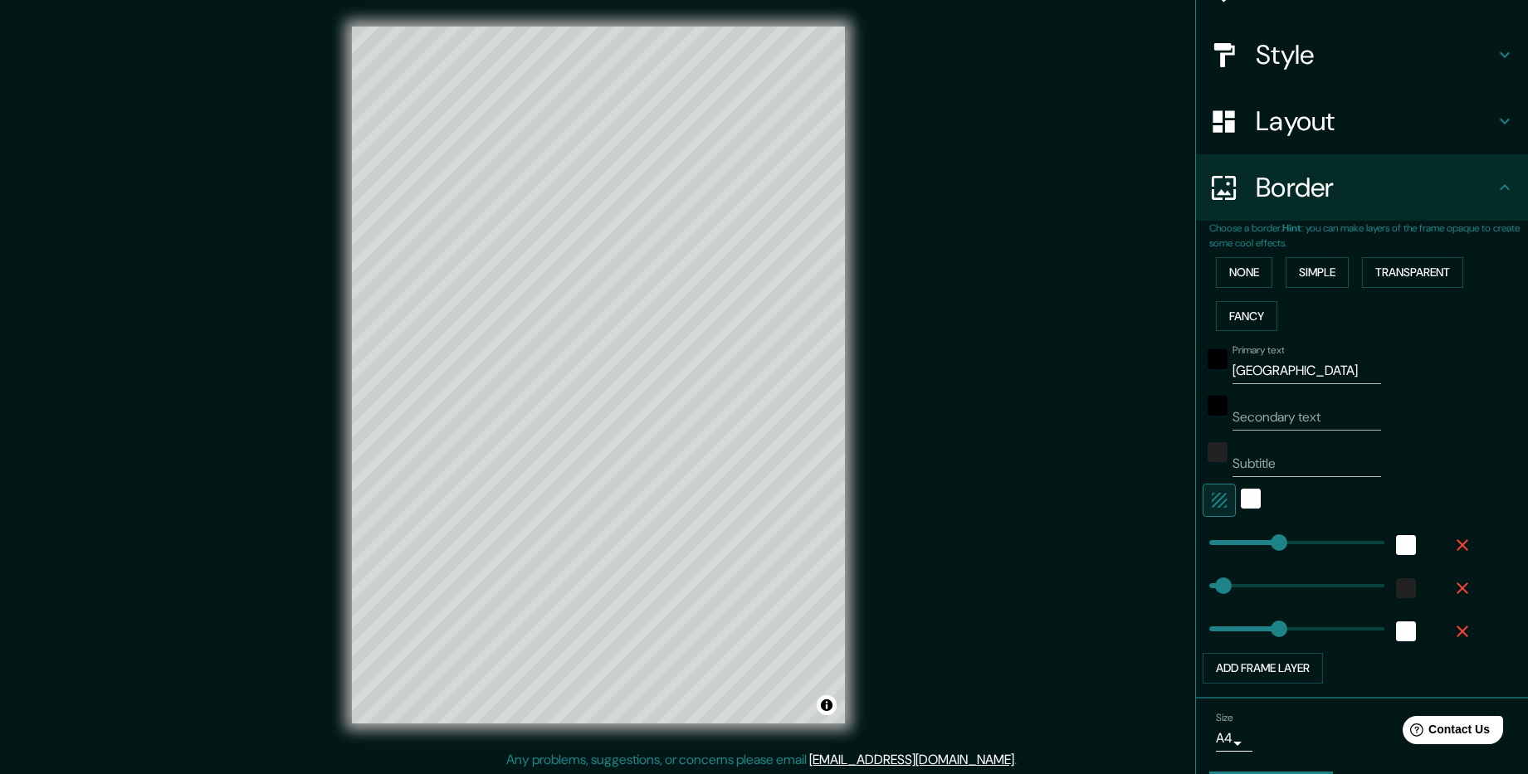
type input "238"
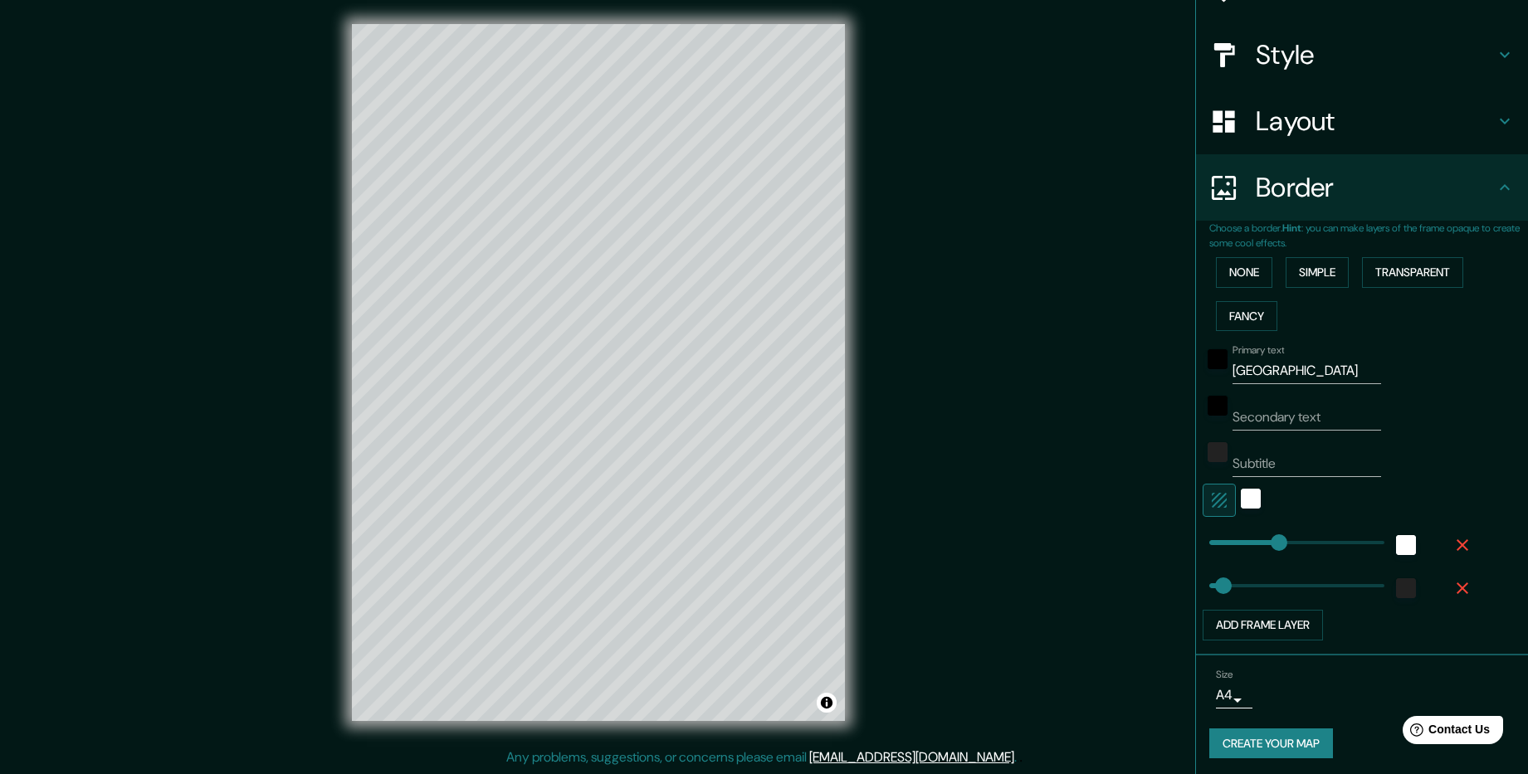
scroll to position [0, 0]
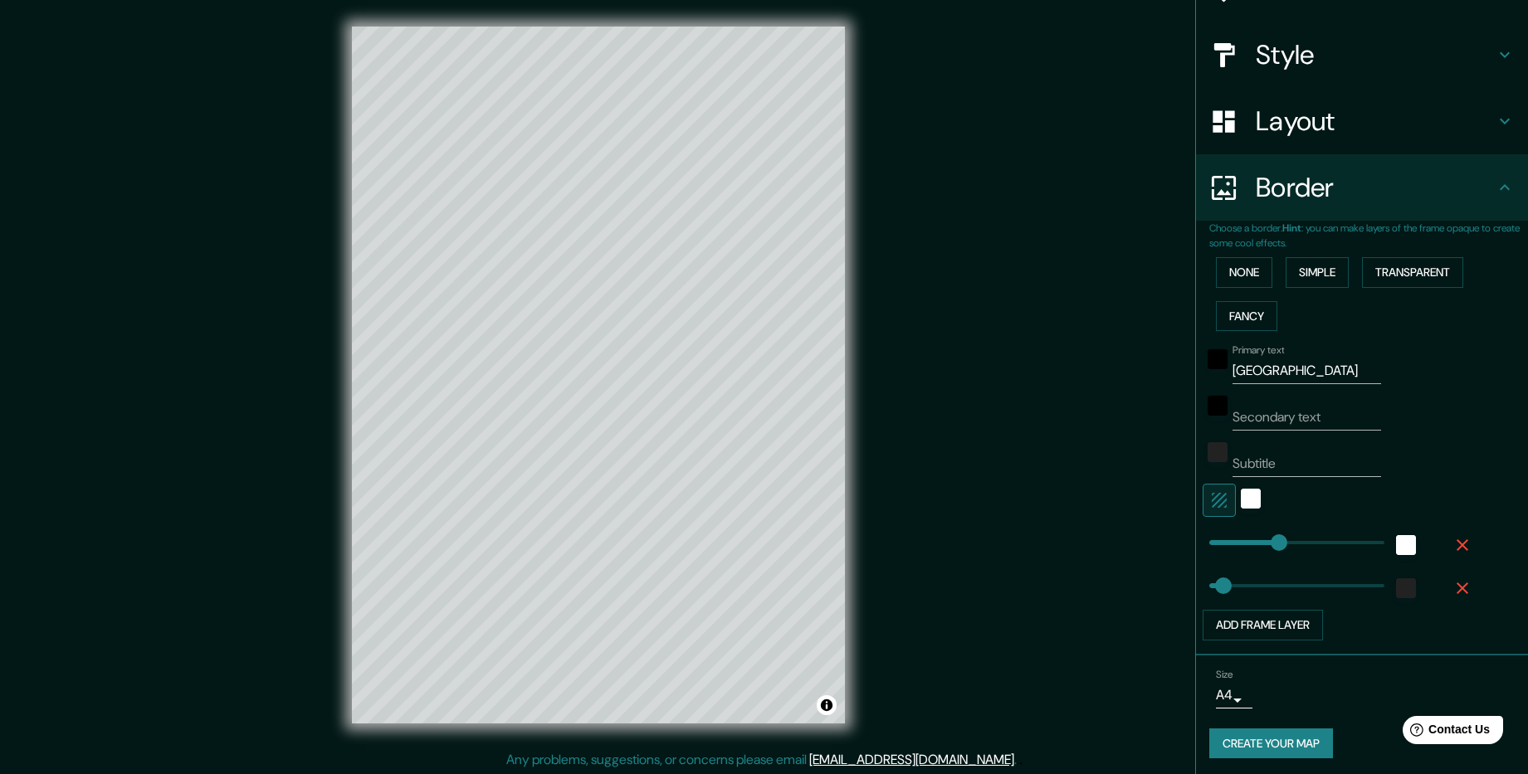
drag, startPoint x: 1008, startPoint y: 525, endPoint x: 985, endPoint y: 413, distance: 114.4
click at [985, 413] on div "Mappin Location Москва, Россия Pins Style Layout Border Choose a border. Hint :…" at bounding box center [764, 388] width 1528 height 777
type input "48"
click at [1452, 585] on icon "button" at bounding box center [1462, 588] width 20 height 20
type input "238"
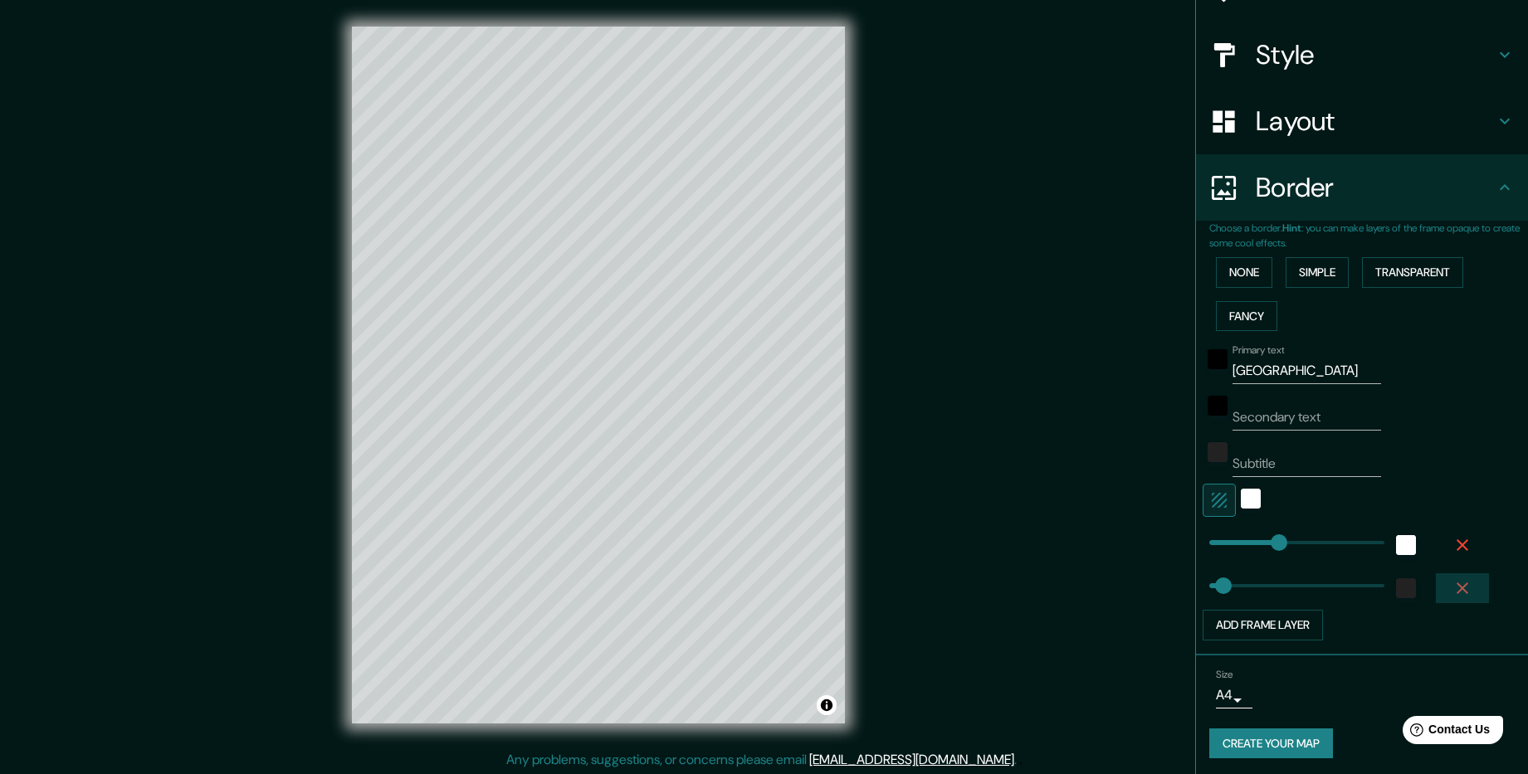
scroll to position [127, 0]
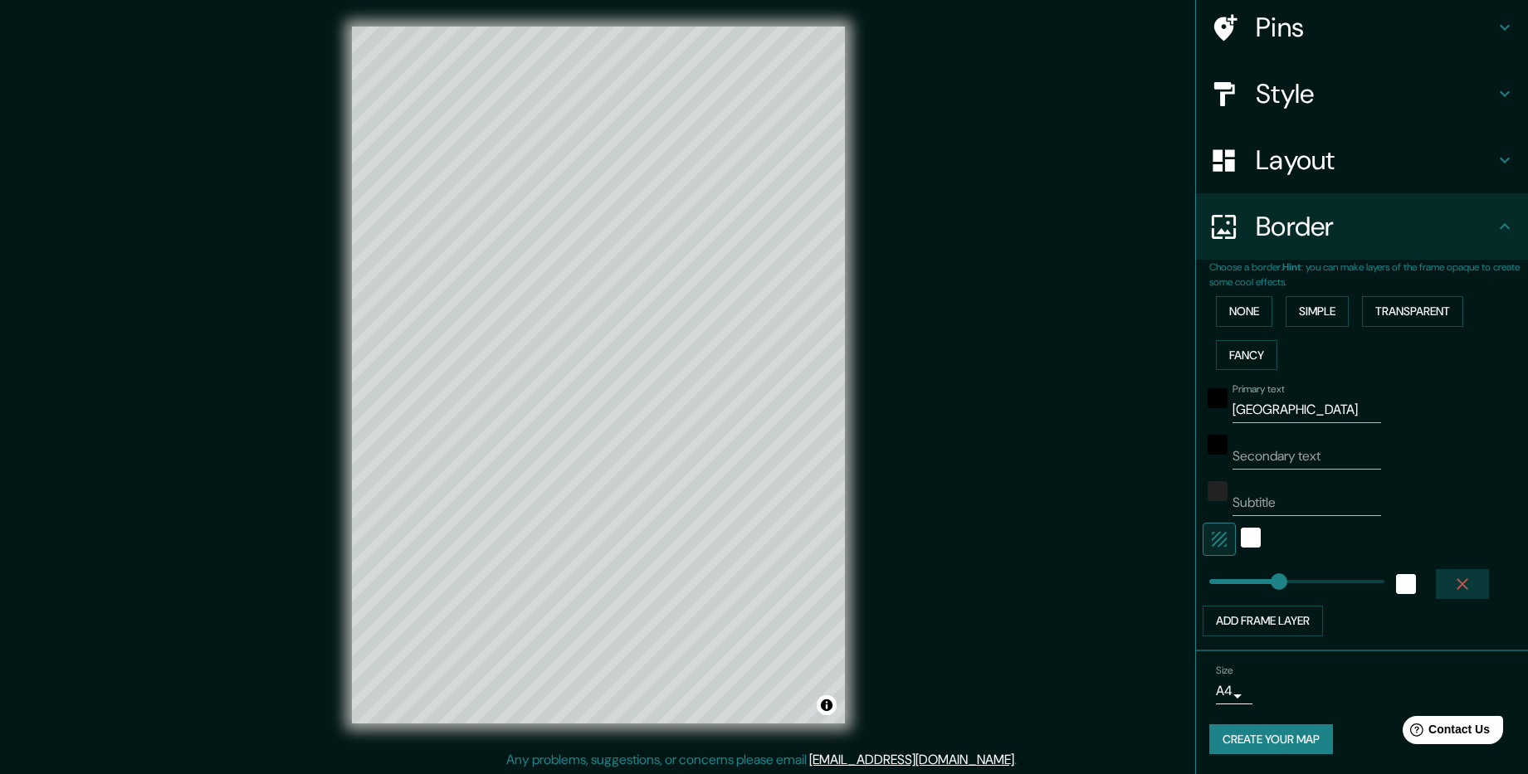
click at [1452, 581] on icon "button" at bounding box center [1462, 584] width 20 height 20
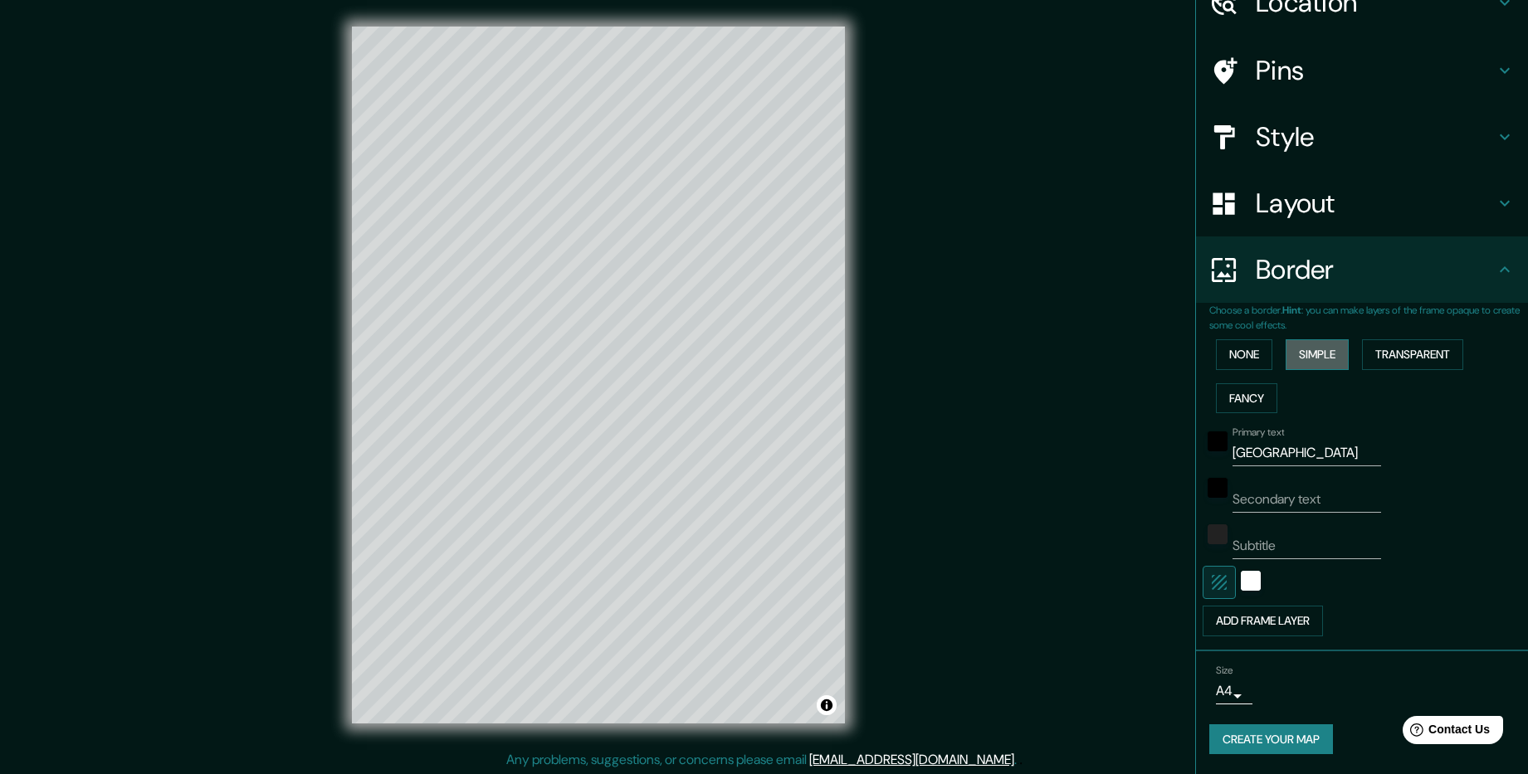
click at [1296, 354] on button "Simple" at bounding box center [1316, 354] width 63 height 31
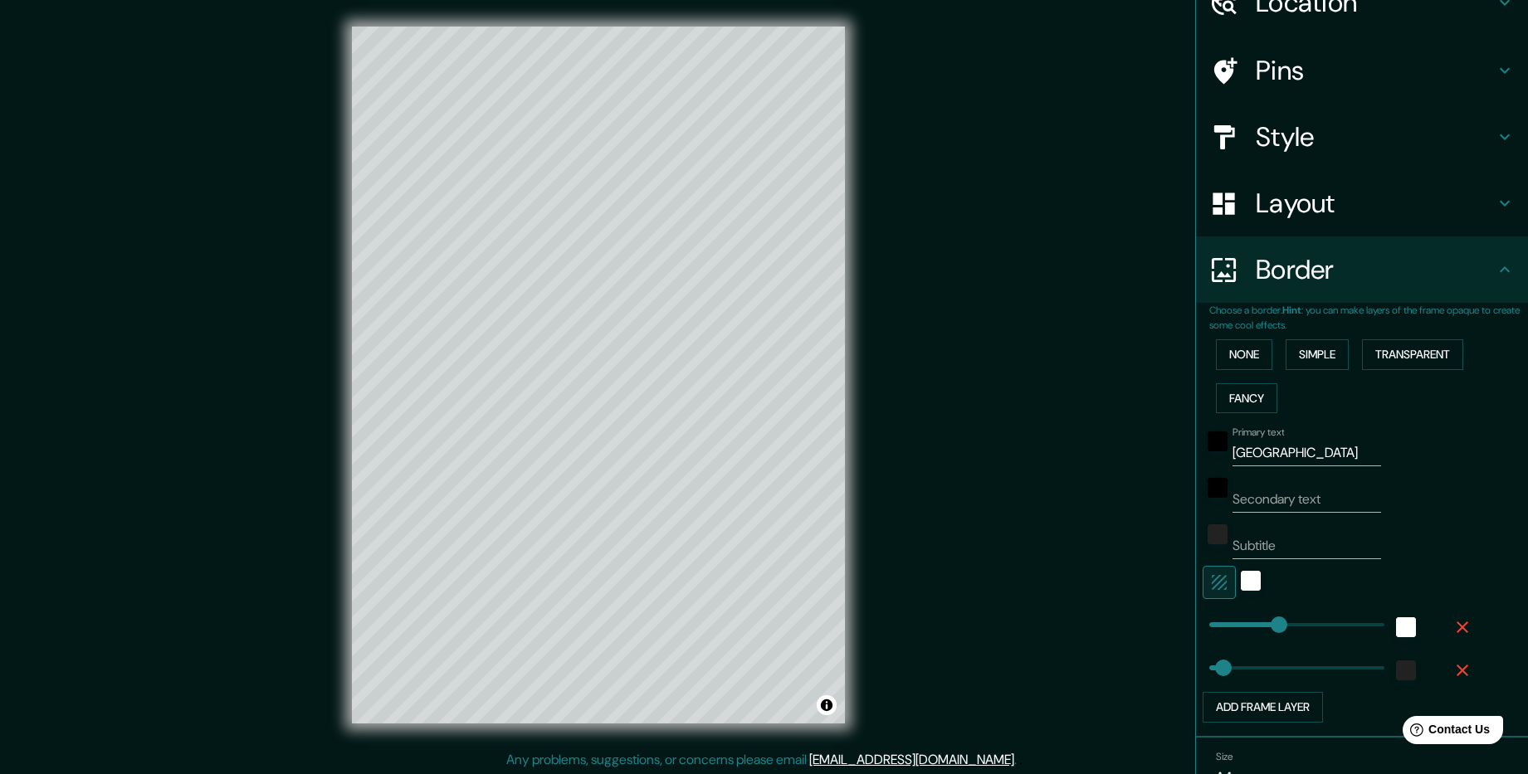
click at [1295, 490] on input "Secondary text" at bounding box center [1306, 499] width 149 height 27
click at [1417, 502] on div "Secondary text" at bounding box center [1338, 493] width 272 height 40
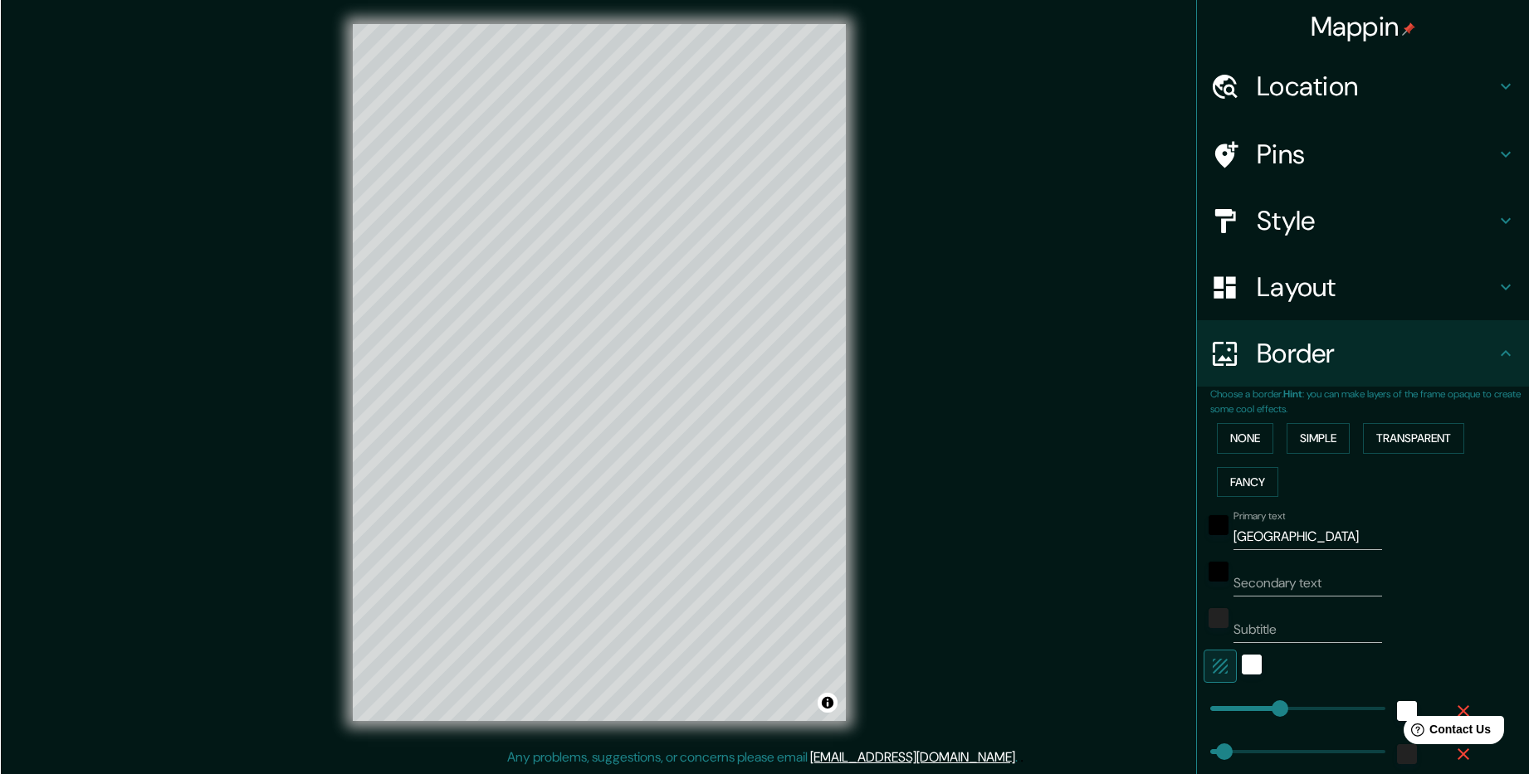
scroll to position [0, 0]
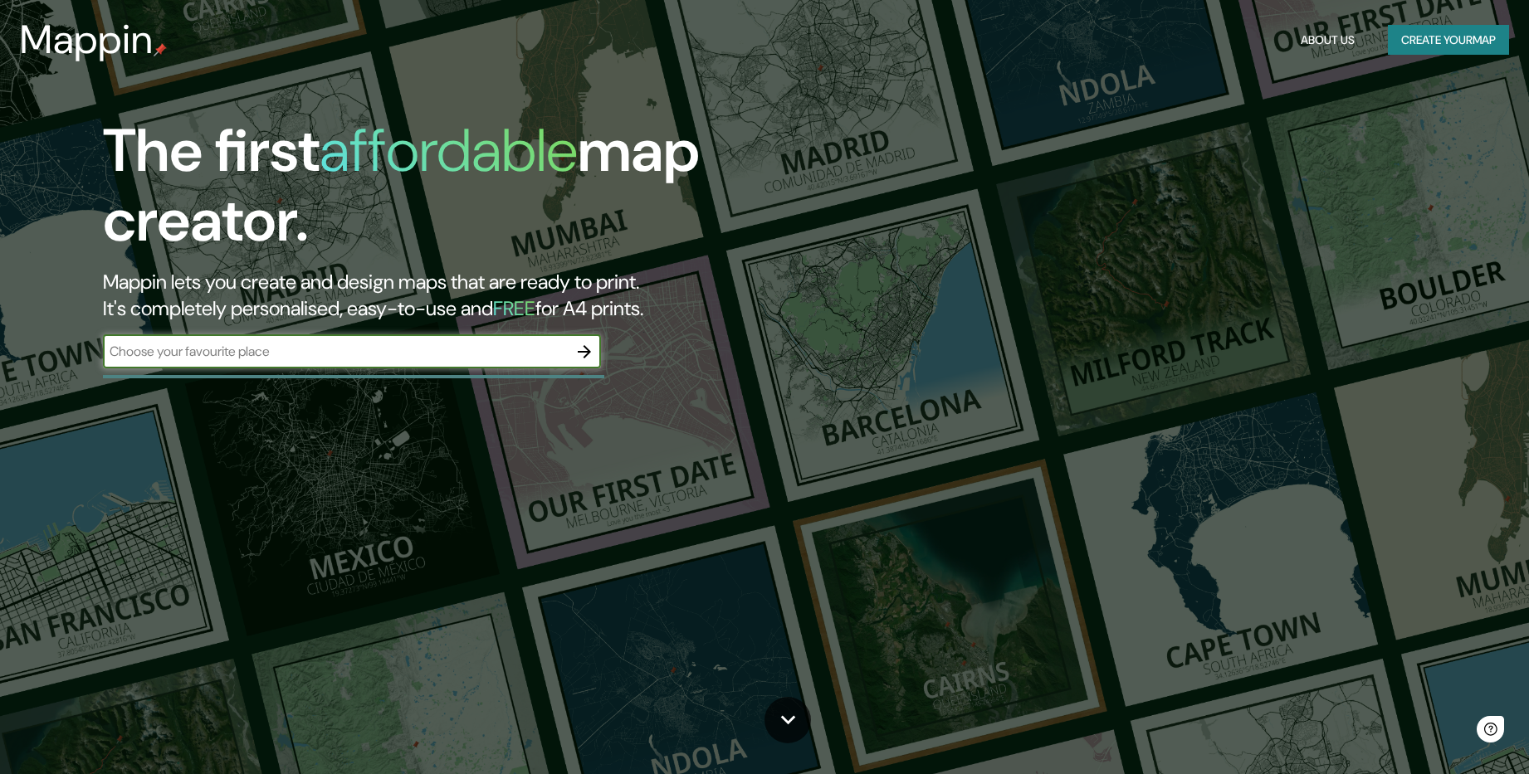
click at [178, 355] on input "text" at bounding box center [335, 351] width 465 height 19
type input "[GEOGRAPHIC_DATA]"
click at [592, 354] on icon "button" at bounding box center [584, 352] width 20 height 20
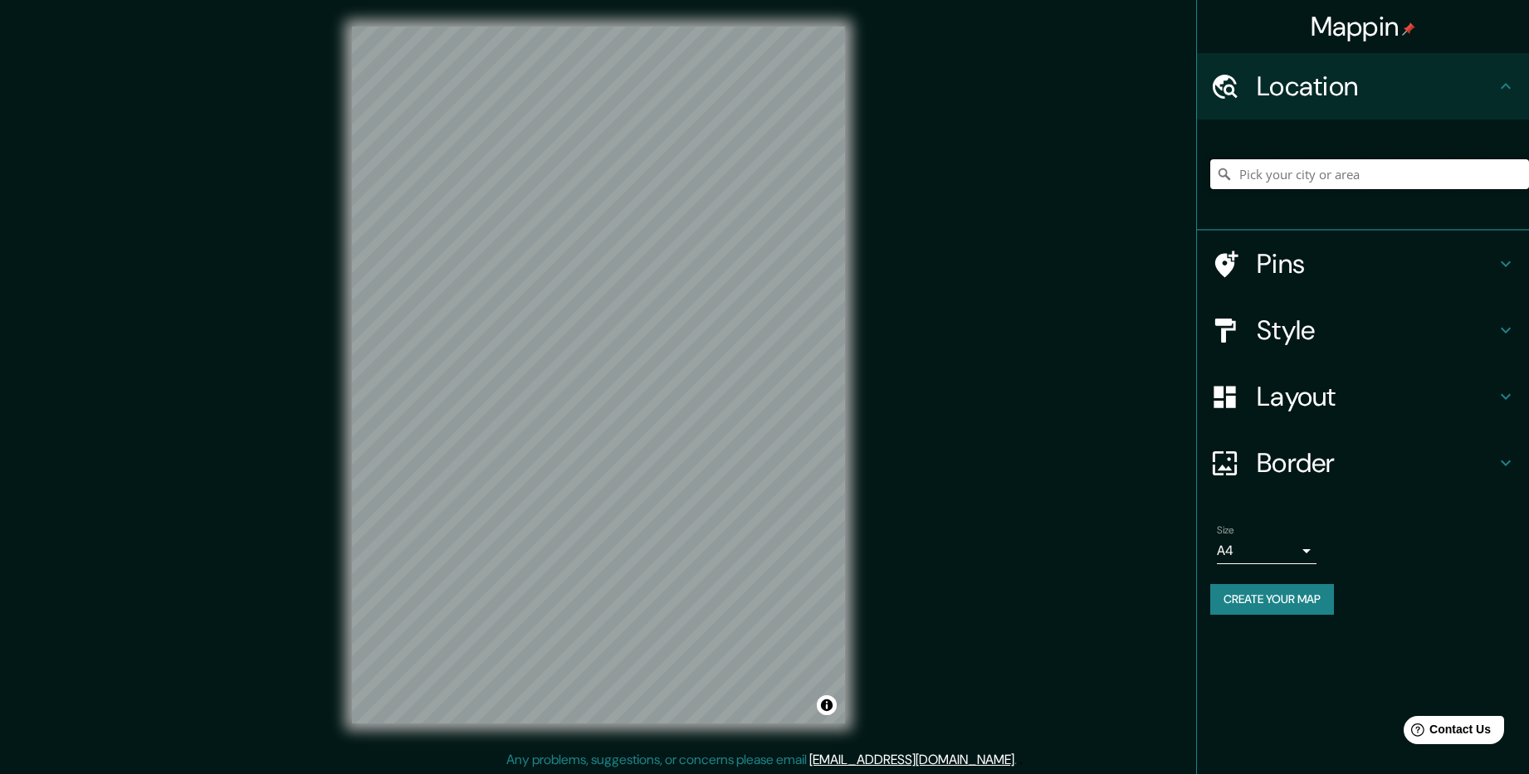
click at [1256, 173] on input "Pick your city or area" at bounding box center [1369, 174] width 319 height 30
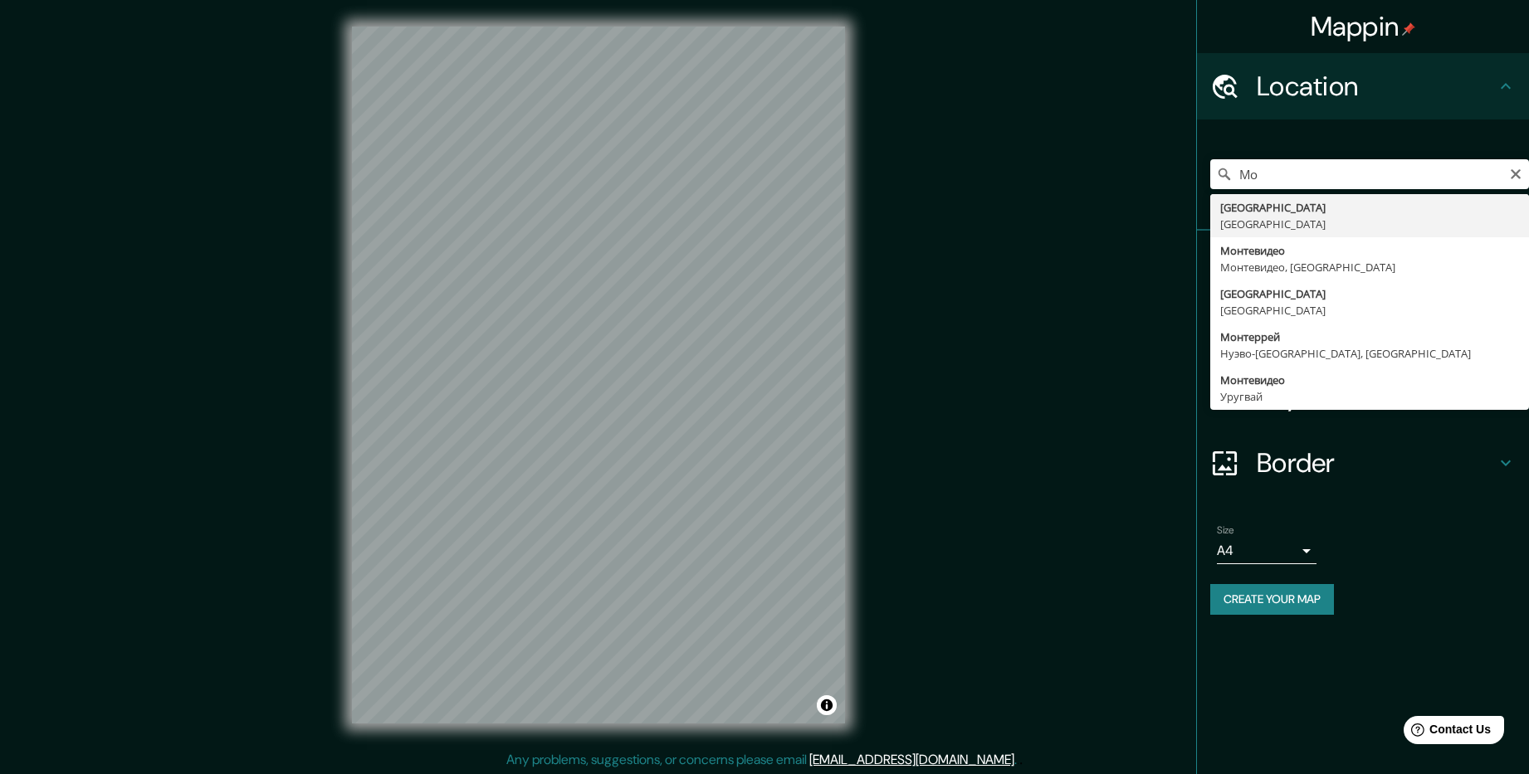
type input "[GEOGRAPHIC_DATA], [GEOGRAPHIC_DATA]"
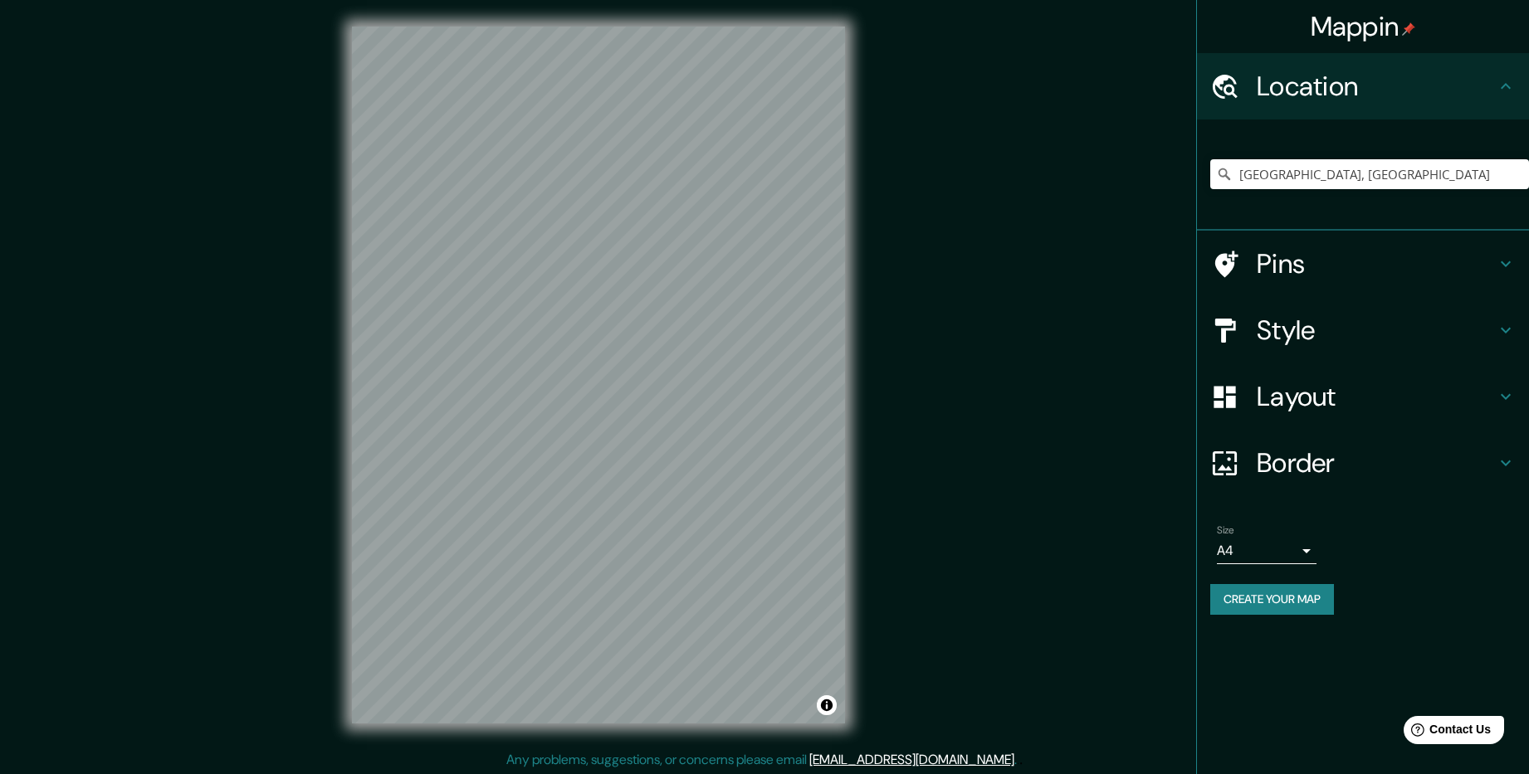
click at [1286, 556] on div "Size A4 single" at bounding box center [1362, 544] width 305 height 53
click at [1289, 553] on body "Mappin Location Москва, Россия Pins Style Layout Border Choose a border. Hint :…" at bounding box center [764, 387] width 1529 height 774
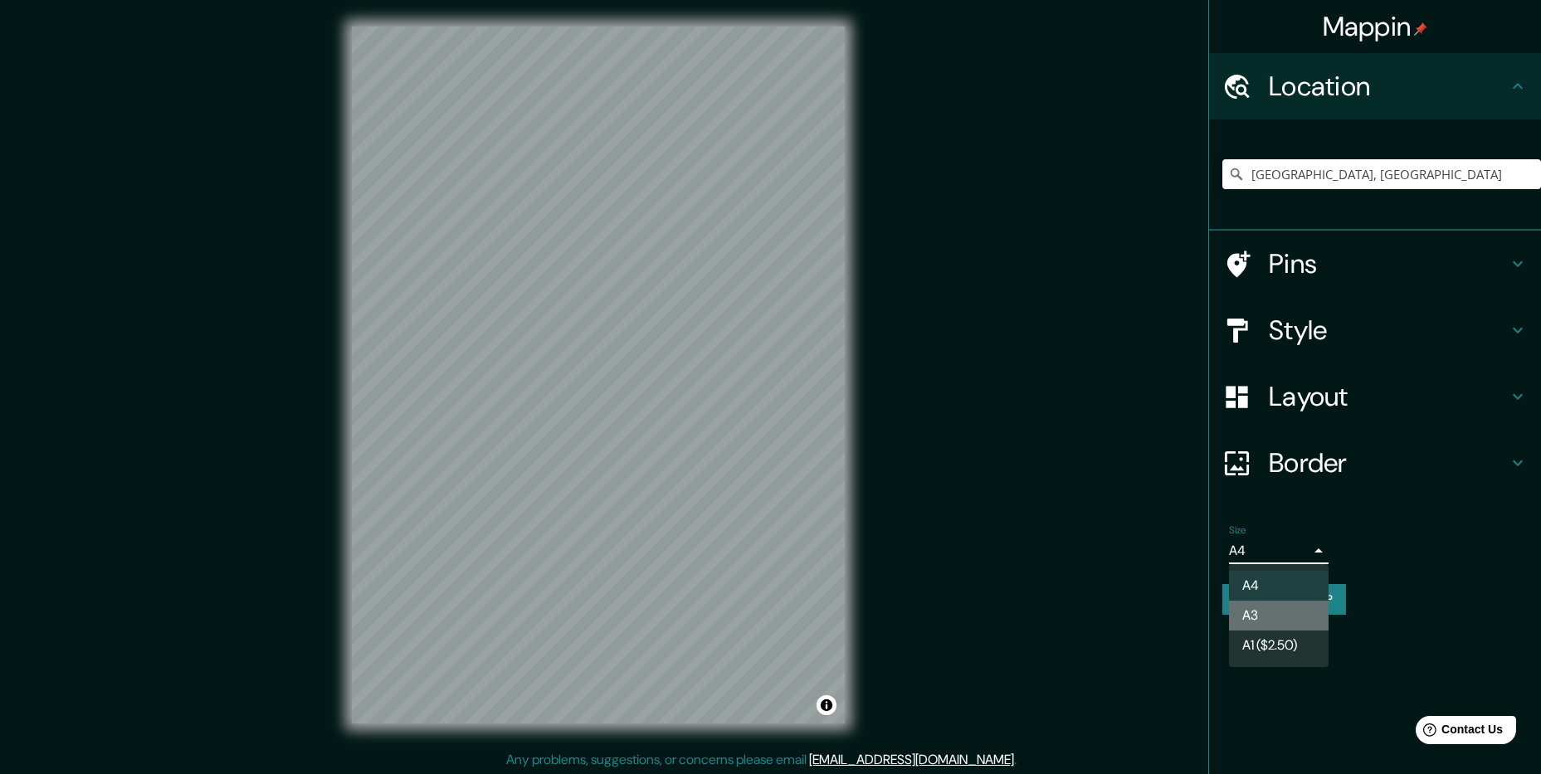
click at [1283, 617] on li "A3" at bounding box center [1279, 616] width 100 height 30
type input "a4"
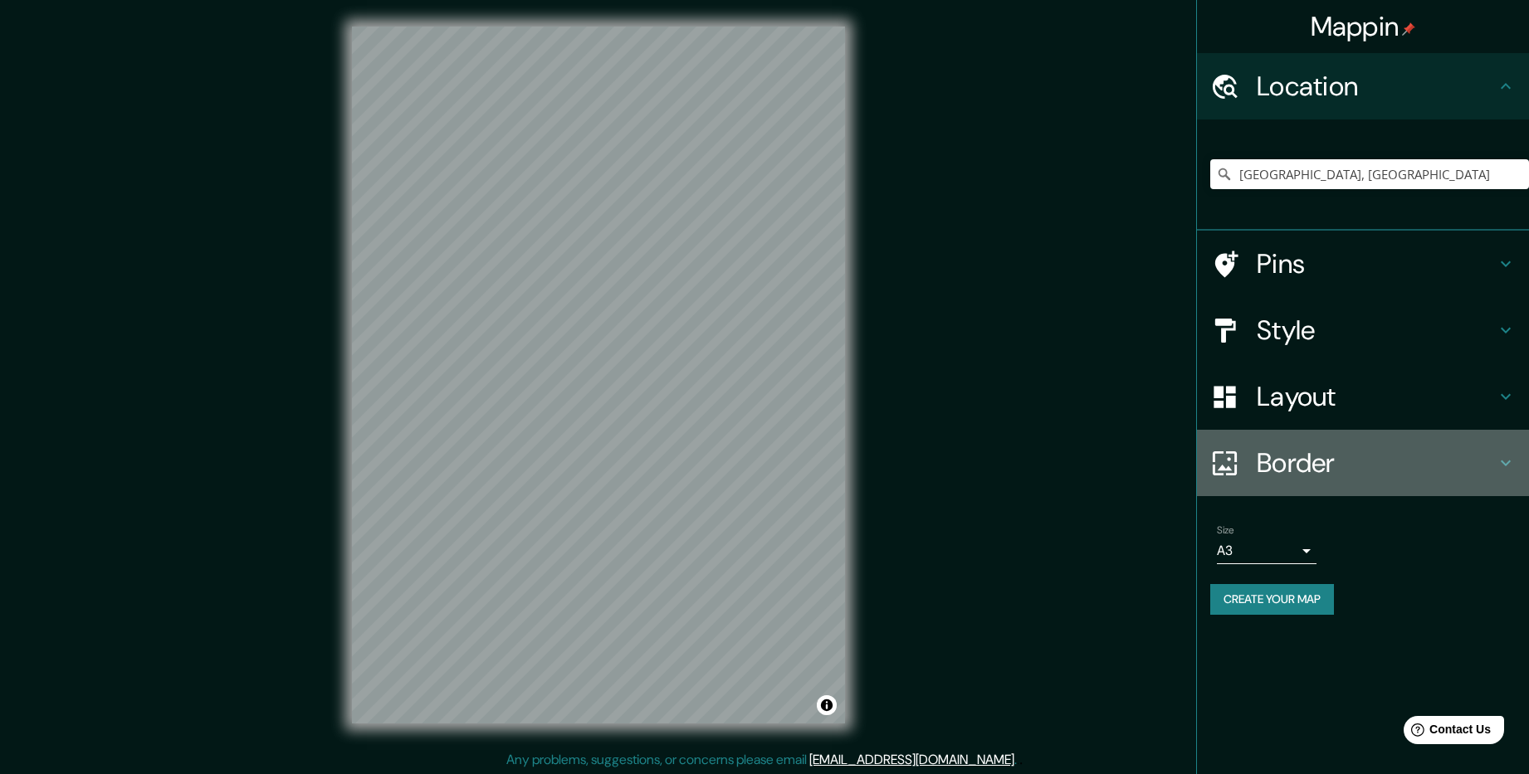
click at [1315, 454] on h4 "Border" at bounding box center [1375, 462] width 239 height 33
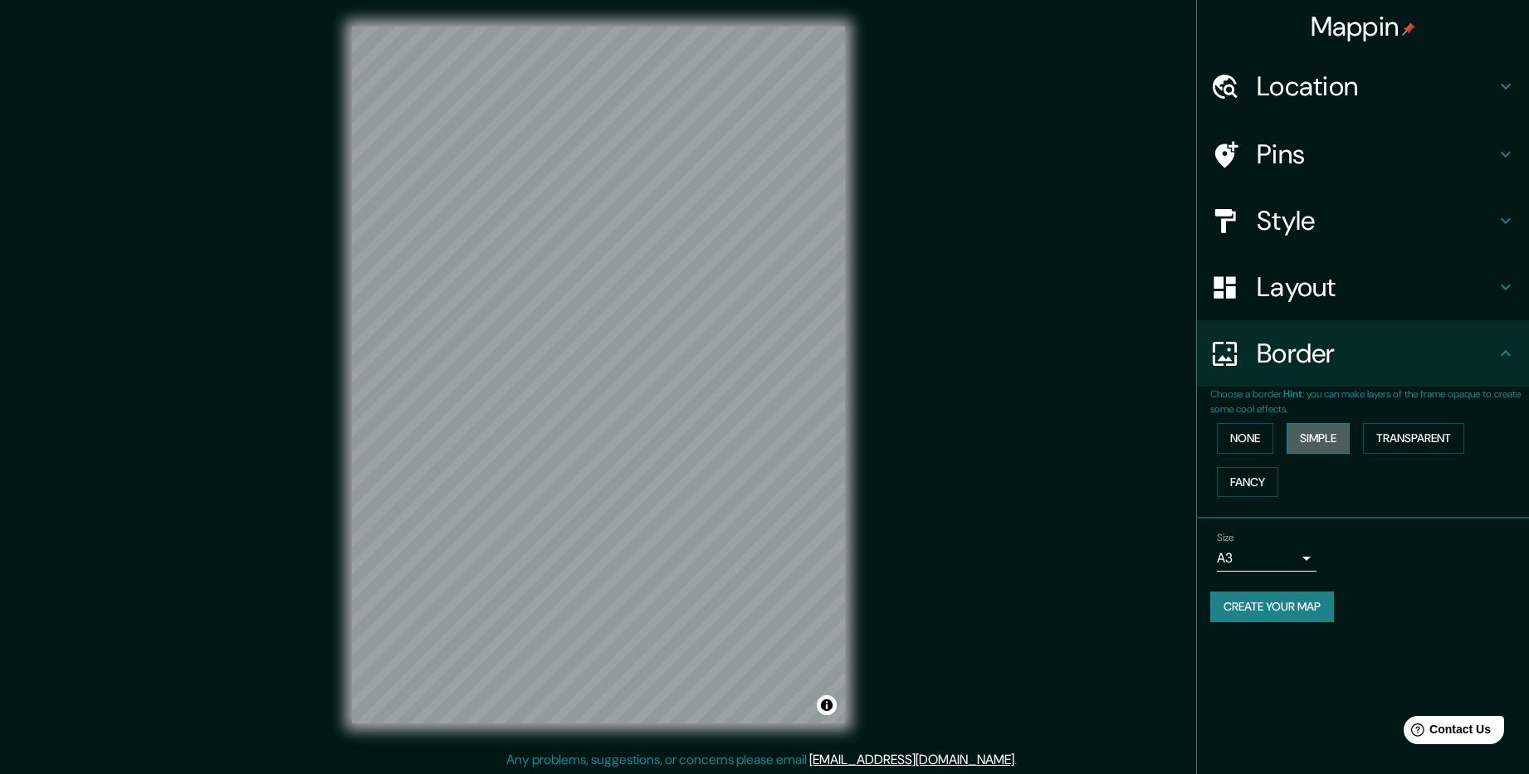
click at [1313, 439] on button "Simple" at bounding box center [1317, 438] width 63 height 31
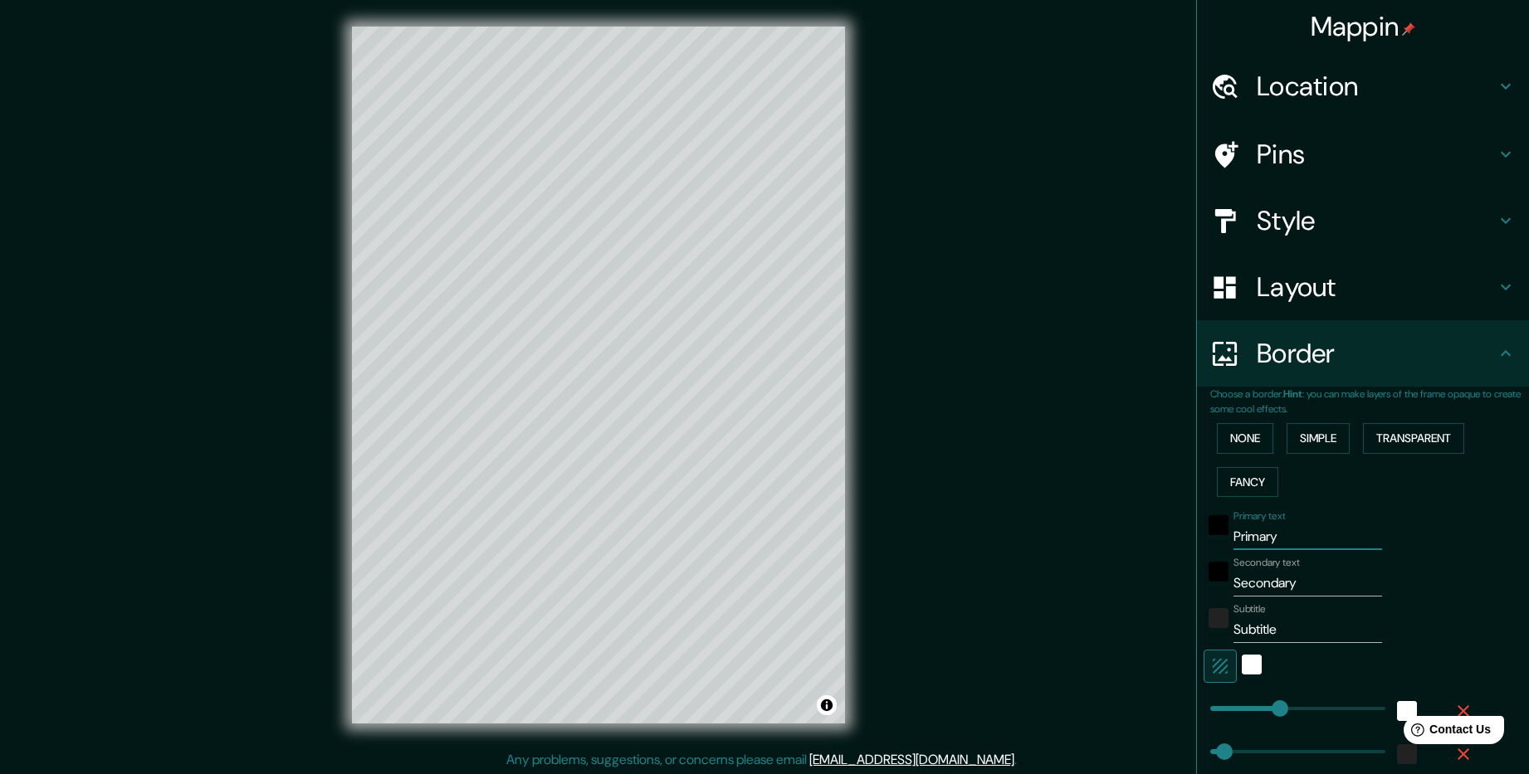
drag, startPoint x: 1273, startPoint y: 539, endPoint x: 1174, endPoint y: 527, distance: 99.4
click at [1174, 527] on div "Mappin Location Москва, Россия Pins Style Layout Border Choose a border. Hint :…" at bounding box center [764, 388] width 1529 height 777
type input "М"
type input "238"
type input "48"
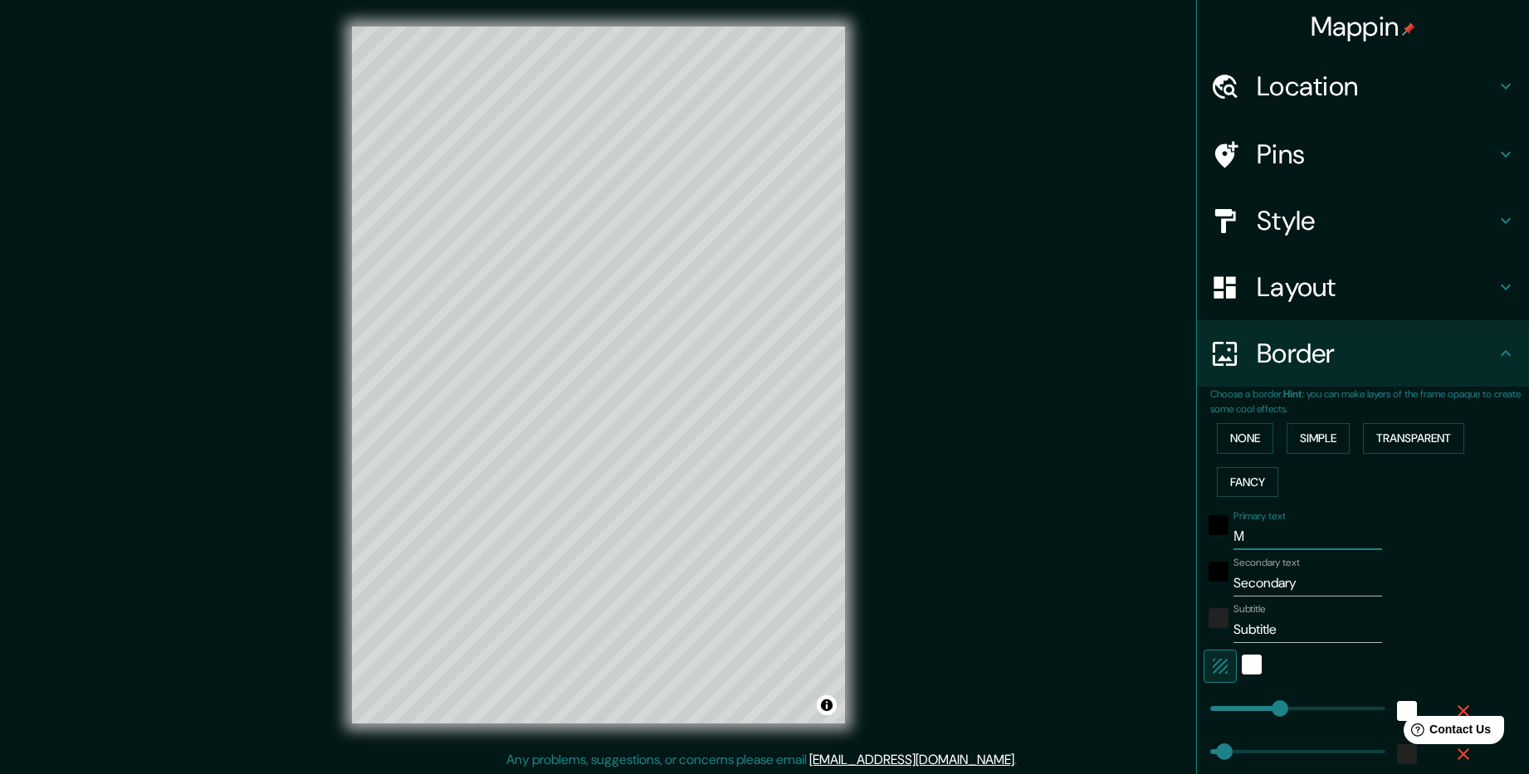
type input "МО"
type input "238"
type input "48"
type input "МОЧ"
type input "238"
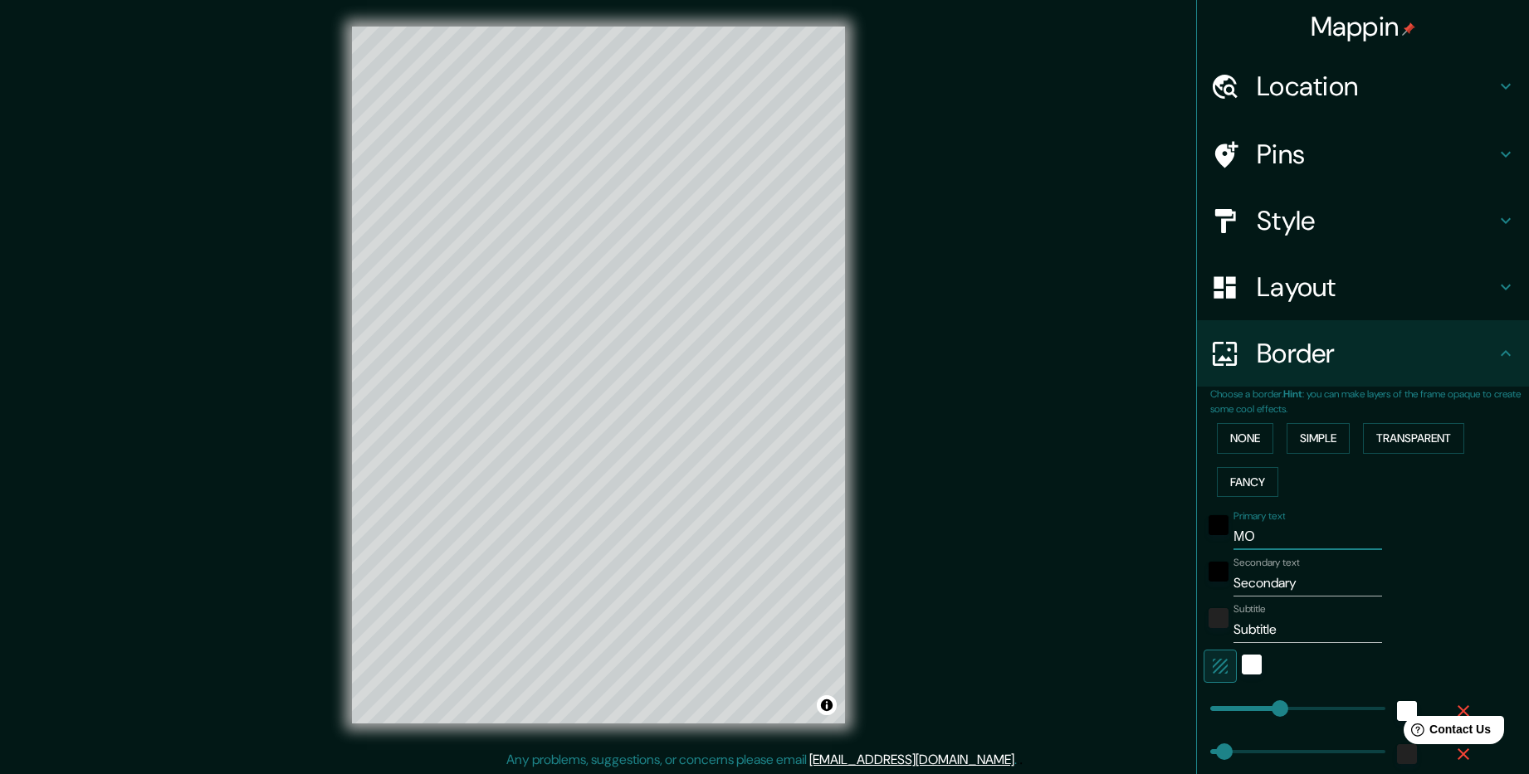
type input "48"
type input "МО"
type input "238"
type input "48"
type input "М"
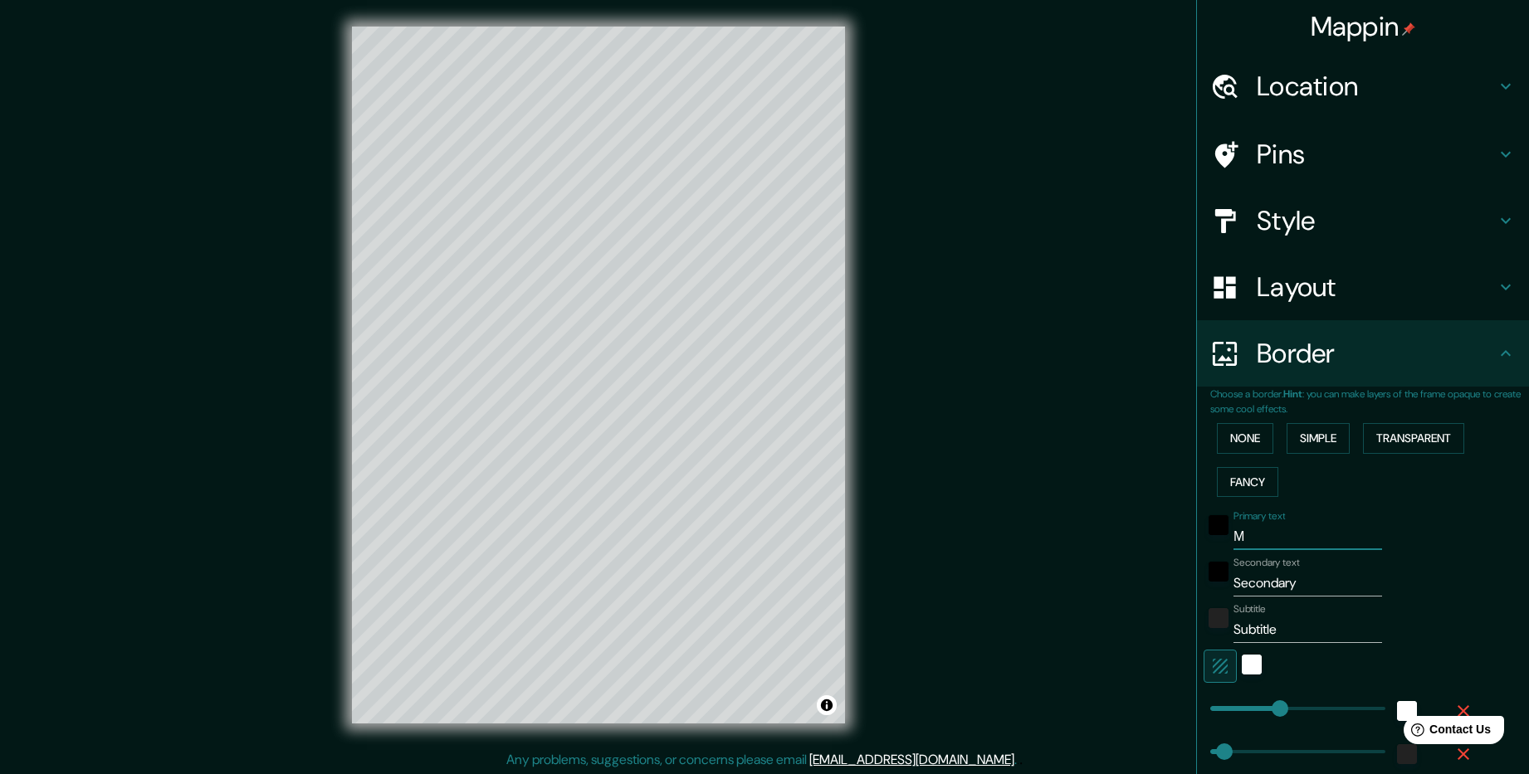
type input "238"
type input "48"
type input "МС"
type input "238"
type input "48"
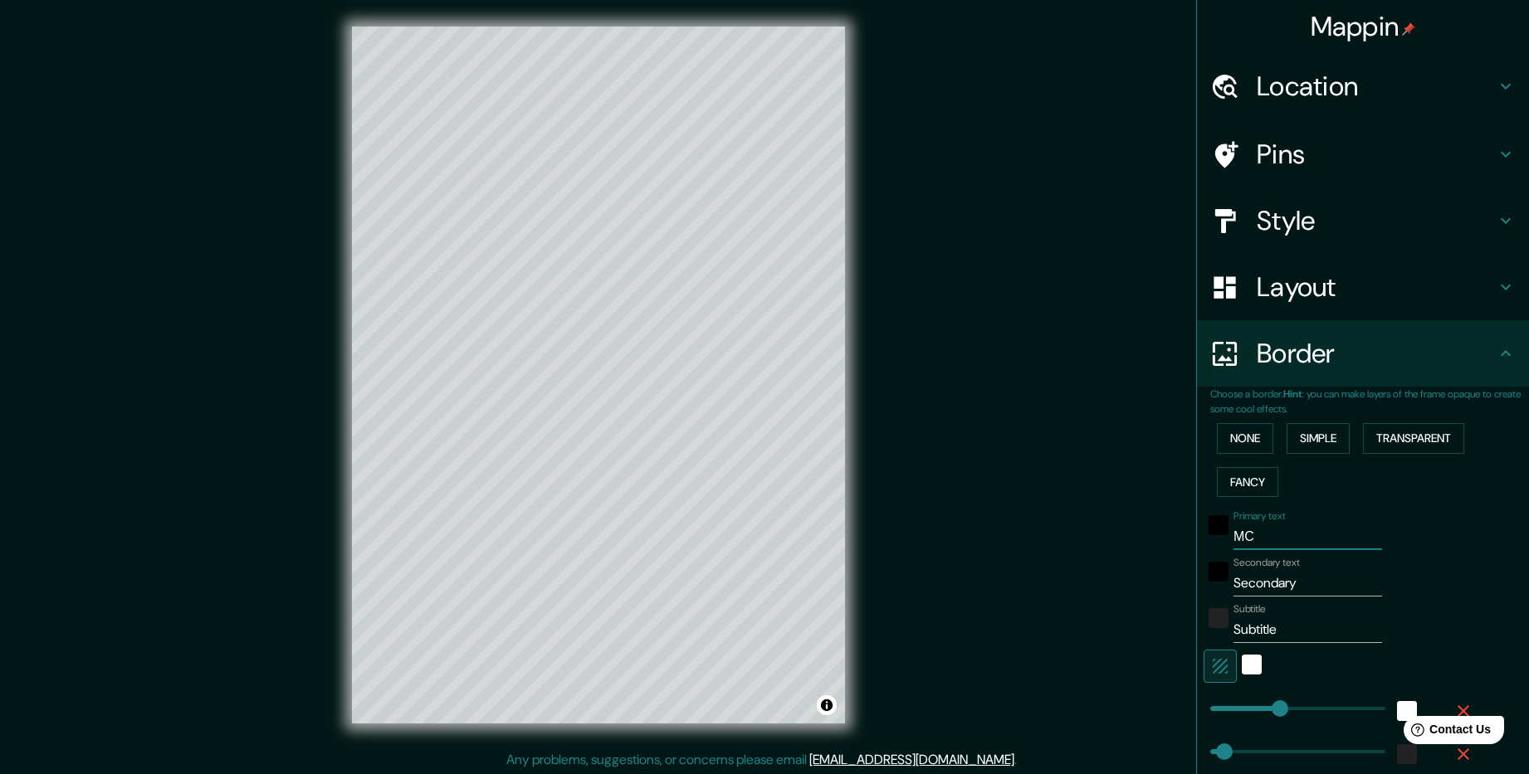
type input "МСК"
type input "238"
type input "48"
type input "МС"
type input "238"
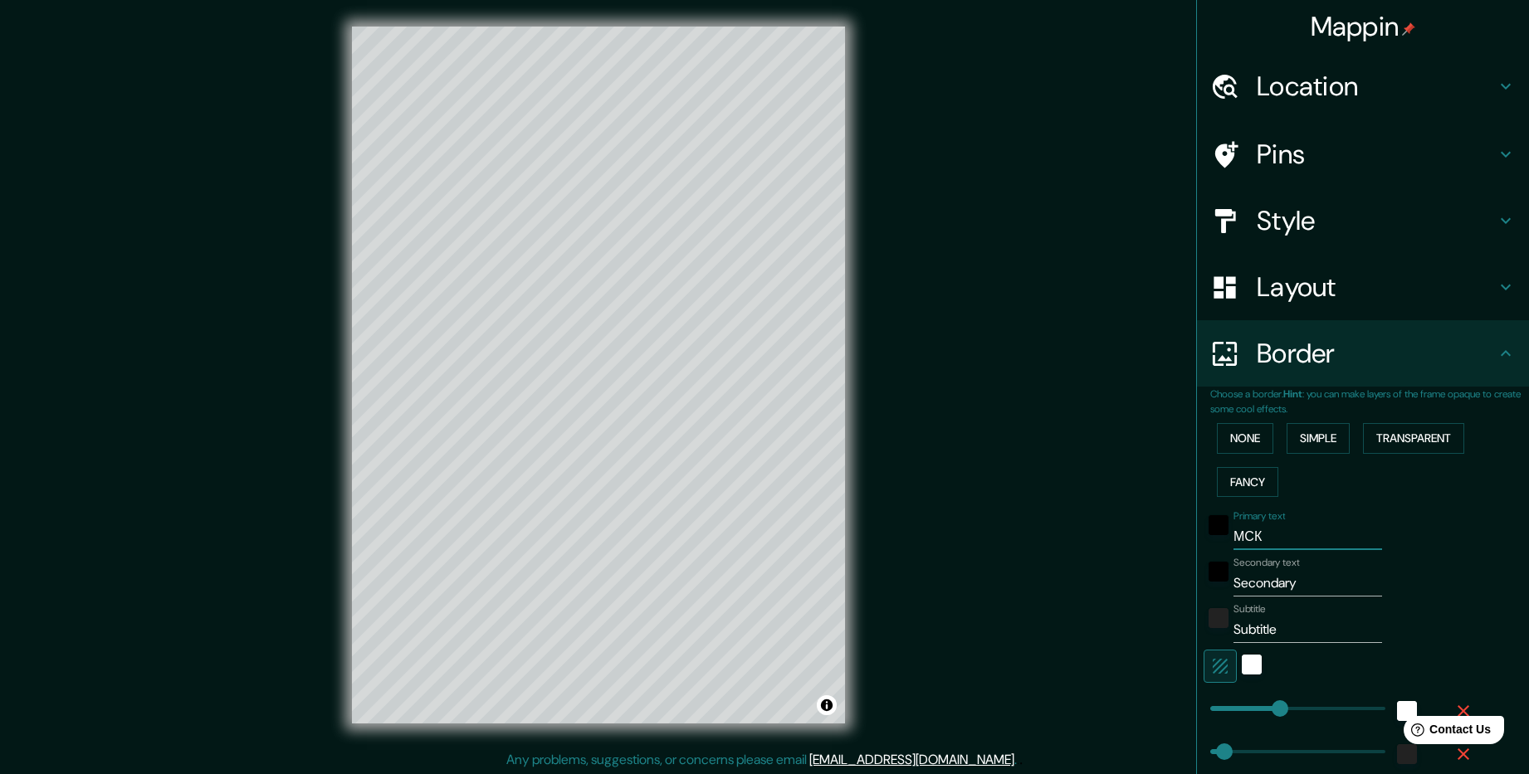
type input "48"
type input "М"
type input "238"
type input "48"
type input "МО"
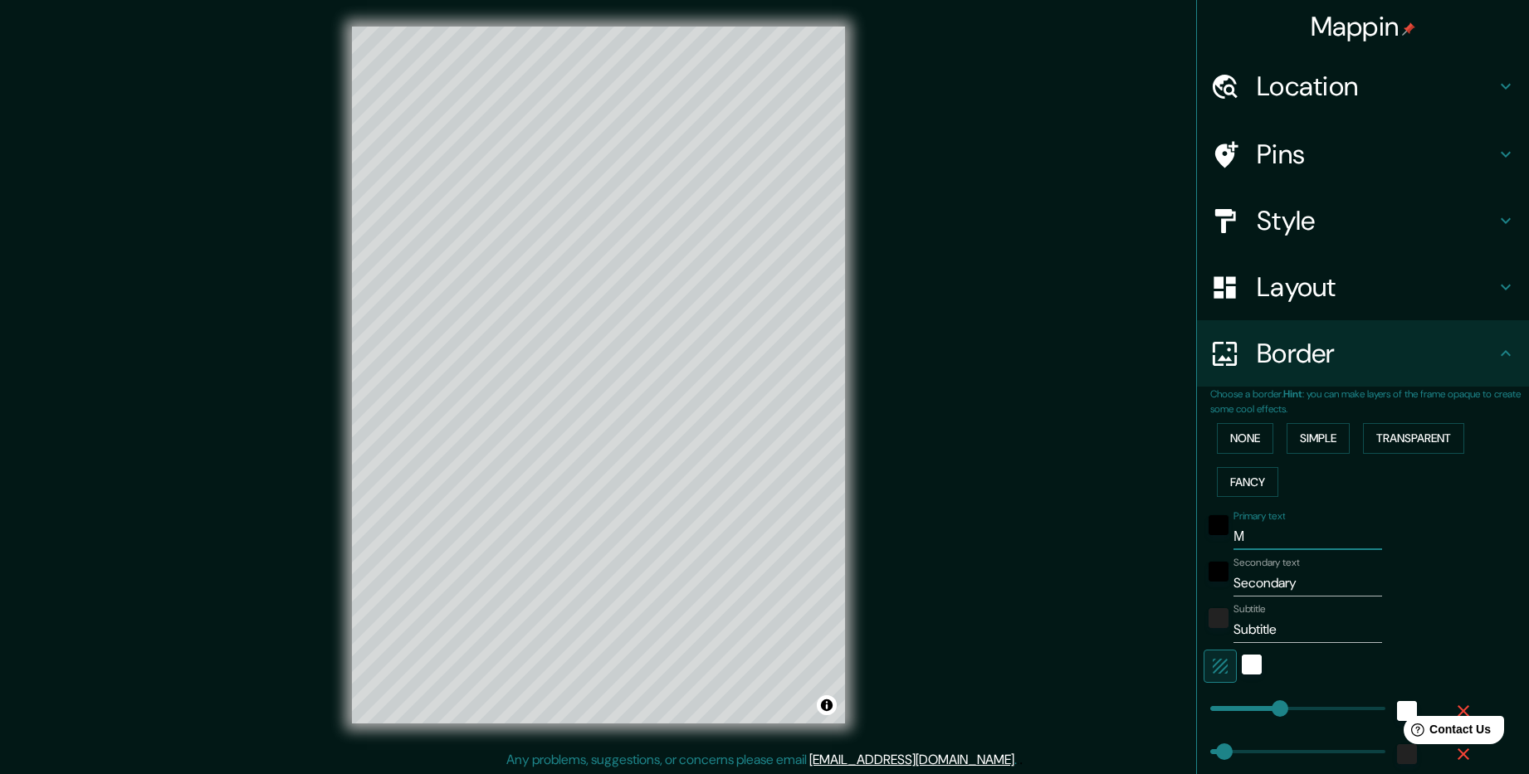
type input "238"
type input "48"
type input "МОС"
type input "238"
type input "48"
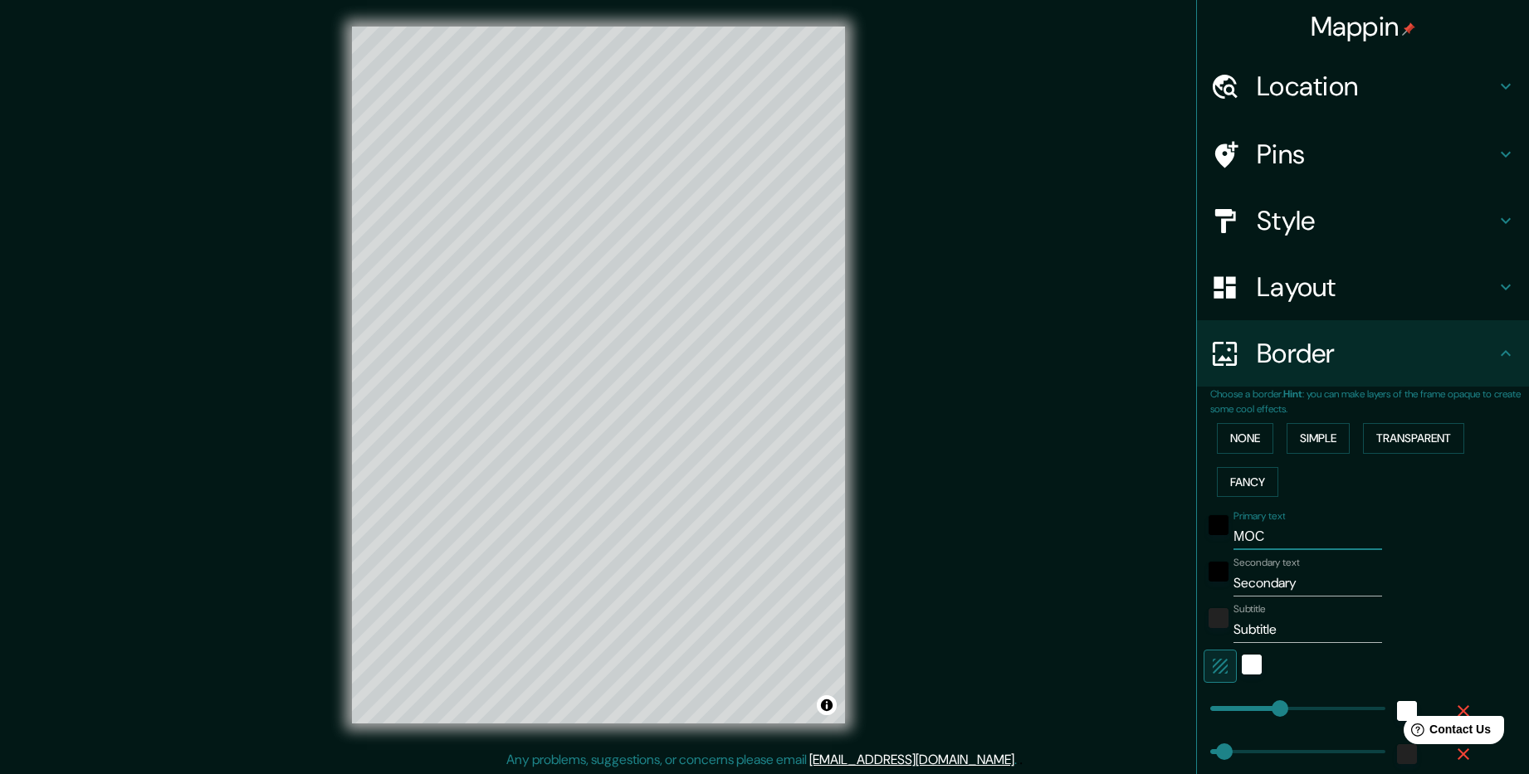
type input "МОСК"
type input "238"
type input "48"
type input "МОСКВ"
type input "238"
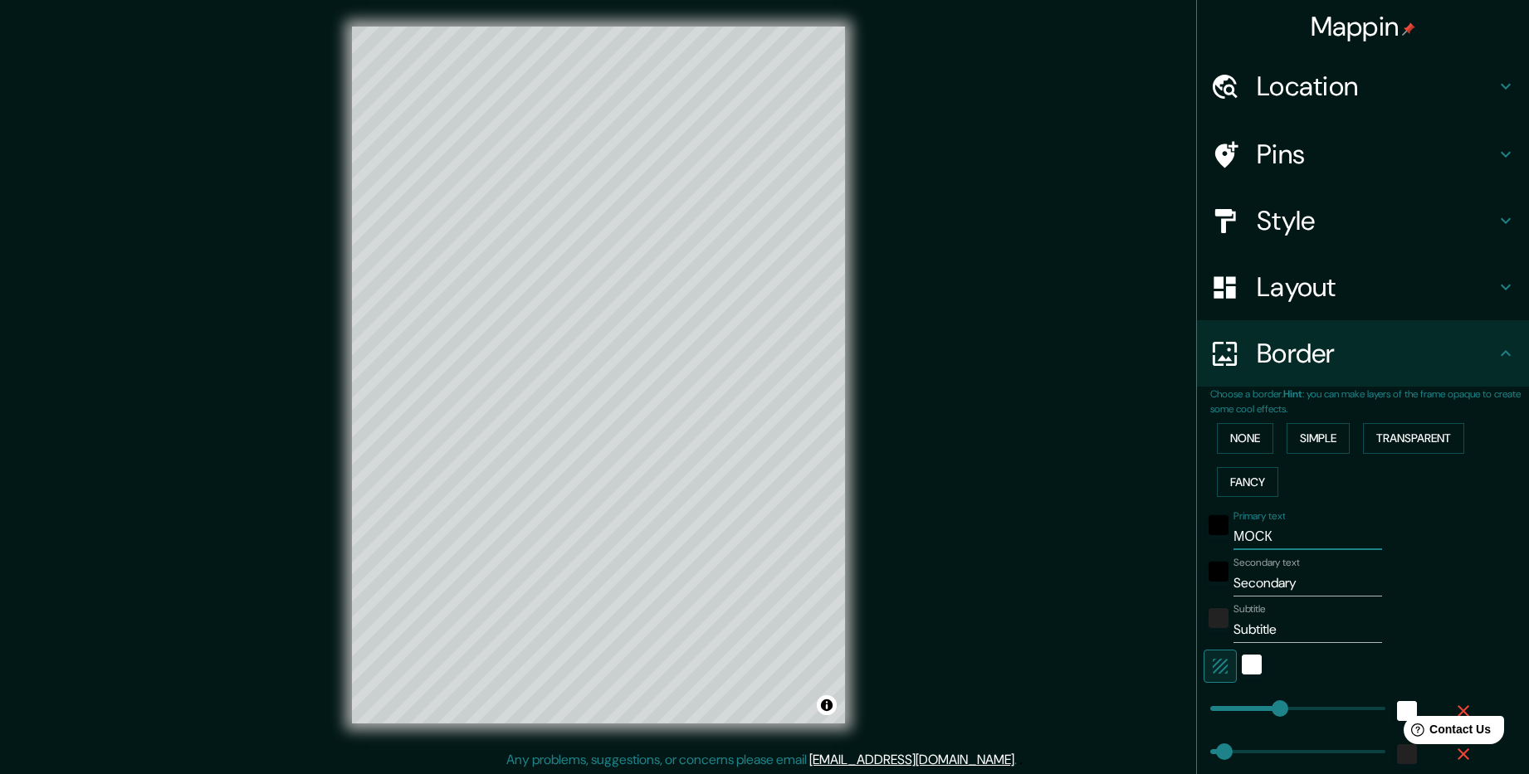
type input "48"
type input "[GEOGRAPHIC_DATA]"
type input "238"
type input "48"
type input "[GEOGRAPHIC_DATA]"
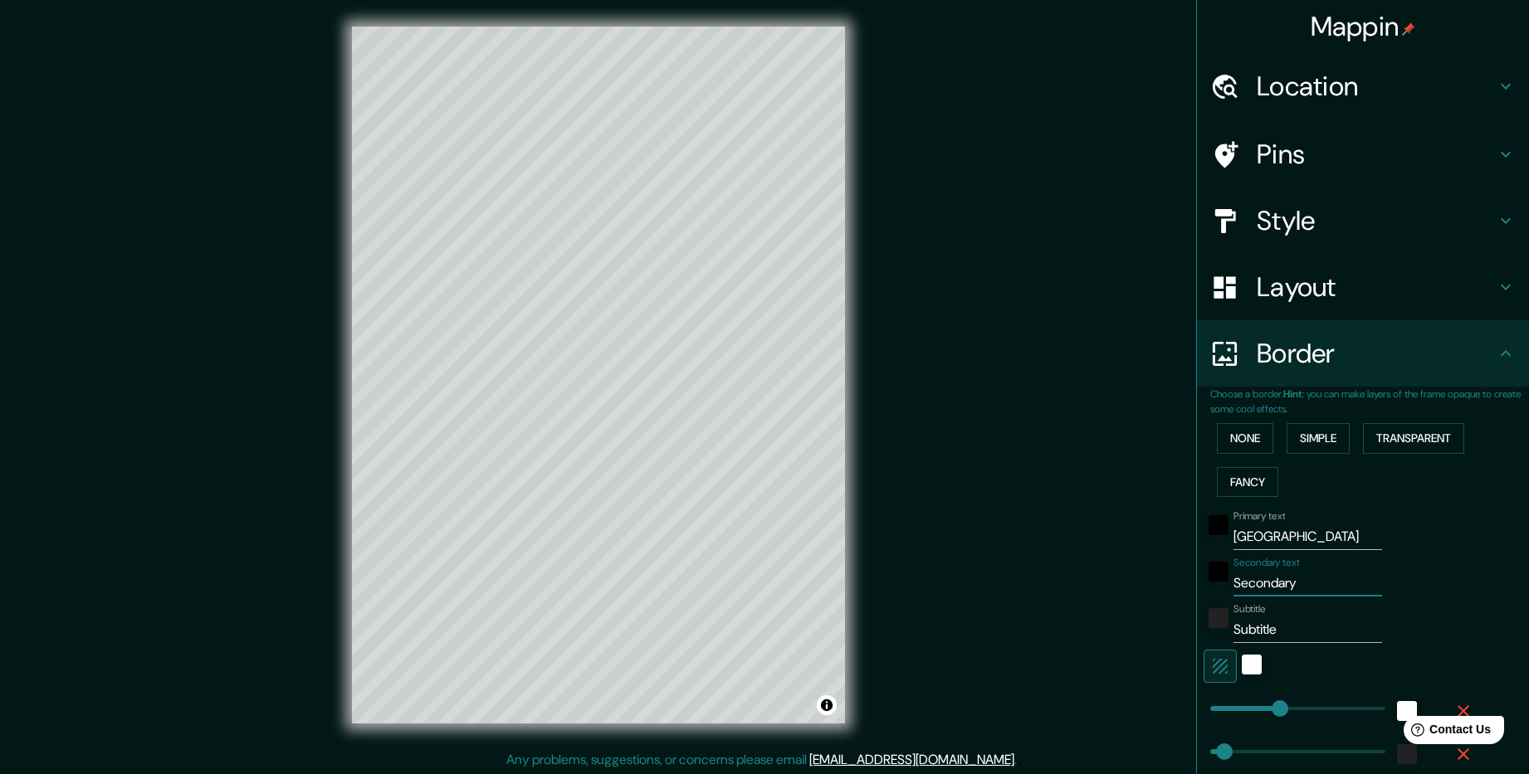
drag, startPoint x: 1304, startPoint y: 581, endPoint x: 1223, endPoint y: 581, distance: 80.5
click at [1233, 581] on input "Secondary" at bounding box center [1307, 583] width 149 height 27
type input "Р"
type input "238"
type input "48"
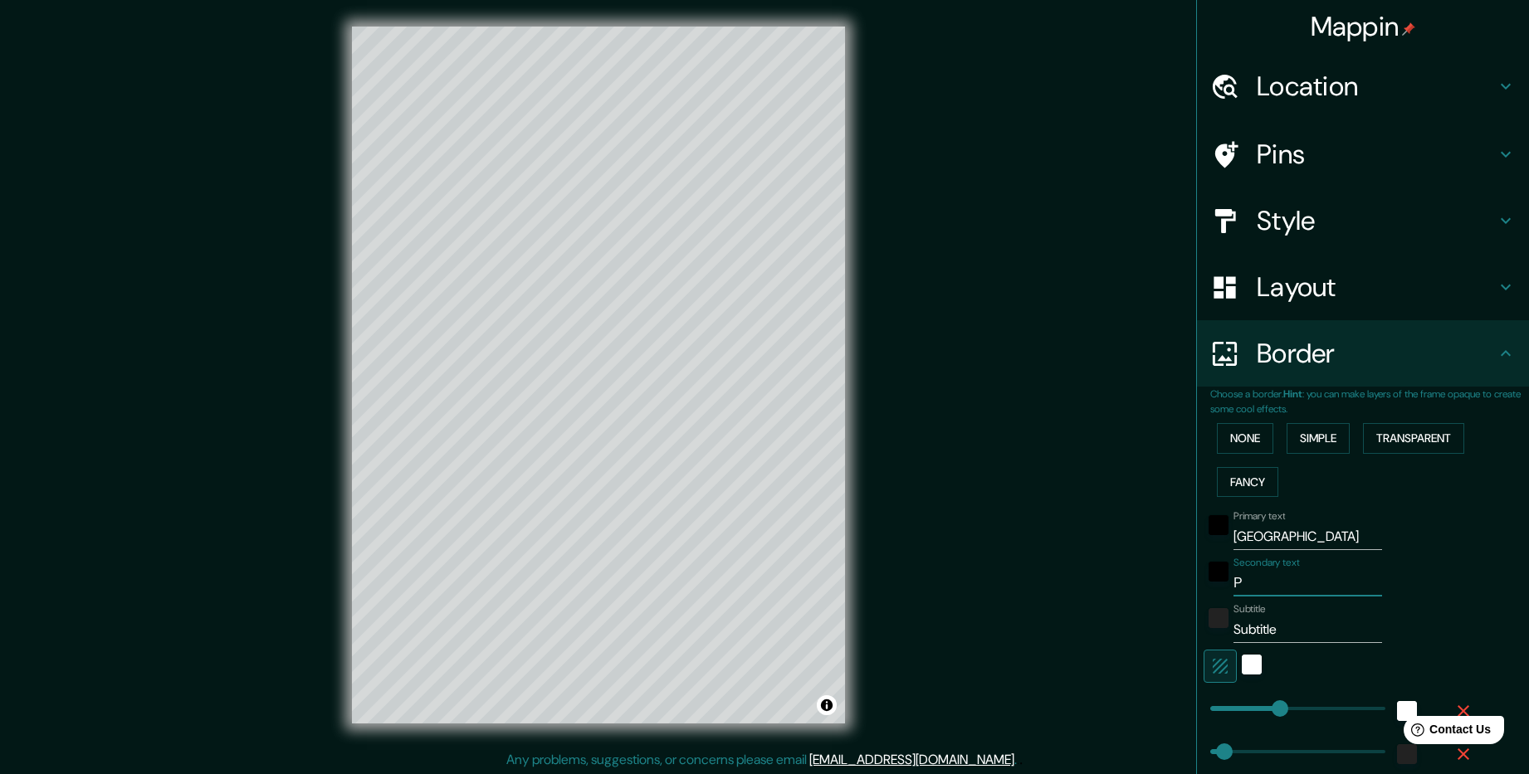
type input "РО"
type input "238"
type input "48"
type input "РОС"
type input "238"
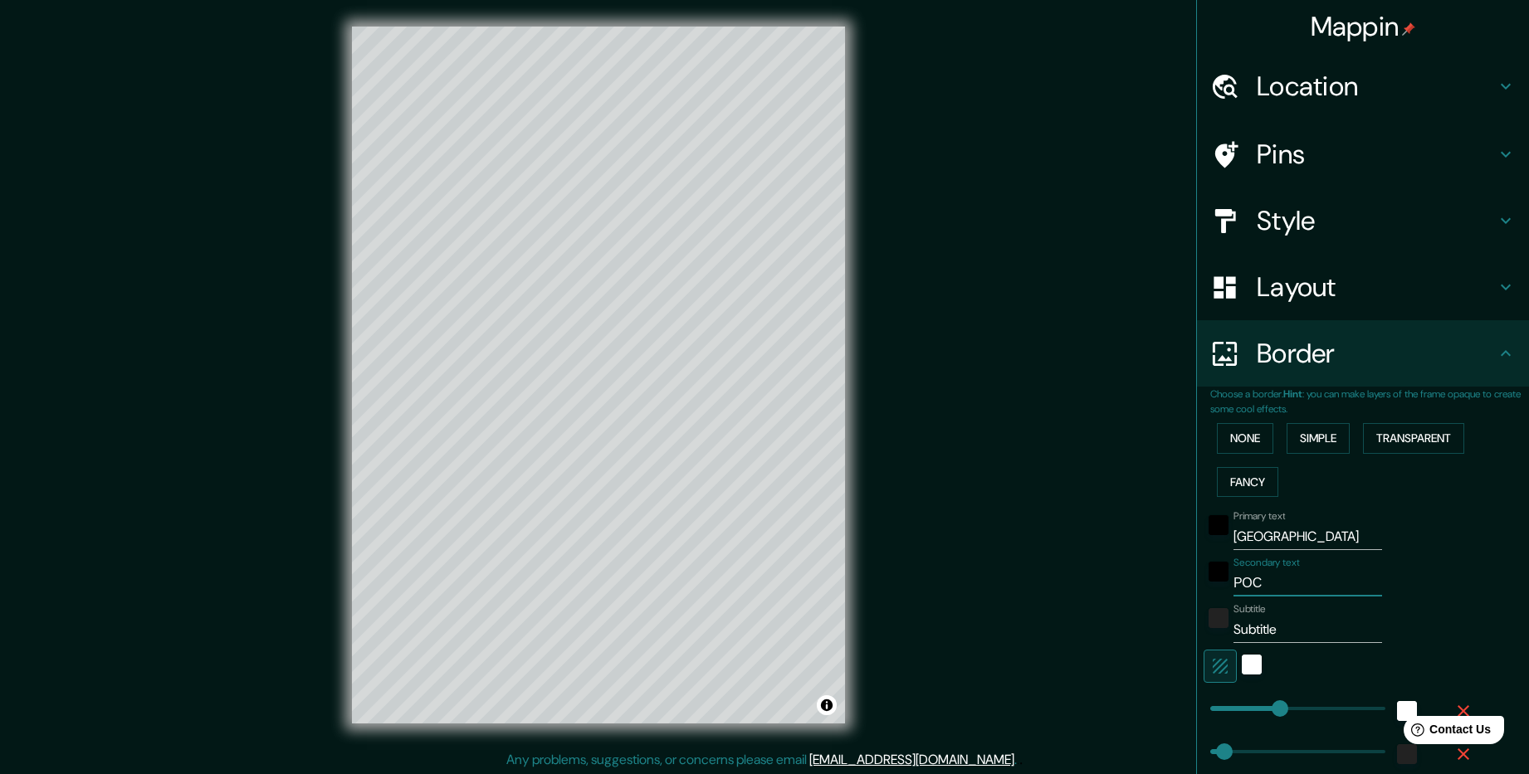
type input "48"
type input "РОСС"
type input "238"
type input "48"
type input "РОССС"
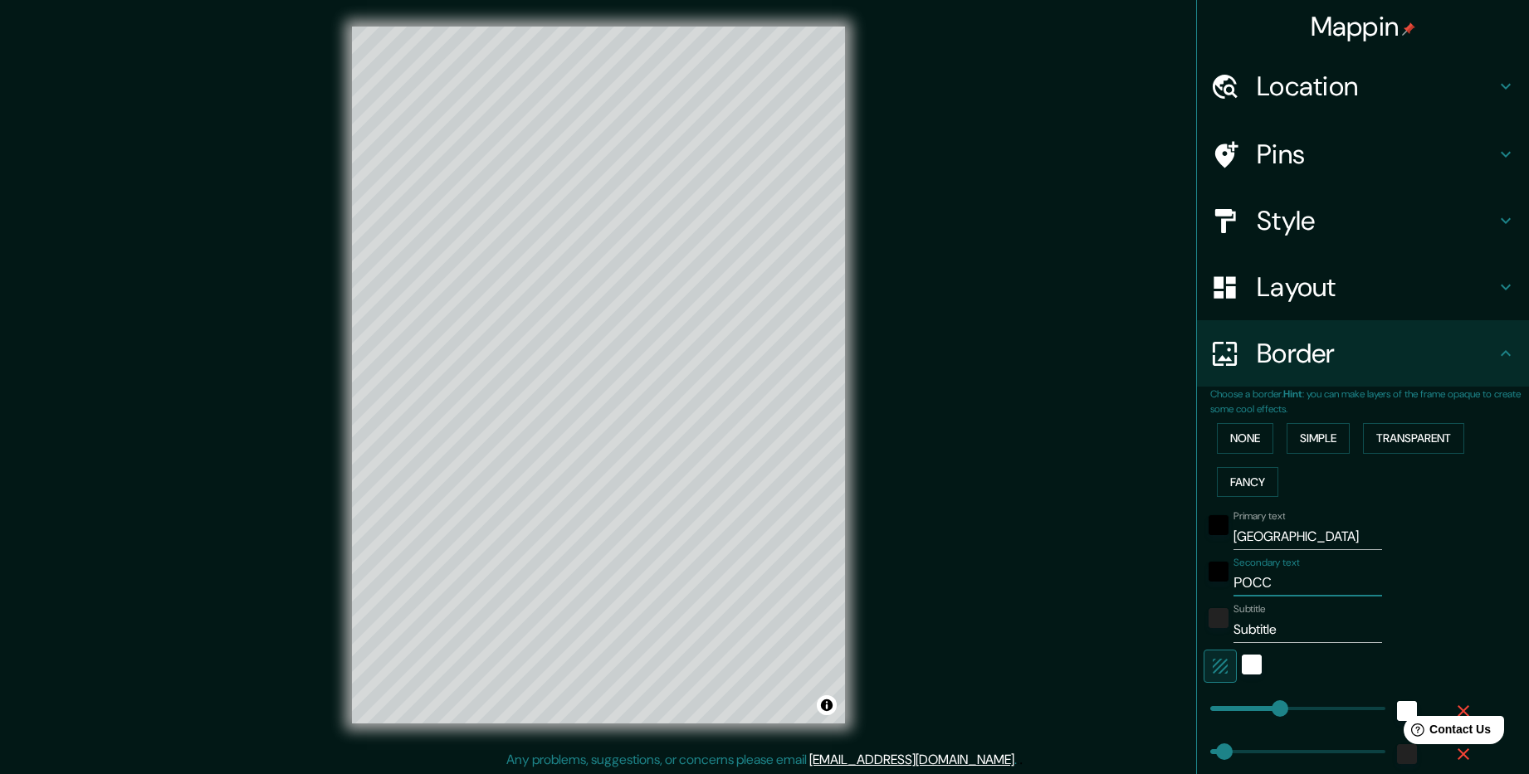
type input "238"
type input "48"
type input "РОСССИ"
type input "238"
type input "48"
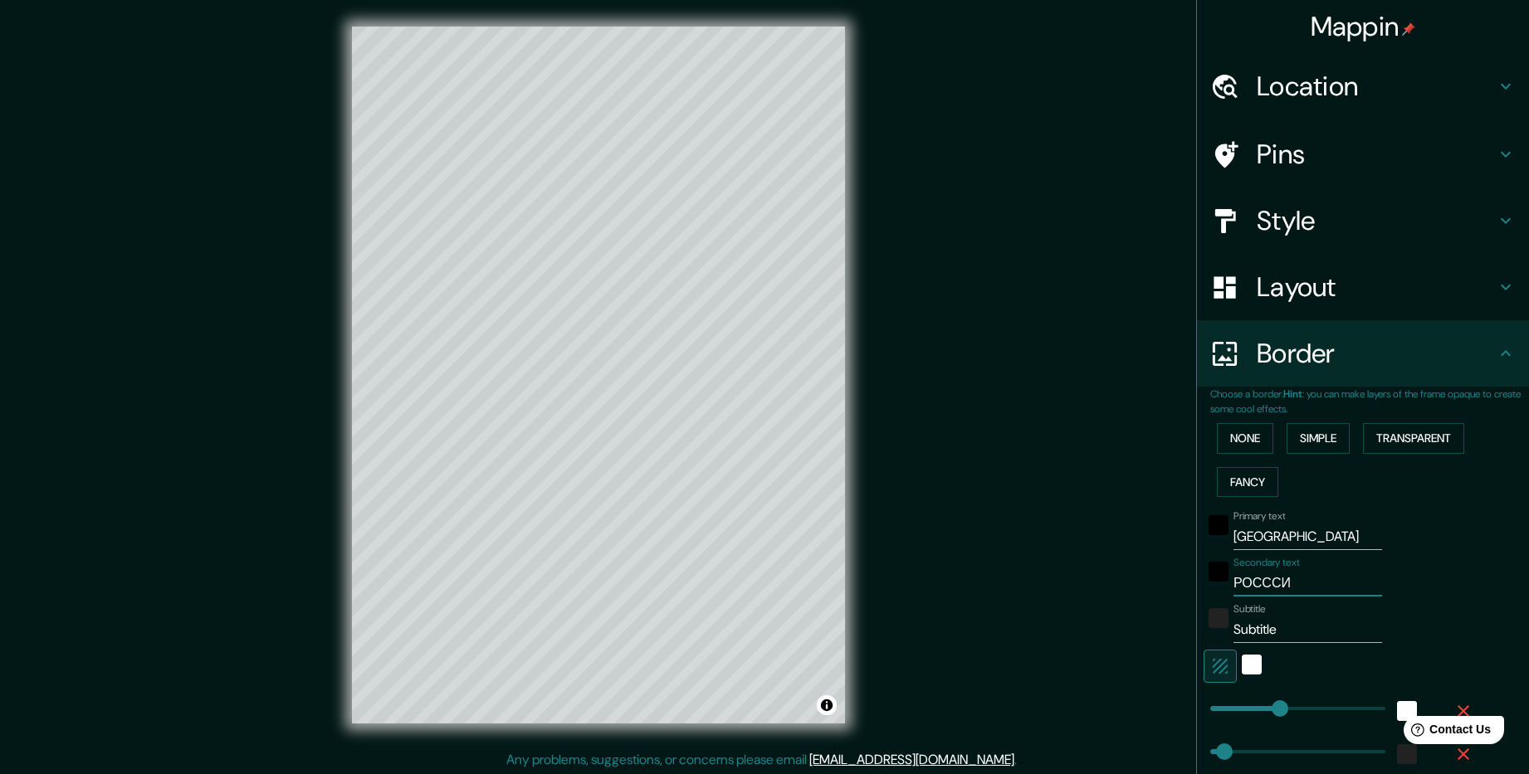
type input "РОССС"
type input "238"
type input "48"
type input "РОСС"
type input "238"
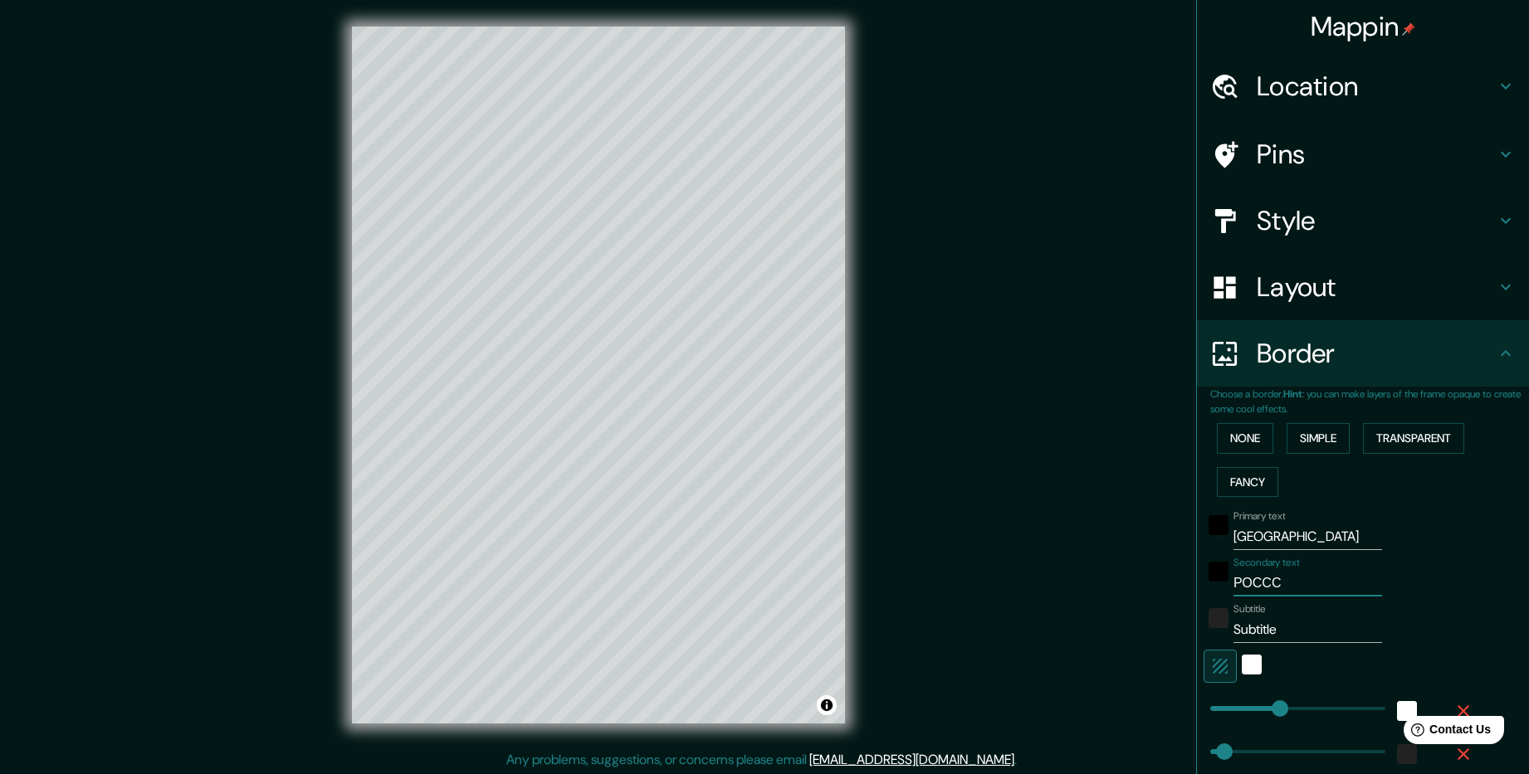
type input "48"
type input "РОССИ"
type input "238"
type input "48"
type input "РОССИЯ"
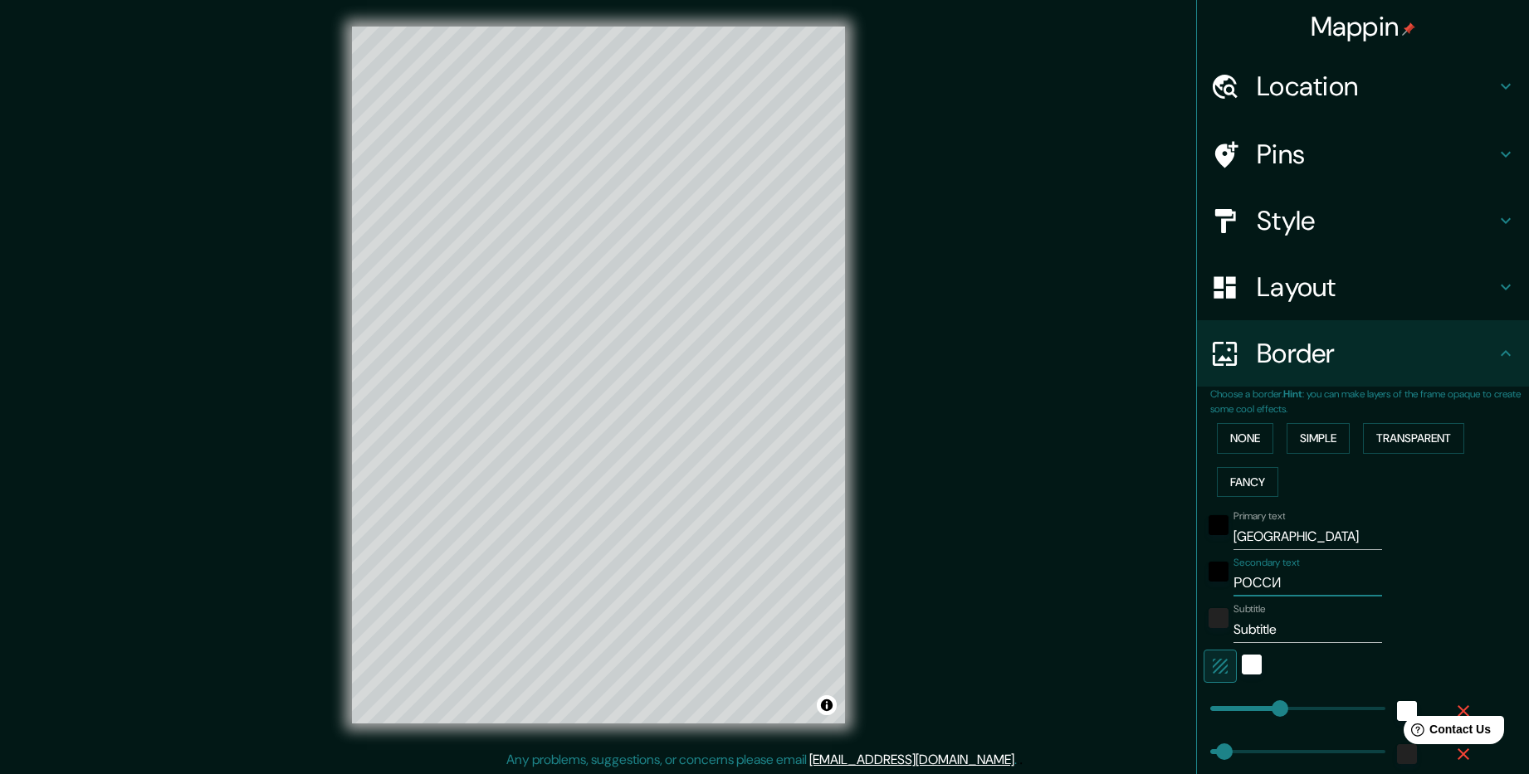
type input "238"
type input "48"
type input "РОССИЯ"
drag, startPoint x: 1276, startPoint y: 627, endPoint x: 1217, endPoint y: 641, distance: 61.2
click at [1217, 641] on div "Subtitle Subtitle" at bounding box center [1339, 623] width 272 height 40
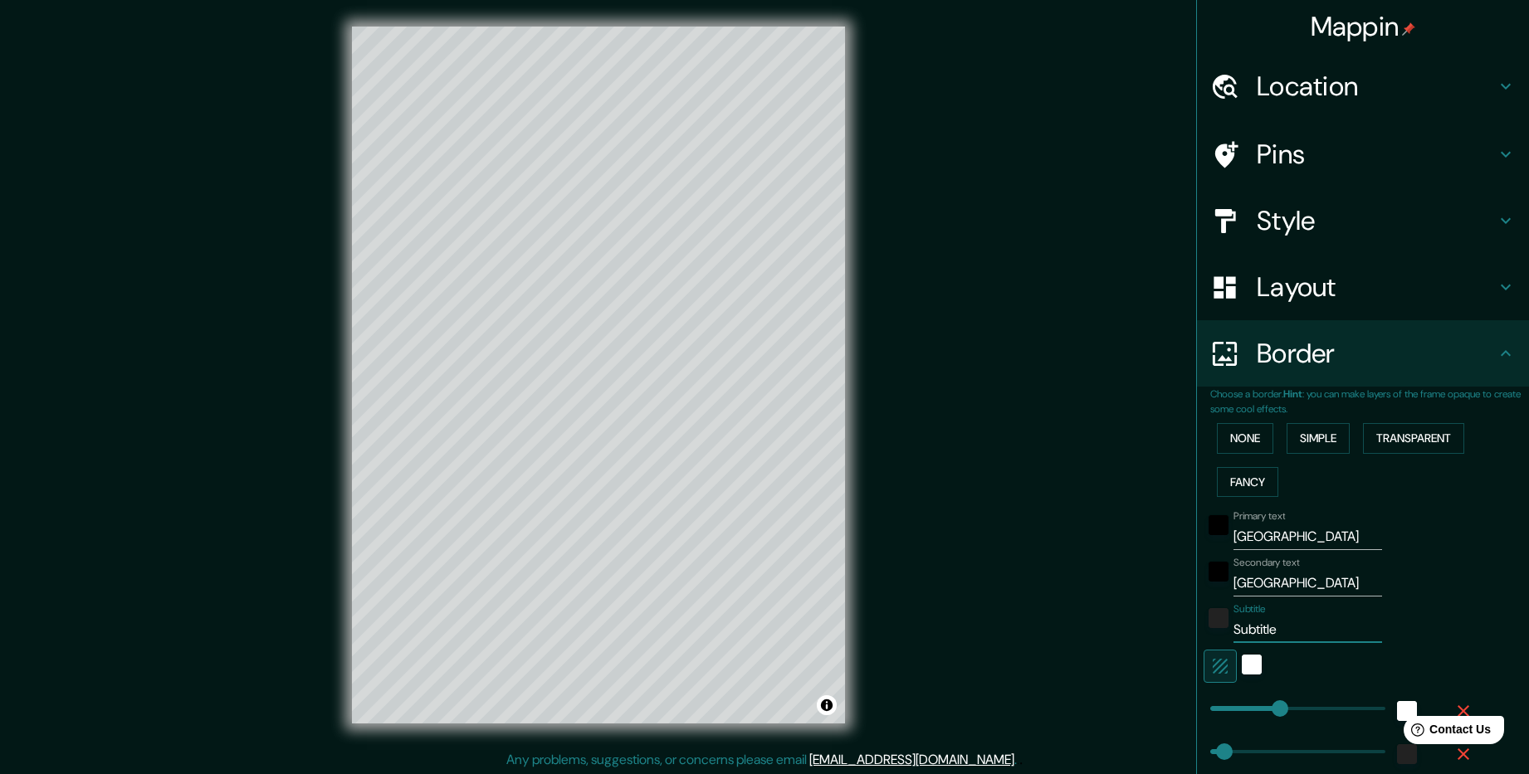
type input "238"
type input "48"
click at [1057, 608] on div "Mappin Location Москва, Россия Pins Style Layout Border Choose a border. Hint :…" at bounding box center [764, 388] width 1529 height 777
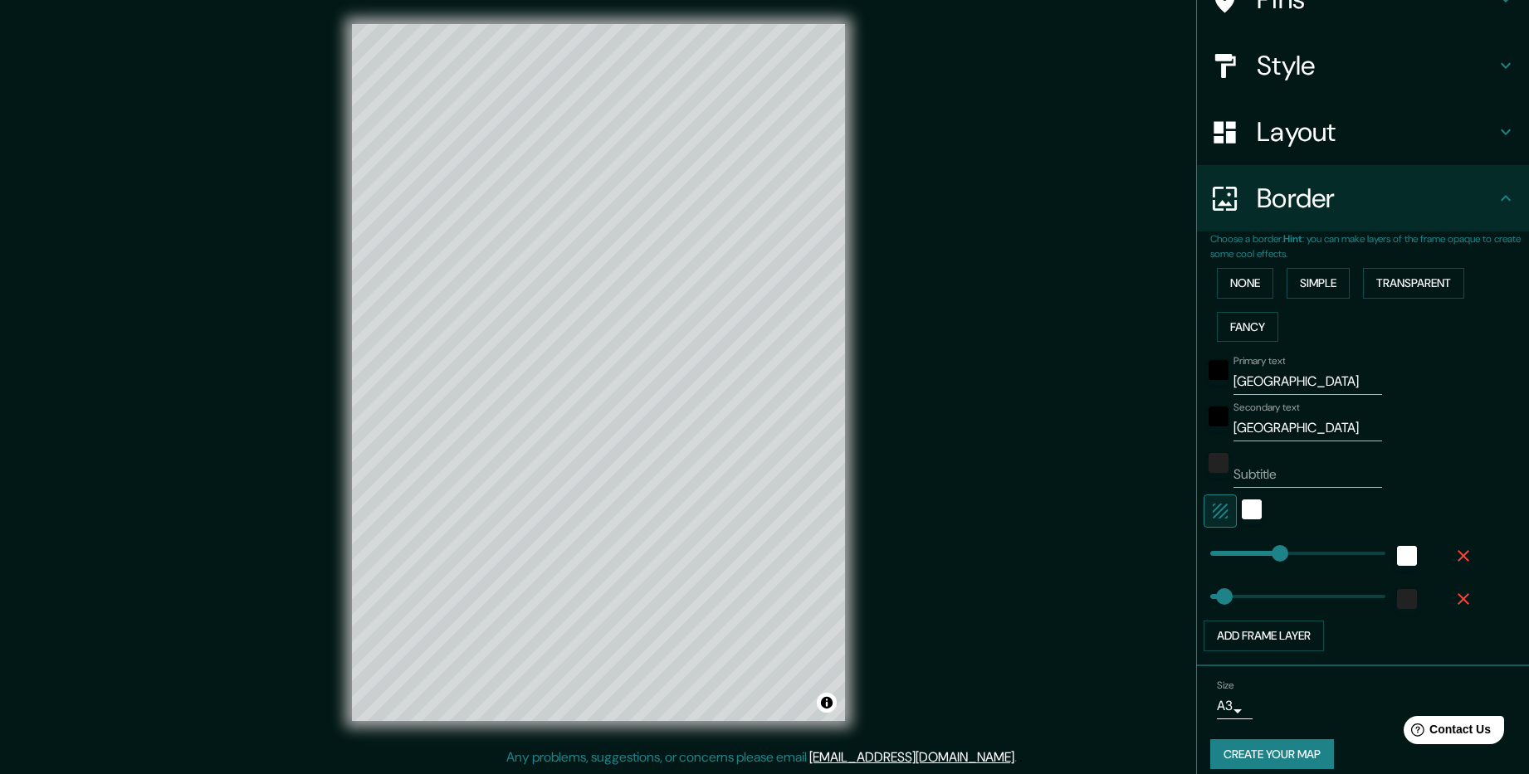
scroll to position [170, 0]
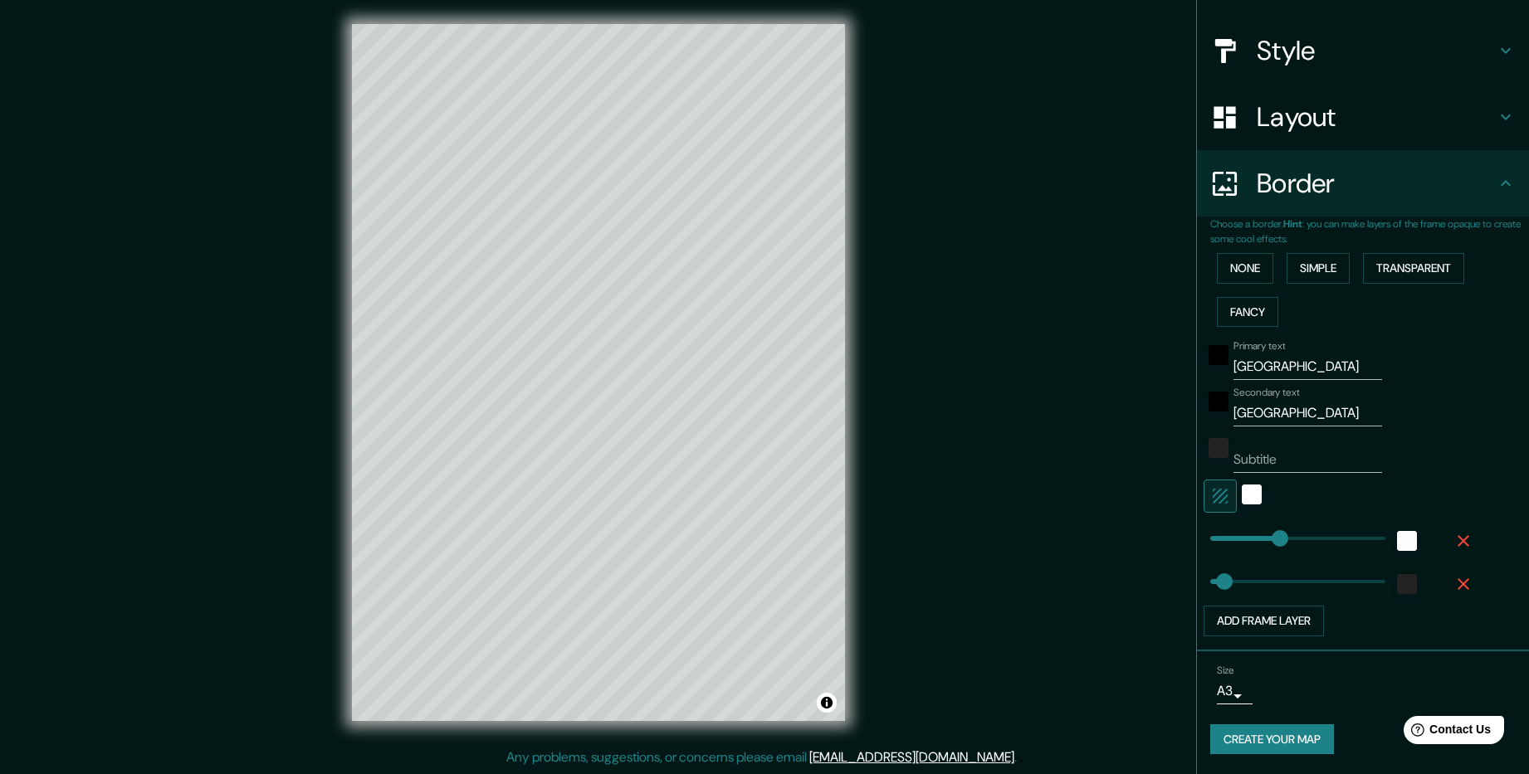
click at [1213, 741] on button "Create your map" at bounding box center [1272, 739] width 124 height 31
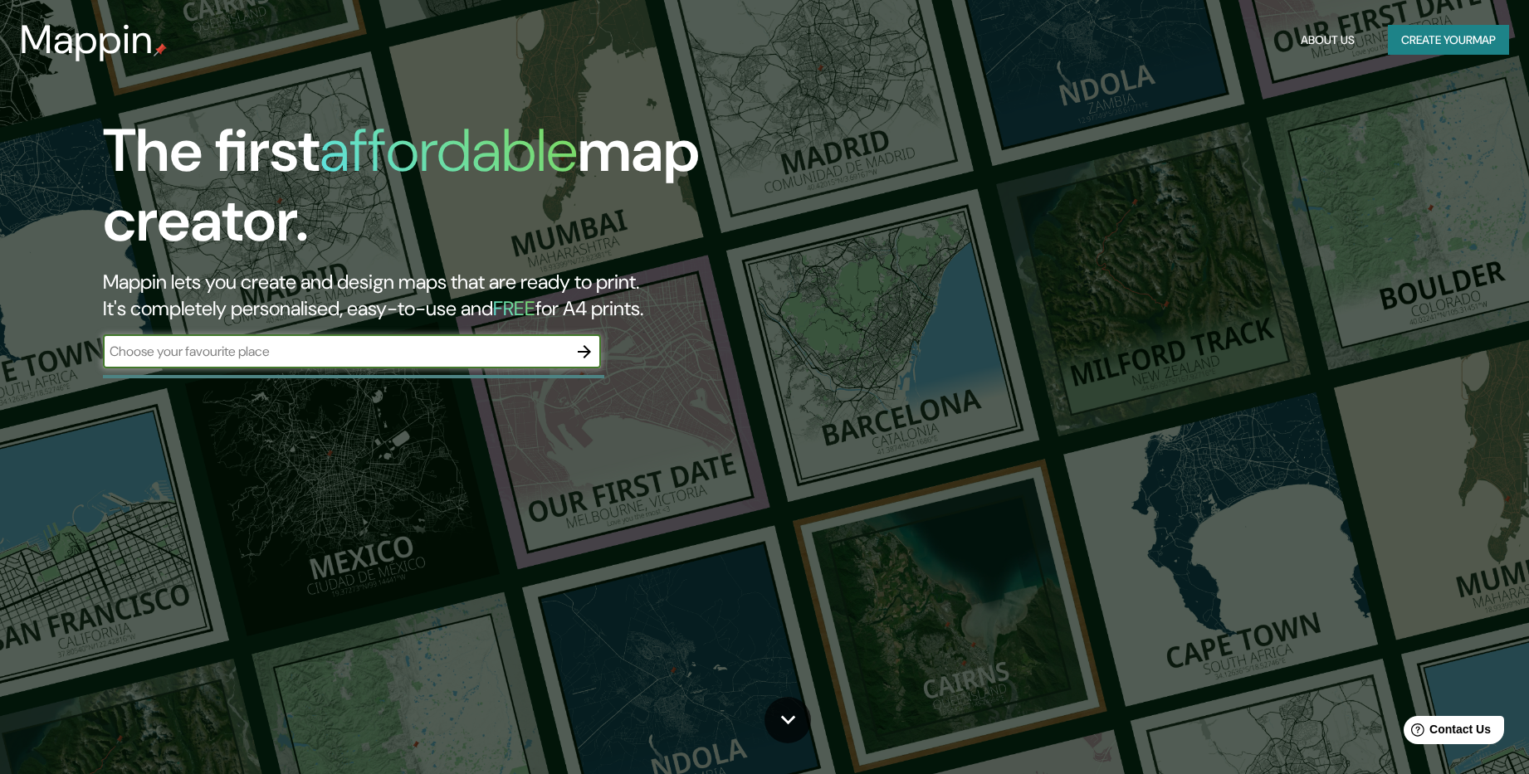
click at [354, 351] on input "text" at bounding box center [335, 351] width 465 height 19
type input "[GEOGRAPHIC_DATA]"
click at [574, 349] on icon "button" at bounding box center [584, 352] width 20 height 20
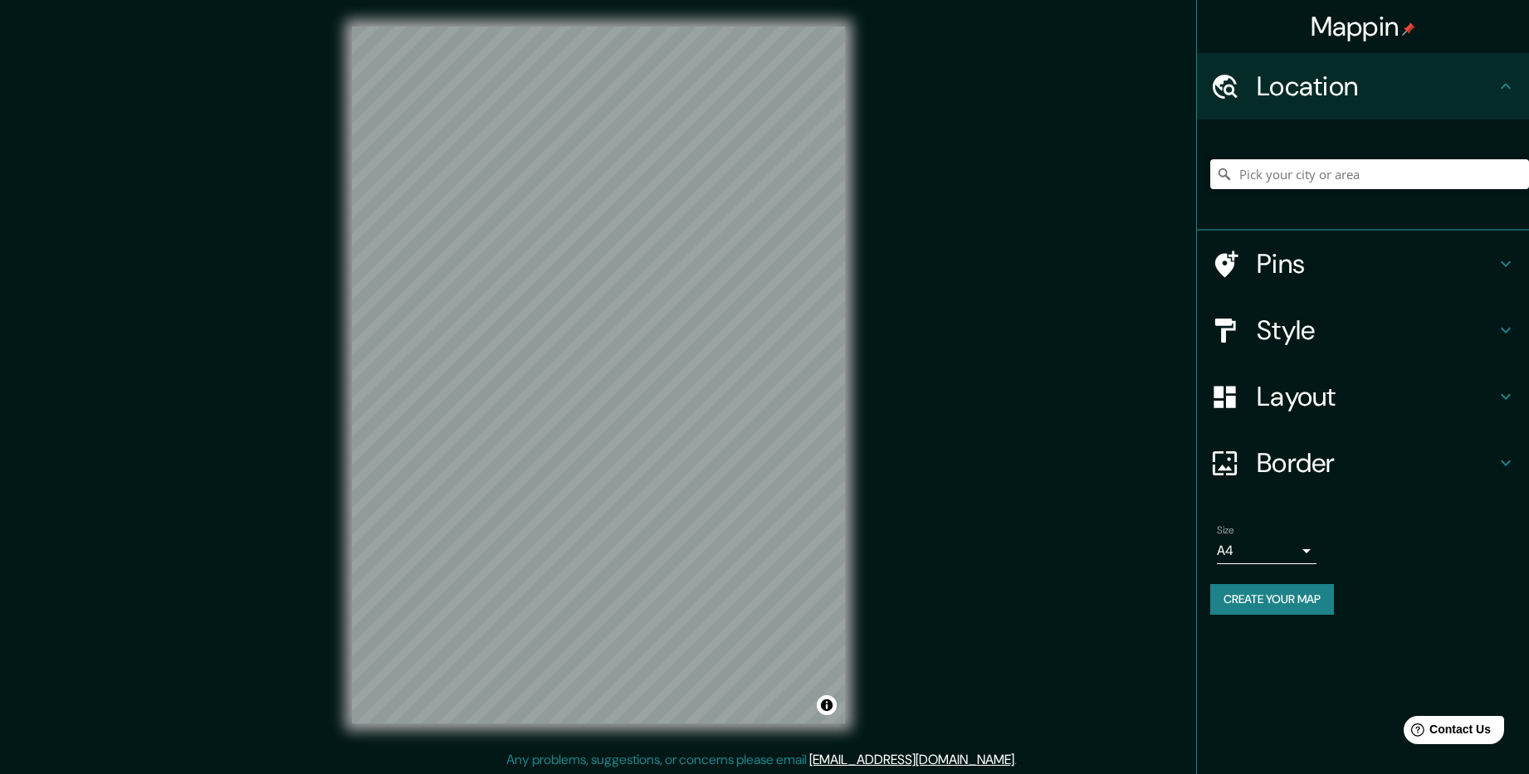
click at [1280, 179] on input "Pick your city or area" at bounding box center [1369, 174] width 319 height 30
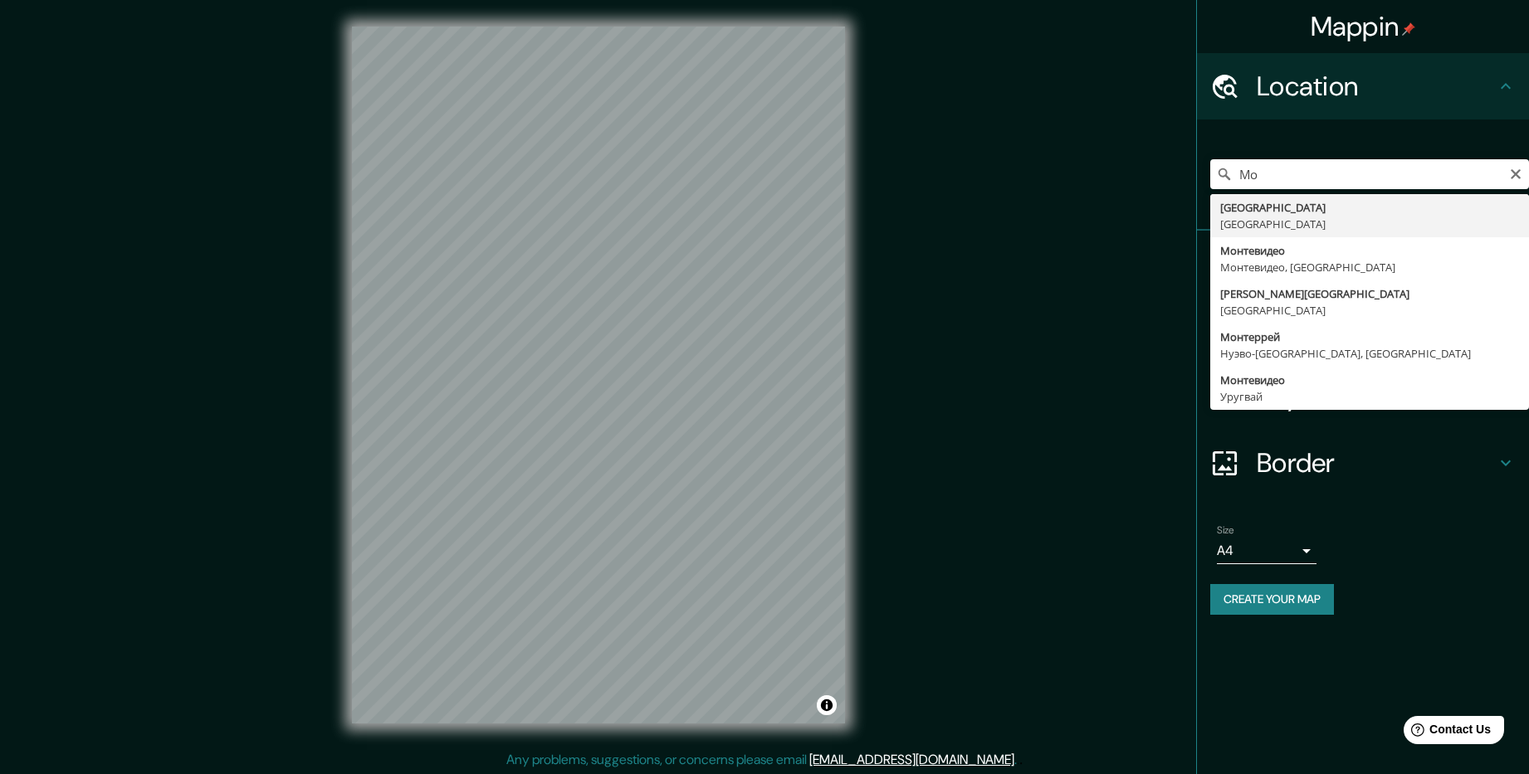
type input "[GEOGRAPHIC_DATA], [GEOGRAPHIC_DATA]"
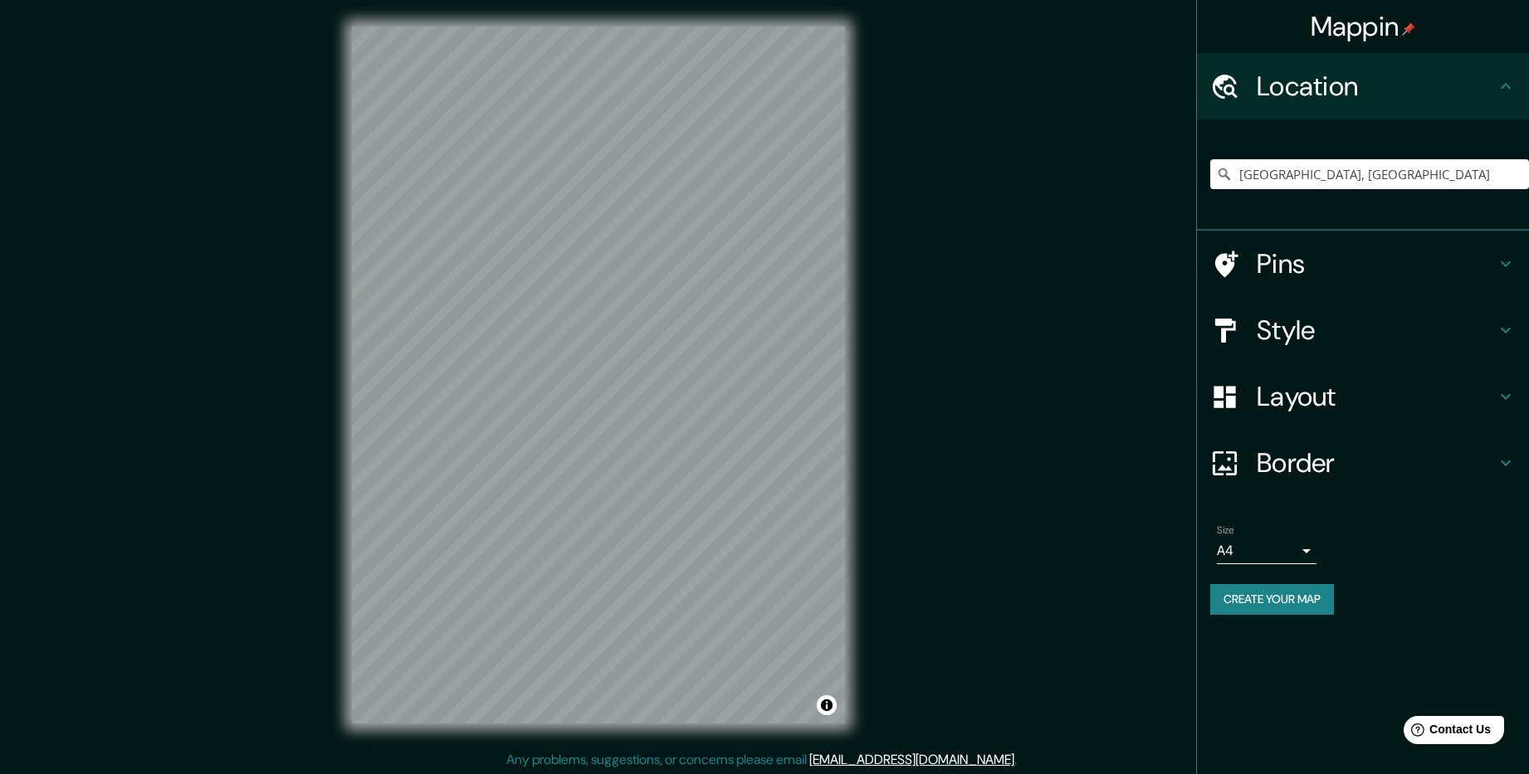
click at [1317, 457] on h4 "Border" at bounding box center [1375, 462] width 239 height 33
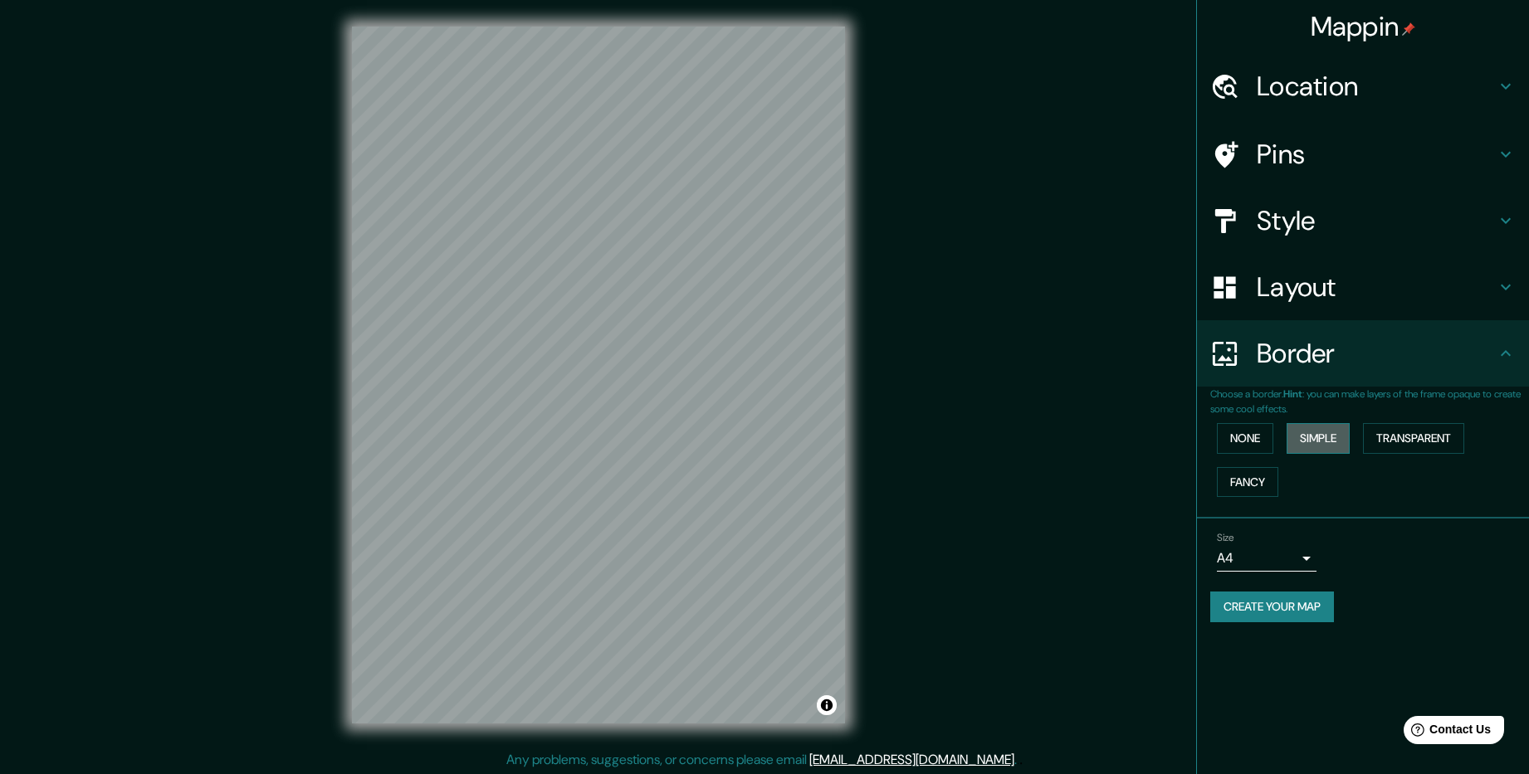
click at [1313, 432] on button "Simple" at bounding box center [1317, 438] width 63 height 31
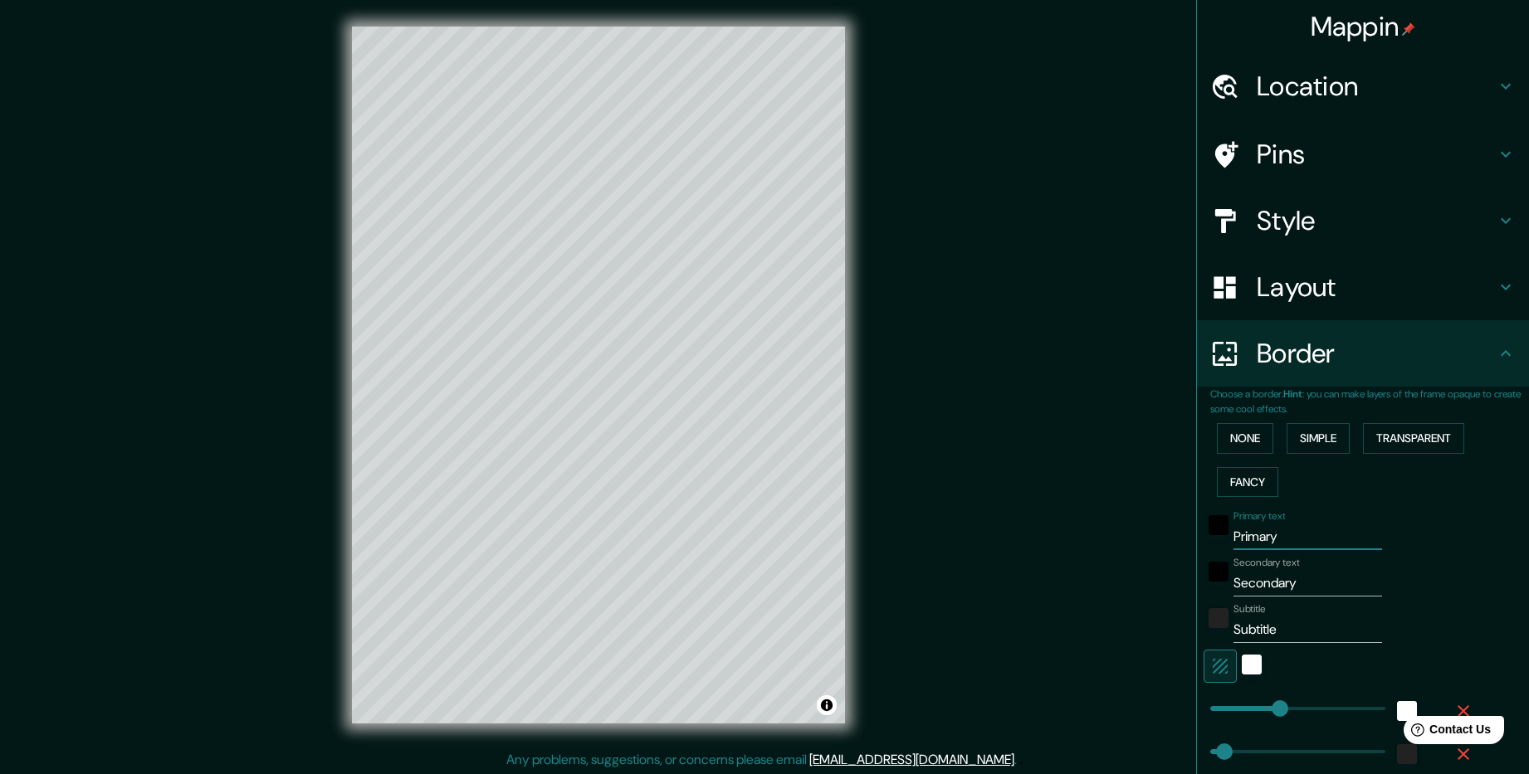
drag, startPoint x: 1275, startPoint y: 533, endPoint x: 1258, endPoint y: 573, distance: 43.9
click at [1215, 548] on div "Primary text Primary" at bounding box center [1339, 530] width 272 height 40
type input "о"
type input "238"
type input "48"
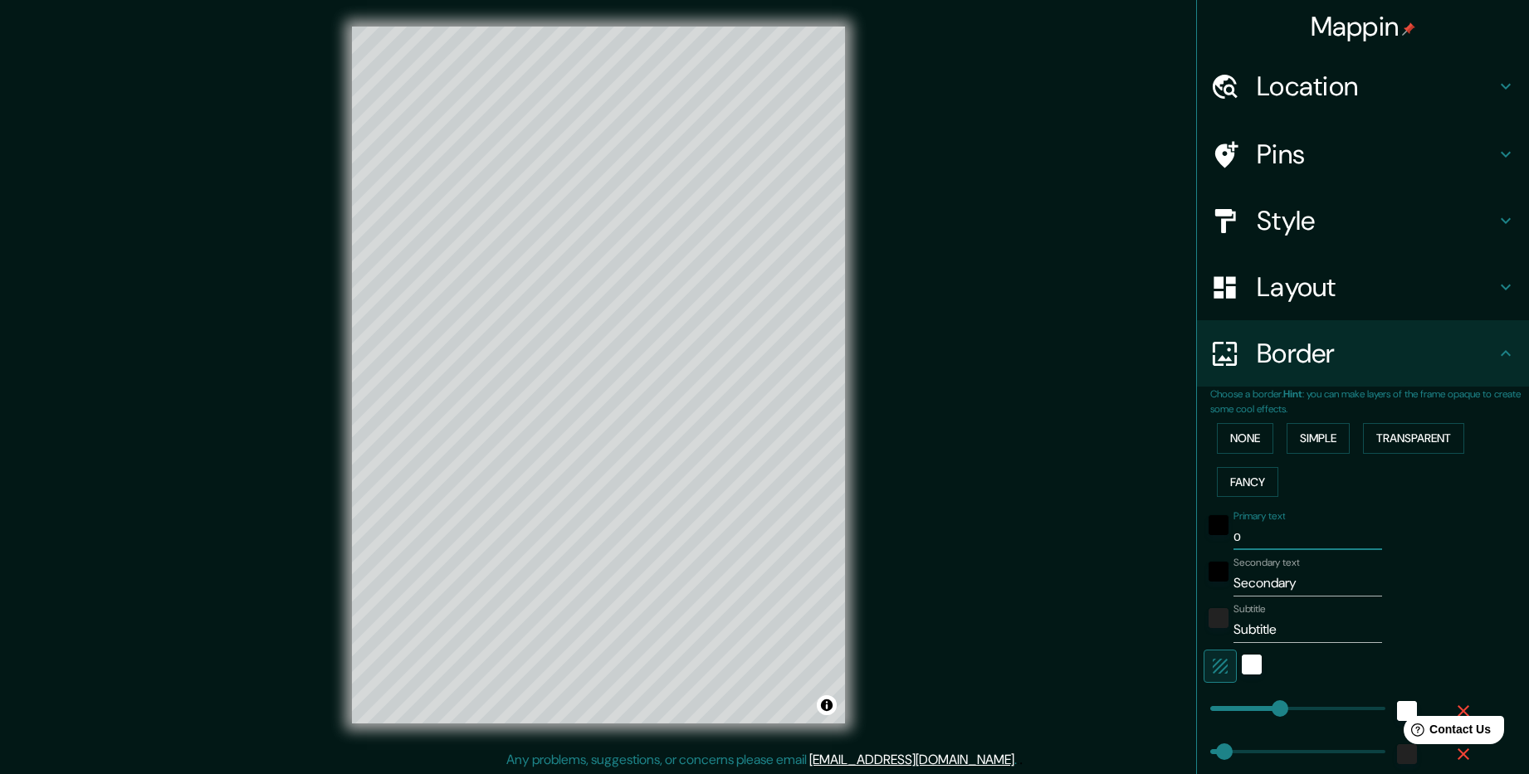
type input "238"
type input "48"
type input "V"
type input "238"
type input "48"
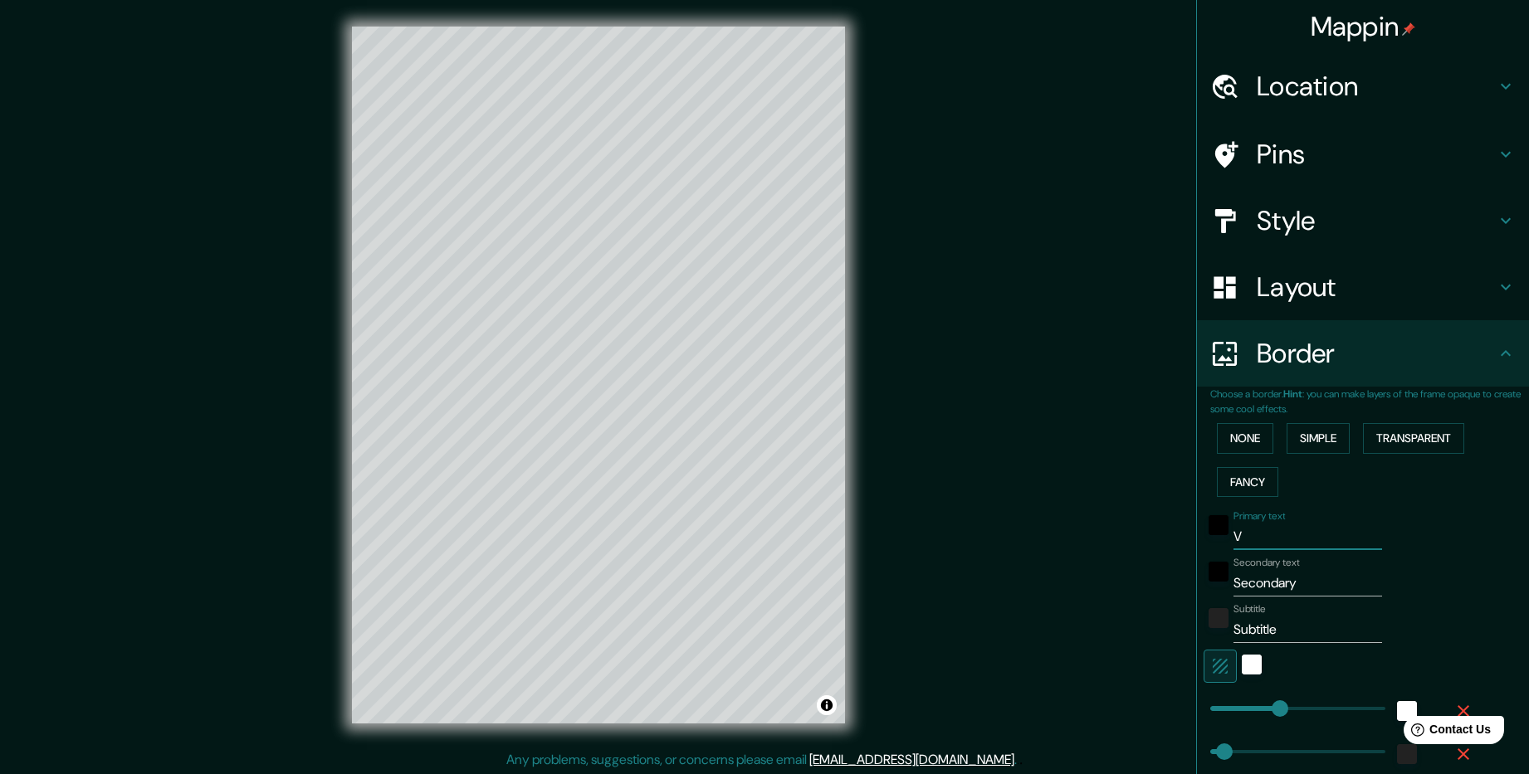
type input "VJ"
type input "238"
type input "48"
type input "V"
type input "238"
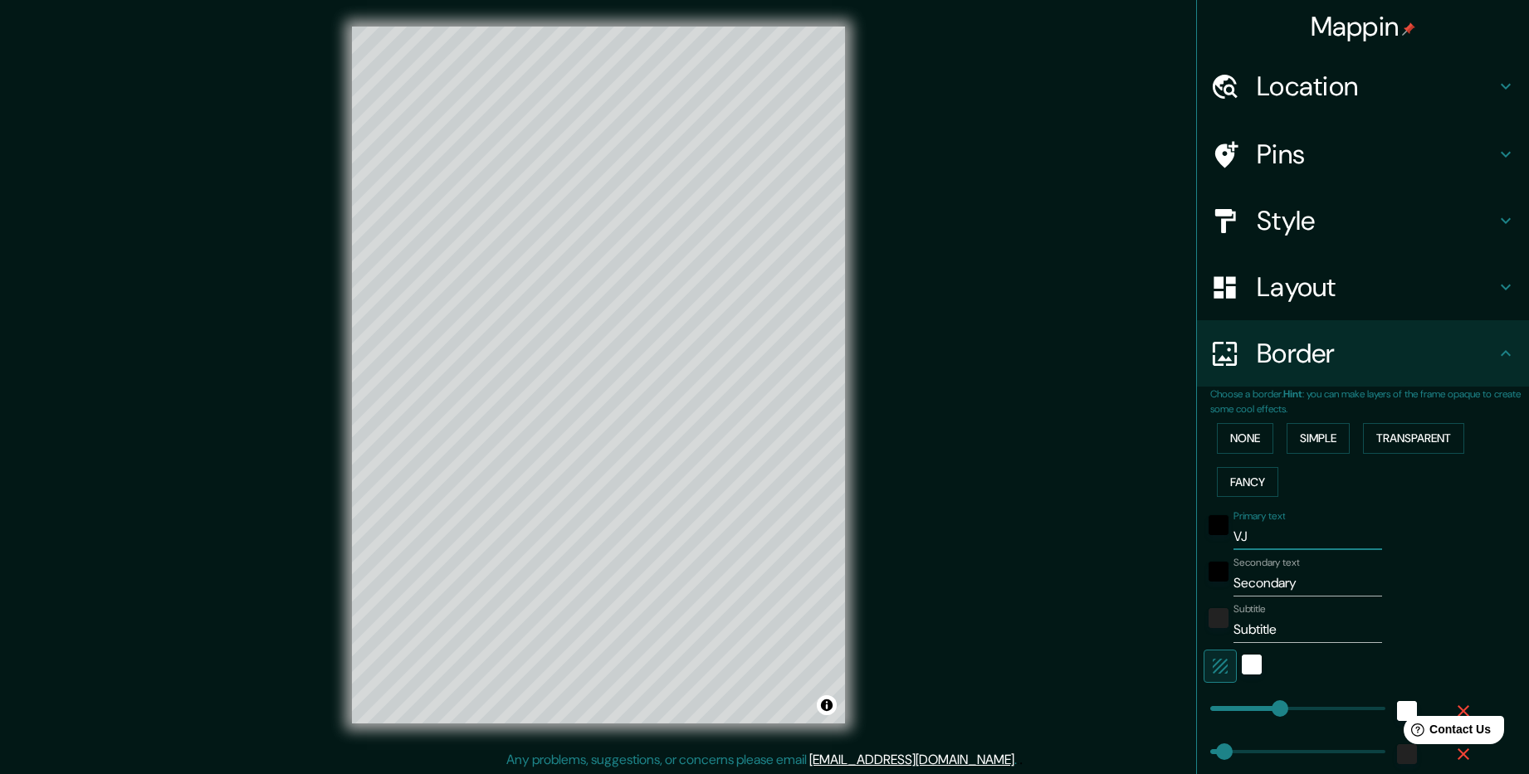
type input "48"
type input "238"
type input "48"
type input "M"
type input "238"
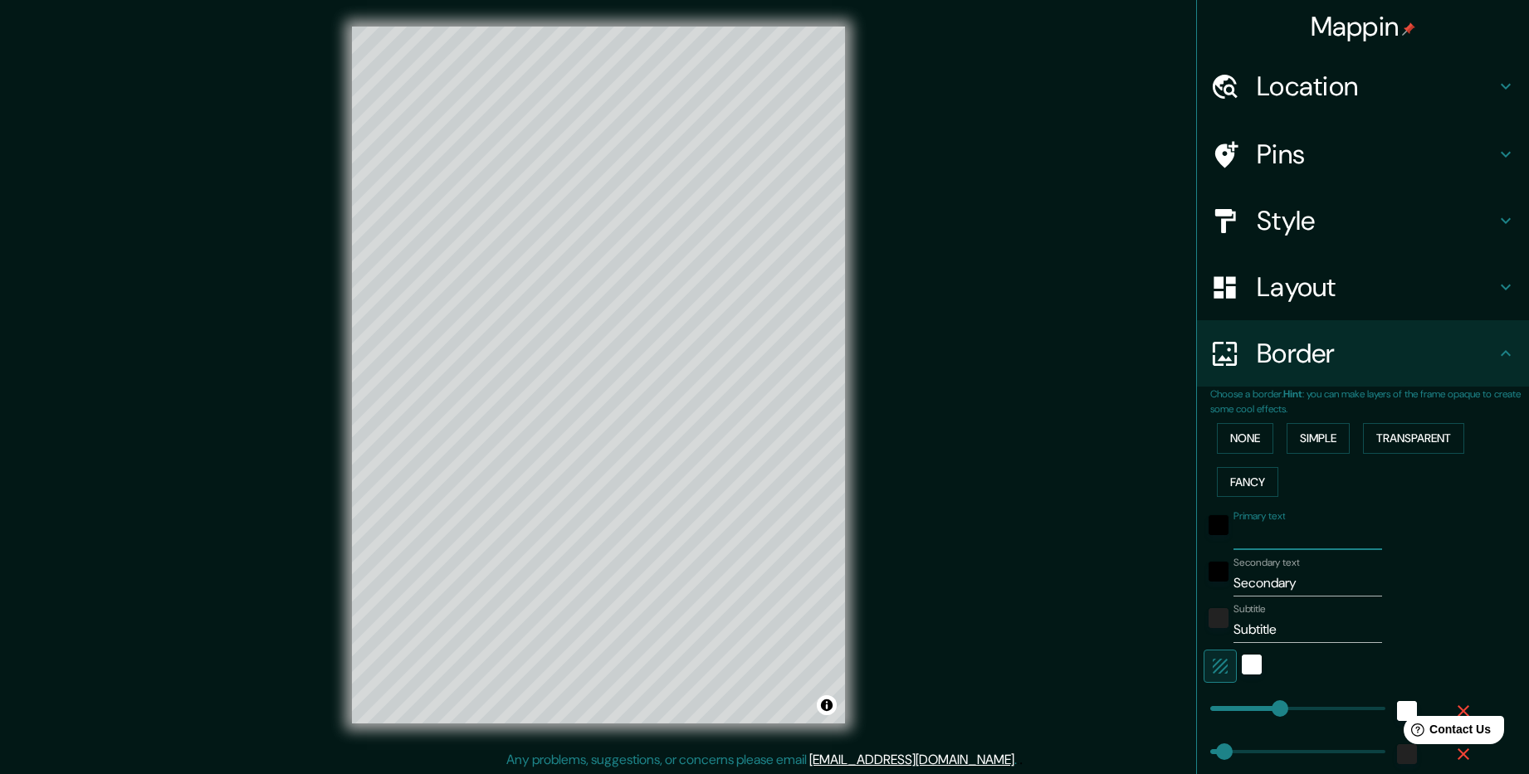
type input "48"
type input "MJ"
type input "238"
type input "48"
type input "MJC"
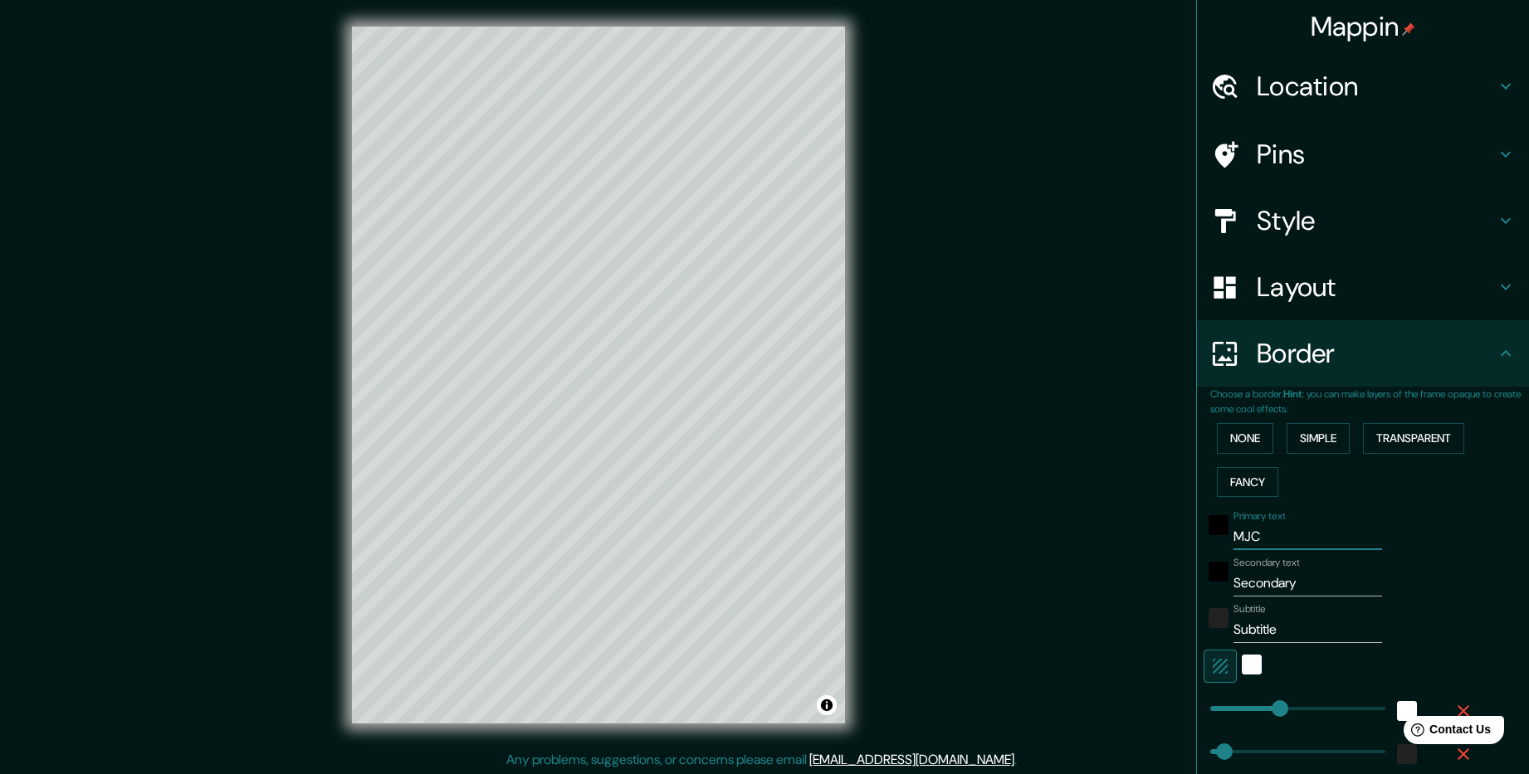
type input "238"
type input "48"
type input "MJ"
type input "238"
type input "48"
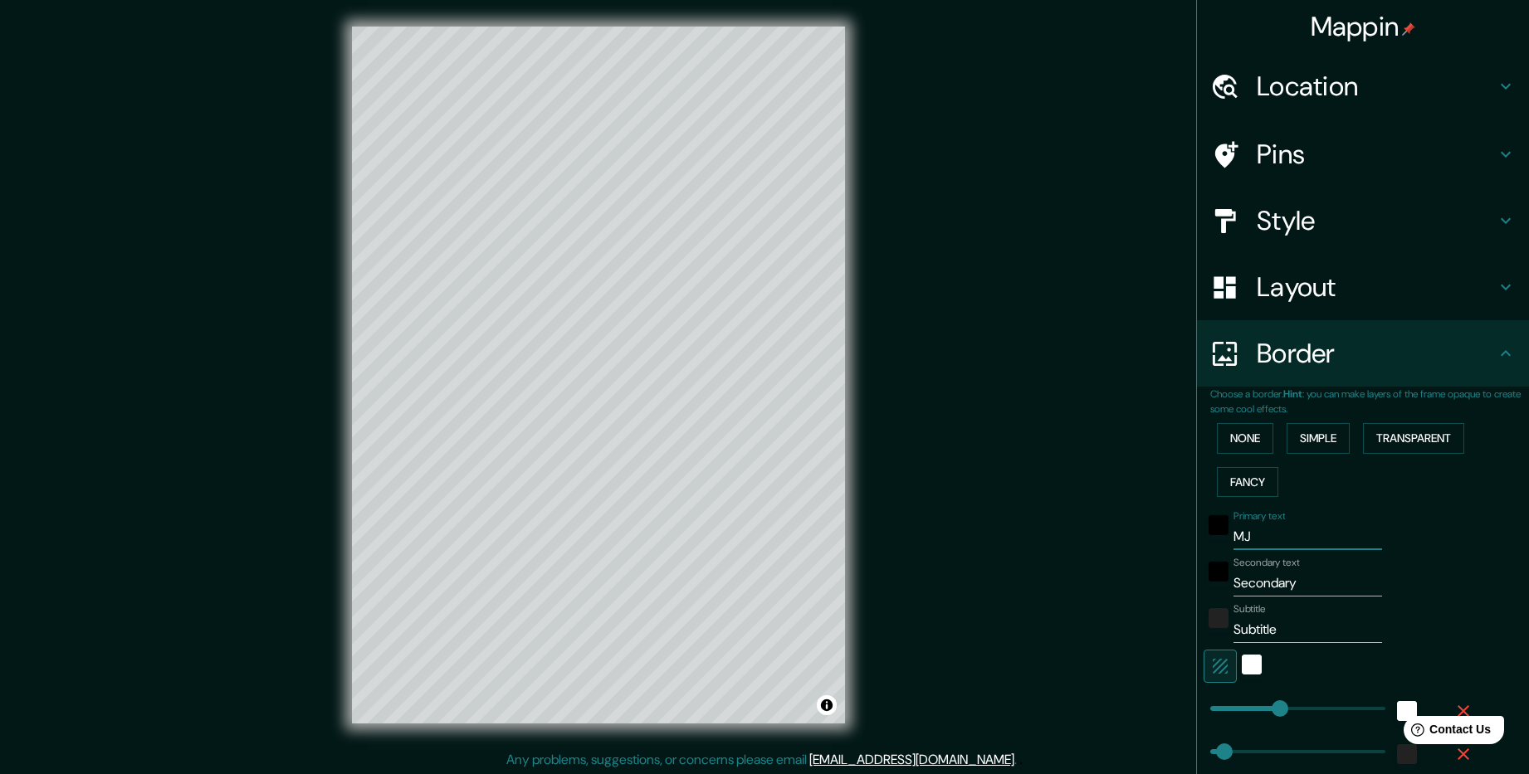
type input "M"
type input "238"
type input "48"
type input "238"
type input "48"
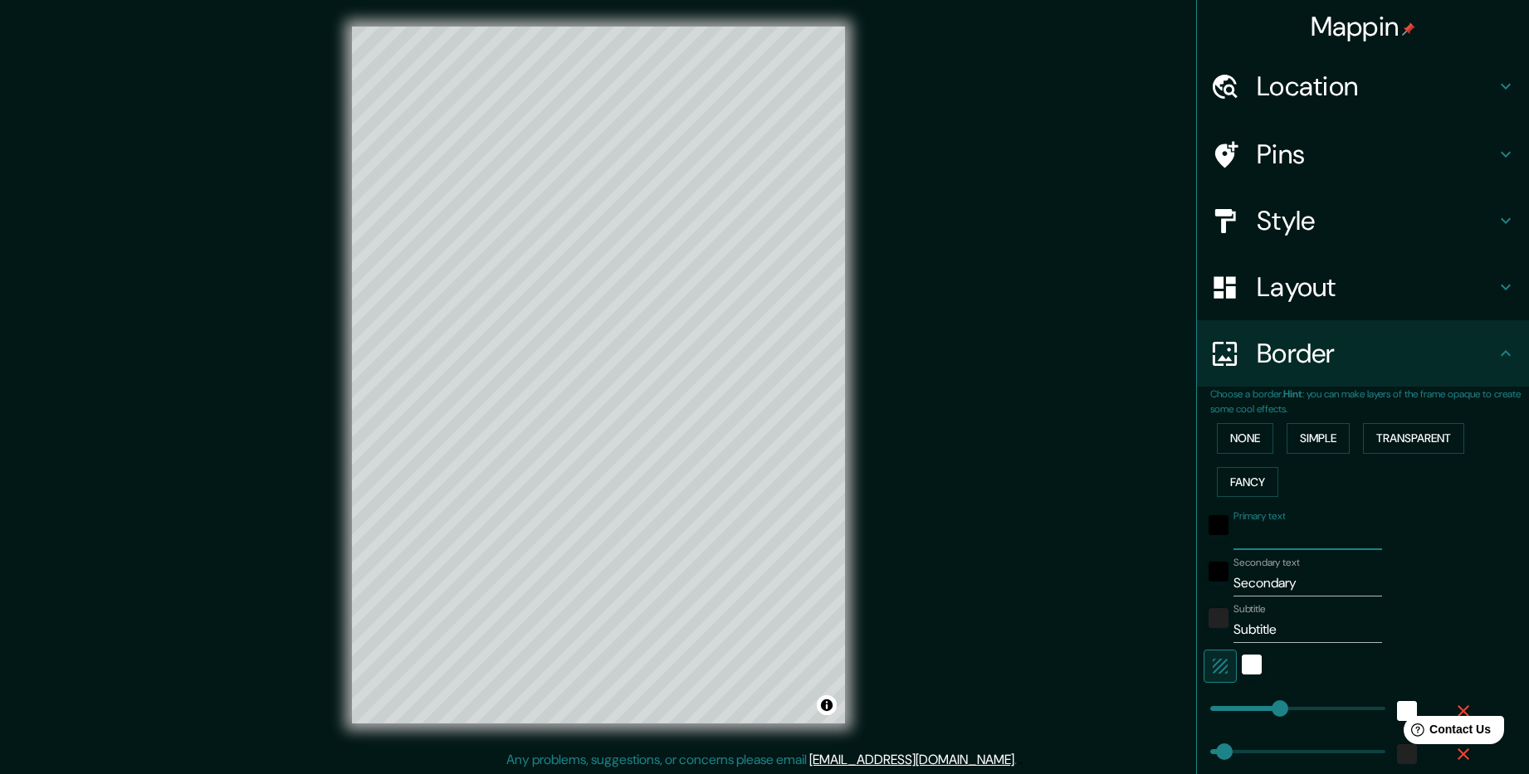
type input "М"
type input "238"
type input "48"
type input "МО"
type input "238"
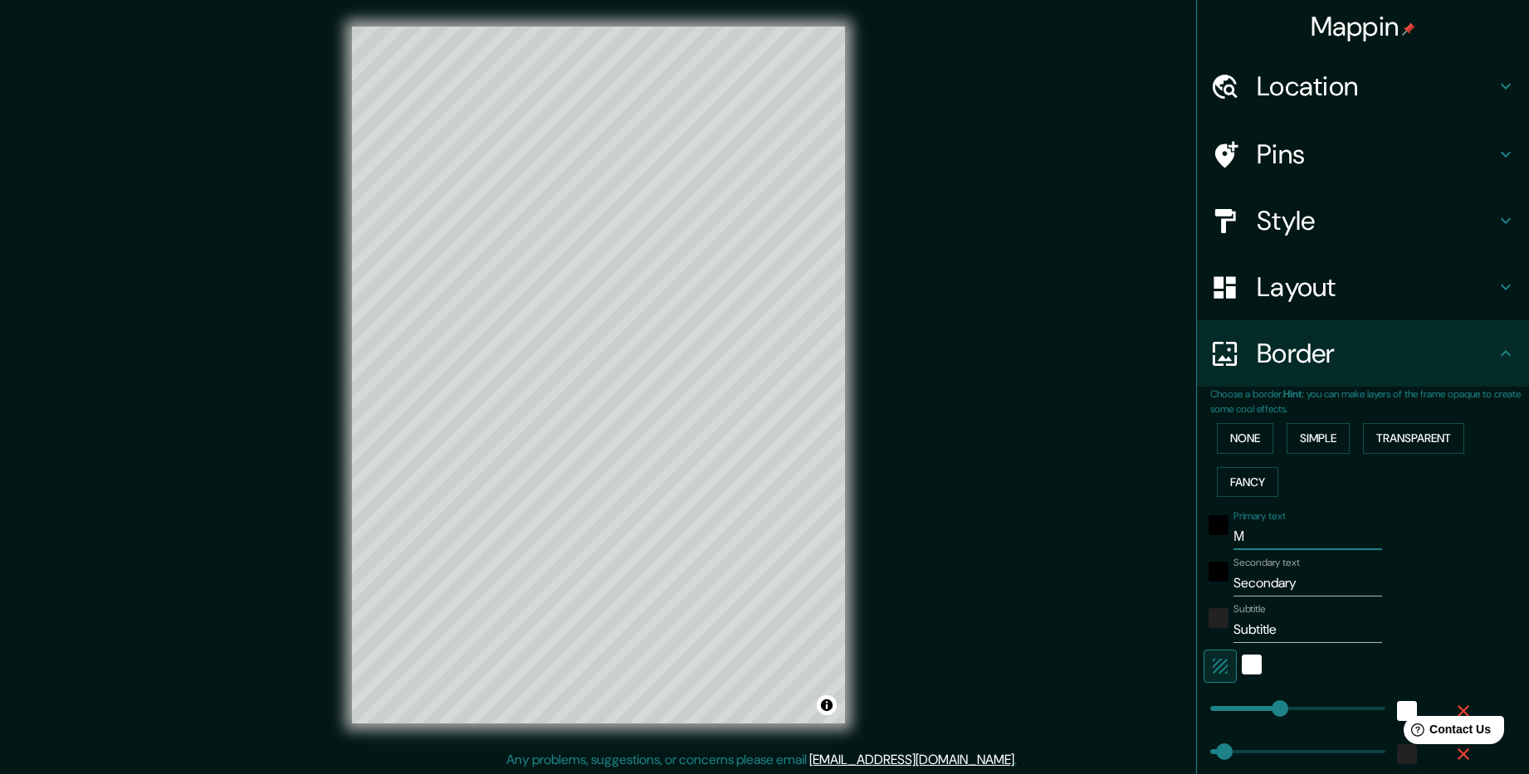
type input "48"
type input "МОС"
type input "238"
type input "48"
type input "МОСК"
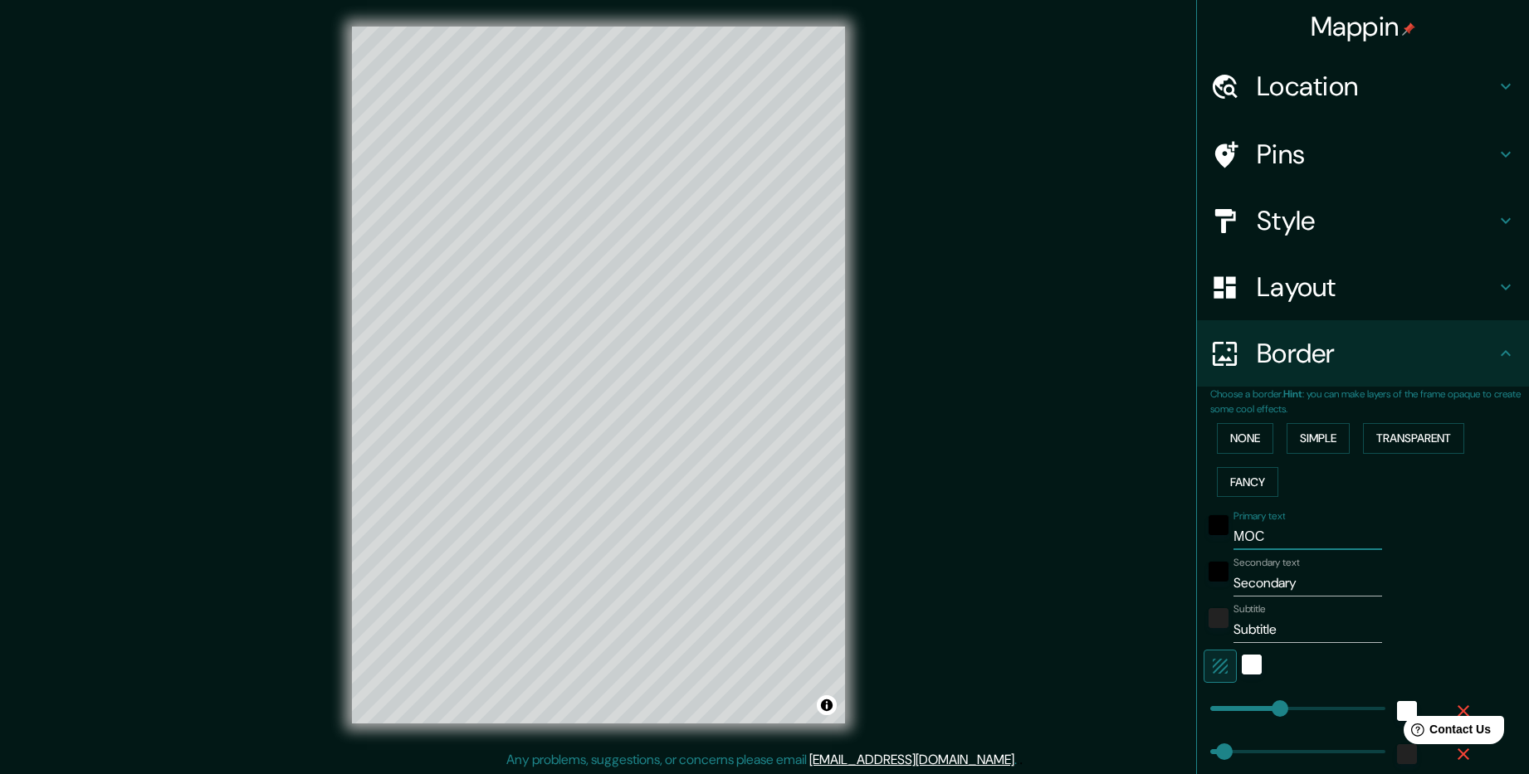
type input "238"
type input "48"
type input "[GEOGRAPHIC_DATA]"
type input "238"
type input "48"
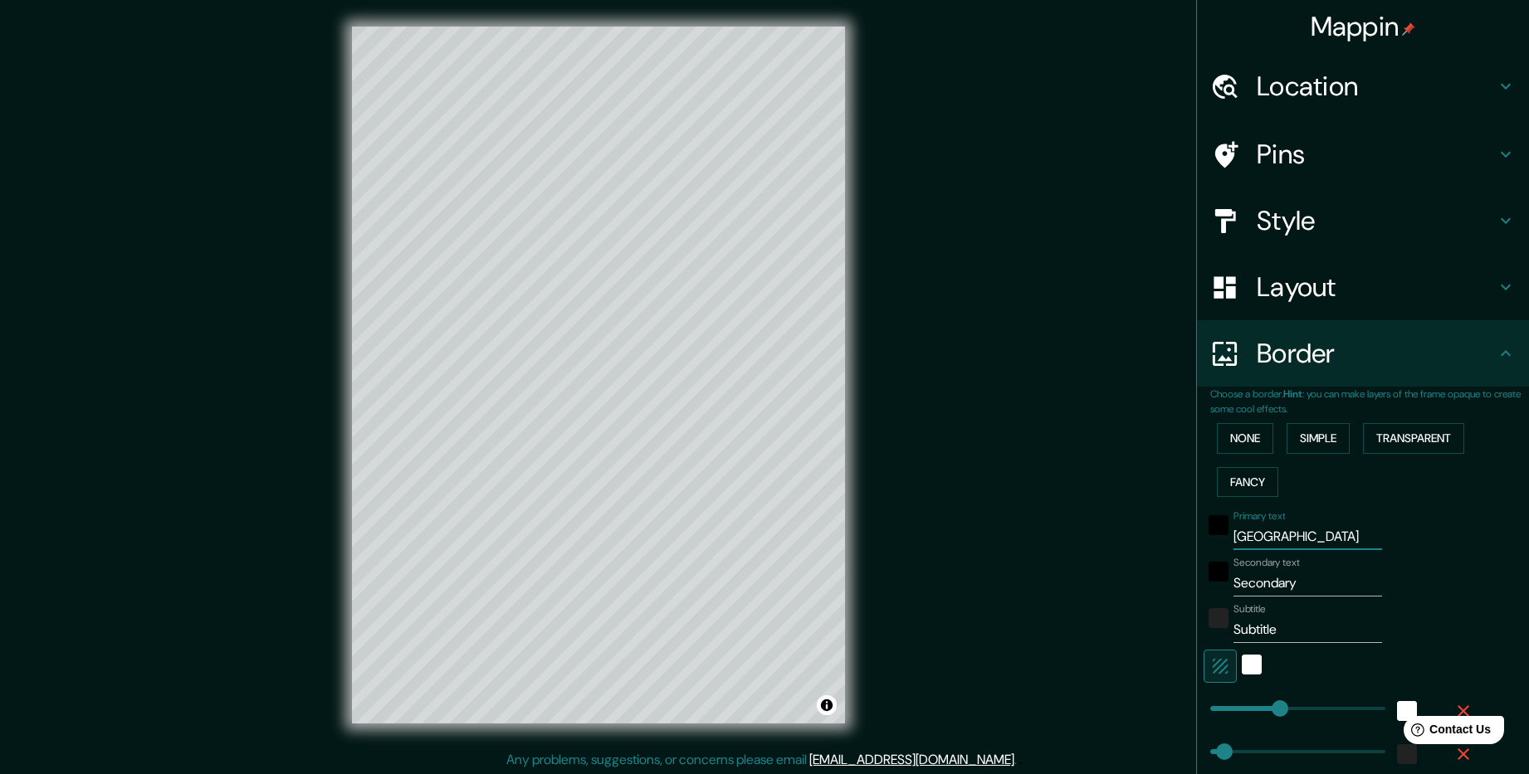
type input "[GEOGRAPHIC_DATA]"
drag, startPoint x: 1280, startPoint y: 579, endPoint x: 1212, endPoint y: 589, distance: 69.6
click at [1212, 589] on div "Secondary text Secondary" at bounding box center [1339, 577] width 272 height 40
type input "238"
type input "48"
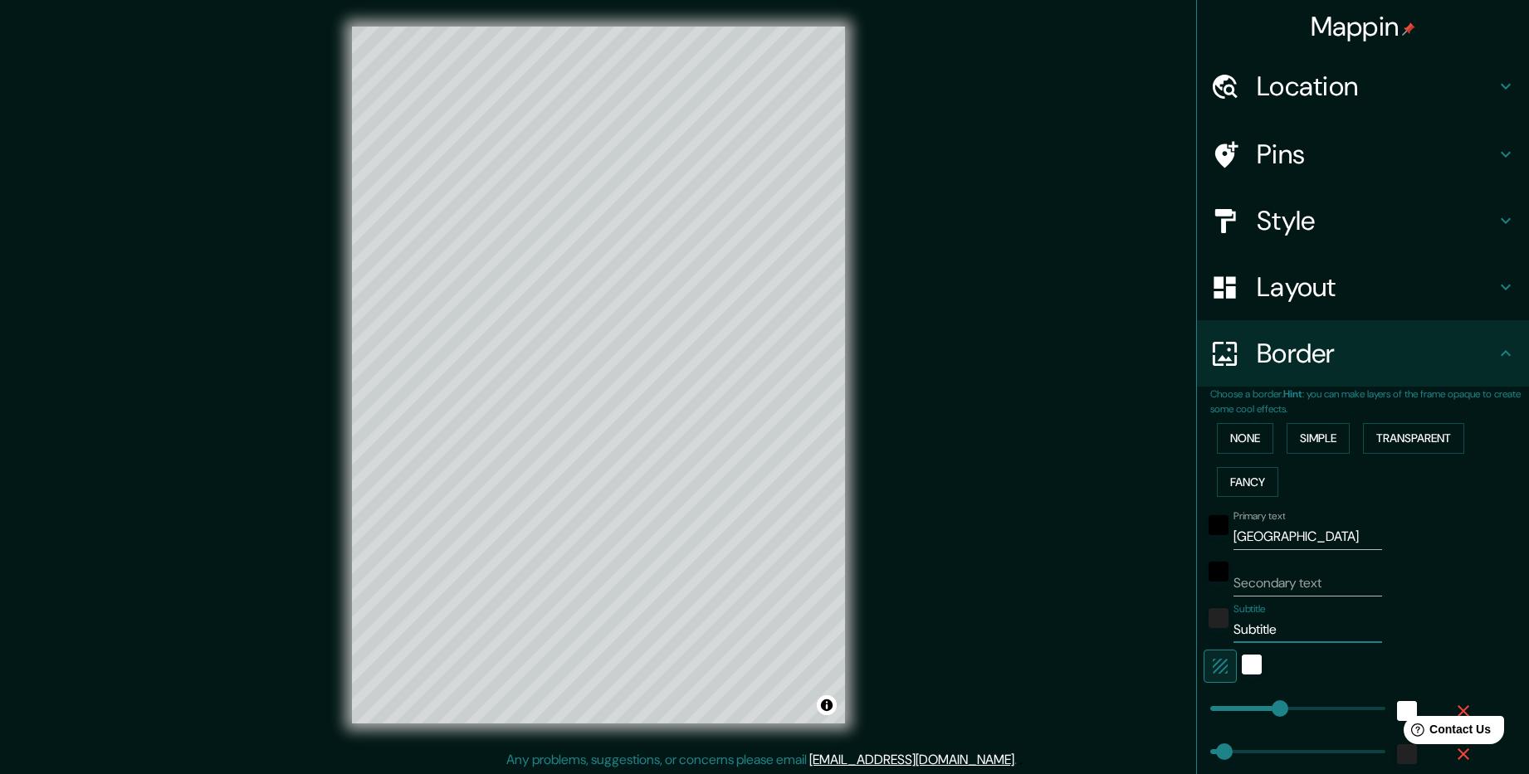
drag, startPoint x: 1271, startPoint y: 628, endPoint x: 1216, endPoint y: 636, distance: 56.2
click at [1216, 636] on div "Subtitle Subtitle" at bounding box center [1339, 623] width 272 height 40
type input "238"
type input "48"
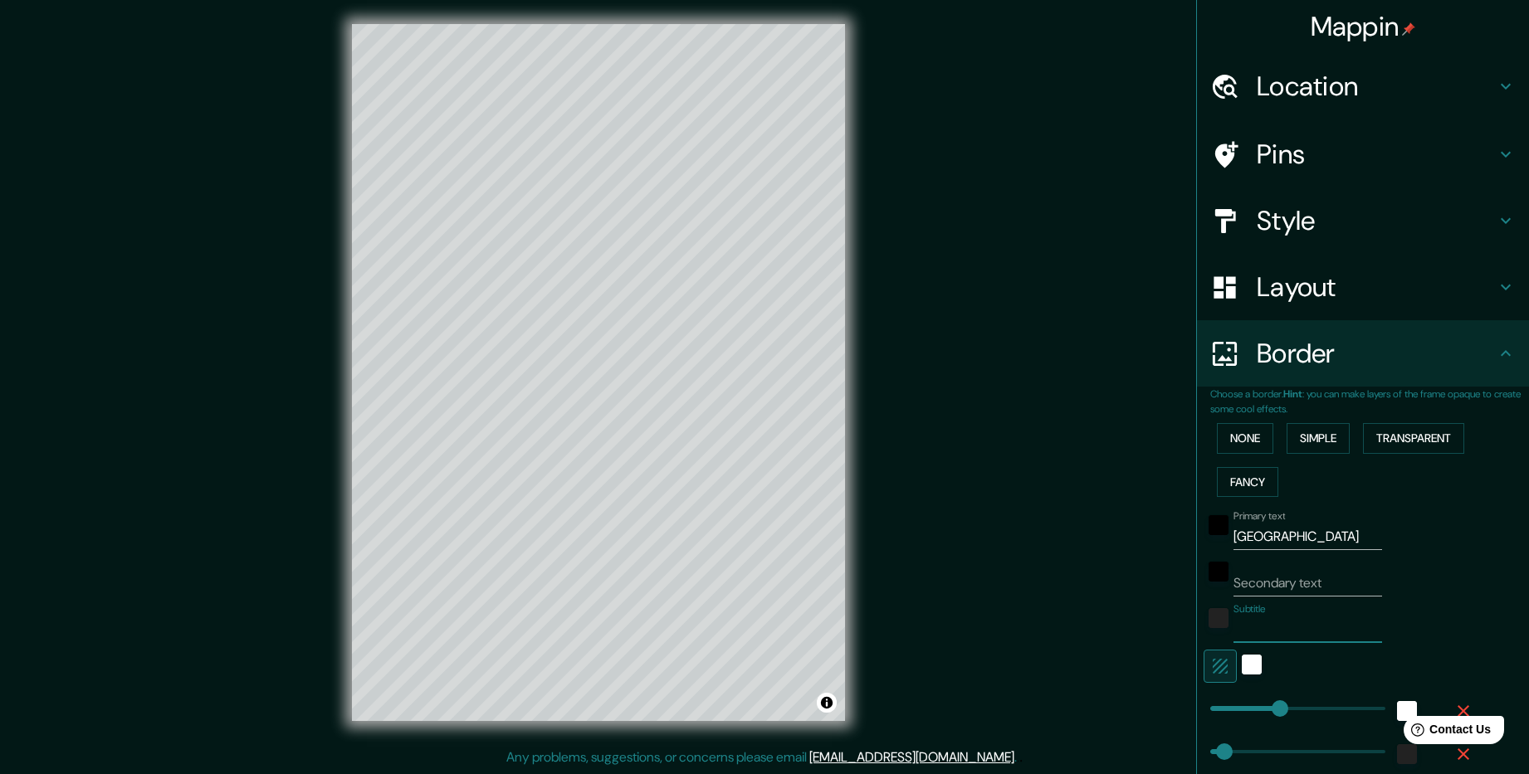
click at [1356, 530] on input "[GEOGRAPHIC_DATA]" at bounding box center [1307, 537] width 149 height 27
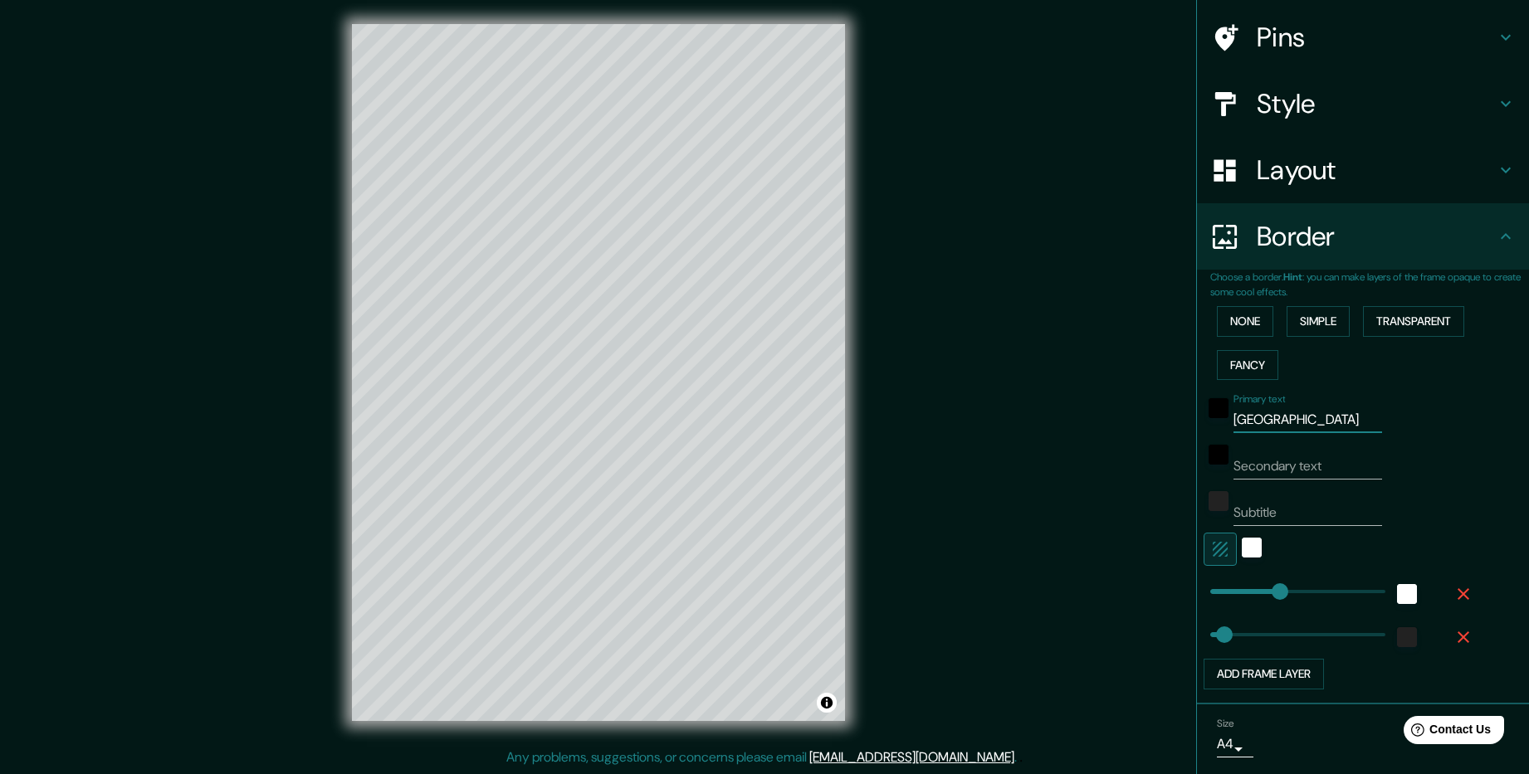
scroll to position [170, 0]
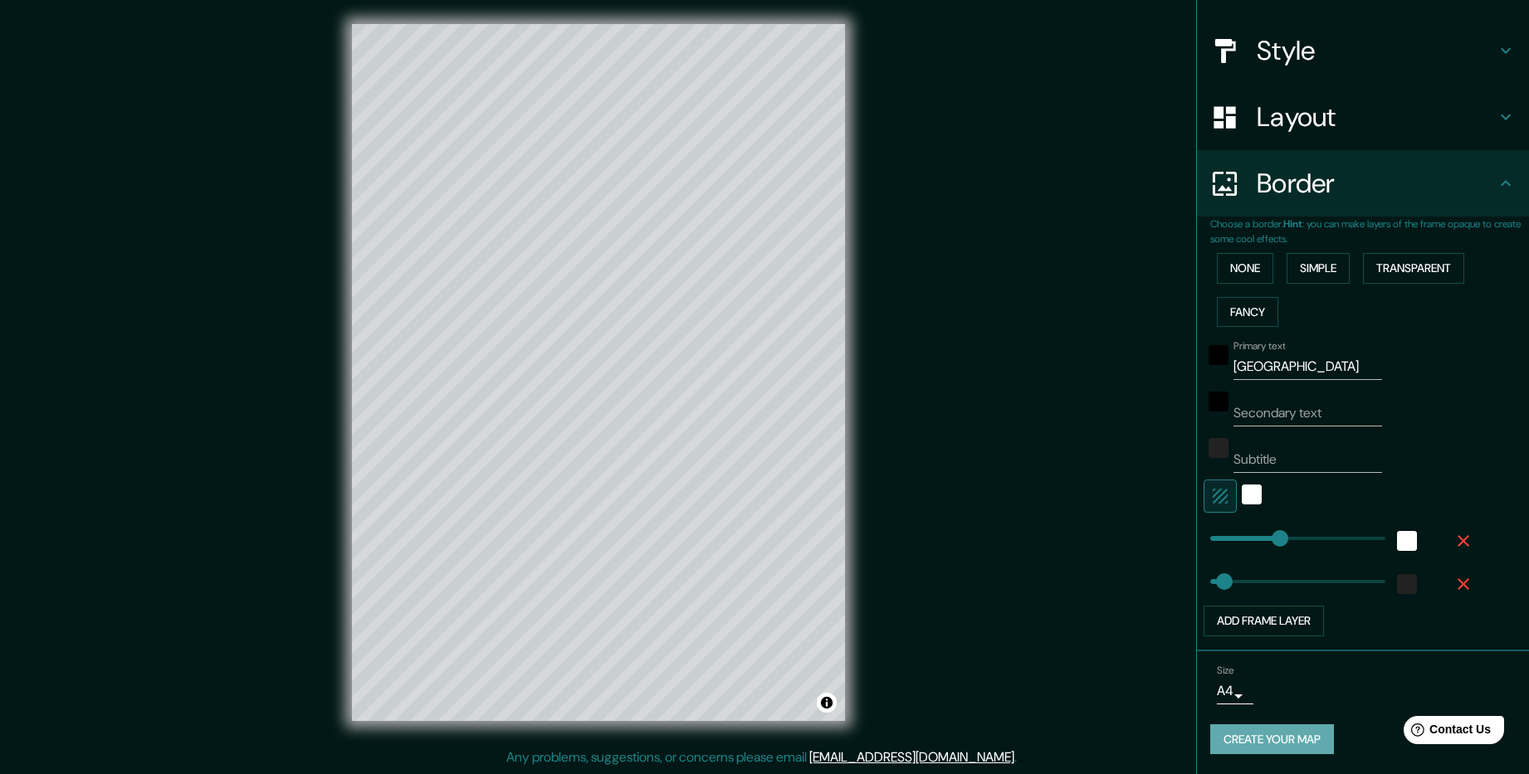
click at [1257, 741] on button "Create your map" at bounding box center [1272, 739] width 124 height 31
